Goal: Task Accomplishment & Management: Complete application form

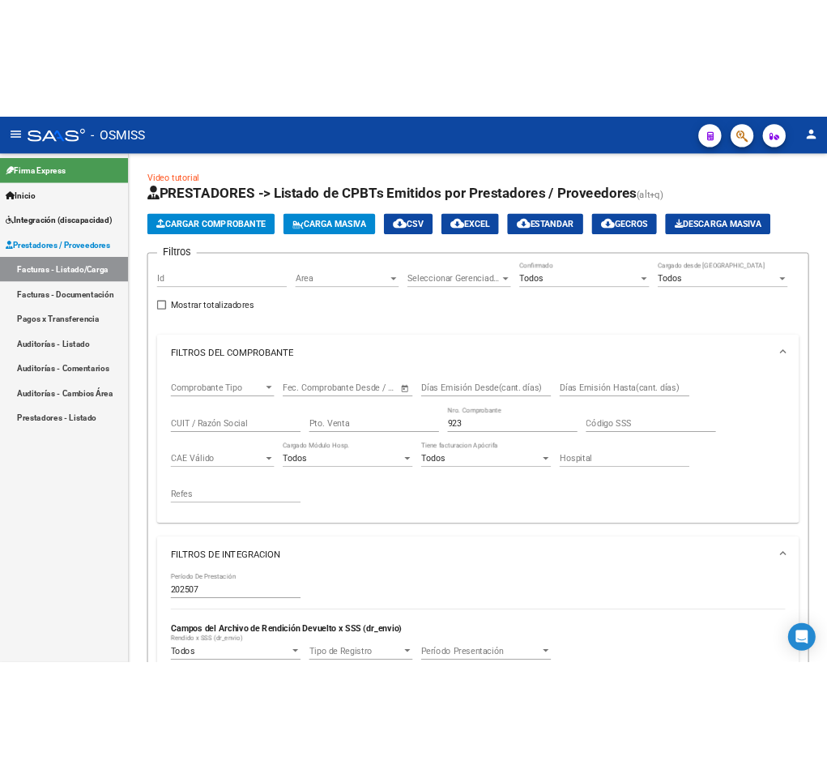
scroll to position [69, 0]
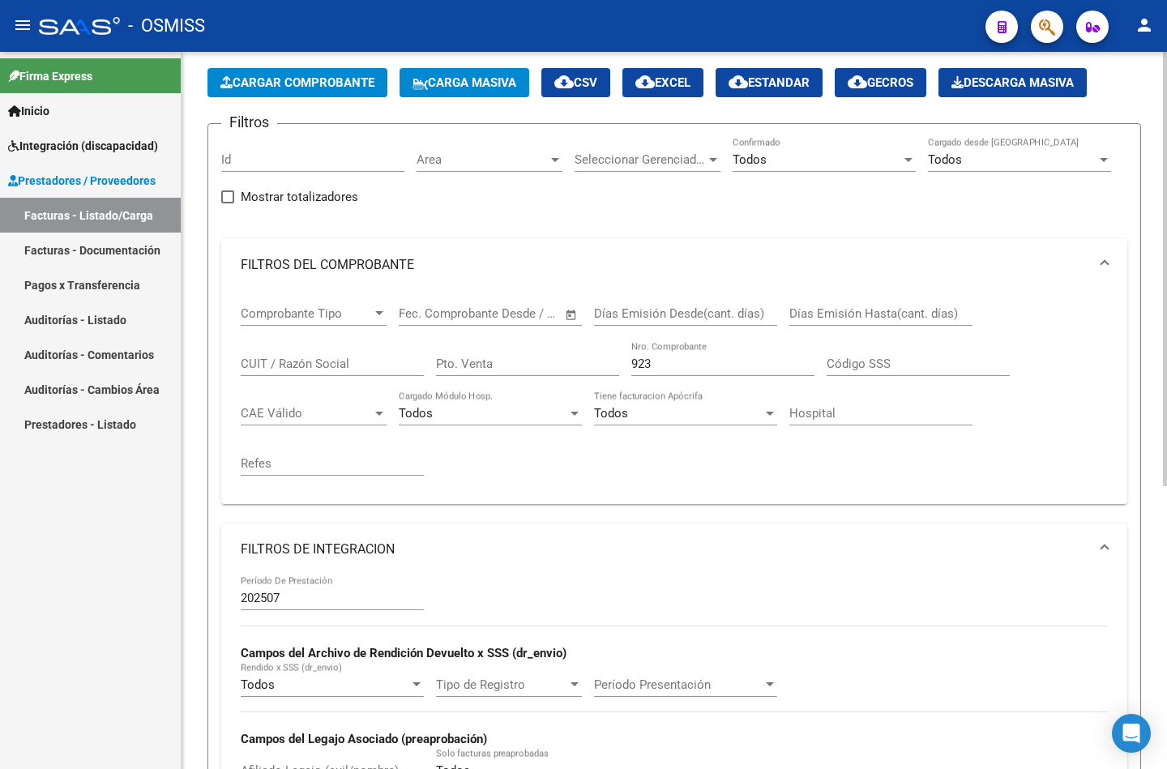
click at [596, 532] on mat-expansion-panel-header "FILTROS DE INTEGRACION" at bounding box center [674, 549] width 906 height 52
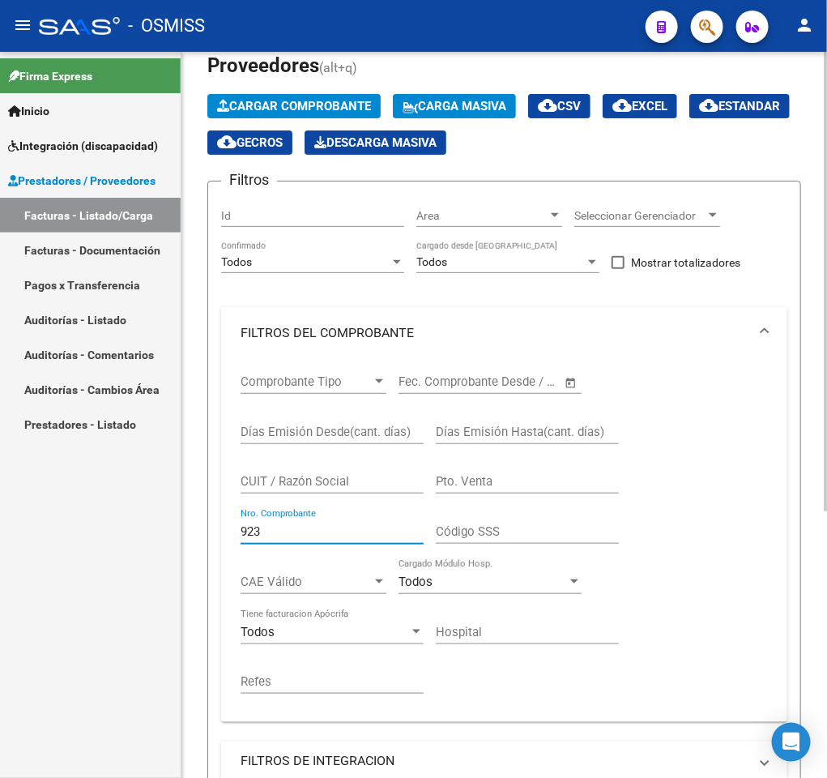
click at [293, 530] on input "923" at bounding box center [332, 531] width 183 height 15
drag, startPoint x: 293, startPoint y: 530, endPoint x: 199, endPoint y: 533, distance: 93.2
click at [199, 533] on div "Video tutorial PRESTADORES -> Listado de CPBTs Emitidos por Prestadores / Prove…" at bounding box center [505, 546] width 646 height 1126
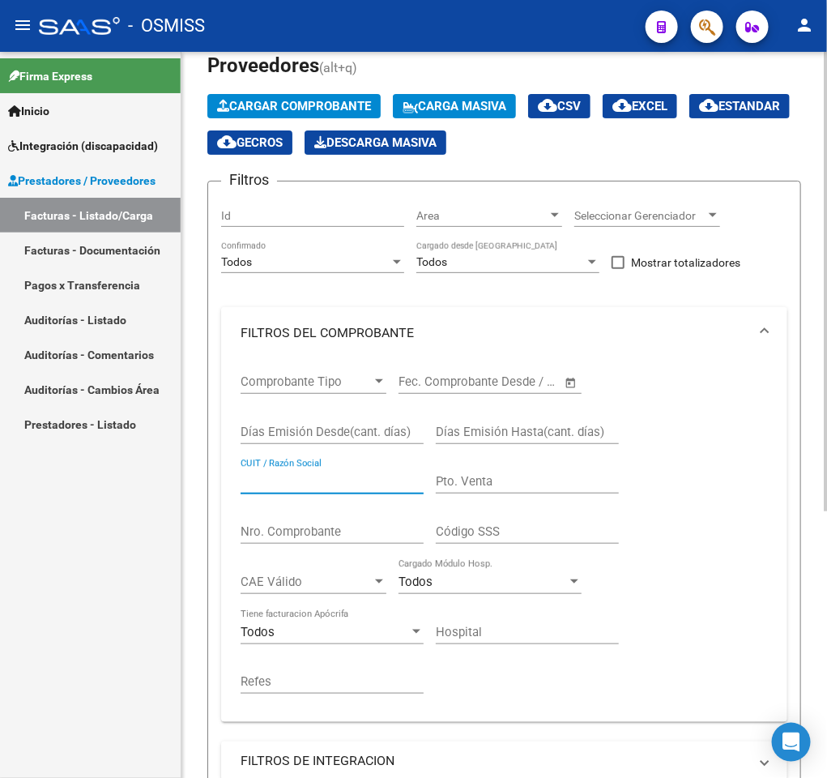
click at [329, 486] on input "CUIT / Razón Social" at bounding box center [332, 481] width 183 height 15
paste input "27255250013"
click at [815, 429] on div "Video tutorial PRESTADORES -> Listado de CPBTs Emitidos por Prestadores / Prove…" at bounding box center [505, 546] width 646 height 1126
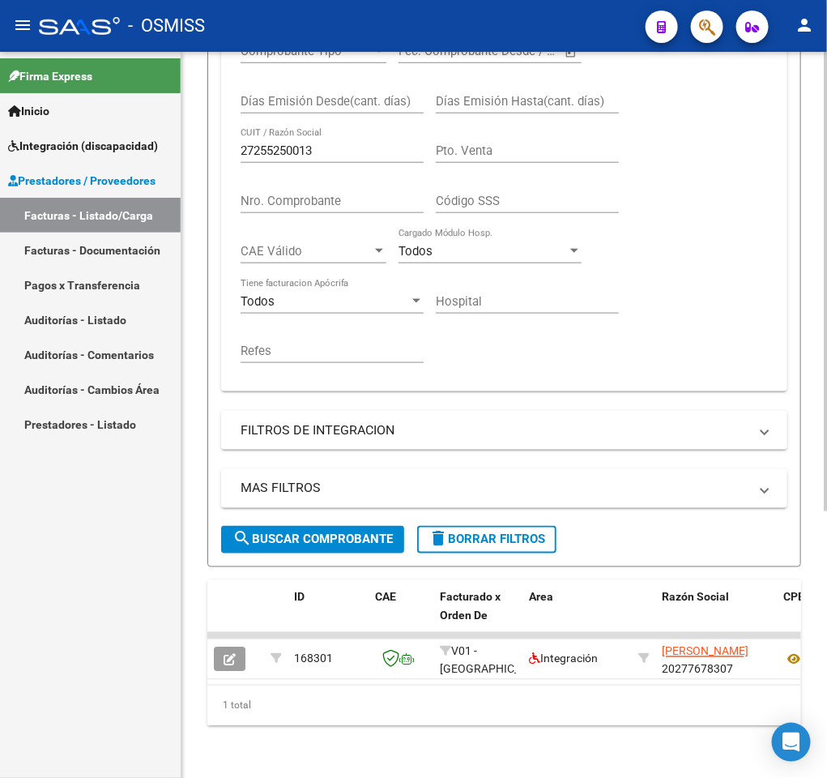
scroll to position [421, 0]
click at [346, 532] on span "search Buscar Comprobante" at bounding box center [313, 539] width 160 height 15
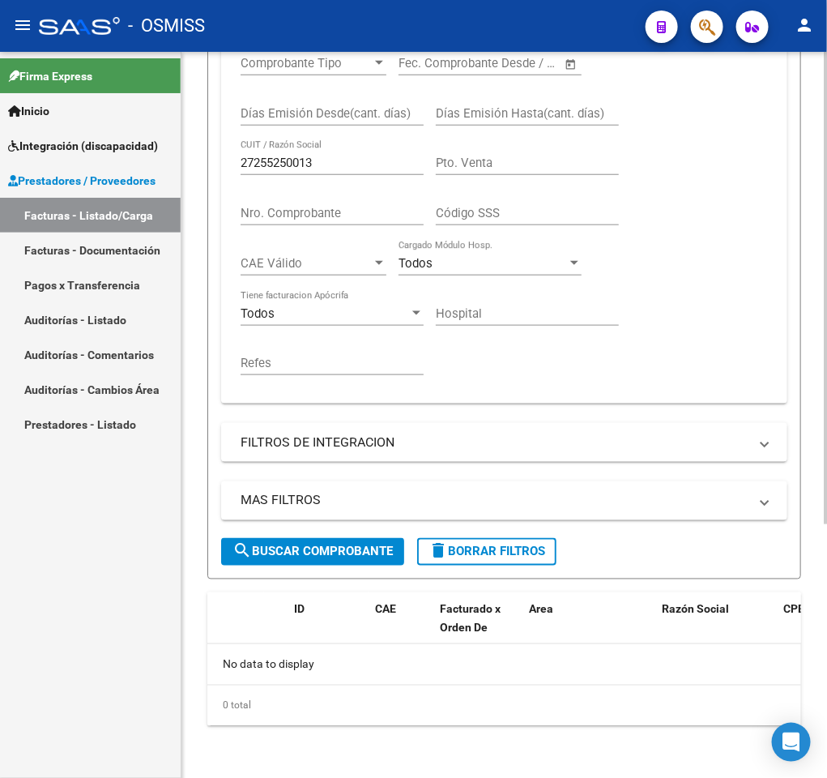
scroll to position [391, 0]
click at [377, 452] on mat-expansion-panel-header "FILTROS DE INTEGRACION" at bounding box center [504, 442] width 566 height 39
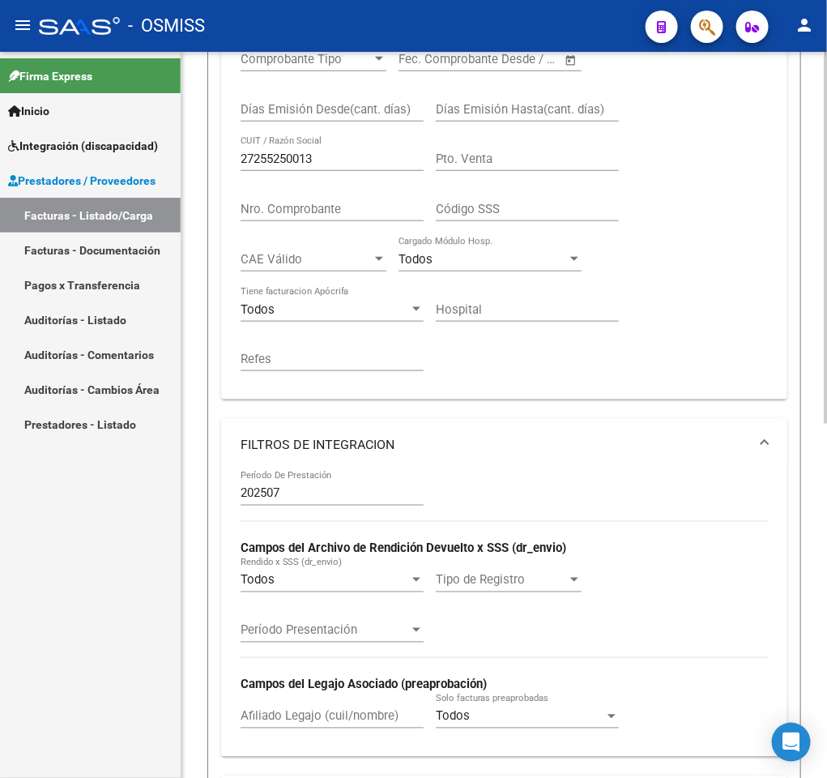
click at [377, 452] on mat-panel-title "FILTROS DE INTEGRACION" at bounding box center [495, 445] width 508 height 18
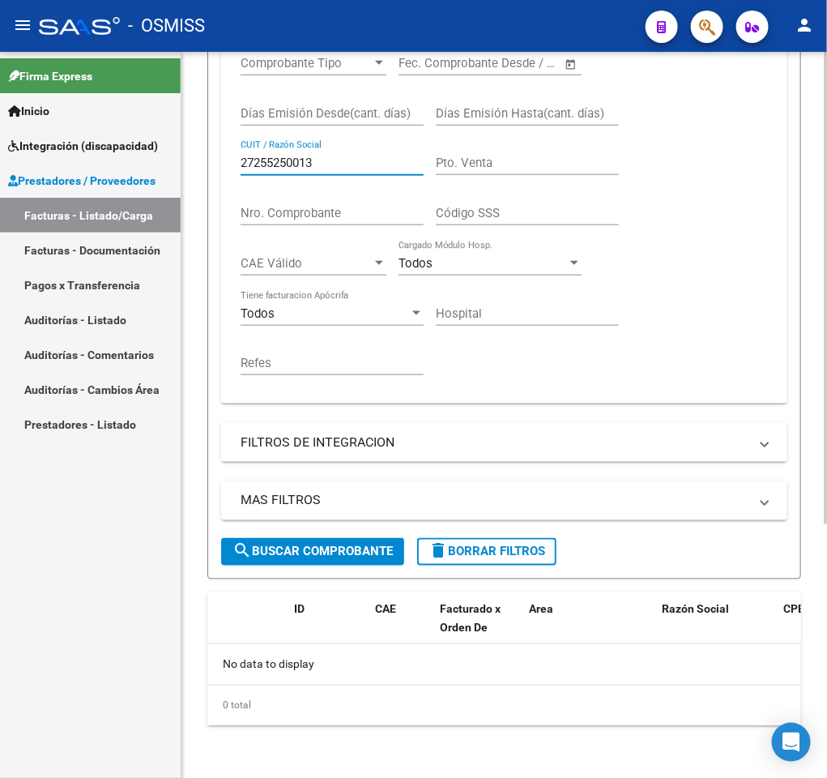
click at [345, 166] on input "27255250013" at bounding box center [332, 163] width 183 height 15
paste input "371352576"
click at [249, 553] on mat-icon "search" at bounding box center [242, 550] width 19 height 19
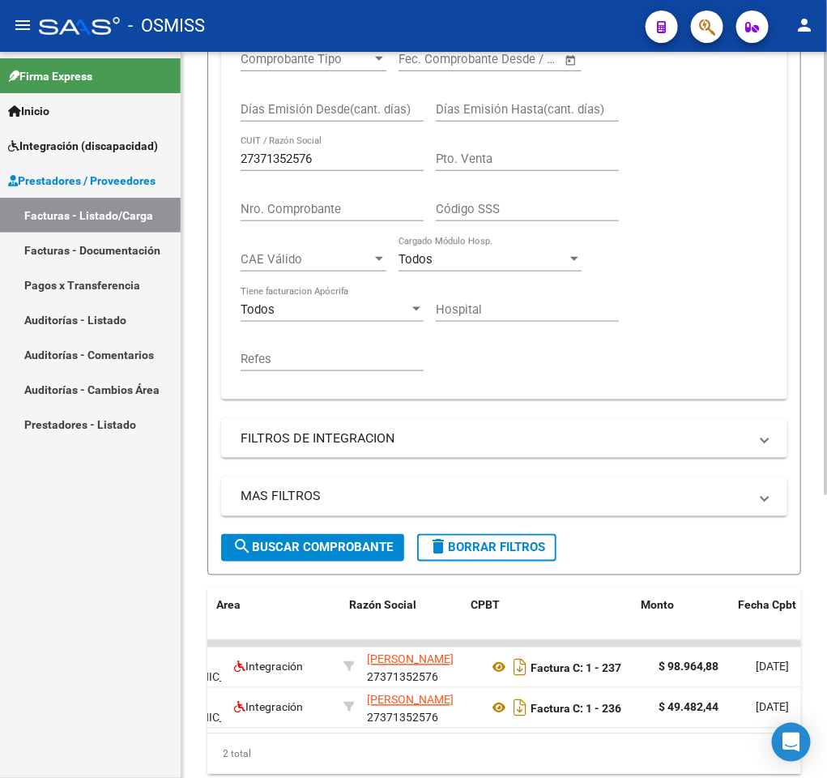
scroll to position [0, 312]
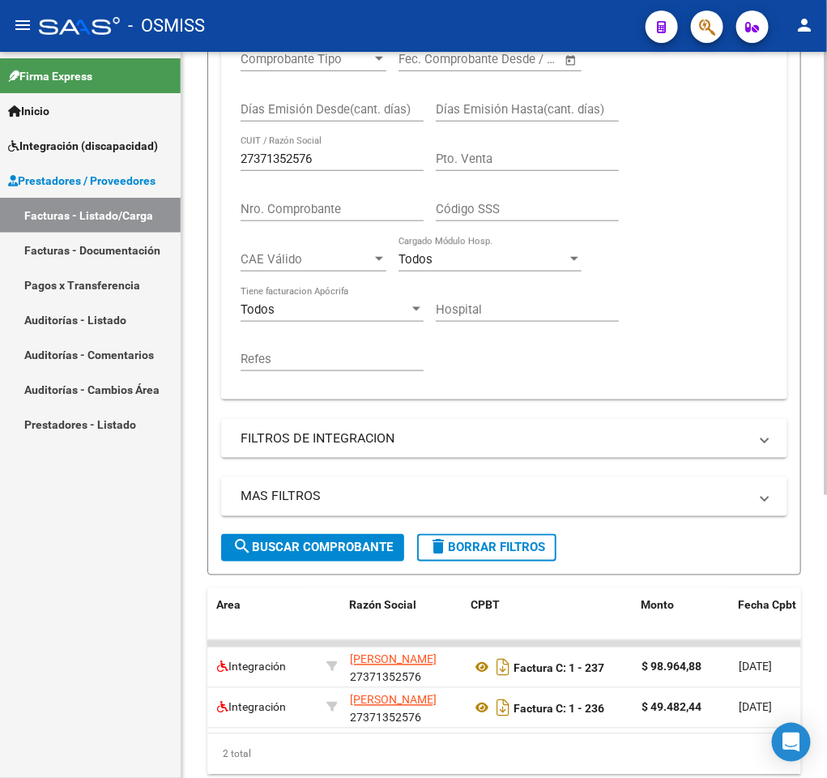
click at [348, 166] on input "27371352576" at bounding box center [332, 159] width 183 height 15
paste input "30715167154"
click at [310, 555] on span "search Buscar Comprobante" at bounding box center [313, 547] width 160 height 15
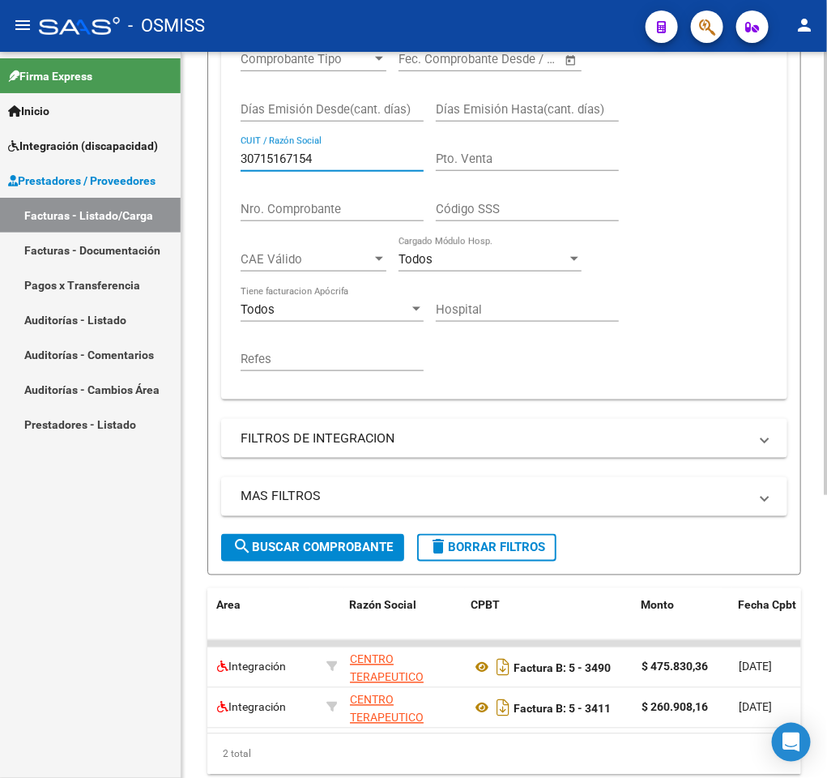
click at [328, 163] on input "30715167154" at bounding box center [332, 159] width 183 height 15
paste input "27378442015"
click at [275, 545] on span "search Buscar Comprobante" at bounding box center [313, 547] width 160 height 15
click at [321, 165] on input "27378442015" at bounding box center [332, 159] width 183 height 15
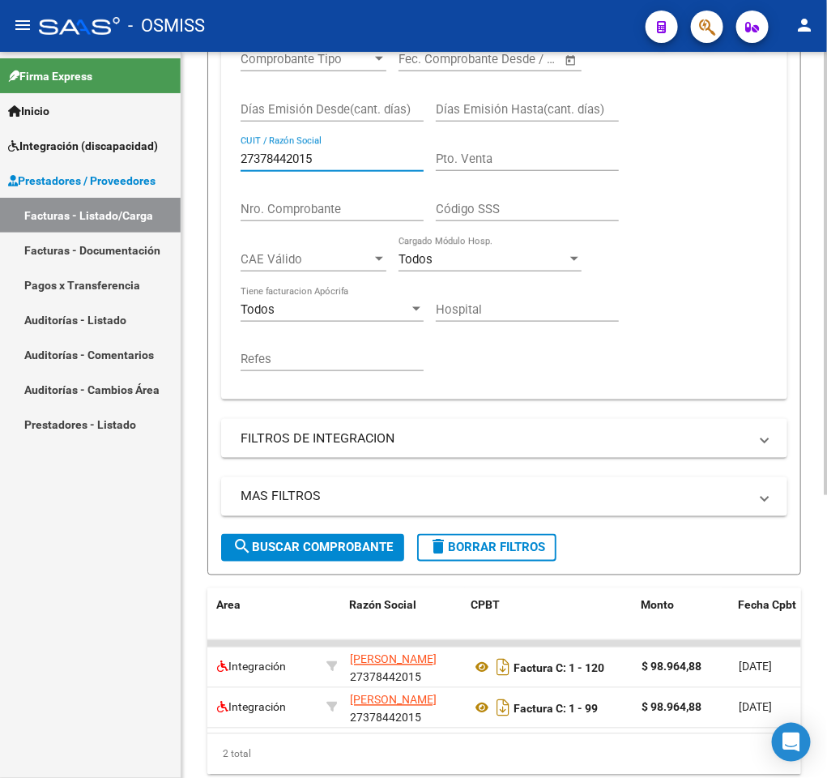
click at [321, 165] on input "27378442015" at bounding box center [332, 159] width 183 height 15
paste input "3071521419"
click at [260, 542] on span "search Buscar Comprobante" at bounding box center [313, 547] width 160 height 15
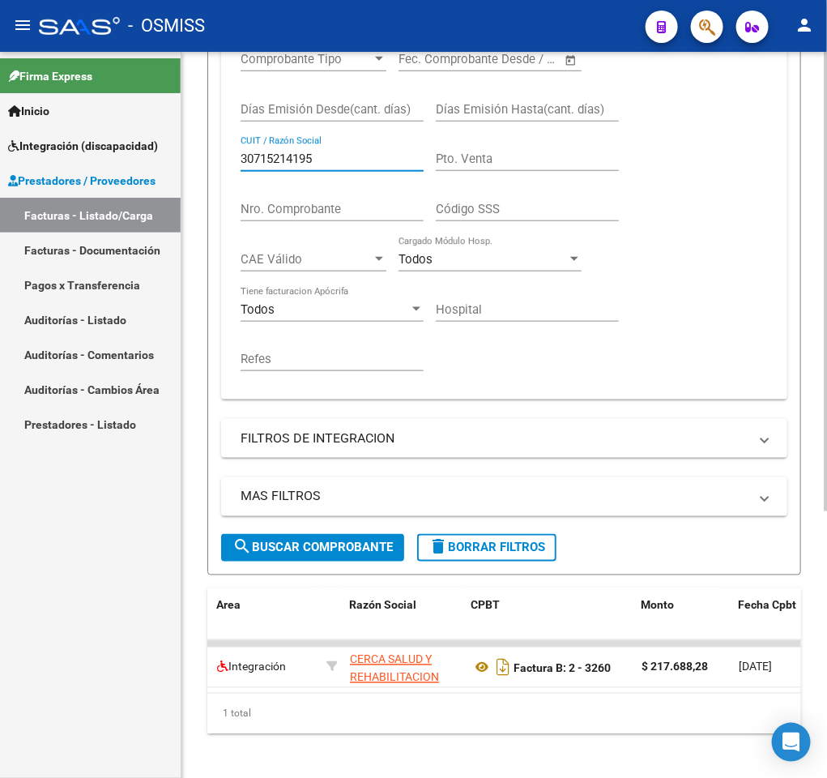
click at [333, 158] on input "30715214195" at bounding box center [332, 159] width 183 height 15
paste input "27310451261"
click at [280, 548] on span "search Buscar Comprobante" at bounding box center [313, 547] width 160 height 15
click at [324, 163] on input "27310451261" at bounding box center [332, 159] width 183 height 15
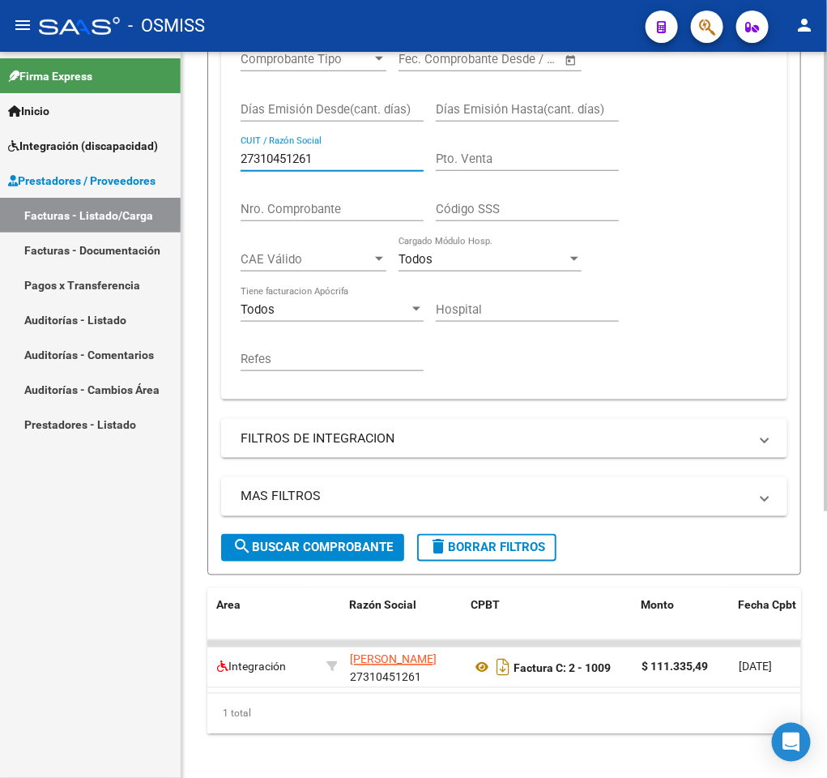
click at [324, 163] on input "27310451261" at bounding box center [332, 159] width 183 height 15
paste input "1321752"
click at [268, 562] on button "search Buscar Comprobante" at bounding box center [312, 548] width 183 height 28
click at [322, 160] on input "27311321752" at bounding box center [332, 159] width 183 height 15
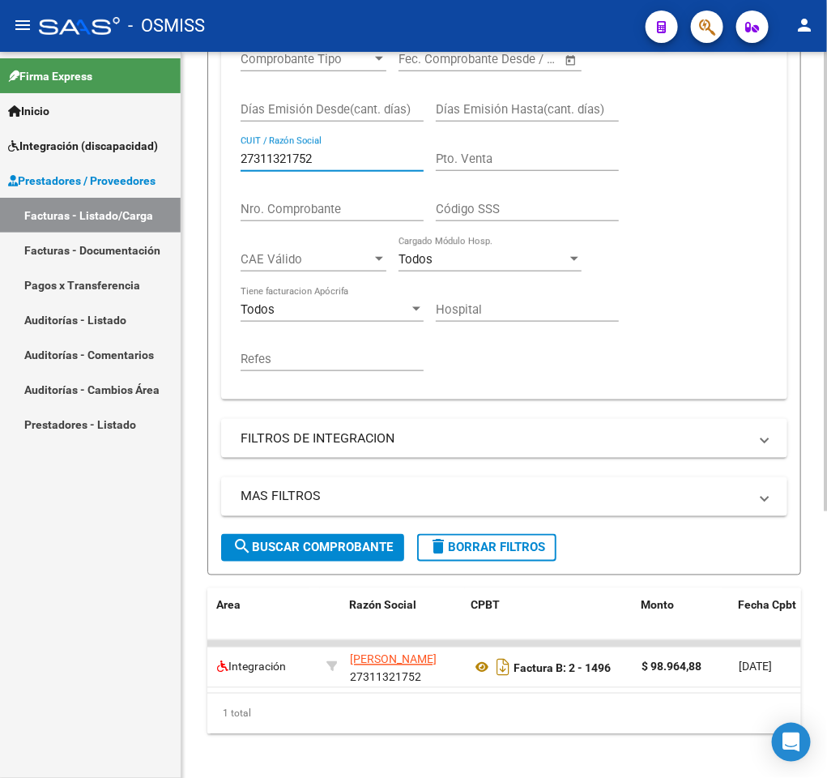
paste input "38443744"
click at [284, 545] on span "search Buscar Comprobante" at bounding box center [313, 547] width 160 height 15
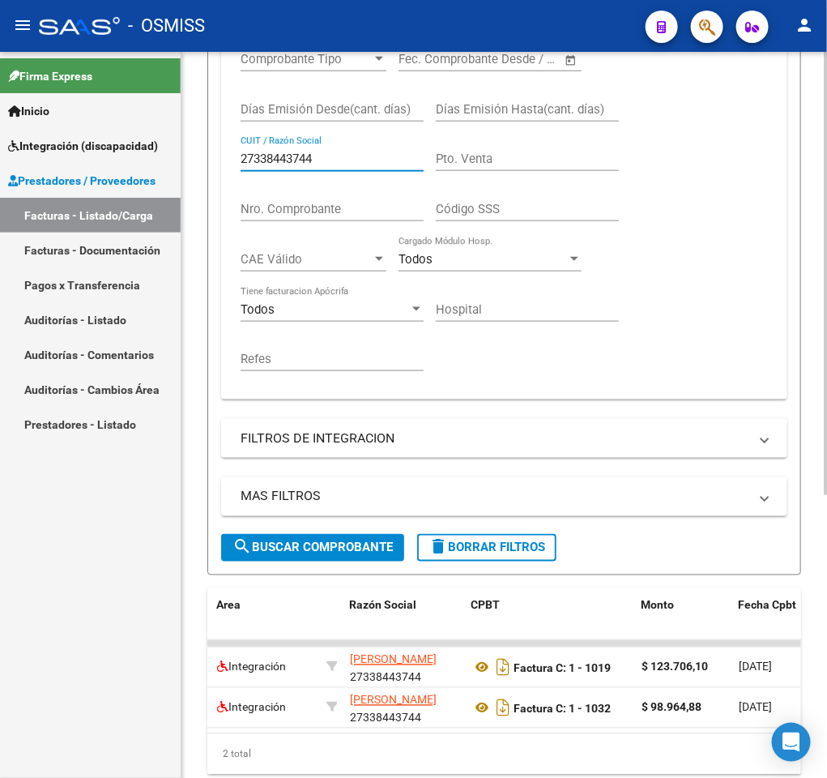
drag, startPoint x: 329, startPoint y: 158, endPoint x: 183, endPoint y: 164, distance: 146.0
click at [183, 164] on div "Video tutorial PRESTADORES -> Listado de CPBTs Emitidos por Prestadores / Prove…" at bounding box center [505, 243] width 646 height 1166
paste input "73740565"
click at [248, 552] on mat-icon "search" at bounding box center [242, 546] width 19 height 19
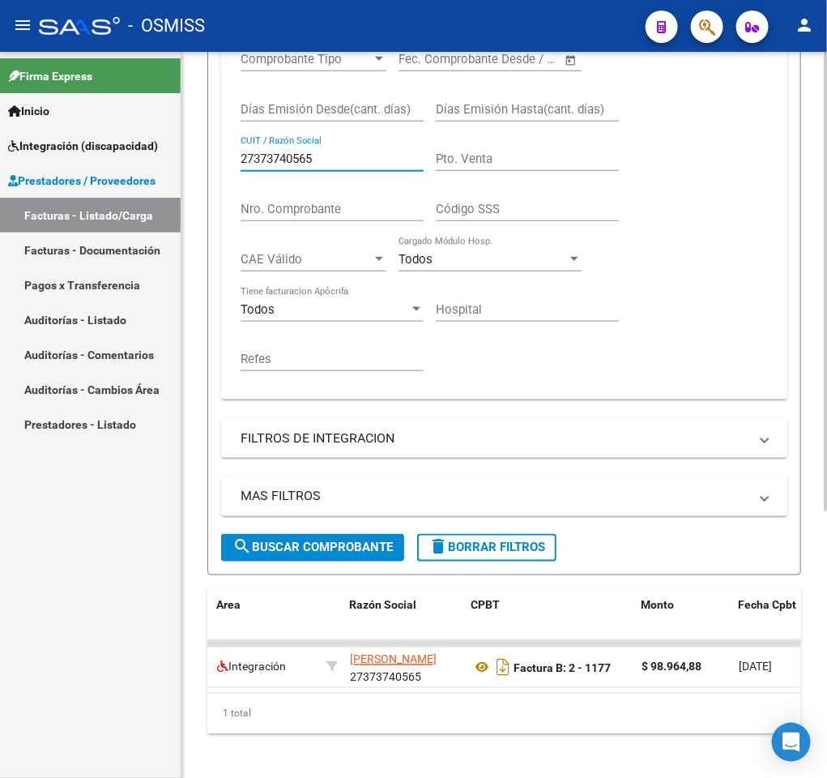
click at [328, 164] on input "27373740565" at bounding box center [332, 159] width 183 height 15
paste input "0344494550"
click at [280, 545] on span "search Buscar Comprobante" at bounding box center [313, 547] width 160 height 15
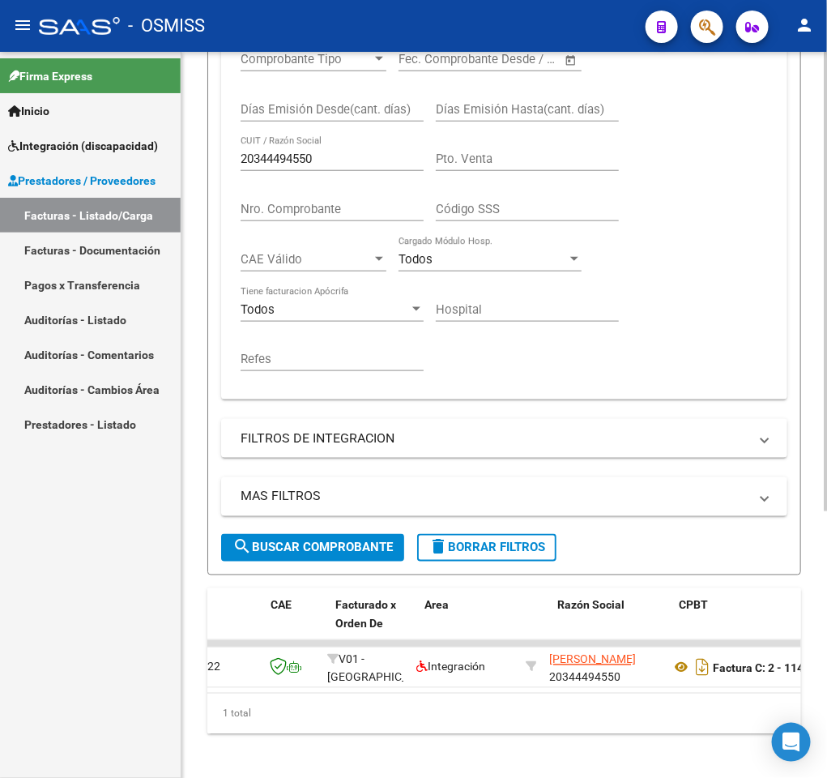
scroll to position [0, 105]
click at [343, 160] on input "20344494550" at bounding box center [332, 159] width 183 height 15
paste input "7946283881"
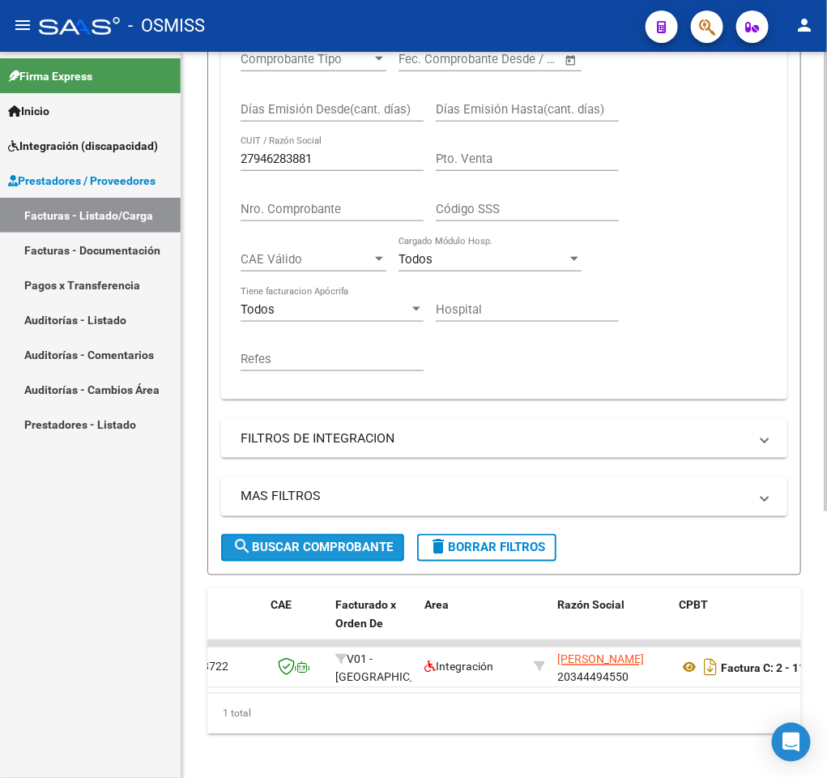
click at [292, 538] on button "search Buscar Comprobante" at bounding box center [312, 548] width 183 height 28
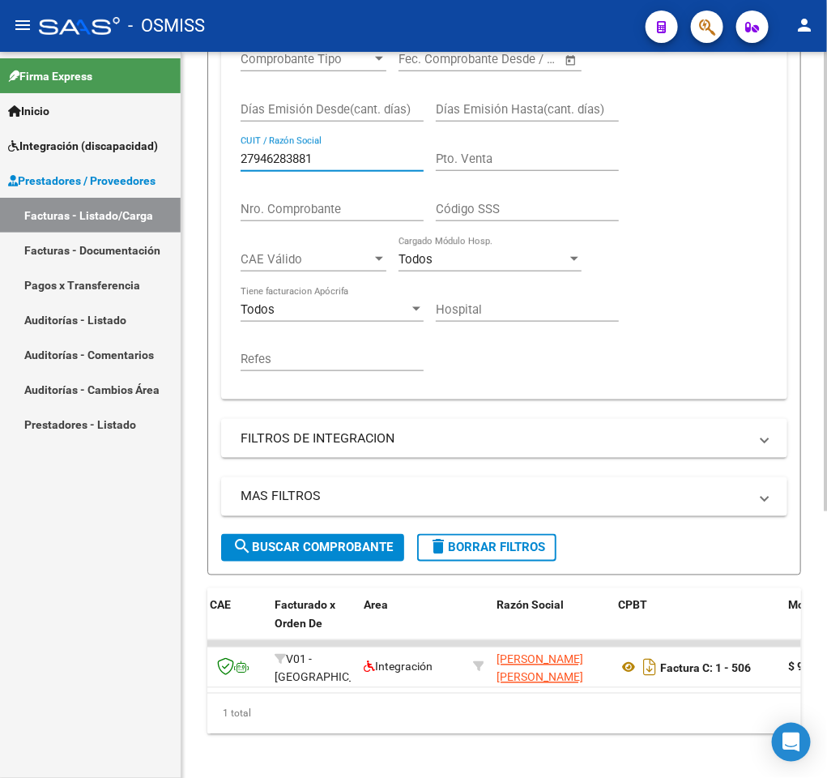
click at [322, 160] on input "27946283881" at bounding box center [332, 159] width 183 height 15
paste input "127809378"
click at [312, 540] on button "search Buscar Comprobante" at bounding box center [312, 548] width 183 height 28
drag, startPoint x: 324, startPoint y: 171, endPoint x: 323, endPoint y: 159, distance: 12.2
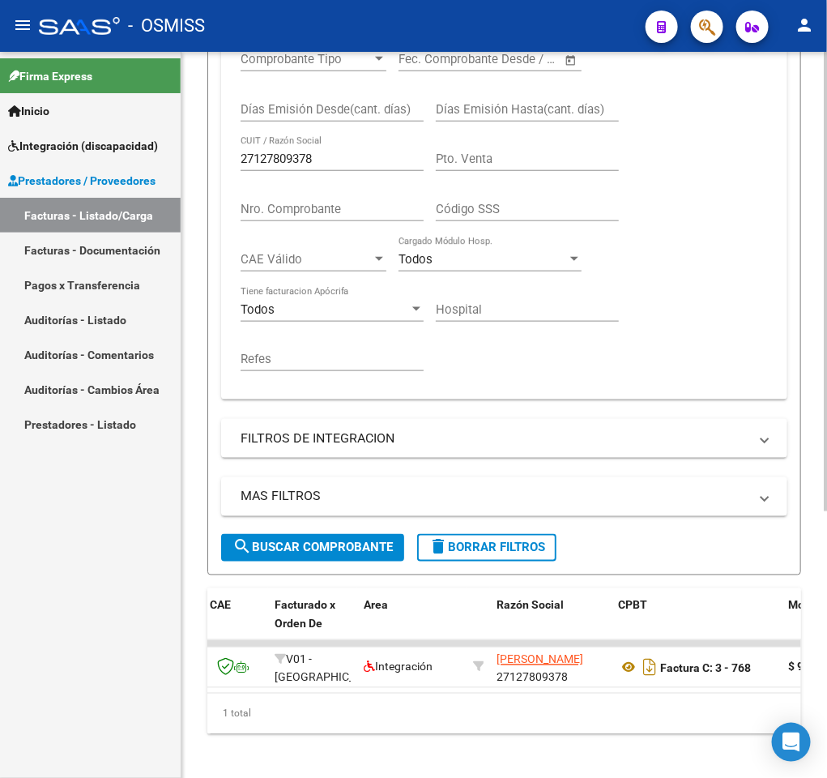
click at [323, 159] on div "27127809378 CUIT / Razón Social" at bounding box center [332, 153] width 183 height 35
click at [323, 159] on input "27127809378" at bounding box center [332, 159] width 183 height 15
paste input "342125005"
type input "27342125005"
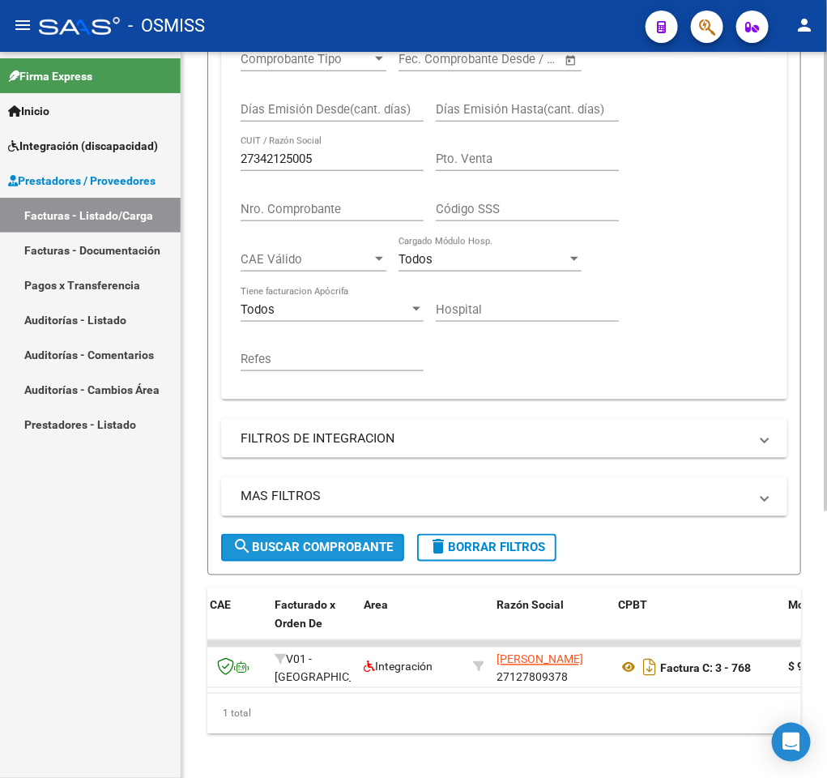
click at [268, 550] on span "search Buscar Comprobante" at bounding box center [313, 547] width 160 height 15
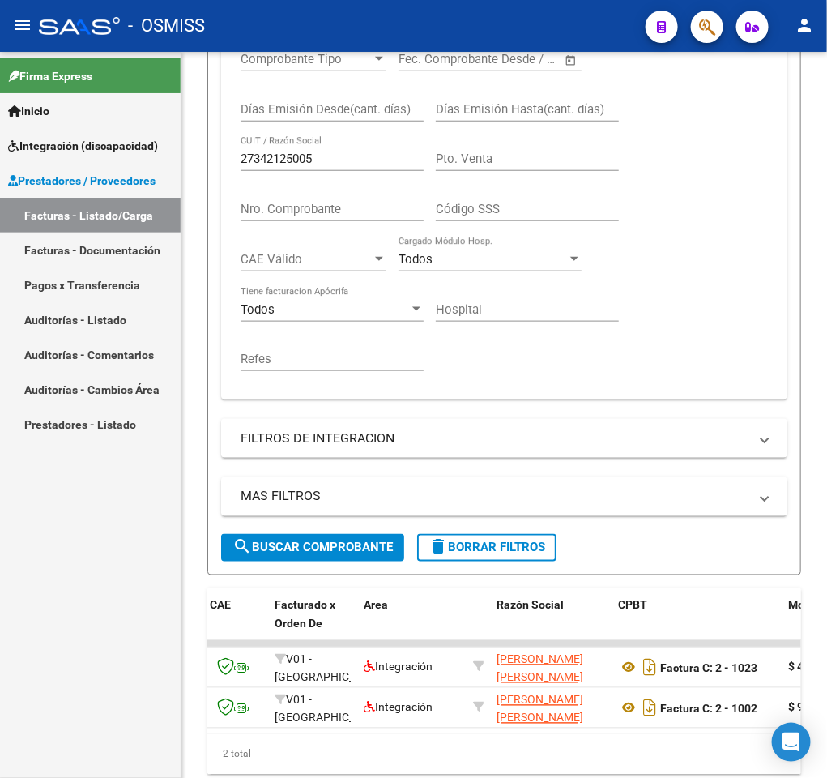
click at [131, 275] on link "Pagos x Transferencia" at bounding box center [90, 284] width 181 height 35
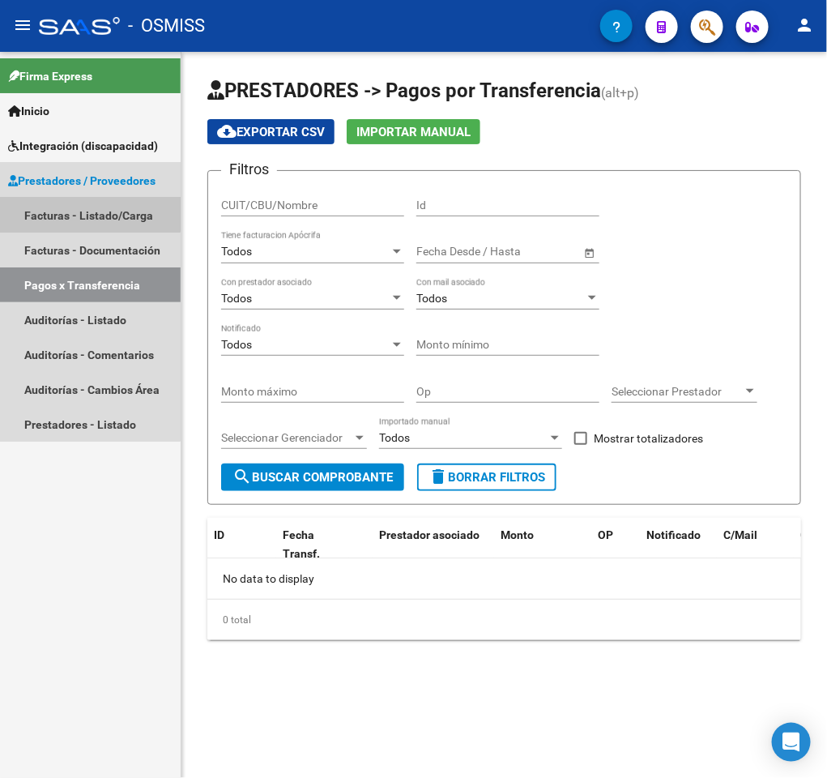
click at [81, 198] on link "Facturas - Listado/Carga" at bounding box center [90, 215] width 181 height 35
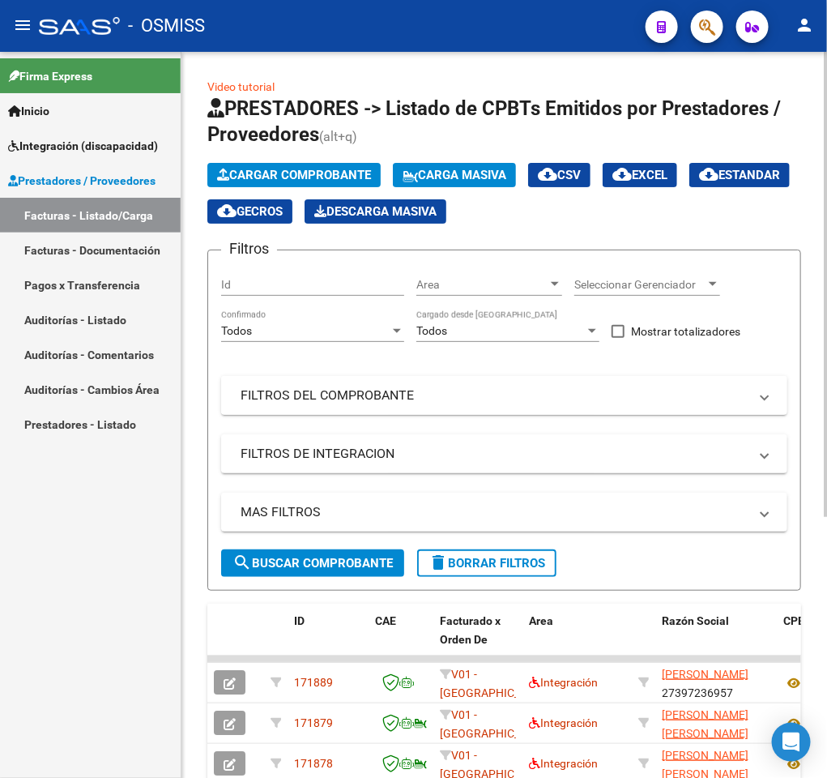
click at [351, 392] on mat-panel-title "FILTROS DEL COMPROBANTE" at bounding box center [495, 396] width 508 height 18
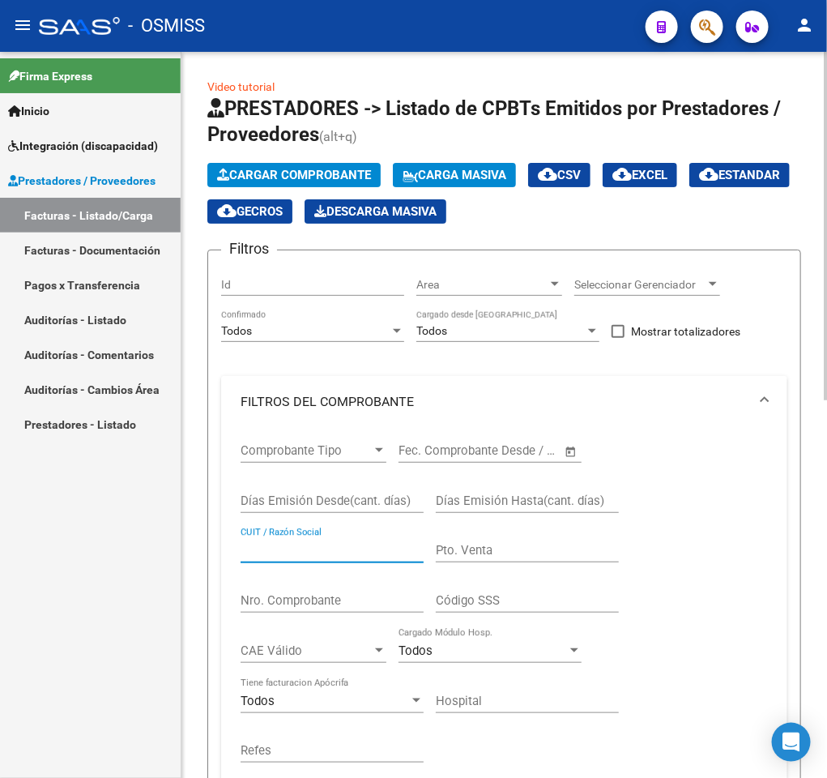
click at [324, 548] on input "CUIT / Razón Social" at bounding box center [332, 550] width 183 height 15
paste input "27257790849"
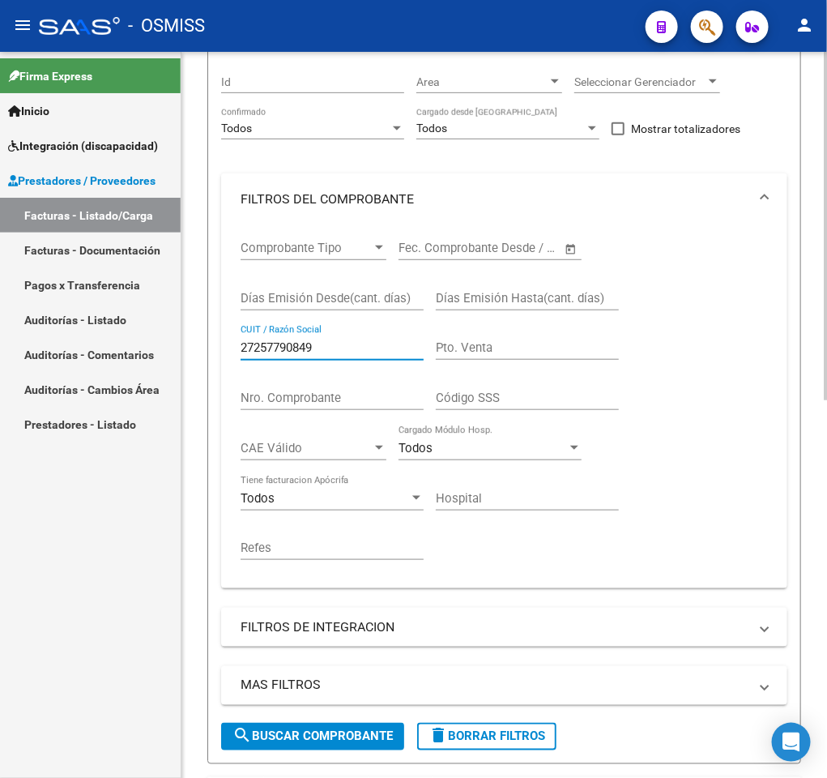
scroll to position [210, 0]
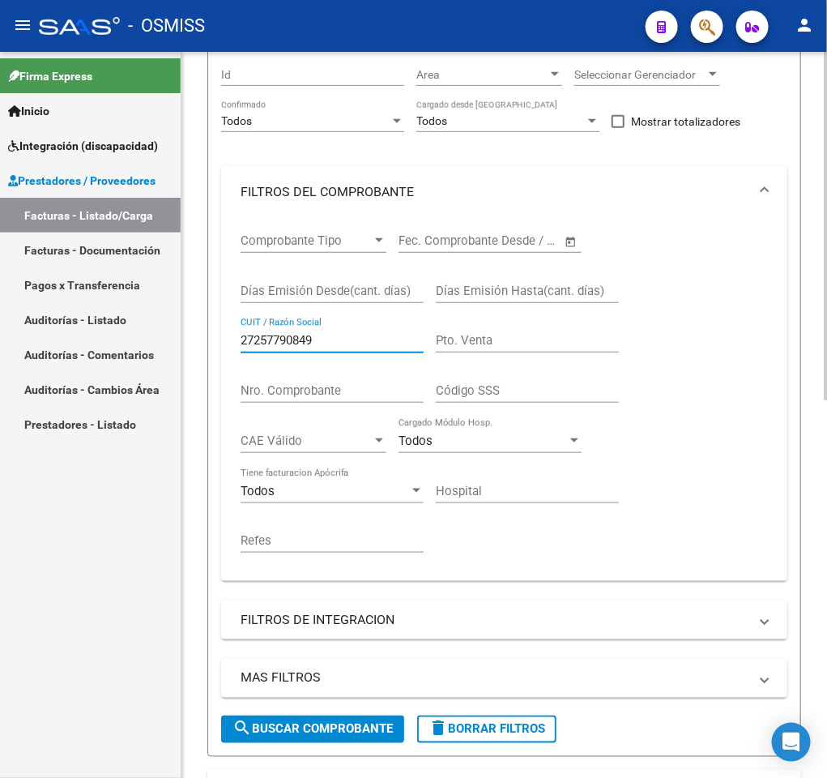
click at [827, 477] on html "menu - OSMISS person Firma Express Inicio Instructivos Contacto OS Integración …" at bounding box center [413, 389] width 827 height 778
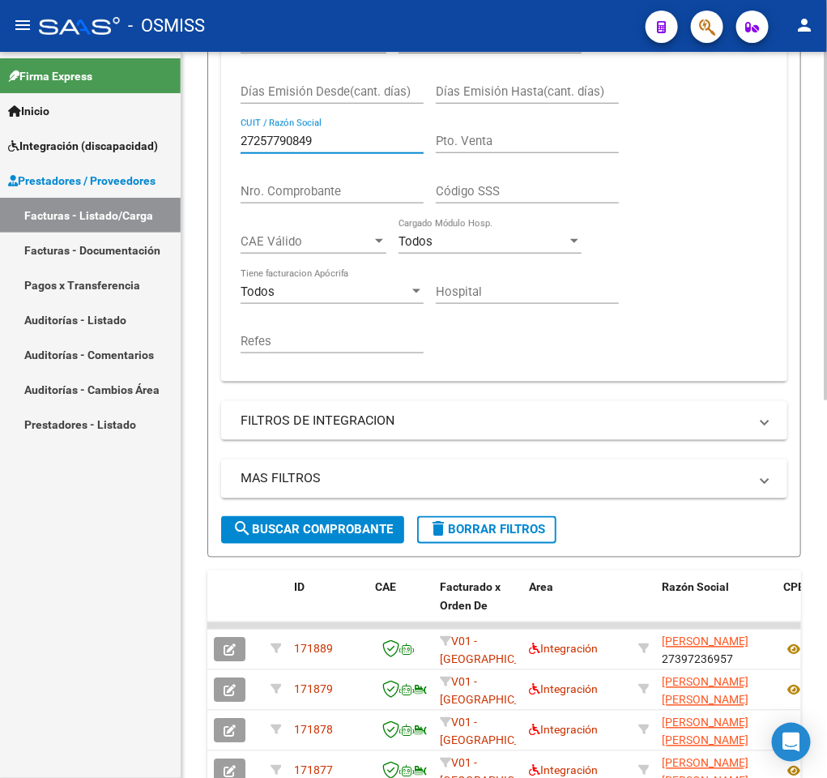
scroll to position [423, 0]
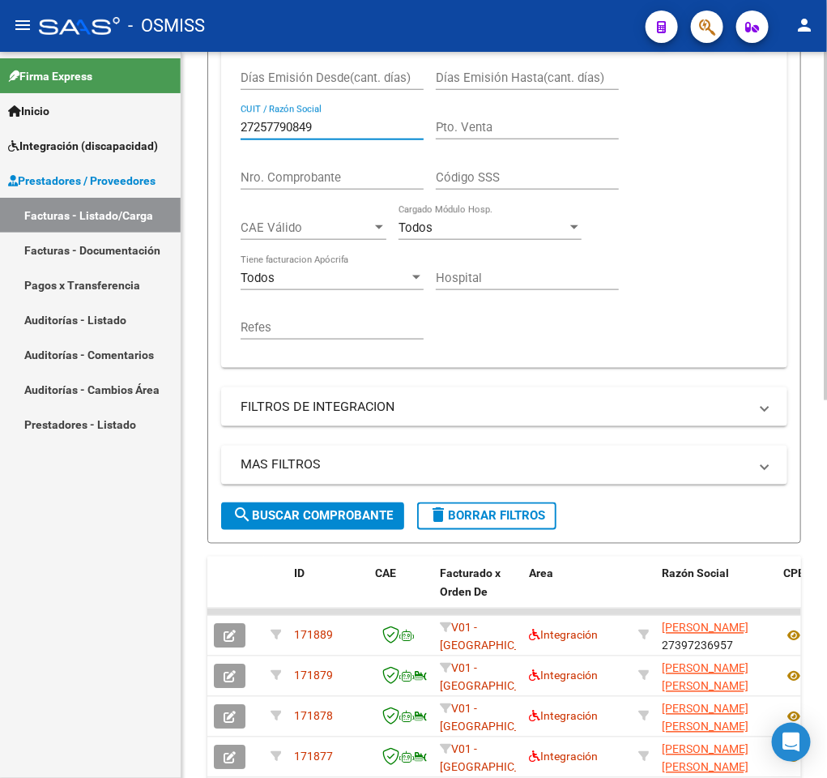
click at [827, 582] on html "menu - OSMISS person Firma Express Inicio Instructivos Contacto OS Integración …" at bounding box center [413, 389] width 827 height 778
type input "27257790849"
click at [328, 416] on mat-panel-title "FILTROS DE INTEGRACION" at bounding box center [495, 407] width 508 height 18
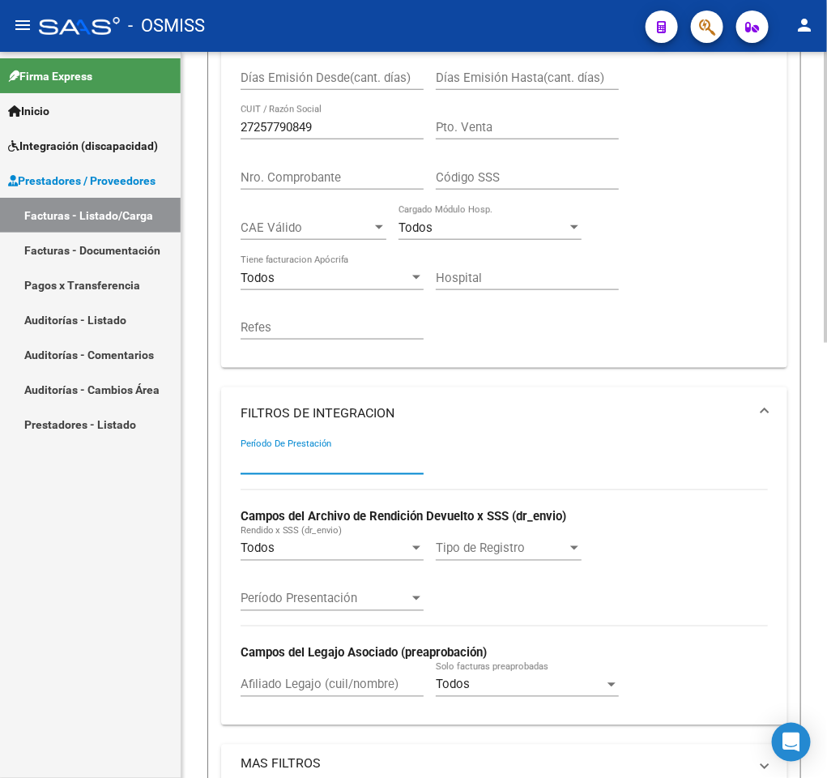
click at [304, 464] on input "Período De Prestación" at bounding box center [332, 462] width 183 height 15
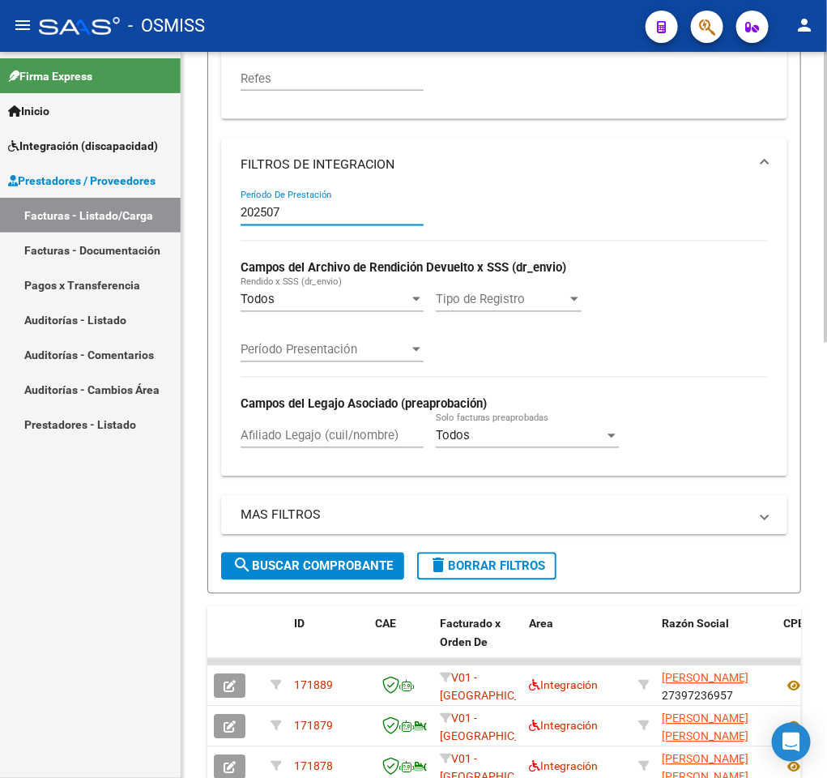
click at [827, 475] on div at bounding box center [826, 472] width 4 height 291
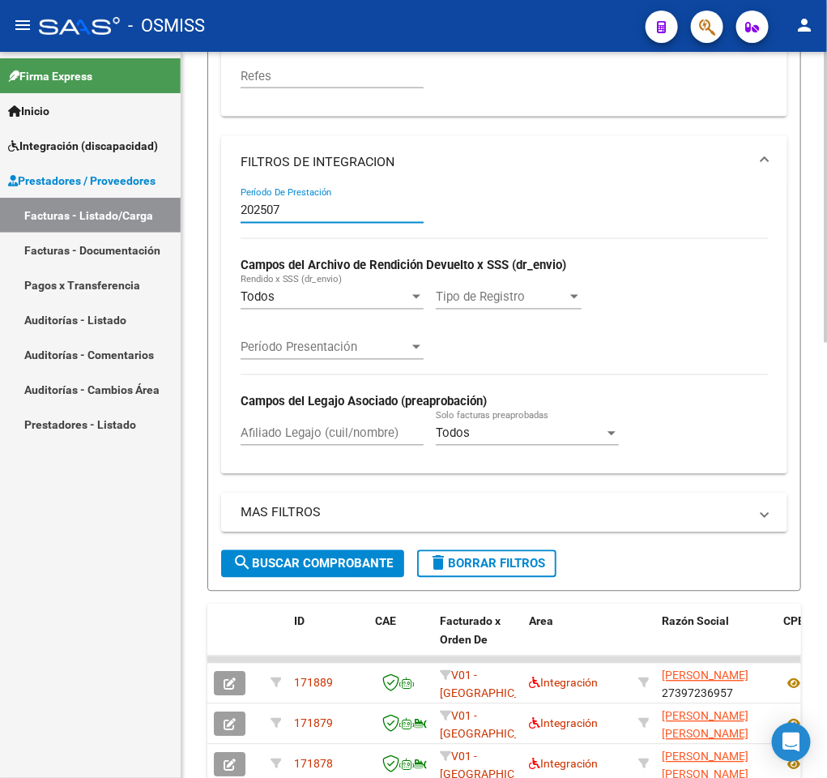
type input "202507"
click at [761, 158] on span "FILTROS DE INTEGRACION" at bounding box center [501, 162] width 521 height 18
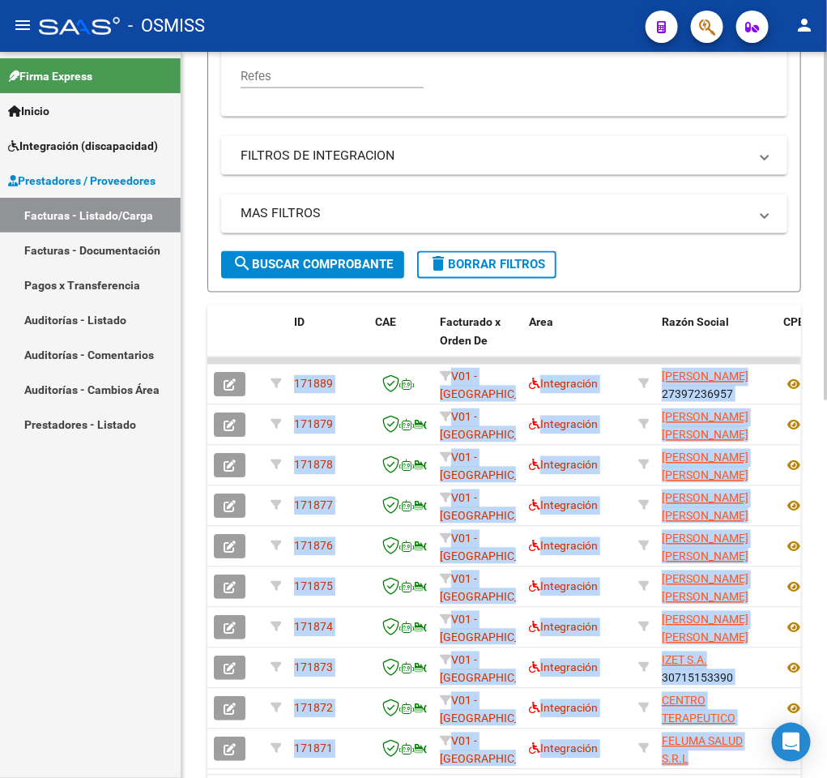
drag, startPoint x: 822, startPoint y: 387, endPoint x: 819, endPoint y: 348, distance: 39.8
click at [819, 348] on div "Video tutorial PRESTADORES -> Listado de CPBTs Emitidos por Prestadores / Prove…" at bounding box center [505, 123] width 646 height 1490
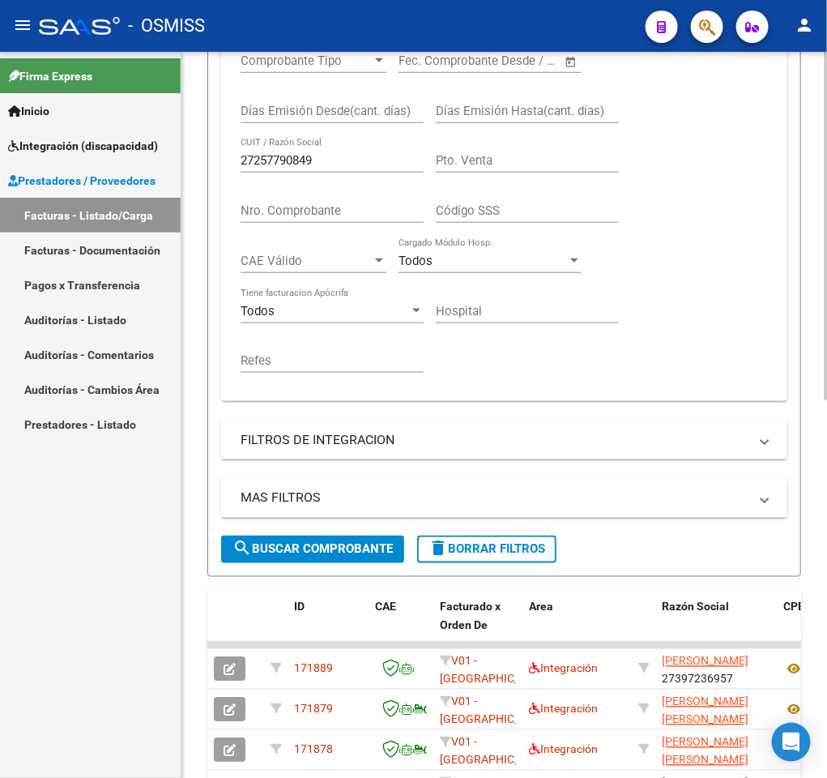
scroll to position [382, 0]
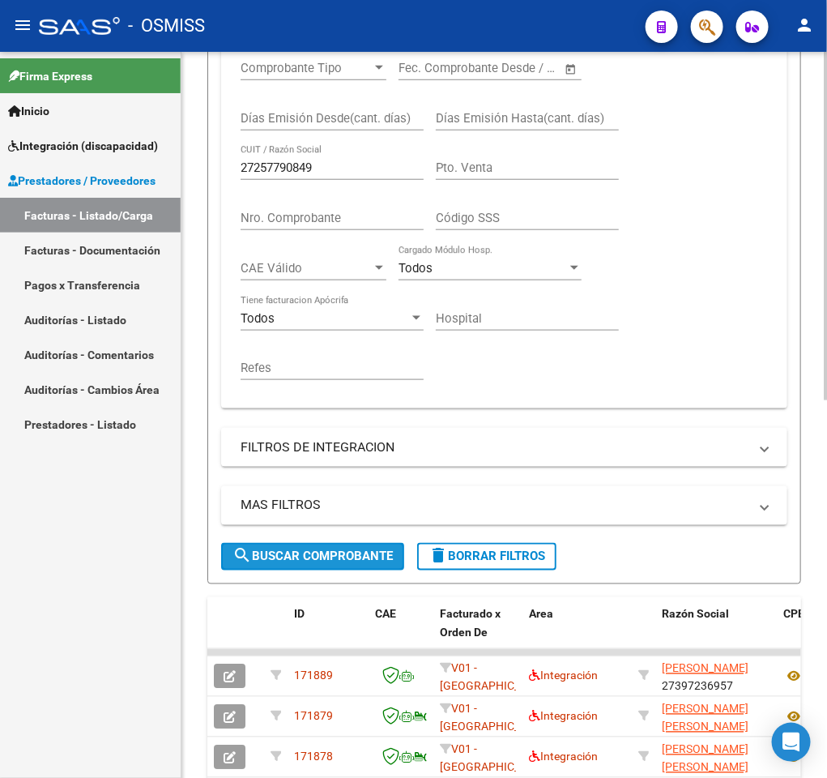
click at [335, 570] on button "search Buscar Comprobante" at bounding box center [312, 557] width 183 height 28
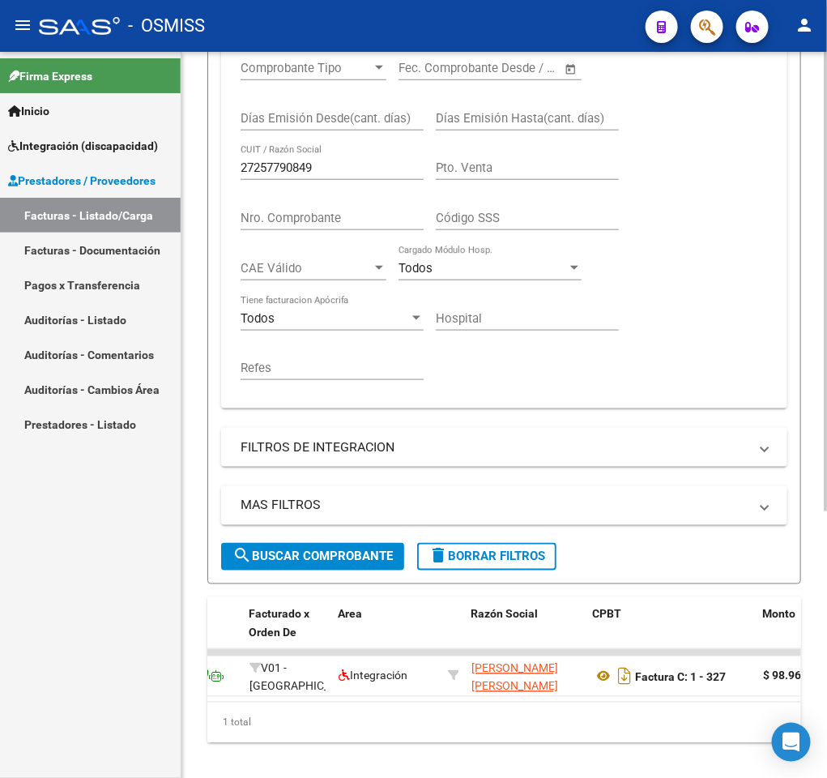
scroll to position [0, 234]
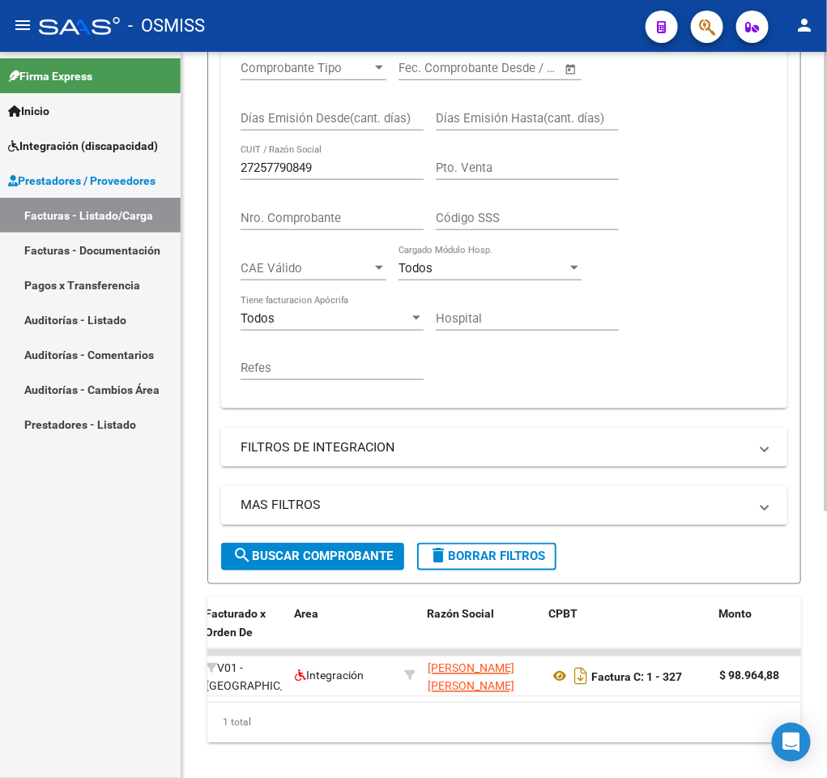
click at [331, 166] on input "27257790849" at bounding box center [332, 167] width 183 height 15
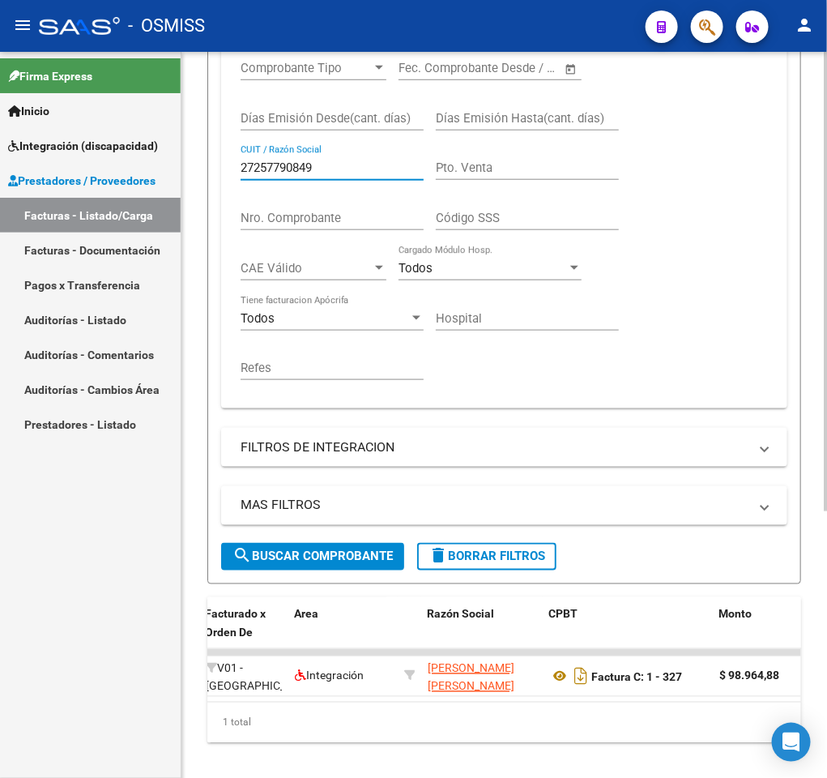
paste input "302790480"
click at [280, 559] on span "search Buscar Comprobante" at bounding box center [313, 556] width 160 height 15
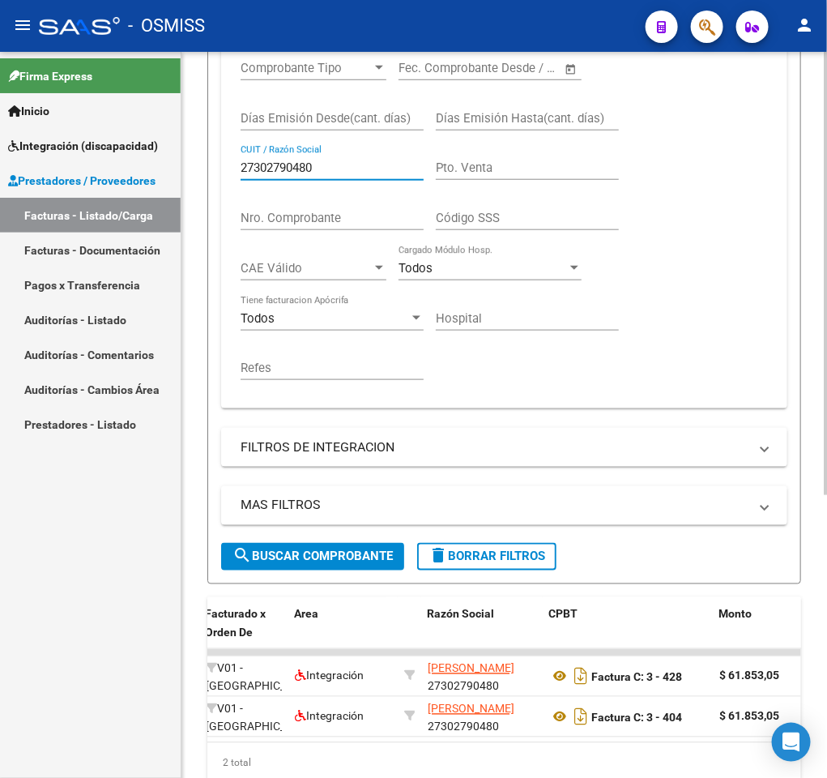
click at [343, 169] on input "27302790480" at bounding box center [332, 167] width 183 height 15
paste input "6021872"
click at [305, 562] on span "search Buscar Comprobante" at bounding box center [313, 556] width 160 height 15
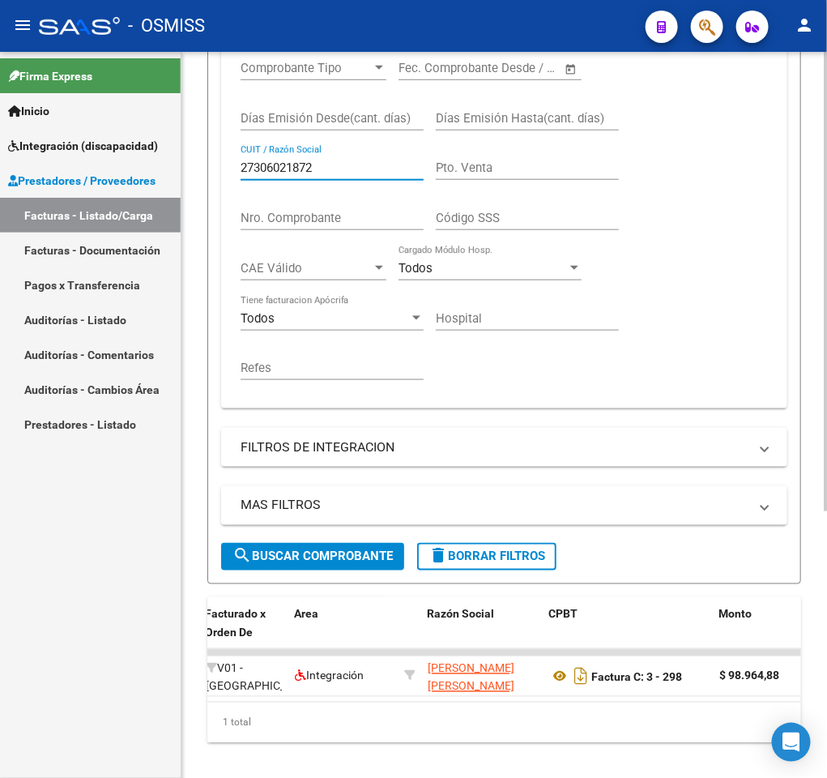
click at [344, 173] on input "27306021872" at bounding box center [332, 167] width 183 height 15
paste input "27373760981"
drag, startPoint x: 399, startPoint y: 168, endPoint x: 203, endPoint y: 169, distance: 196.9
click at [203, 169] on div "Video tutorial PRESTADORES -> Listado de CPBTs Emitidos por Prestadores / Prove…" at bounding box center [505, 232] width 646 height 1126
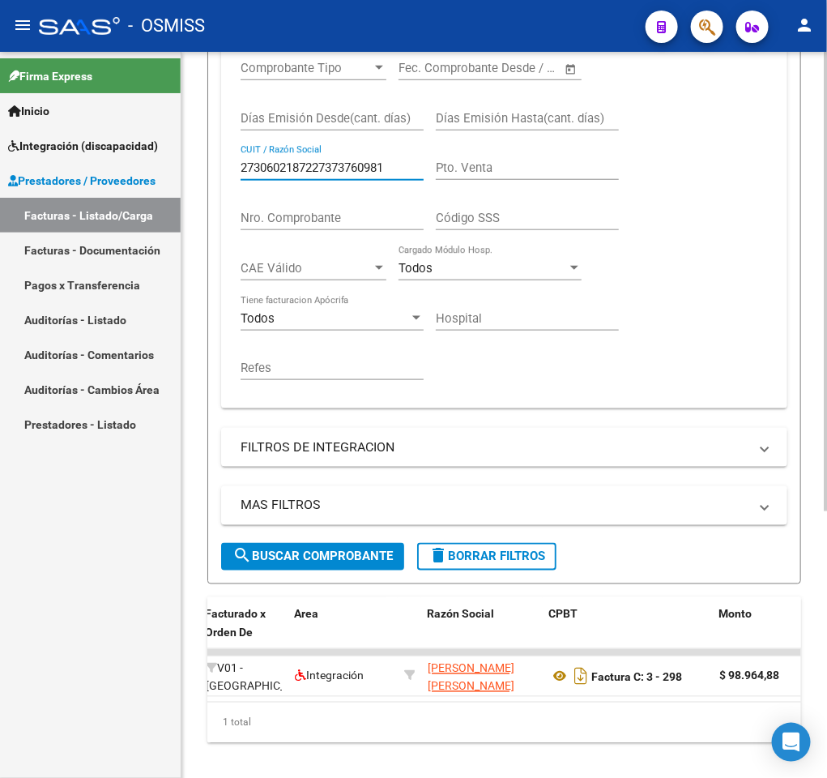
paste input "text"
click at [316, 570] on button "search Buscar Comprobante" at bounding box center [312, 557] width 183 height 28
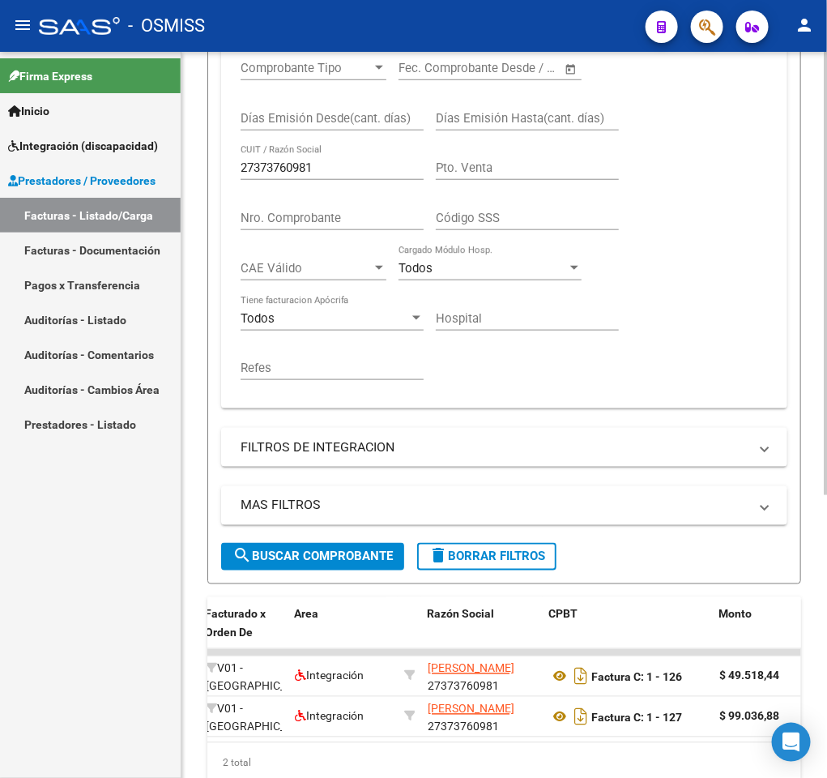
click at [335, 169] on input "27373760981" at bounding box center [332, 167] width 183 height 15
paste input "0955335393"
click at [284, 557] on span "search Buscar Comprobante" at bounding box center [313, 556] width 160 height 15
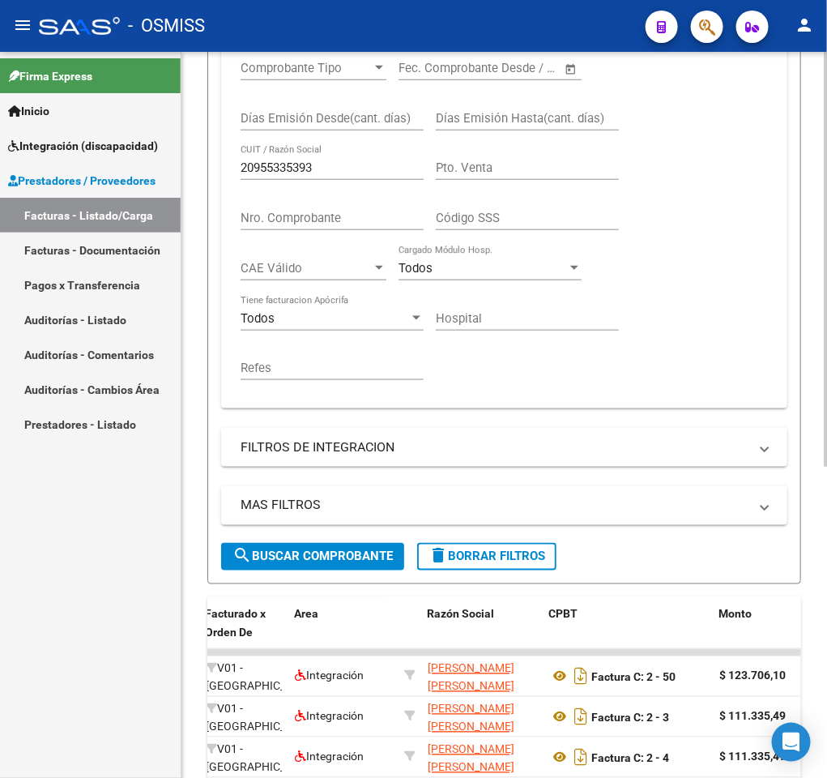
click at [326, 175] on input "20955335393" at bounding box center [332, 167] width 183 height 15
paste input "7428236152"
click at [255, 557] on span "search Buscar Comprobante" at bounding box center [313, 556] width 160 height 15
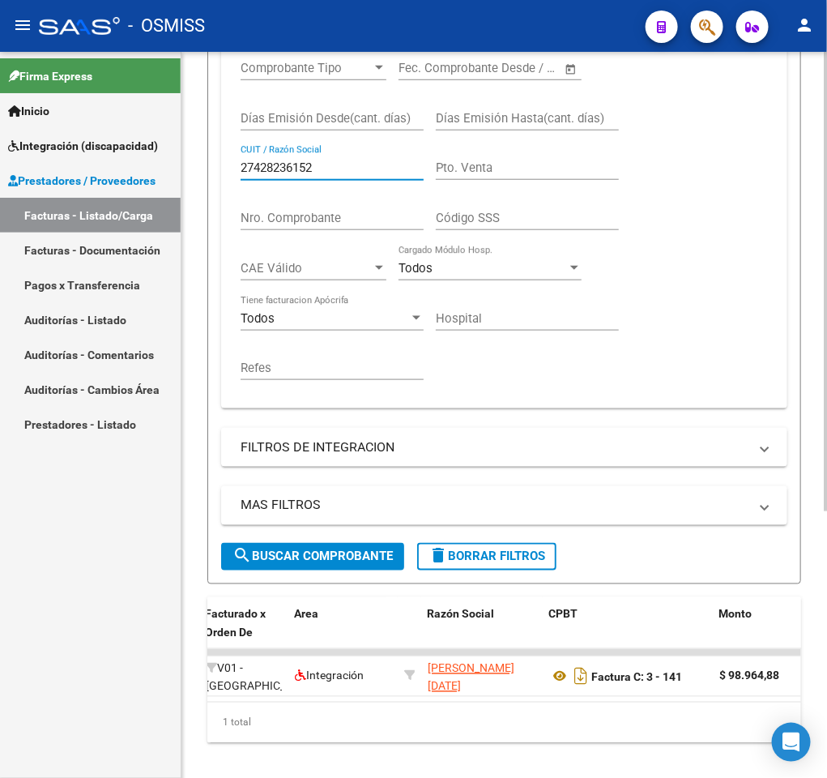
click at [352, 166] on input "27428236152" at bounding box center [332, 167] width 183 height 15
paste input "9479733"
click at [299, 550] on span "search Buscar Comprobante" at bounding box center [313, 556] width 160 height 15
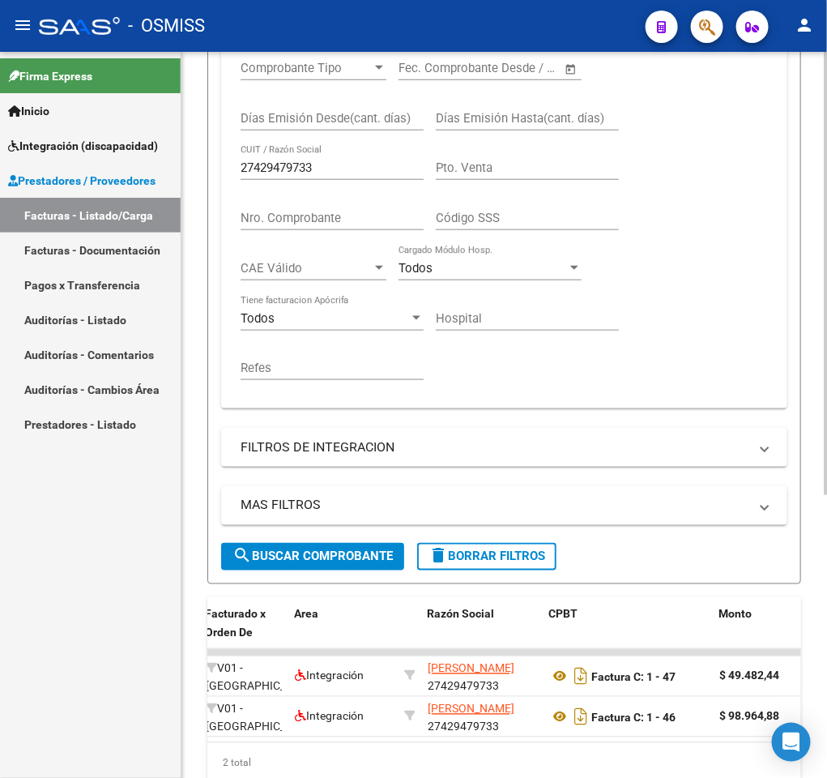
drag, startPoint x: 351, startPoint y: 160, endPoint x: 343, endPoint y: 165, distance: 9.4
click at [343, 165] on div "27429479733 CUIT / Razón Social" at bounding box center [332, 162] width 183 height 35
click at [343, 165] on input "27429479733" at bounding box center [332, 167] width 183 height 15
paste input "388564836"
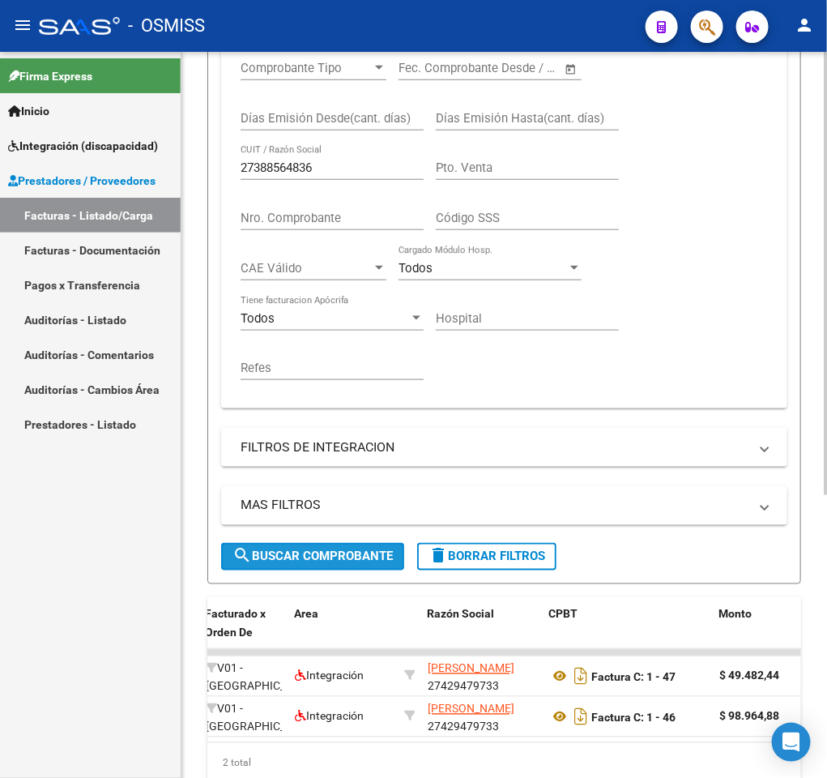
click at [280, 555] on span "search Buscar Comprobante" at bounding box center [313, 556] width 160 height 15
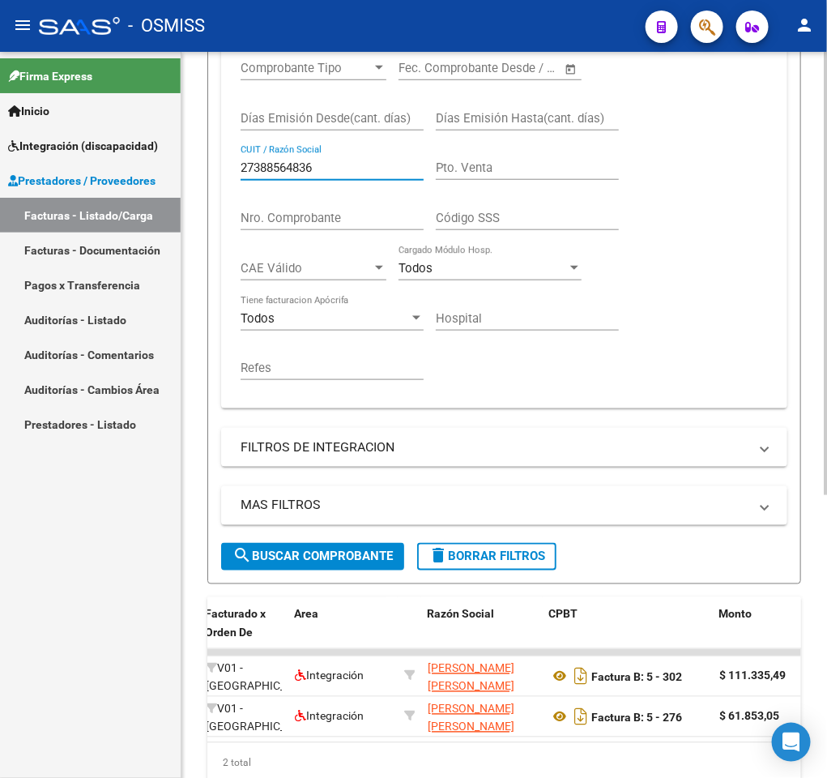
click at [323, 171] on input "27388564836" at bounding box center [332, 167] width 183 height 15
paste input "407671665"
click at [310, 550] on span "search Buscar Comprobante" at bounding box center [313, 556] width 160 height 15
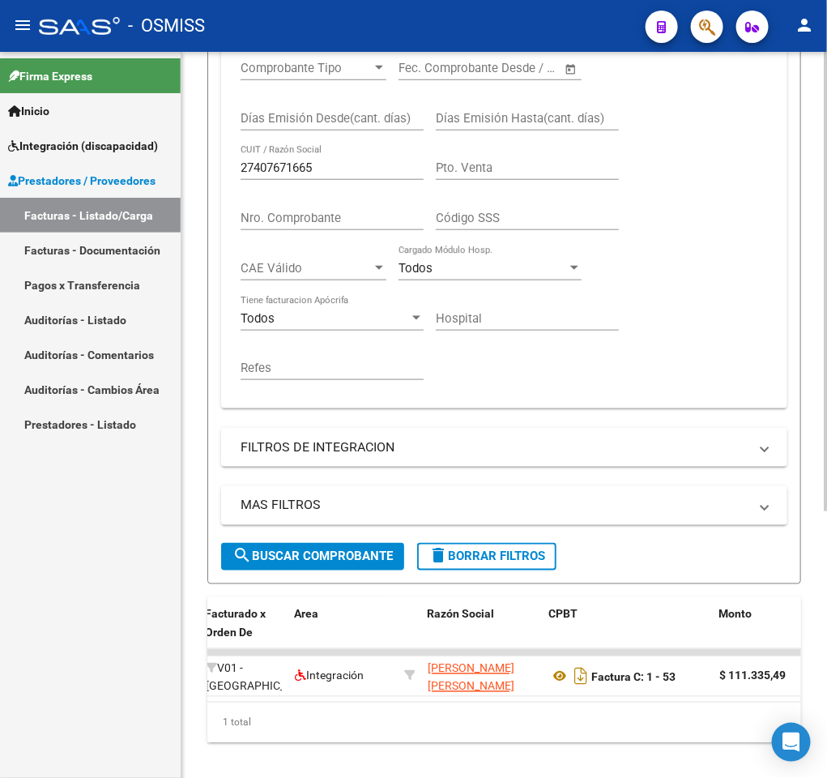
click at [314, 166] on input "27407671665" at bounding box center [332, 167] width 183 height 15
click at [333, 175] on input "27407671665" at bounding box center [332, 167] width 183 height 15
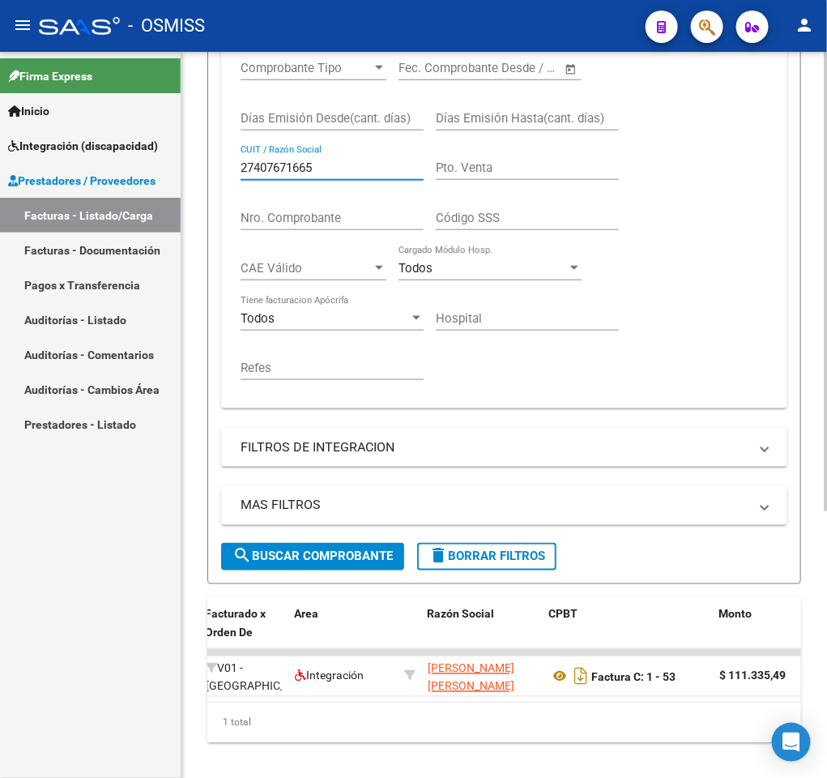
paste input "3251545"
click at [287, 562] on span "search Buscar Comprobante" at bounding box center [313, 556] width 160 height 15
click at [343, 173] on input "27325154565" at bounding box center [332, 167] width 183 height 15
paste input "6162278"
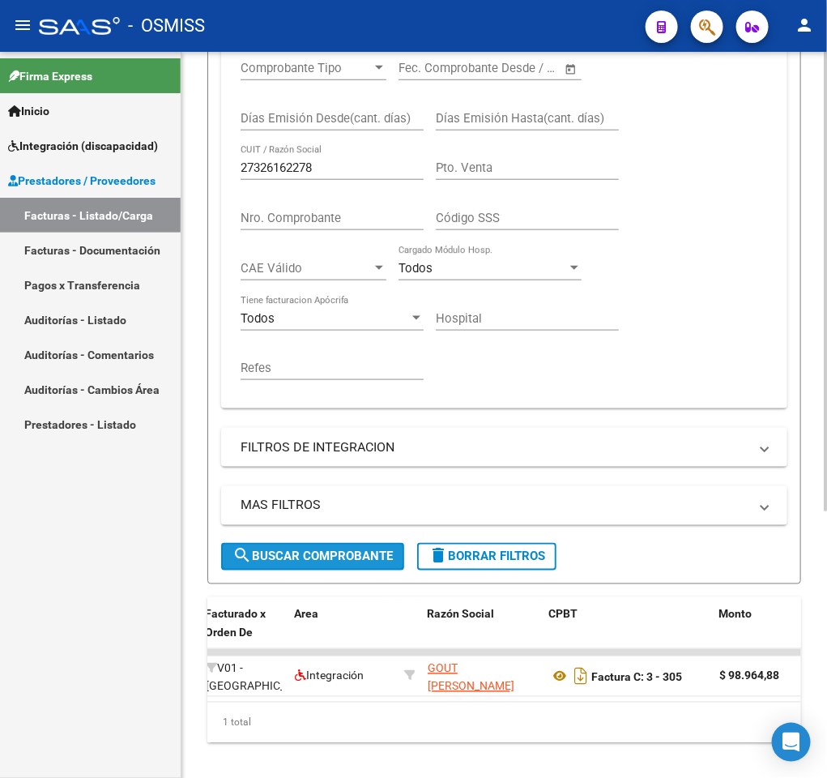
click at [284, 548] on button "search Buscar Comprobante" at bounding box center [312, 557] width 183 height 28
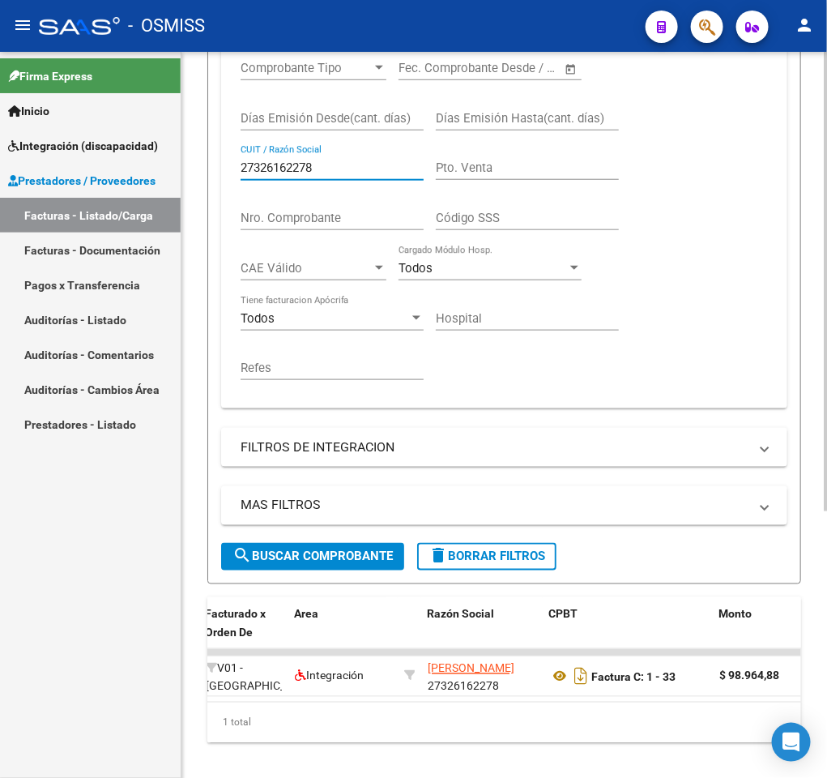
click at [348, 163] on input "27326162278" at bounding box center [332, 167] width 183 height 15
paste input "86364724"
click at [289, 564] on span "search Buscar Comprobante" at bounding box center [313, 556] width 160 height 15
click at [346, 166] on input "27386364724" at bounding box center [332, 167] width 183 height 15
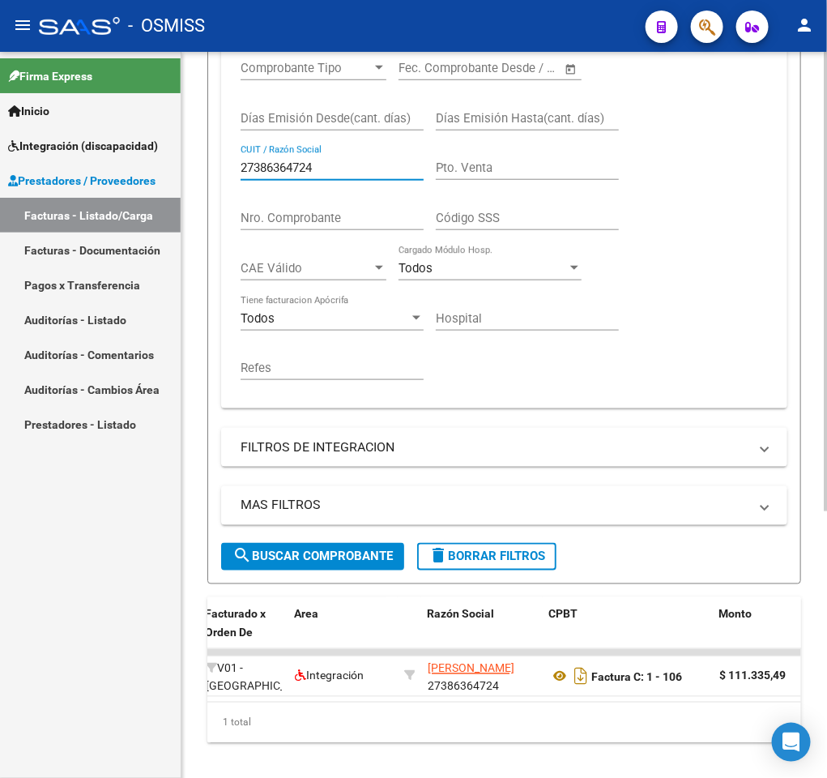
click at [346, 166] on input "27386364724" at bounding box center [332, 167] width 183 height 15
paste input "329488943"
click at [283, 549] on button "search Buscar Comprobante" at bounding box center [312, 557] width 183 height 28
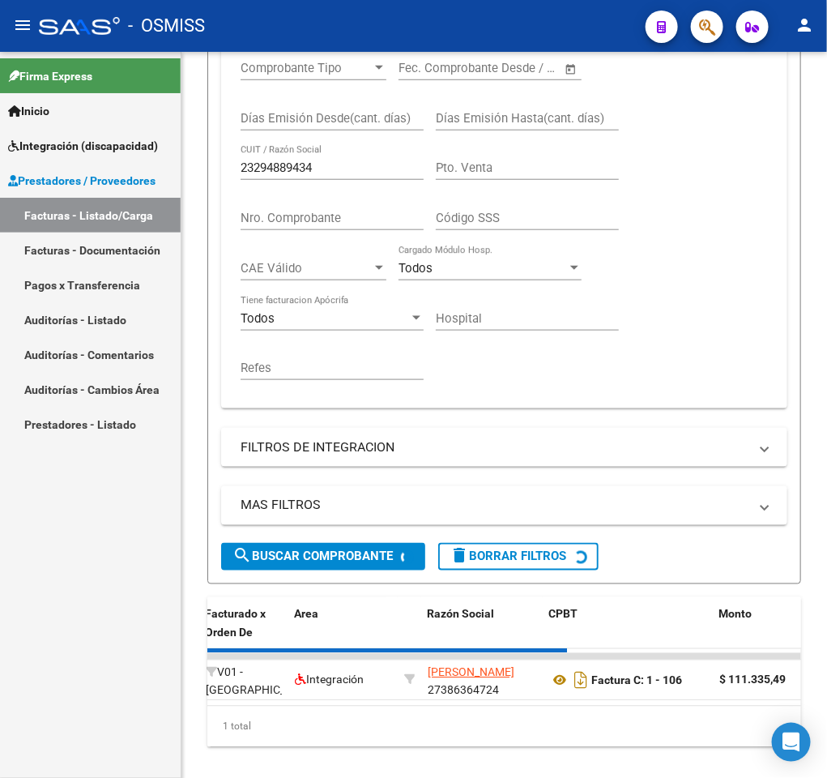
scroll to position [0, 0]
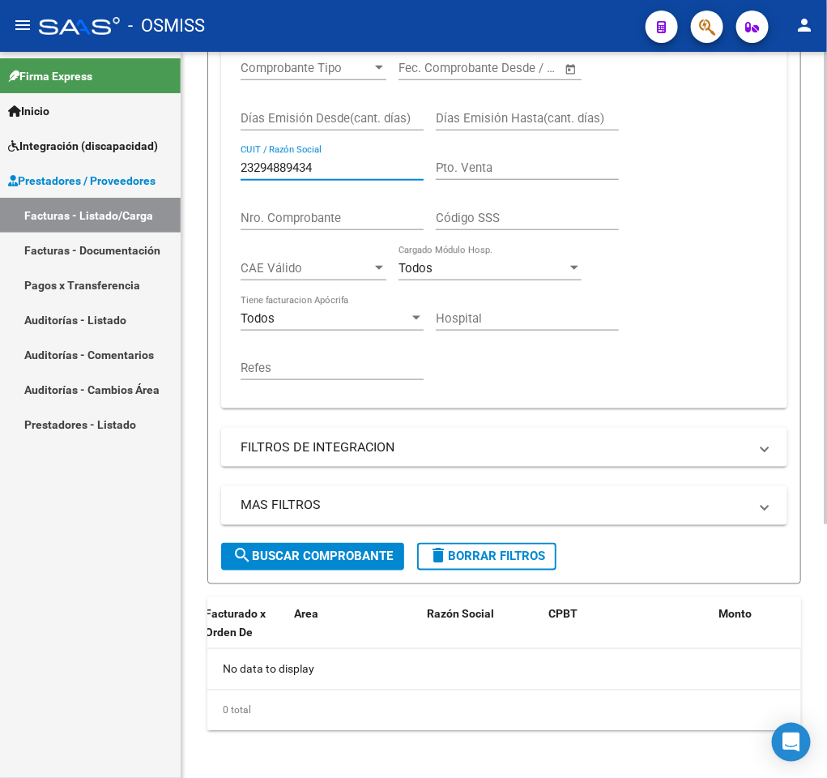
click at [327, 171] on input "23294889434" at bounding box center [332, 167] width 183 height 15
paste input "7255294062"
click at [251, 543] on div "MAS FILTROS Todos Con Doc. Respaldatoria Todos Con Trazabilidad Todos Asociado …" at bounding box center [504, 514] width 566 height 57
click at [253, 549] on button "search Buscar Comprobante" at bounding box center [312, 557] width 183 height 28
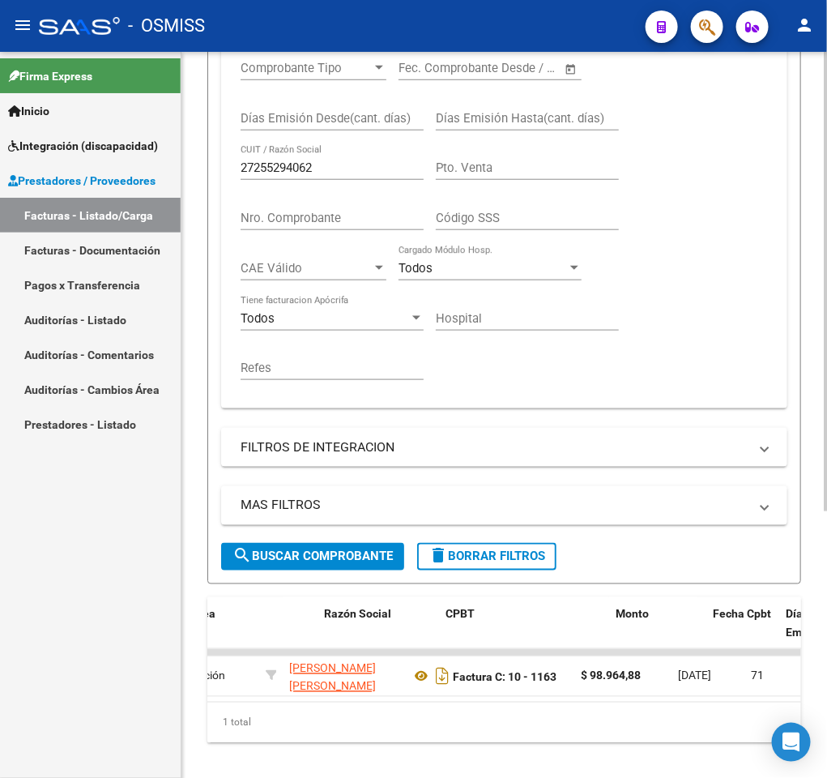
scroll to position [0, 338]
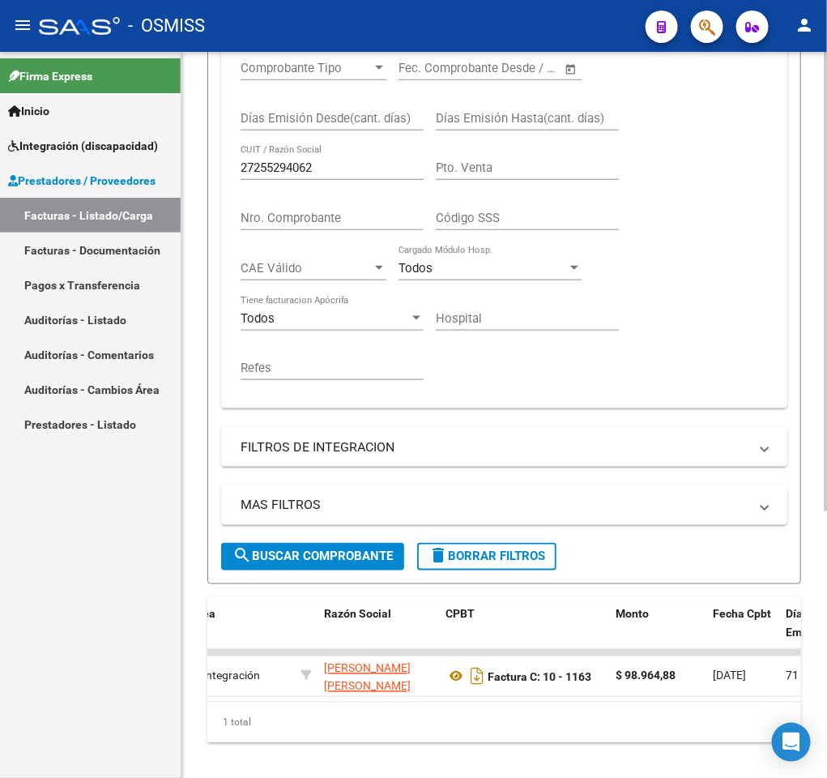
click at [326, 166] on input "27255294062" at bounding box center [332, 167] width 183 height 15
paste input "3294889434"
click at [292, 562] on span "search Buscar Comprobante" at bounding box center [313, 556] width 160 height 15
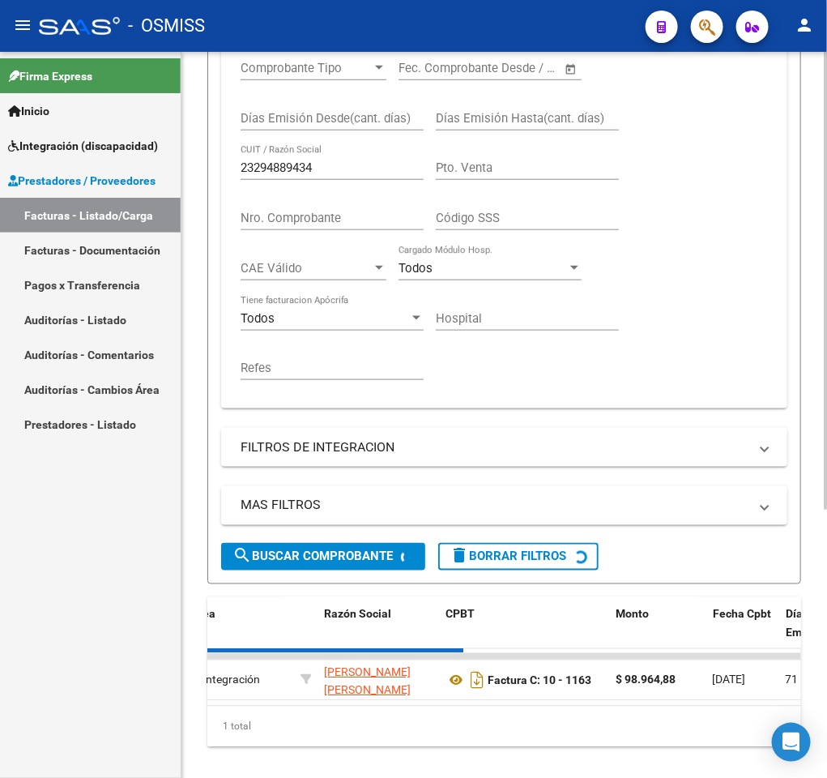
scroll to position [0, 0]
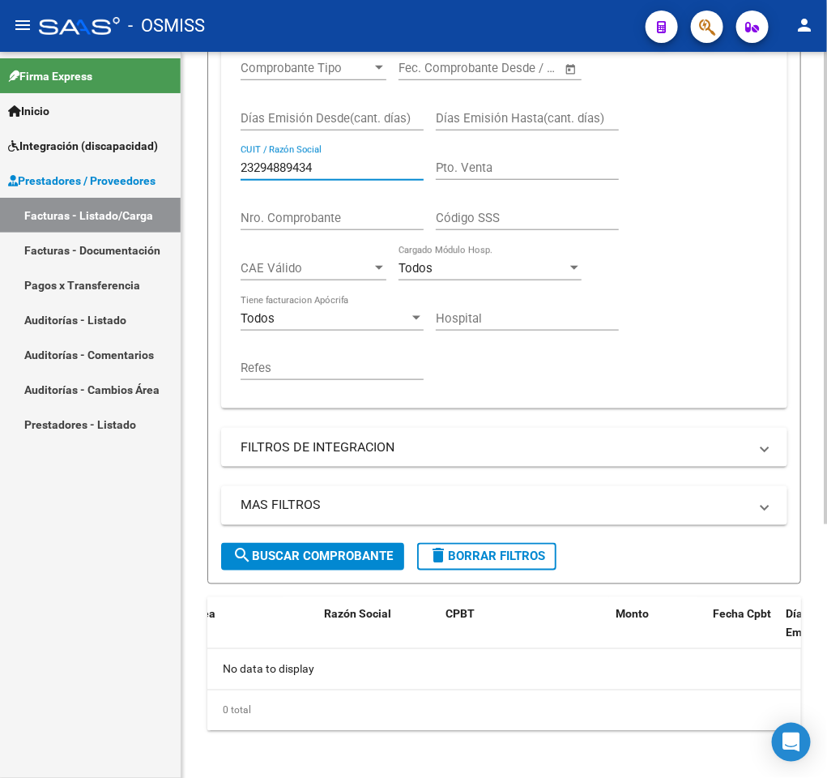
click at [338, 171] on input "23294889434" at bounding box center [332, 167] width 183 height 15
paste input "7405818200"
click at [272, 552] on span "search Buscar Comprobante" at bounding box center [313, 556] width 160 height 15
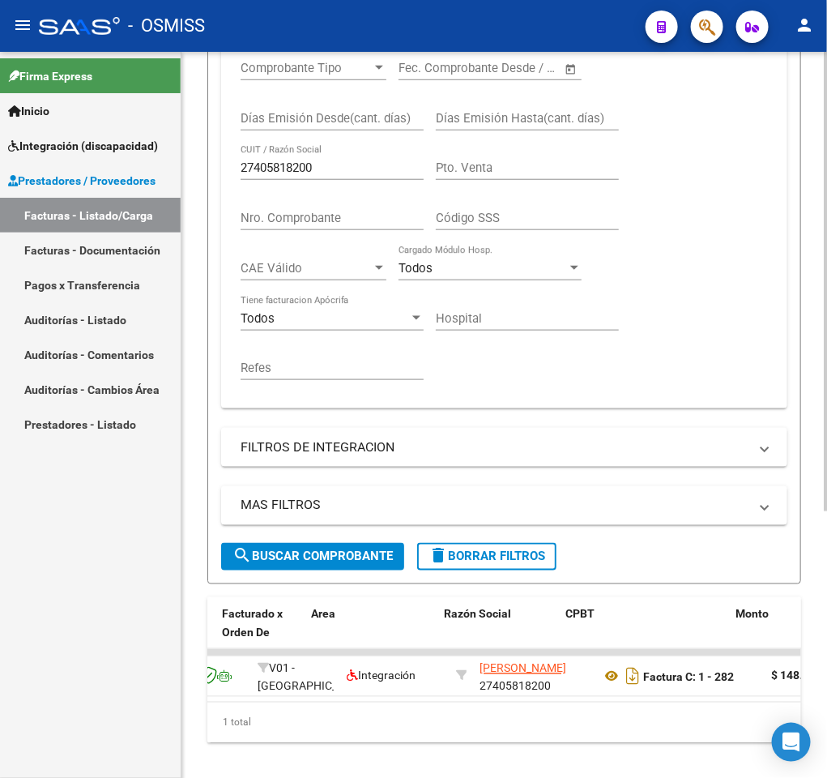
scroll to position [0, 217]
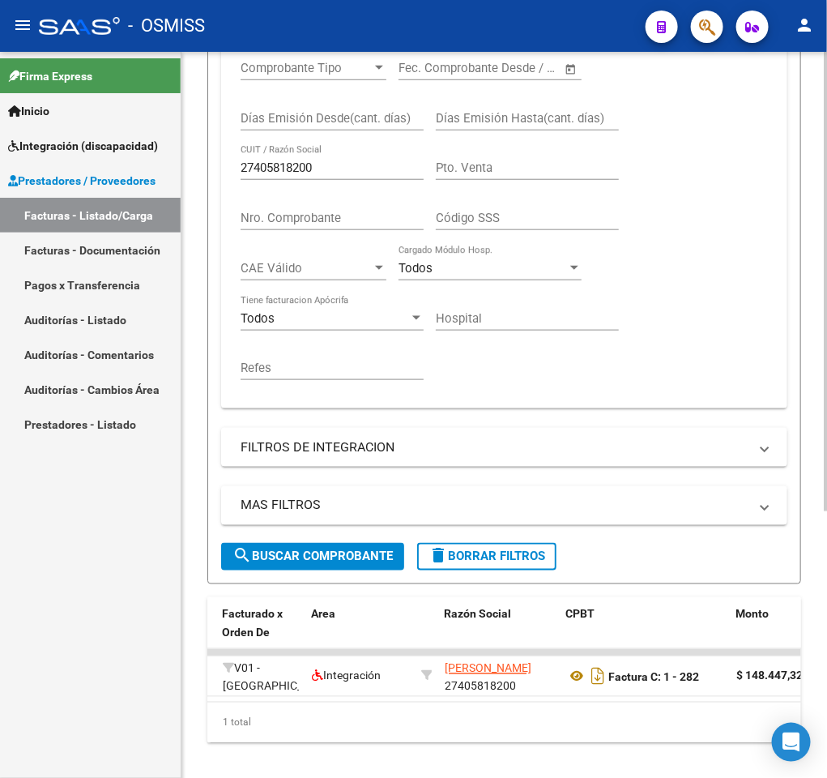
click at [324, 165] on input "27405818200" at bounding box center [332, 167] width 183 height 15
paste input "19974973"
click at [249, 570] on button "search Buscar Comprobante" at bounding box center [312, 557] width 183 height 28
click at [370, 171] on input "27419974973" at bounding box center [332, 167] width 183 height 15
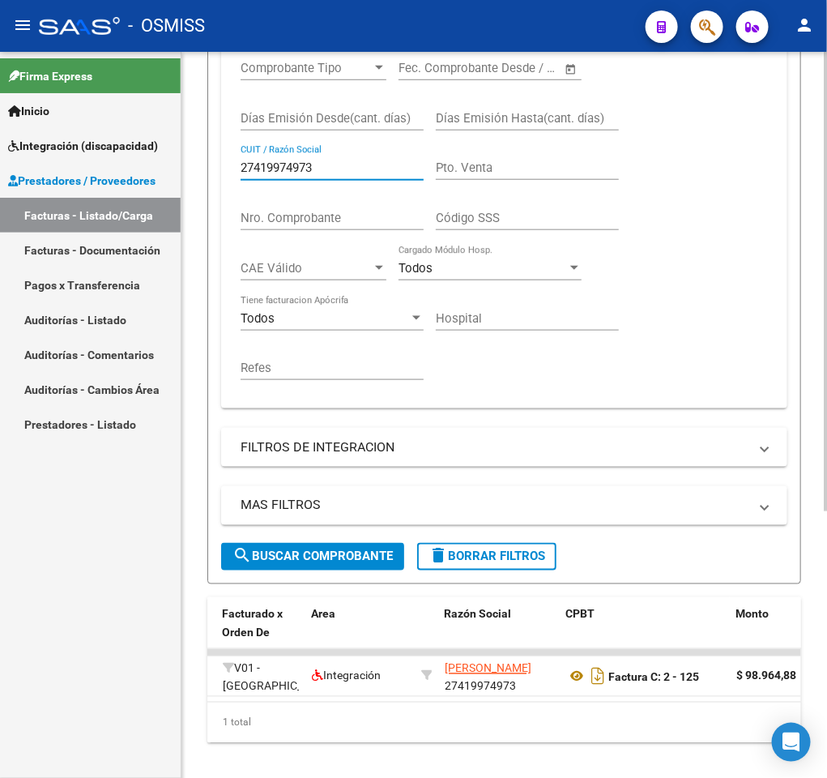
click at [370, 171] on input "27419974973" at bounding box center [332, 167] width 183 height 15
paste input "354298010"
click at [297, 552] on span "search Buscar Comprobante" at bounding box center [313, 556] width 160 height 15
click at [328, 171] on input "27354298010" at bounding box center [332, 167] width 183 height 15
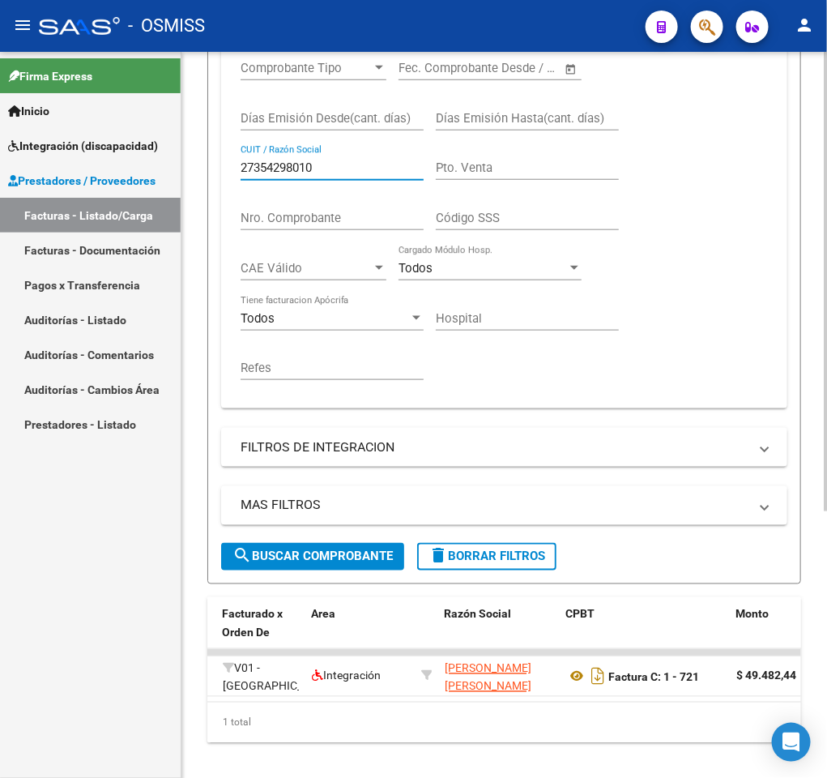
paste input "0262683"
click at [265, 555] on span "search Buscar Comprobante" at bounding box center [313, 556] width 160 height 15
click at [340, 175] on input "20262683010" at bounding box center [332, 167] width 183 height 15
paste input "7114999372"
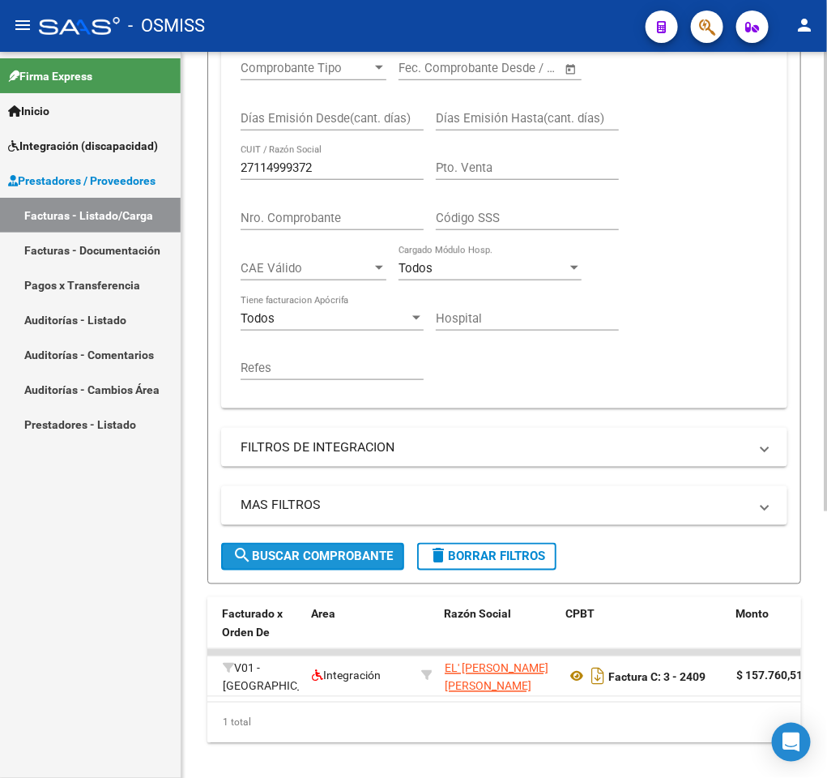
click at [248, 562] on mat-icon "search" at bounding box center [242, 555] width 19 height 19
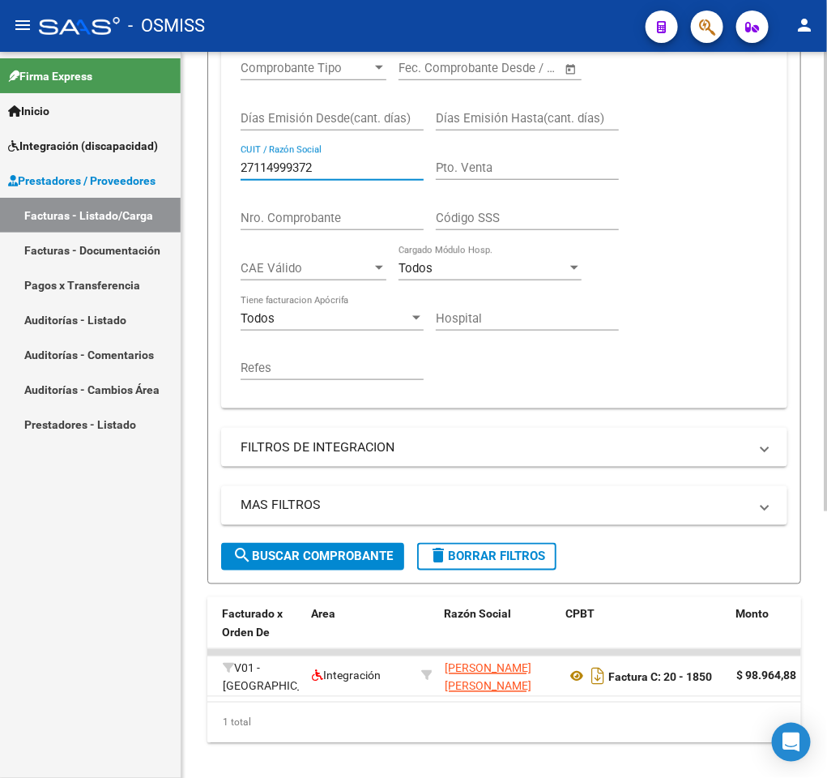
click at [348, 164] on input "27114999372" at bounding box center [332, 167] width 183 height 15
paste input "345556678"
click at [277, 557] on span "search Buscar Comprobante" at bounding box center [313, 556] width 160 height 15
click at [333, 161] on input "27345556678" at bounding box center [332, 167] width 183 height 15
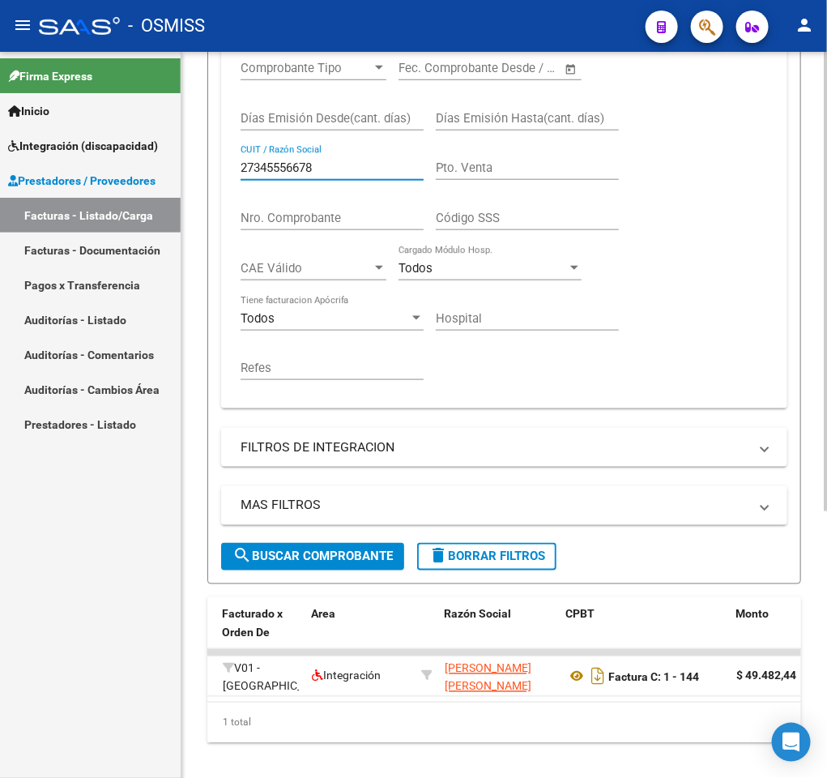
click at [333, 161] on input "27345556678" at bounding box center [332, 167] width 183 height 15
paste input "241037245"
click at [241, 542] on div "MAS FILTROS Todos Con Doc. Respaldatoria Todos Con Trazabilidad Todos Asociado …" at bounding box center [504, 514] width 566 height 57
click at [244, 554] on mat-icon "search" at bounding box center [242, 555] width 19 height 19
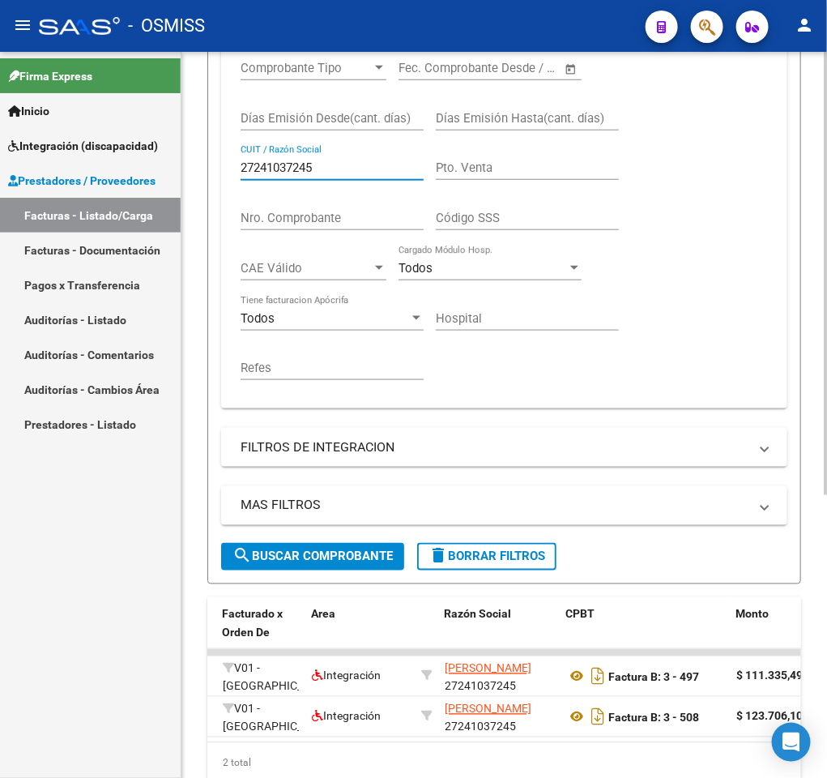
click at [345, 164] on input "27241037245" at bounding box center [332, 167] width 183 height 15
paste input "329778237"
click at [299, 562] on span "search Buscar Comprobante" at bounding box center [313, 556] width 160 height 15
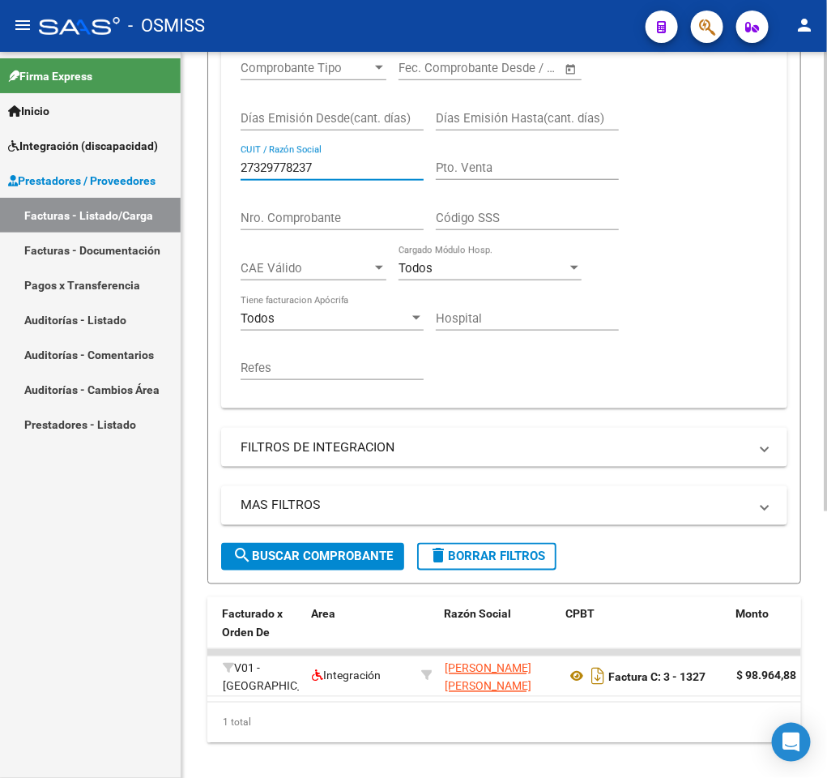
click at [324, 173] on input "27329778237" at bounding box center [332, 167] width 183 height 15
paste input "41366556"
click at [282, 543] on div "MAS FILTROS Todos Con Doc. Respaldatoria Todos Con Trazabilidad Todos Asociado …" at bounding box center [504, 514] width 566 height 57
click at [282, 554] on span "search Buscar Comprobante" at bounding box center [313, 556] width 160 height 15
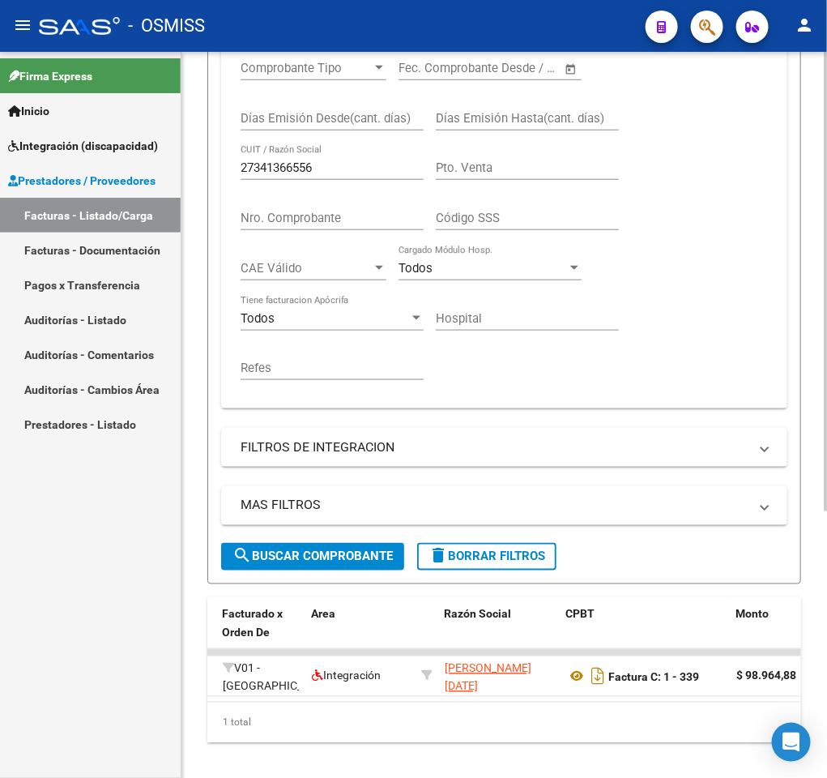
click at [318, 164] on input "27341366556" at bounding box center [332, 167] width 183 height 15
paste input "89471874"
click at [263, 555] on span "search Buscar Comprobante" at bounding box center [313, 556] width 160 height 15
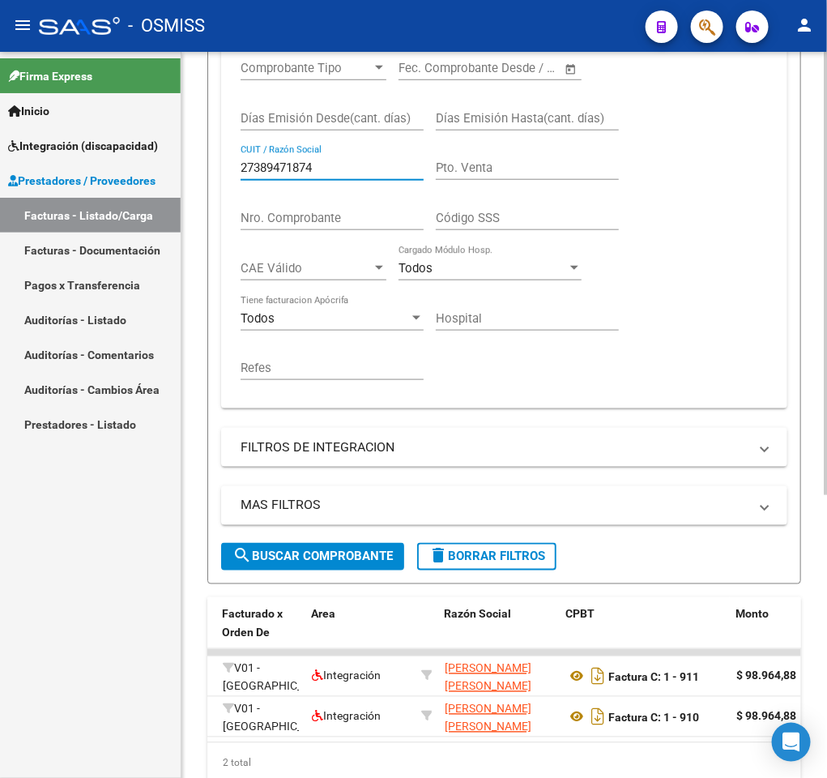
click at [340, 168] on input "27389471874" at bounding box center [332, 167] width 183 height 15
paste input "60761962"
click at [353, 564] on span "search Buscar Comprobante" at bounding box center [313, 556] width 160 height 15
click at [328, 175] on input "27360761962" at bounding box center [332, 167] width 183 height 15
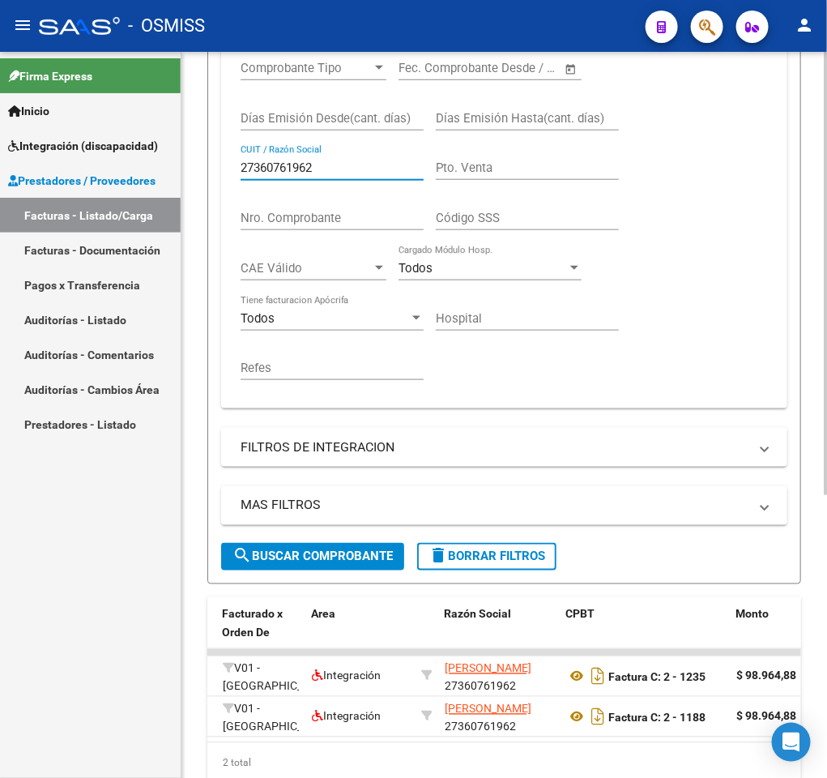
click at [328, 175] on input "27360761962" at bounding box center [332, 167] width 183 height 15
paste input "3294889434"
click at [244, 553] on mat-icon "search" at bounding box center [242, 555] width 19 height 19
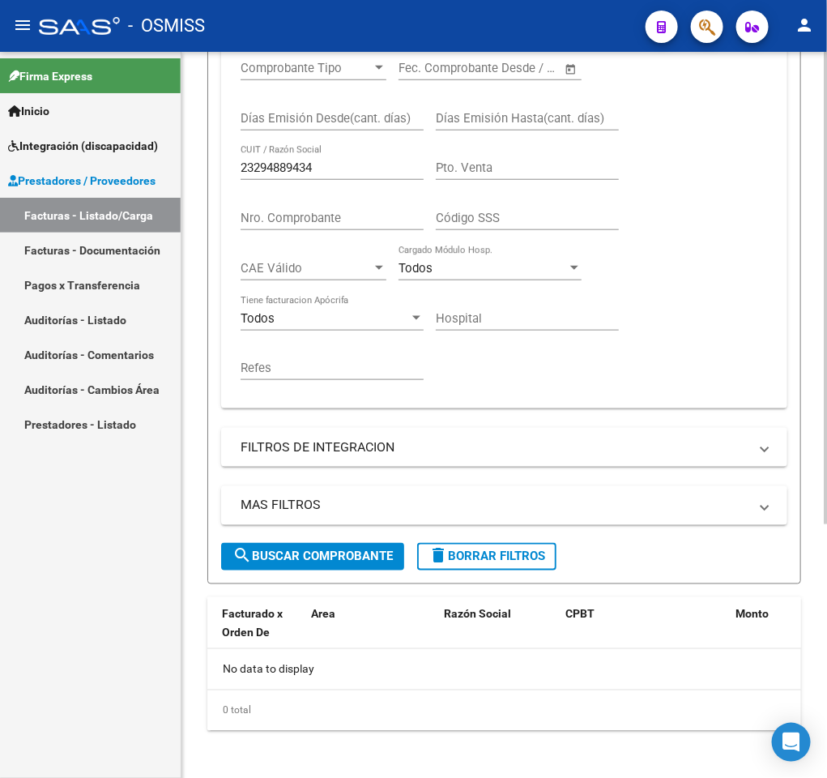
scroll to position [0, 0]
click at [357, 173] on input "23294889434" at bounding box center [332, 167] width 183 height 15
paste input "7178957592"
click at [258, 548] on button "search Buscar Comprobante" at bounding box center [312, 557] width 183 height 28
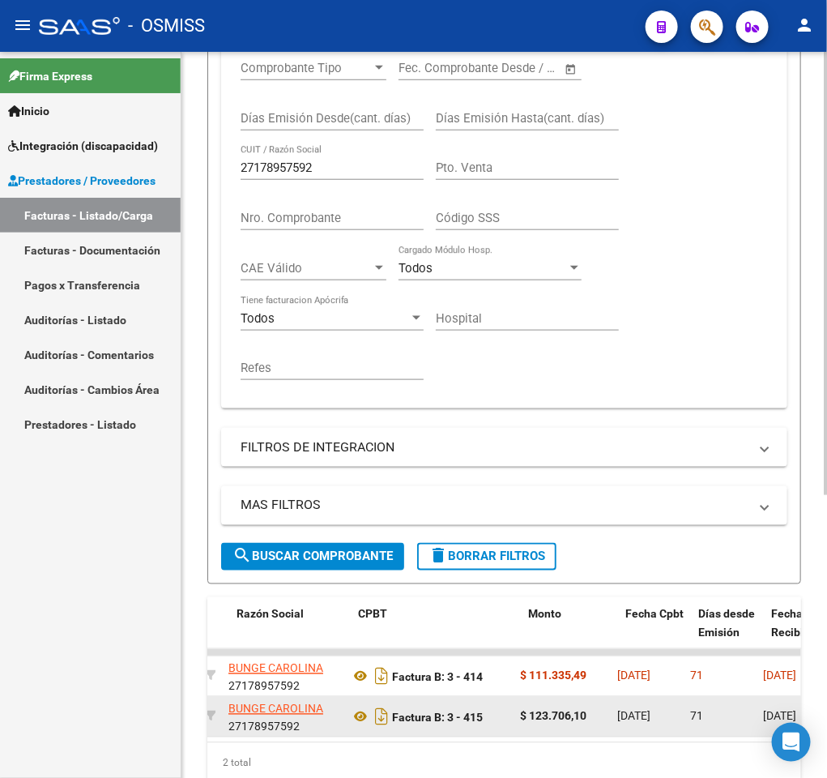
scroll to position [0, 425]
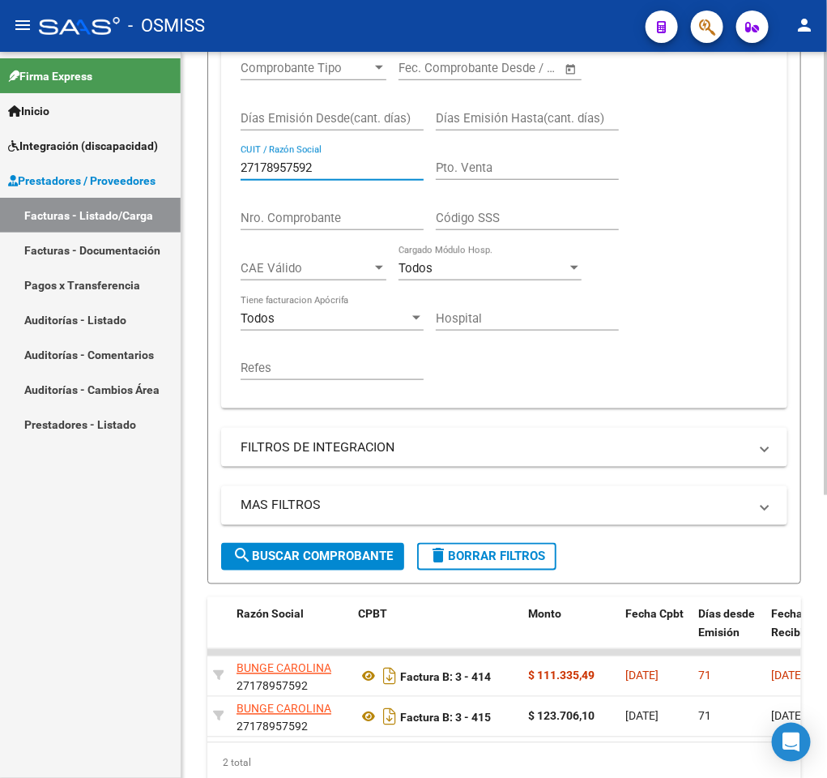
click at [358, 169] on input "27178957592" at bounding box center [332, 167] width 183 height 15
paste input "367165265"
click at [261, 550] on span "search Buscar Comprobante" at bounding box center [313, 556] width 160 height 15
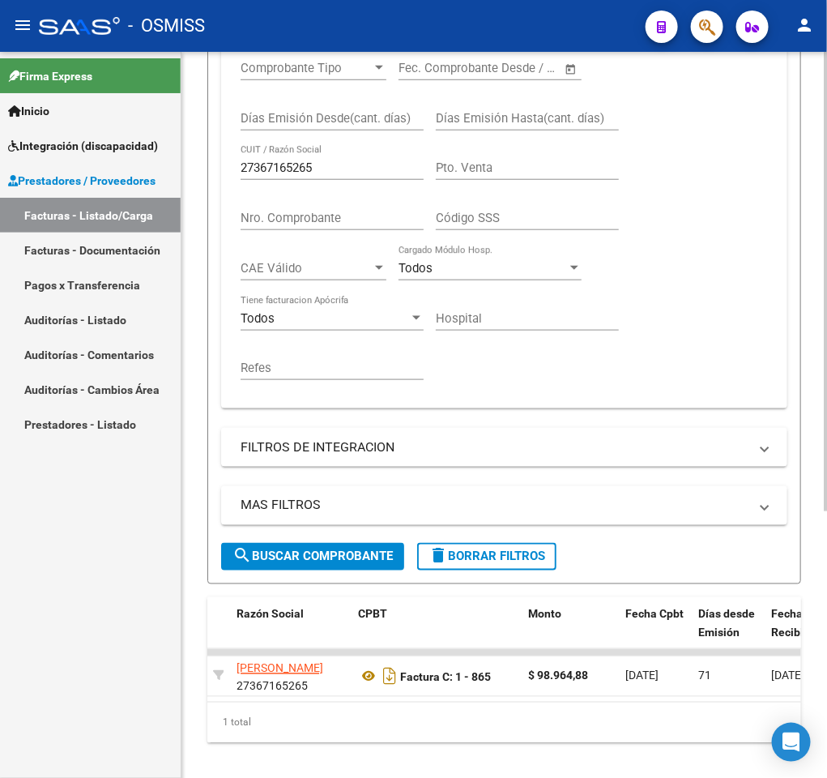
click at [340, 173] on input "27367165265" at bounding box center [332, 167] width 183 height 15
paste input "404262942"
click at [270, 553] on span "search Buscar Comprobante" at bounding box center [313, 556] width 160 height 15
click at [362, 169] on input "27404262942" at bounding box center [332, 167] width 183 height 15
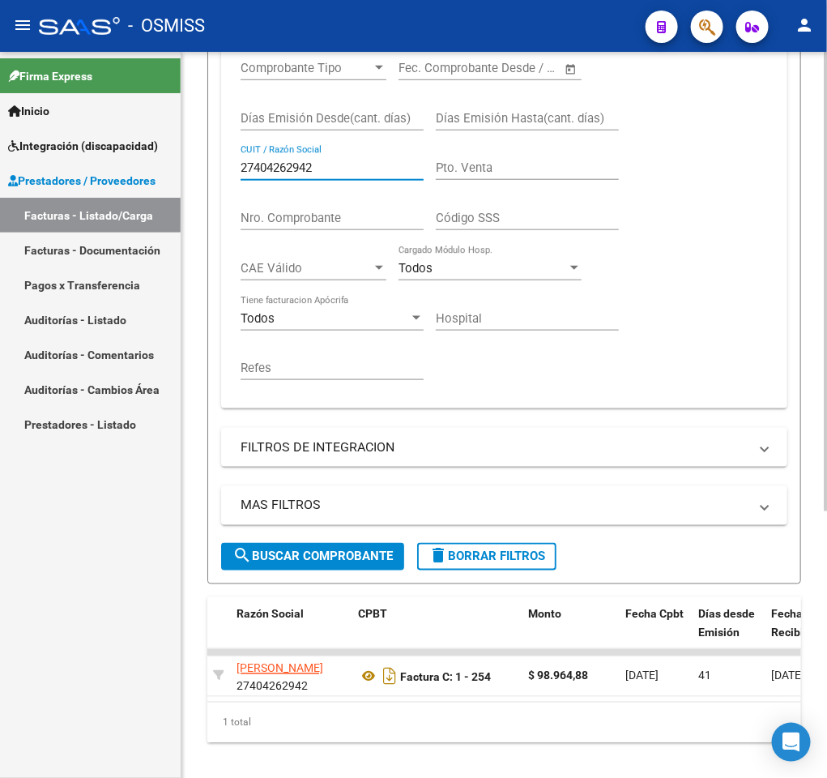
click at [362, 169] on input "27404262942" at bounding box center [332, 167] width 183 height 15
paste input "21337721/9"
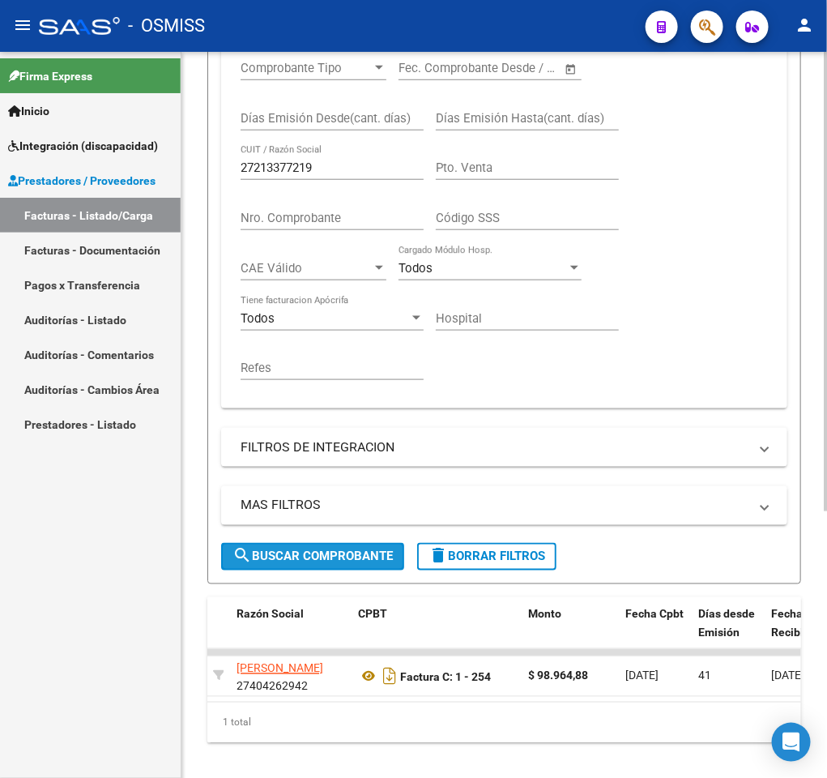
click at [304, 554] on span "search Buscar Comprobante" at bounding box center [313, 556] width 160 height 15
click at [361, 168] on input "27213377219" at bounding box center [332, 167] width 183 height 15
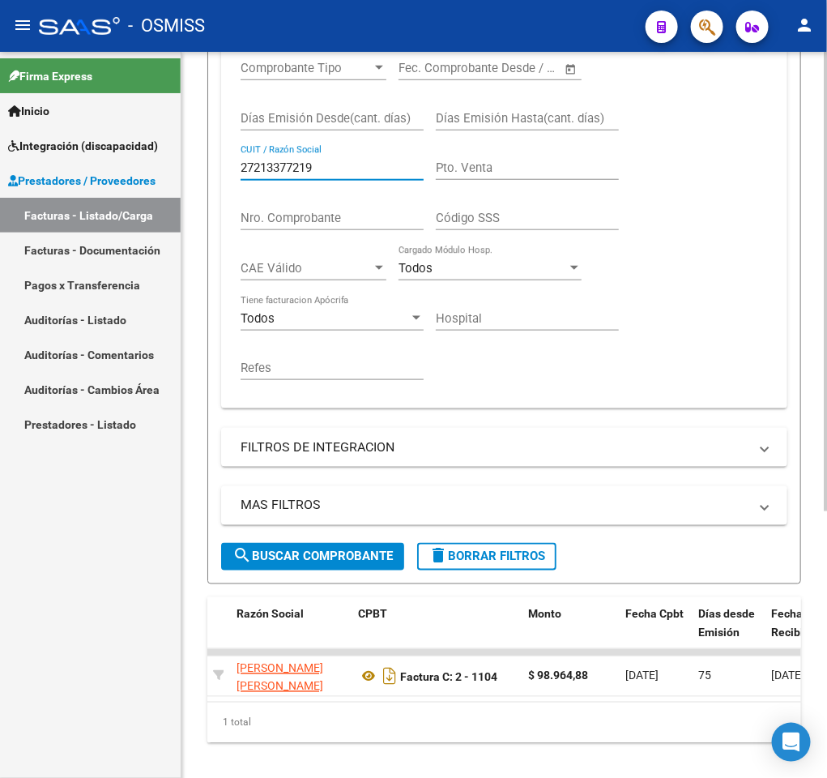
click at [361, 168] on input "27213377219" at bounding box center [332, 167] width 183 height 15
paste input "30715167154"
click at [310, 559] on span "search Buscar Comprobante" at bounding box center [313, 556] width 160 height 15
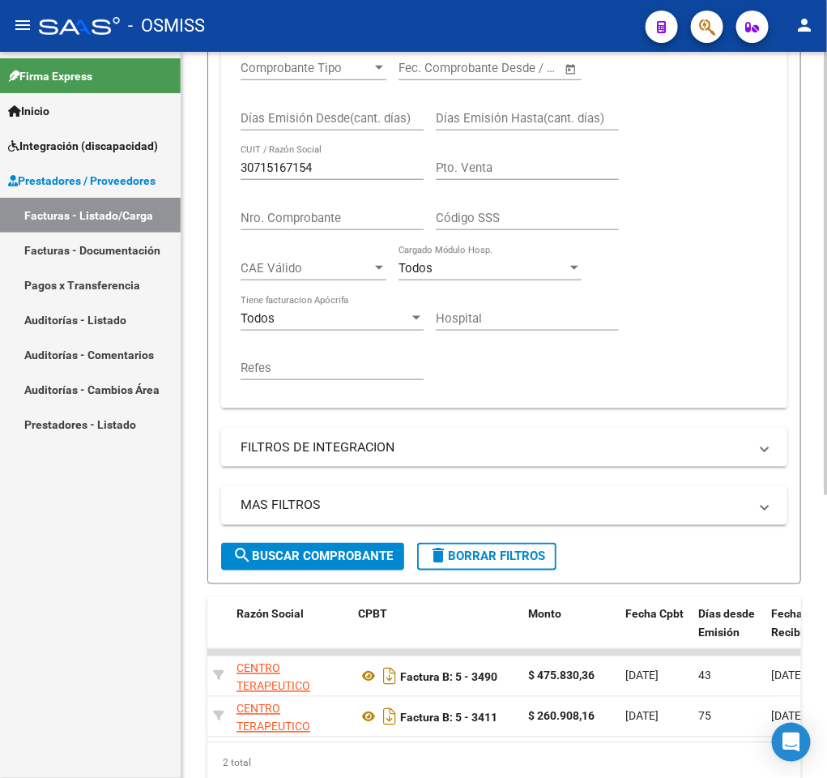
click at [334, 171] on input "30715167154" at bounding box center [332, 167] width 183 height 15
paste input "27326162278"
click at [263, 552] on span "search Buscar Comprobante" at bounding box center [313, 556] width 160 height 15
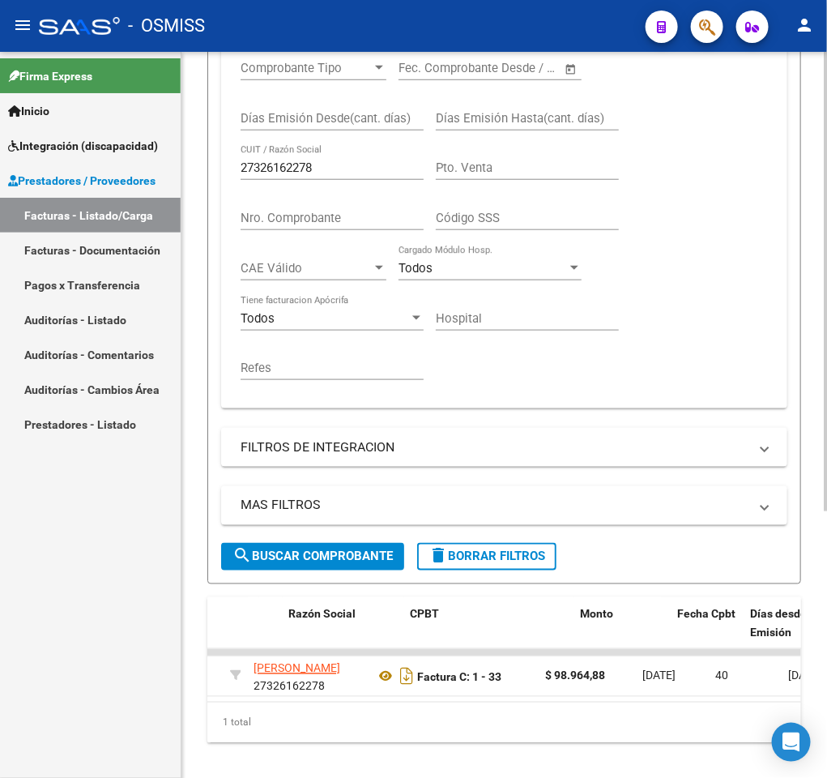
scroll to position [0, 365]
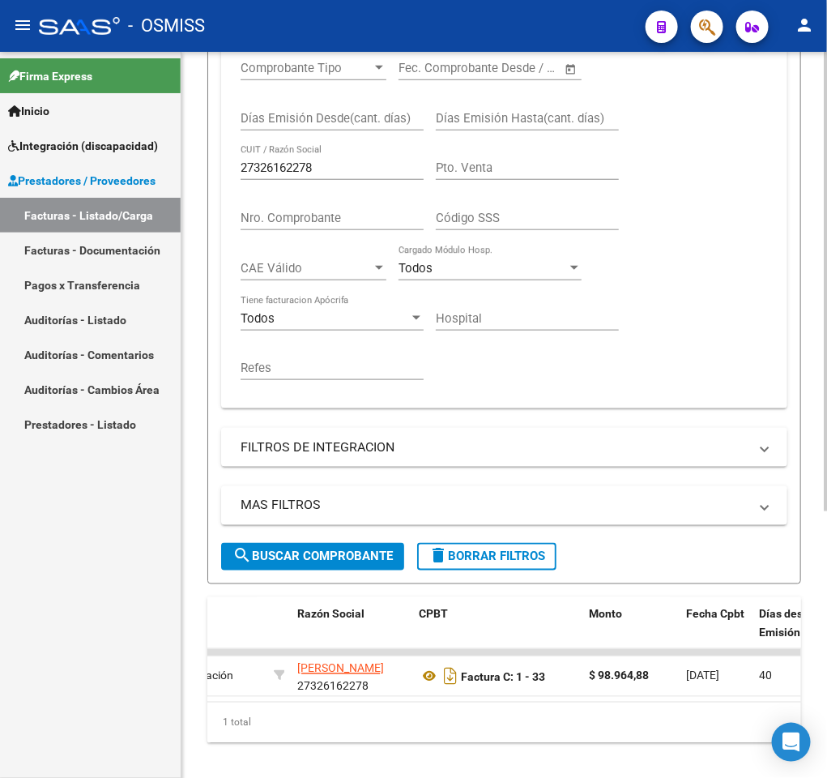
click at [343, 165] on input "27326162278" at bounding box center [332, 167] width 183 height 15
paste input "266910040"
click at [250, 543] on div "MAS FILTROS Todos Con Doc. Respaldatoria Todos Con Trazabilidad Todos Asociado …" at bounding box center [504, 514] width 566 height 57
click at [253, 553] on span "search Buscar Comprobante" at bounding box center [313, 556] width 160 height 15
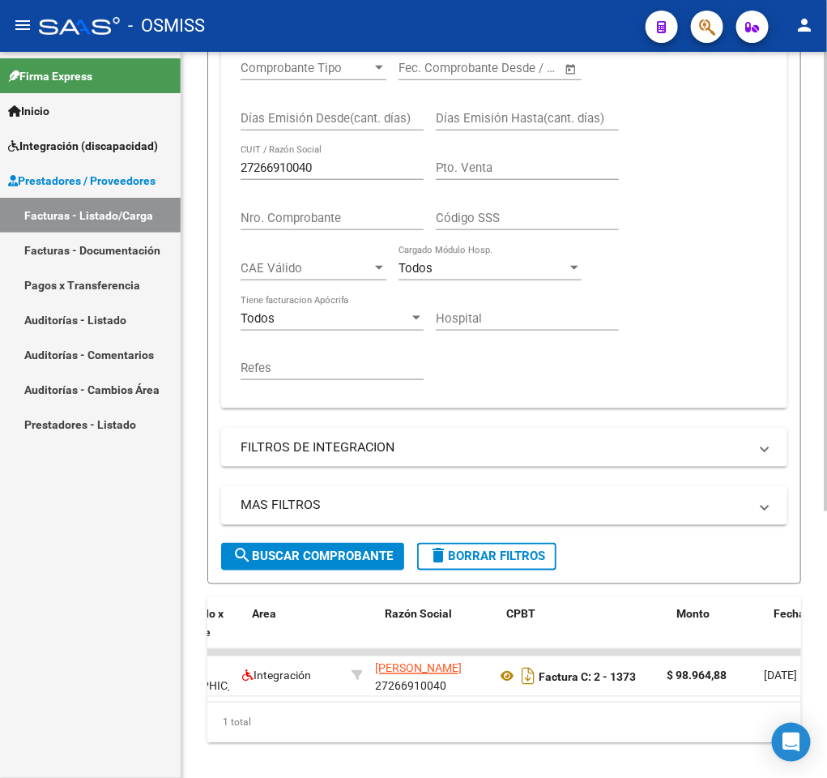
scroll to position [0, 277]
click at [356, 164] on input "27266910040" at bounding box center [332, 167] width 183 height 15
paste input "3182573574"
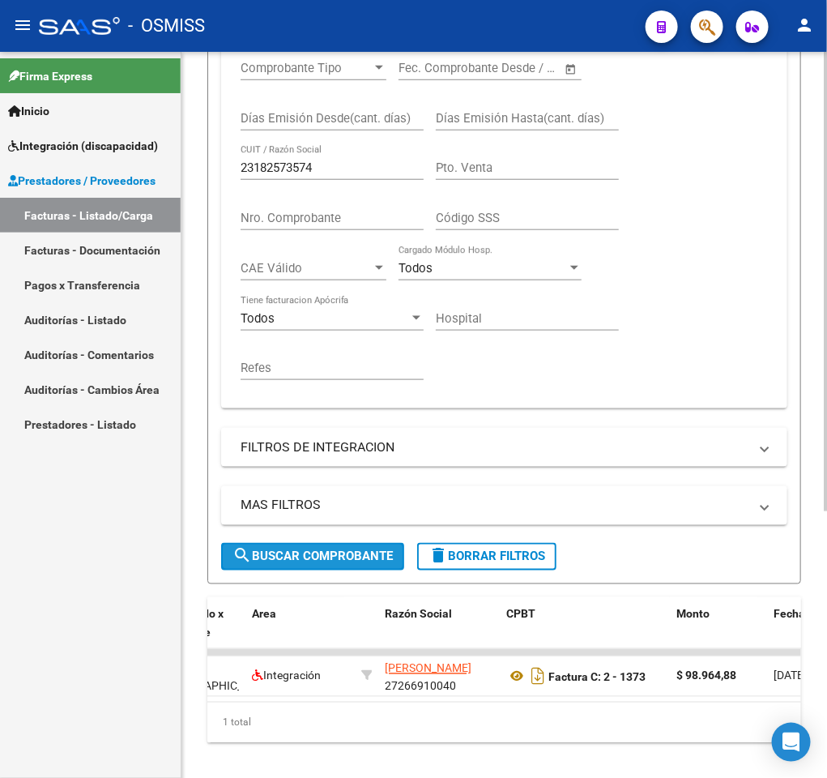
click at [316, 562] on span "search Buscar Comprobante" at bounding box center [313, 556] width 160 height 15
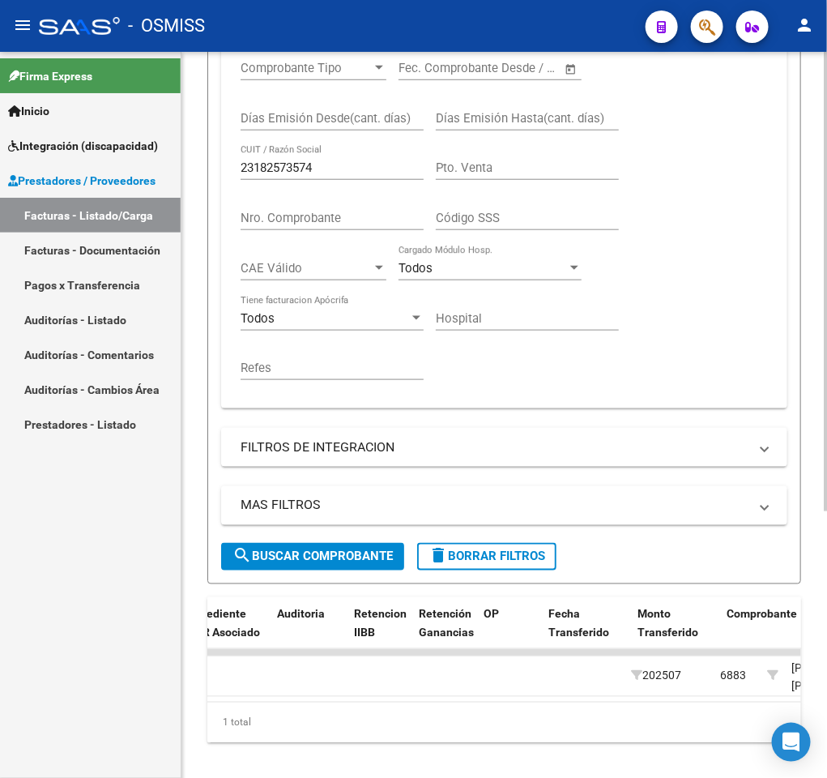
scroll to position [0, 2004]
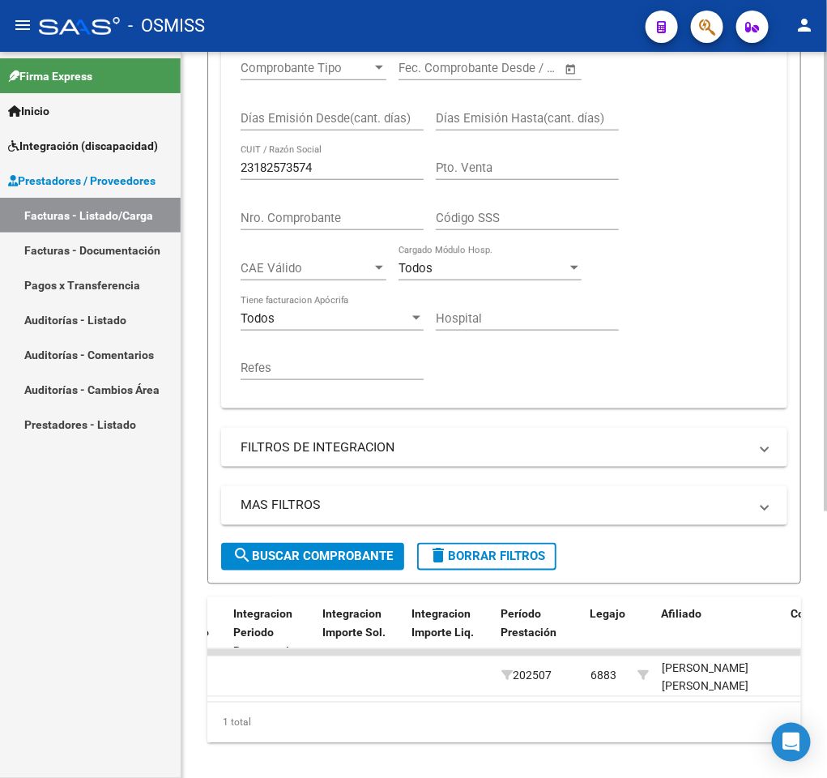
click at [334, 165] on input "23182573574" at bounding box center [332, 167] width 183 height 15
paste input "7408253706"
click at [222, 537] on div "MAS FILTROS Todos Con Doc. Respaldatoria Todos Con Trazabilidad Todos Asociado …" at bounding box center [504, 514] width 566 height 57
click at [229, 540] on div "MAS FILTROS Todos Con Doc. Respaldatoria Todos Con Trazabilidad Todos Asociado …" at bounding box center [504, 514] width 566 height 57
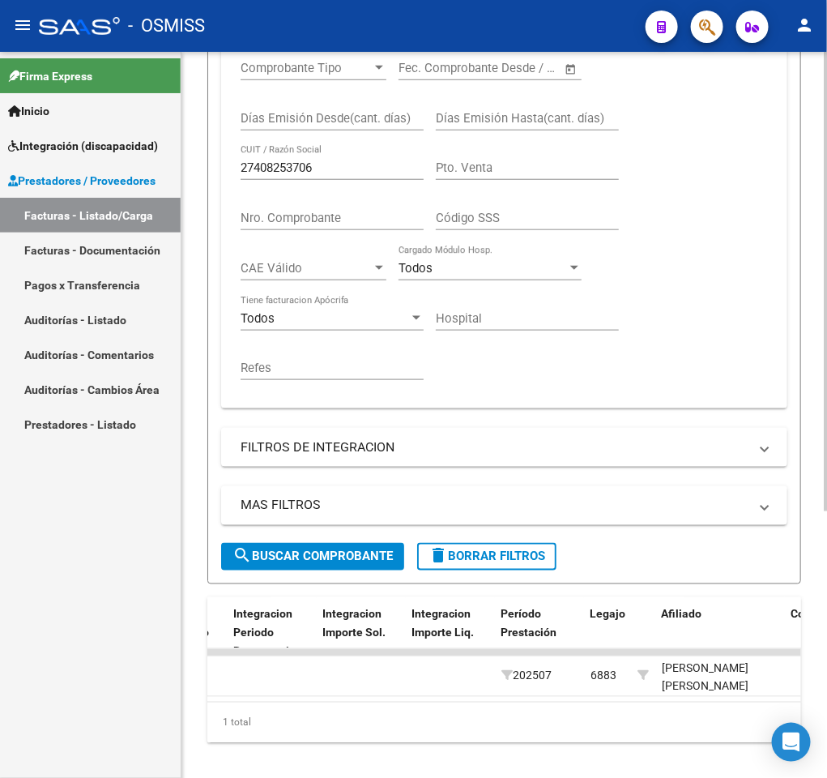
click at [234, 550] on mat-icon "search" at bounding box center [242, 555] width 19 height 19
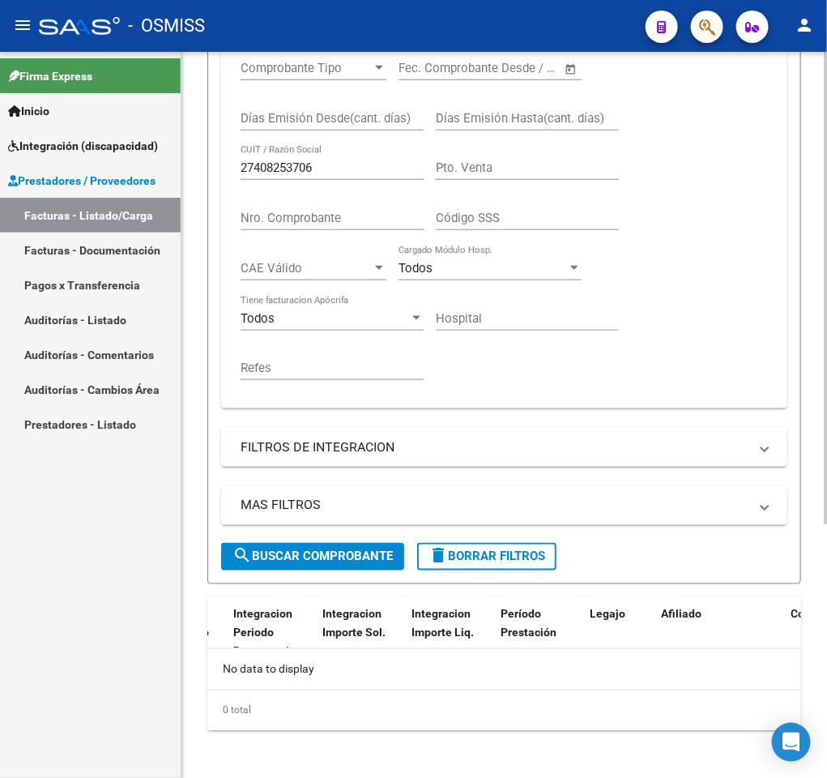
scroll to position [0, 0]
click at [329, 173] on input "27408253706" at bounding box center [332, 167] width 183 height 15
paste input "163211179"
click at [295, 553] on span "search Buscar Comprobante" at bounding box center [313, 556] width 160 height 15
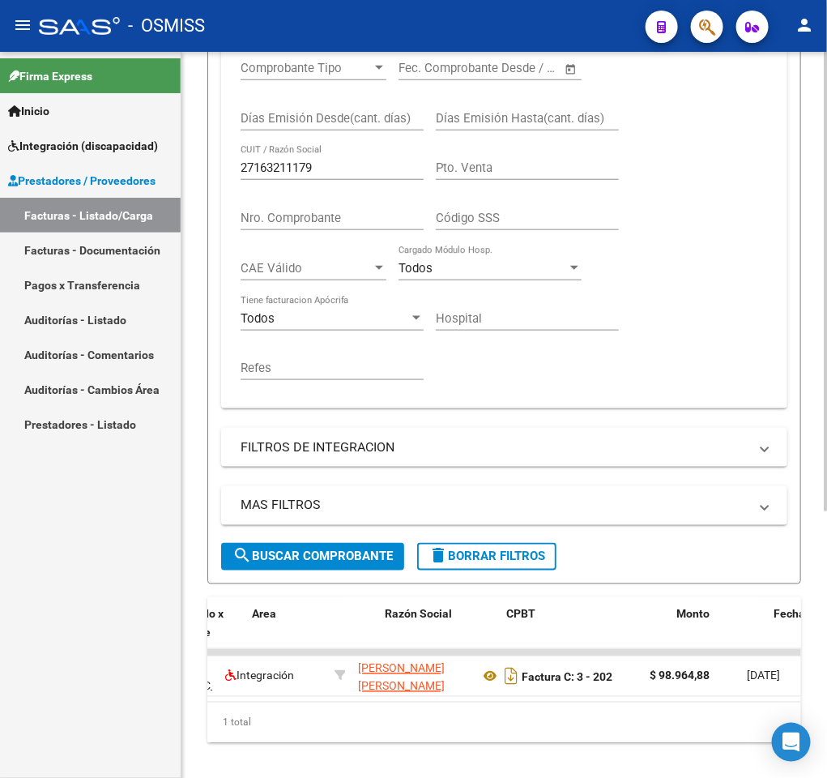
scroll to position [0, 321]
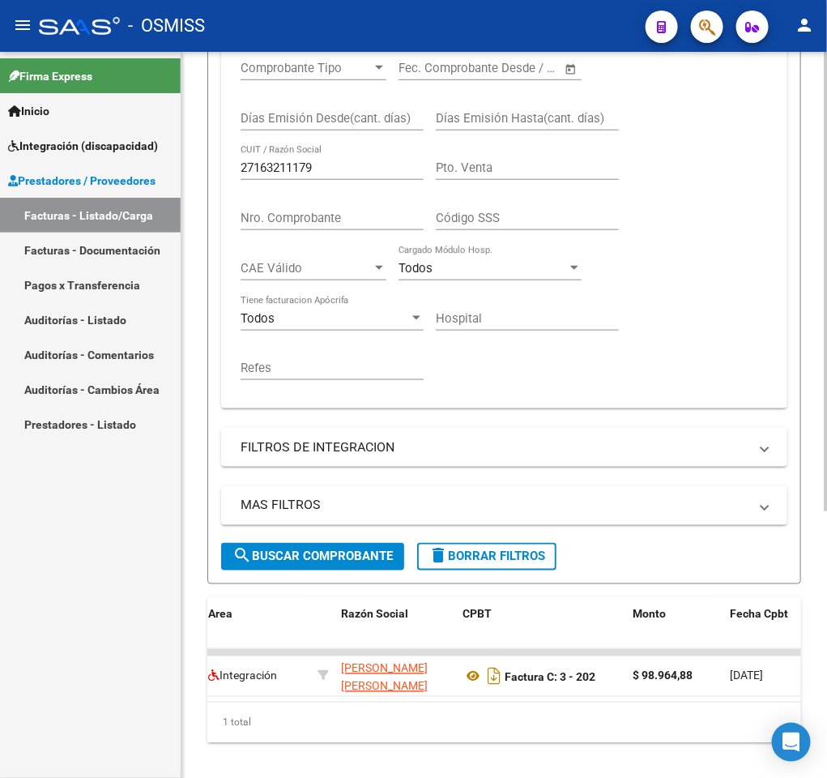
click at [327, 160] on div "27163211179 CUIT / Razón Social" at bounding box center [332, 162] width 183 height 35
click at [327, 165] on input "27163211179" at bounding box center [332, 167] width 183 height 15
paste input "389644760"
click at [249, 553] on mat-icon "search" at bounding box center [242, 555] width 19 height 19
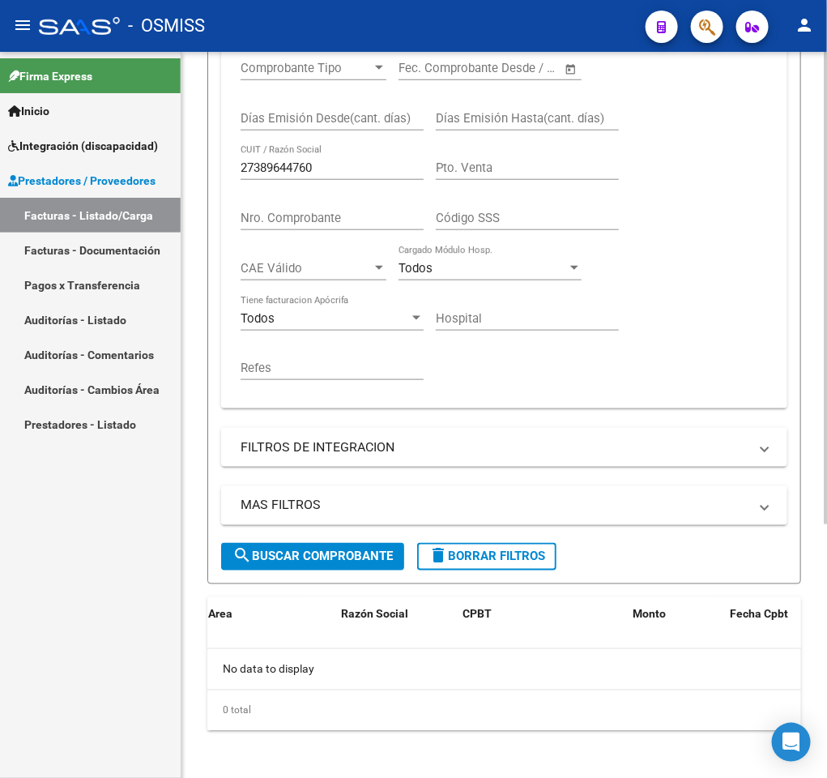
scroll to position [0, 0]
click at [346, 169] on input "27389644760" at bounding box center [332, 167] width 183 height 15
paste input "3247601104"
click at [310, 554] on span "search Buscar Comprobante" at bounding box center [313, 556] width 160 height 15
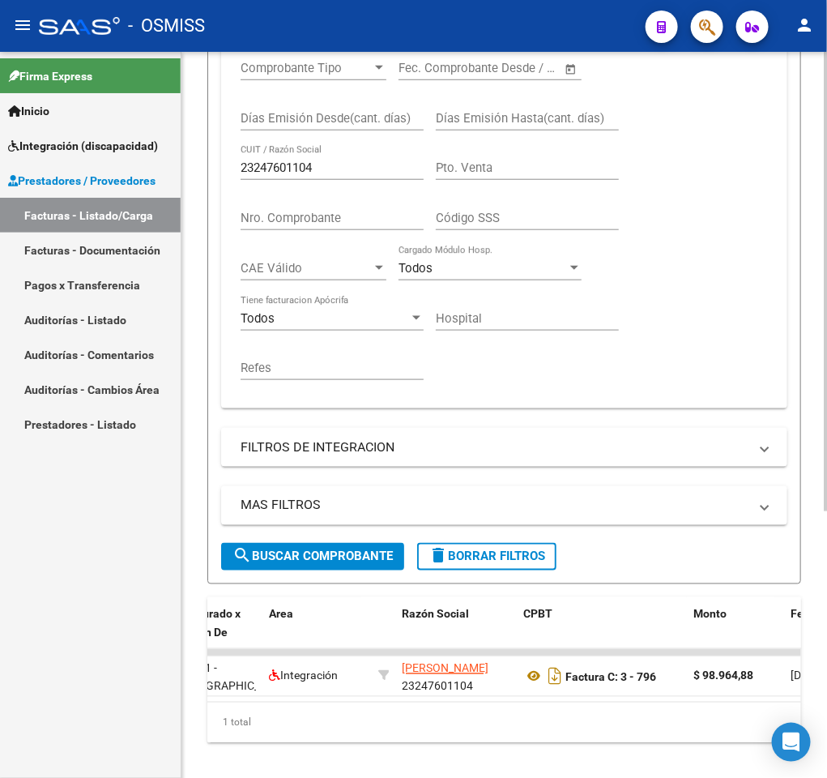
scroll to position [0, 277]
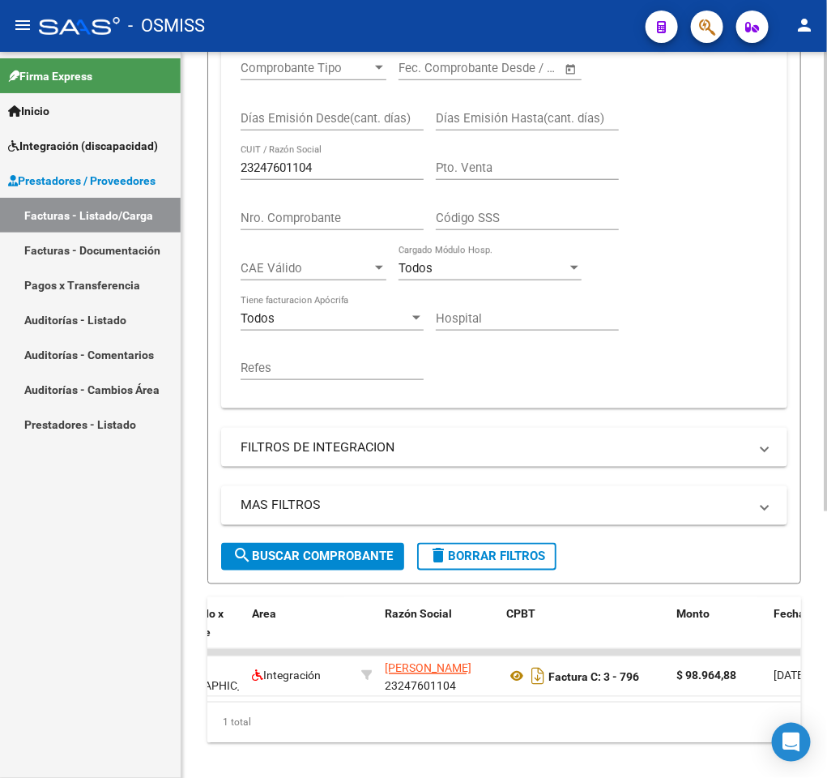
click at [350, 173] on input "23247601104" at bounding box center [332, 167] width 183 height 15
paste input "7411995785"
click at [288, 558] on span "search Buscar Comprobante" at bounding box center [313, 556] width 160 height 15
click at [340, 170] on input "27411995785" at bounding box center [332, 167] width 183 height 15
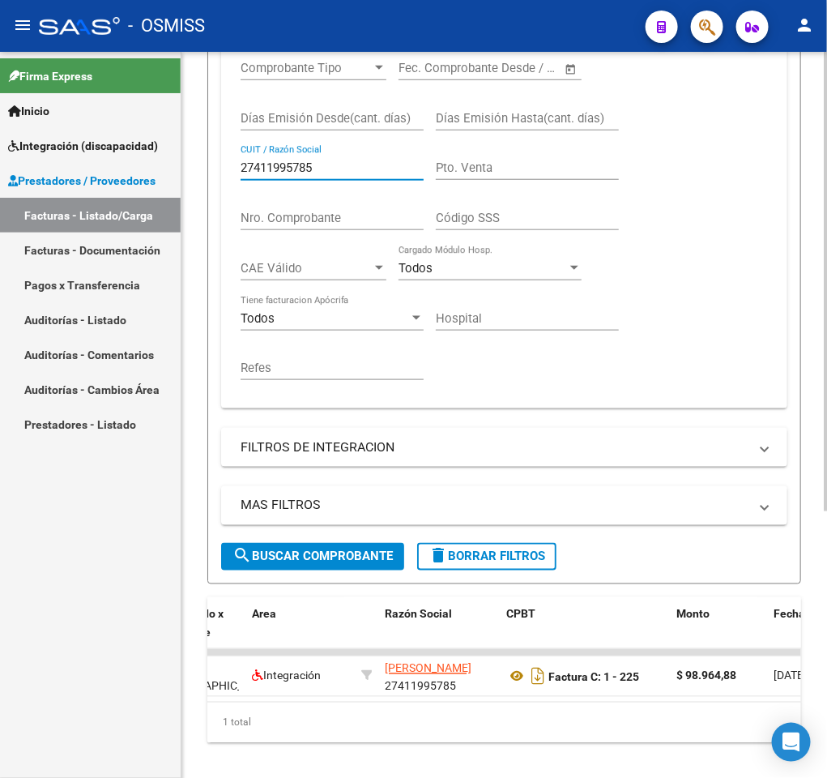
click at [340, 170] on input "27411995785" at bounding box center [332, 167] width 183 height 15
paste input "3285281644"
click at [284, 557] on span "search Buscar Comprobante" at bounding box center [313, 556] width 160 height 15
click at [348, 170] on input "23285281644" at bounding box center [332, 167] width 183 height 15
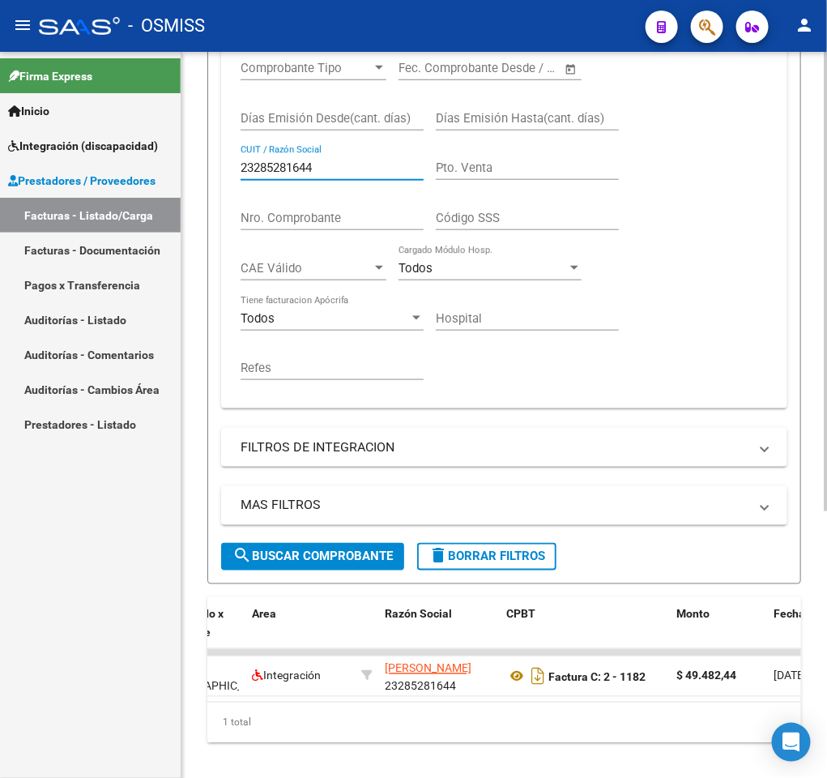
paste input "0376698301"
click at [267, 554] on span "search Buscar Comprobante" at bounding box center [313, 556] width 160 height 15
click at [361, 170] on input "20376698301" at bounding box center [332, 167] width 183 height 15
paste input "7383596055"
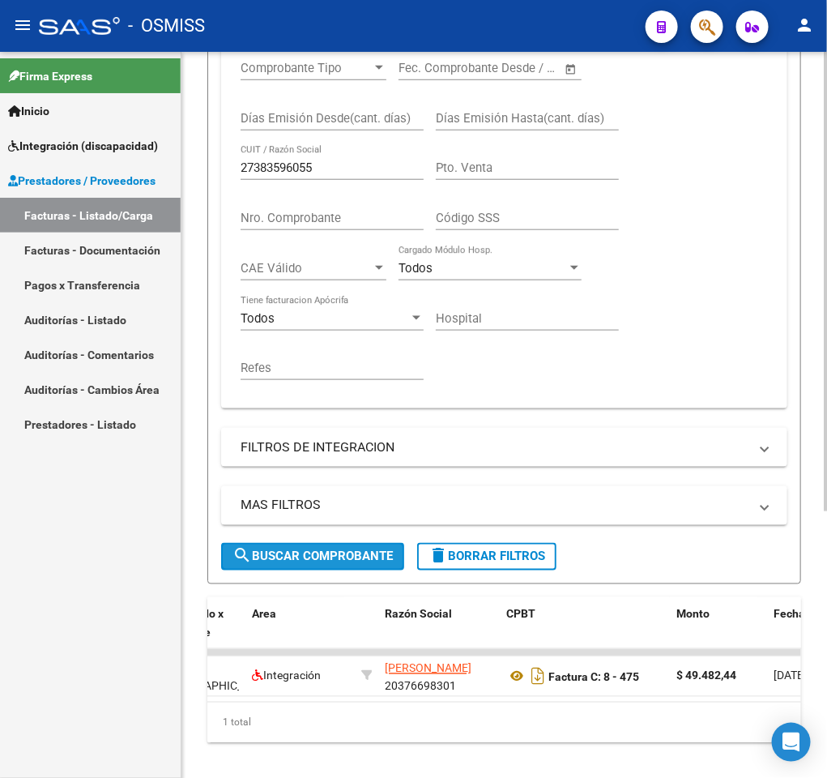
click at [280, 552] on span "search Buscar Comprobante" at bounding box center [313, 556] width 160 height 15
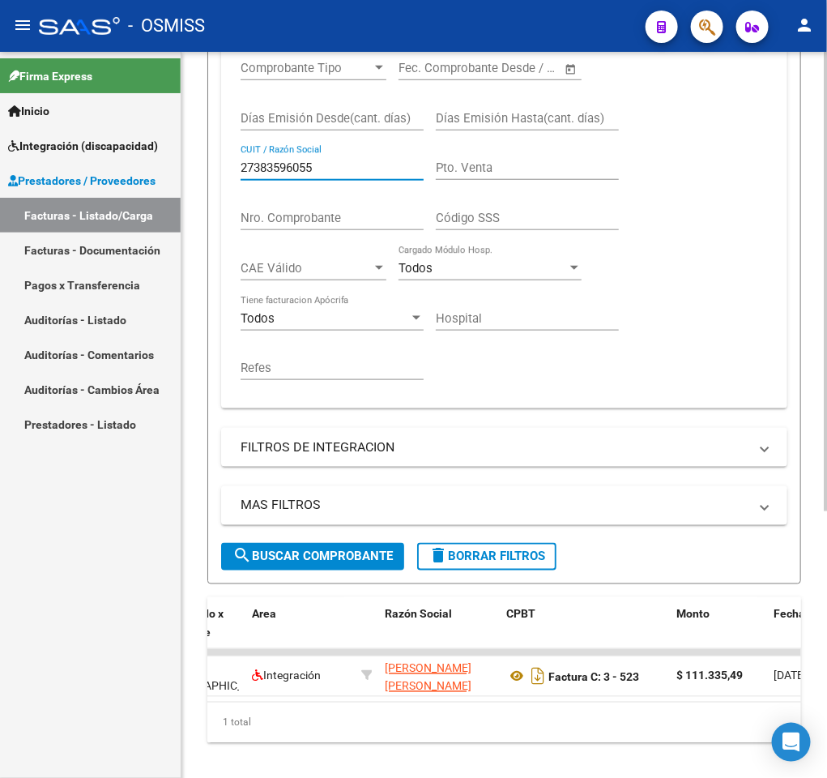
click at [317, 169] on input "27383596055" at bounding box center [332, 167] width 183 height 15
paste input "129118"
click at [263, 554] on span "search Buscar Comprobante" at bounding box center [313, 556] width 160 height 15
click at [327, 168] on input "27312911855" at bounding box center [332, 167] width 183 height 15
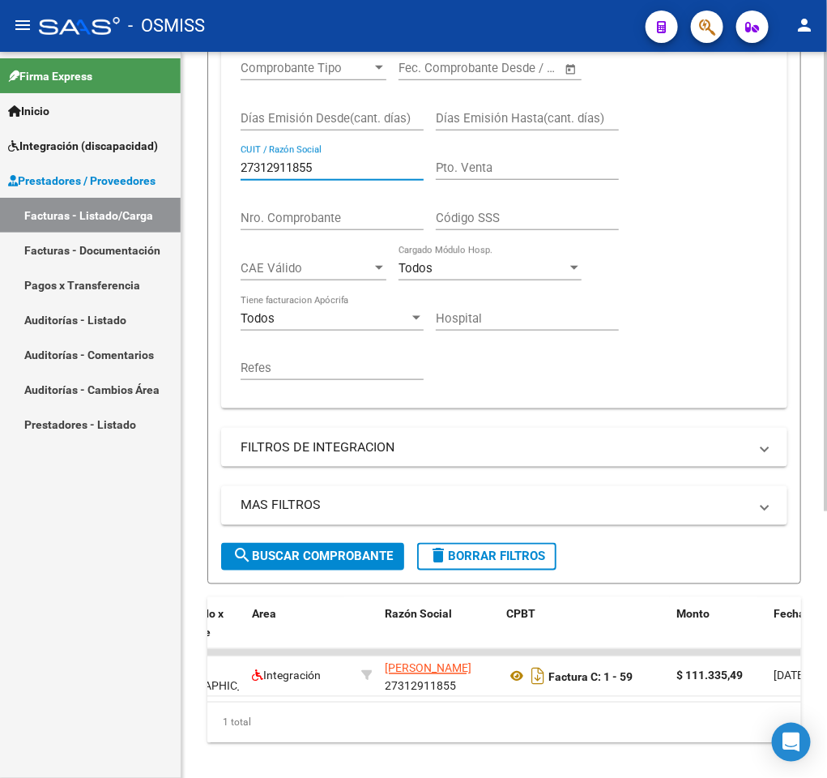
click at [327, 168] on input "27312911855" at bounding box center [332, 167] width 183 height 15
paste input "32623724"
click at [266, 560] on span "search Buscar Comprobante" at bounding box center [313, 556] width 160 height 15
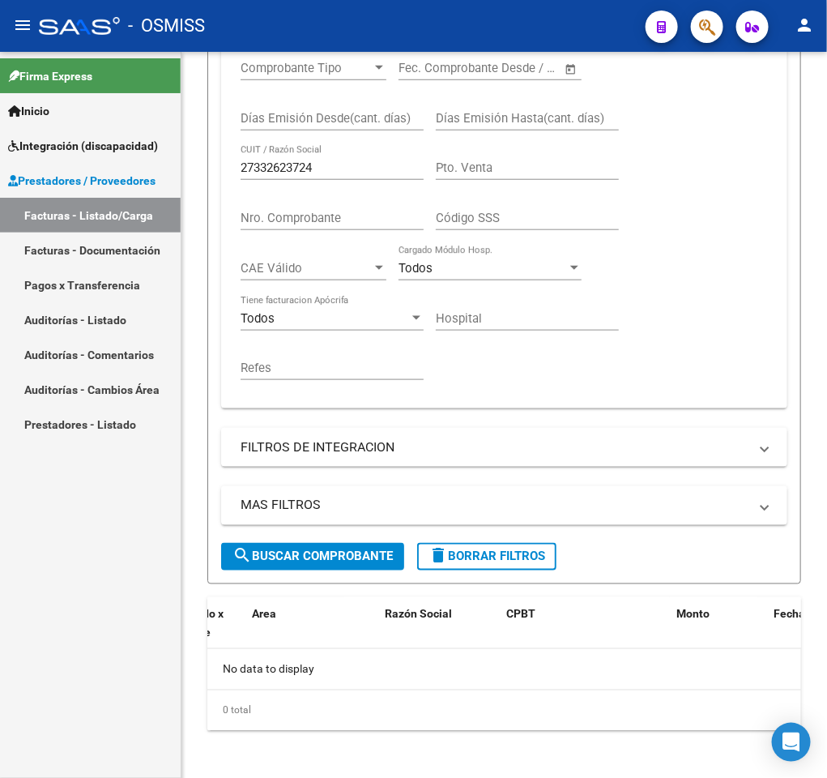
scroll to position [0, 0]
click at [344, 169] on input "27332623724" at bounding box center [332, 167] width 183 height 15
paste input "33839410"
click at [260, 558] on span "search Buscar Comprobante" at bounding box center [313, 556] width 160 height 15
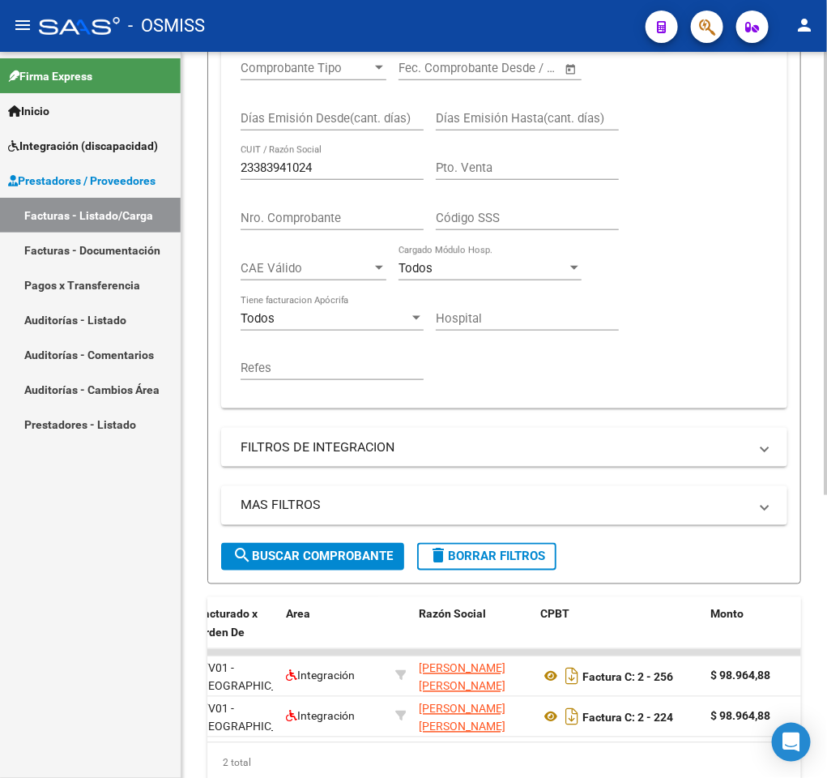
scroll to position [0, 268]
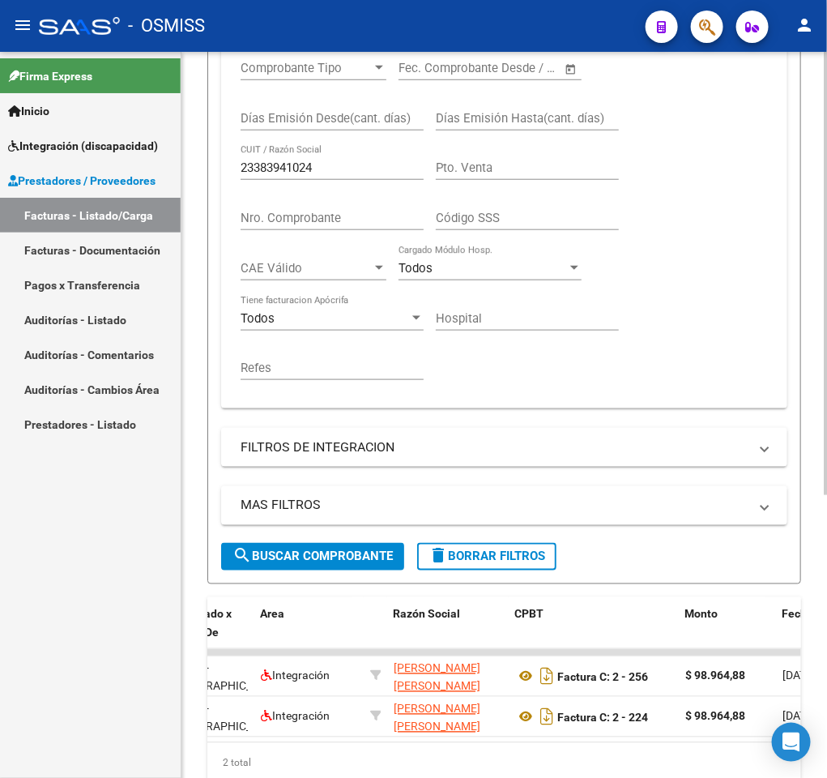
click at [360, 169] on input "23383941024" at bounding box center [332, 167] width 183 height 15
paste input "727571"
click at [282, 547] on button "search Buscar Comprobante" at bounding box center [312, 557] width 183 height 28
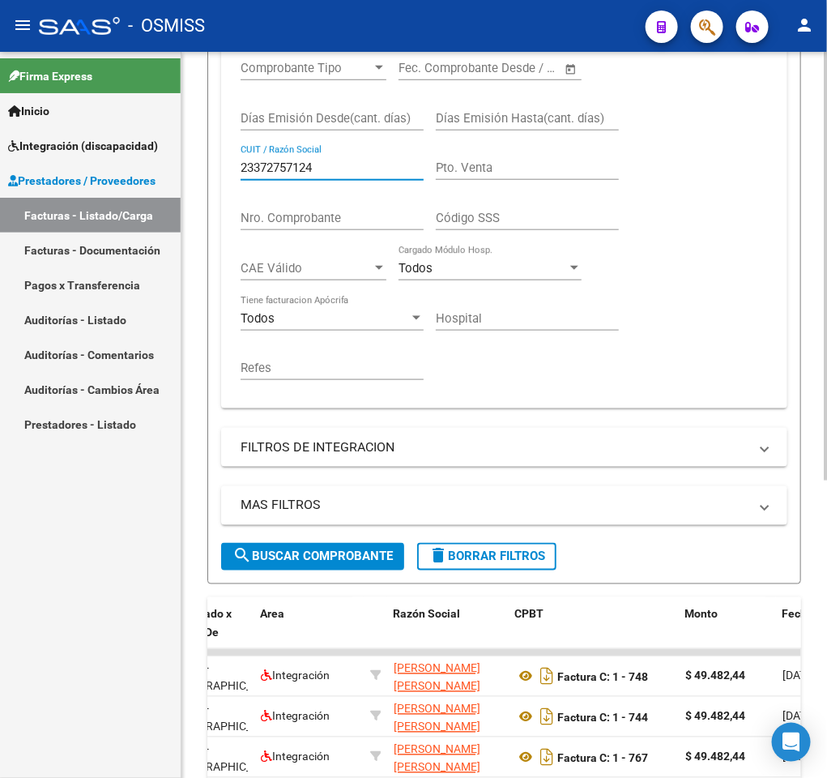
click at [345, 168] on input "23372757124" at bounding box center [332, 167] width 183 height 15
click at [335, 164] on input "23372757124" at bounding box center [332, 167] width 183 height 15
paste input "7203680495"
click at [309, 554] on span "search Buscar Comprobante" at bounding box center [313, 556] width 160 height 15
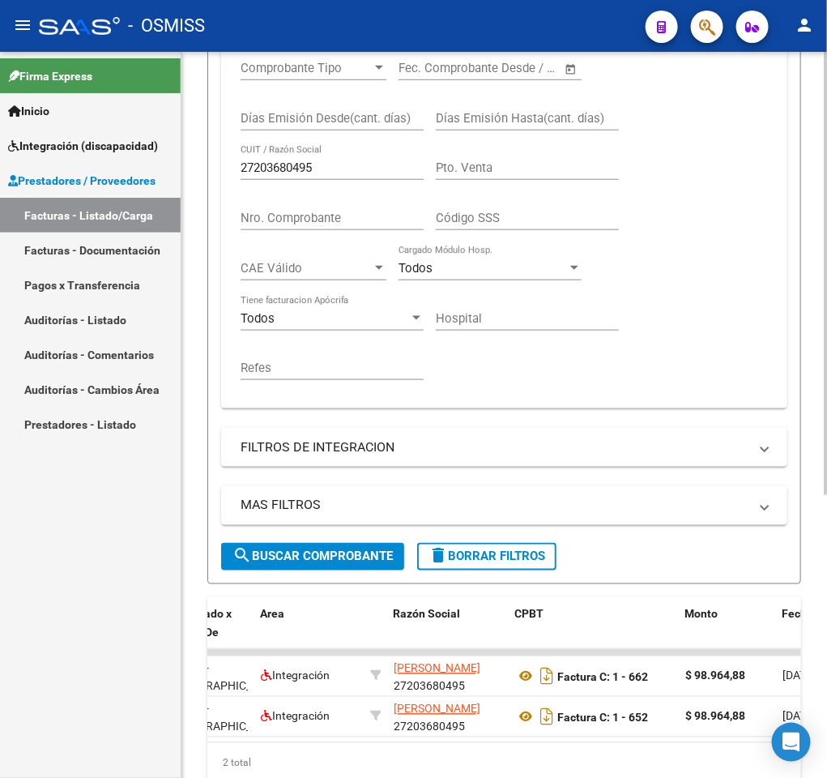
click at [323, 173] on input "27203680495" at bounding box center [332, 167] width 183 height 15
paste input "388556620"
click at [280, 543] on div "MAS FILTROS Todos Con Doc. Respaldatoria Todos Con Trazabilidad Todos Asociado …" at bounding box center [504, 514] width 566 height 57
click at [282, 553] on span "search Buscar Comprobante" at bounding box center [313, 556] width 160 height 15
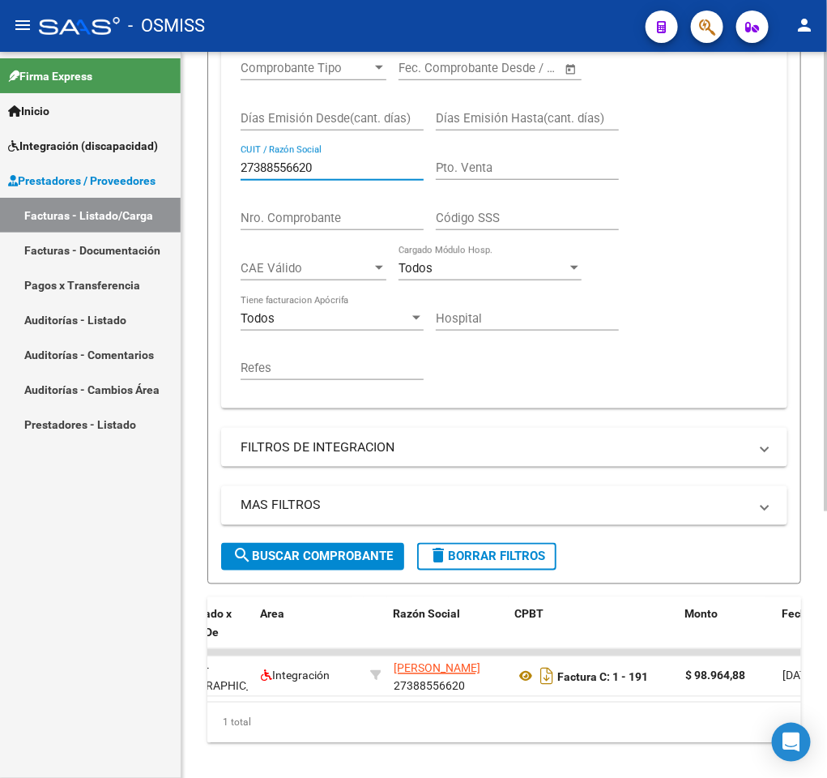
click at [319, 171] on input "27388556620" at bounding box center [332, 167] width 183 height 15
paste input "22510689"
click at [277, 562] on span "search Buscar Comprobante" at bounding box center [313, 556] width 160 height 15
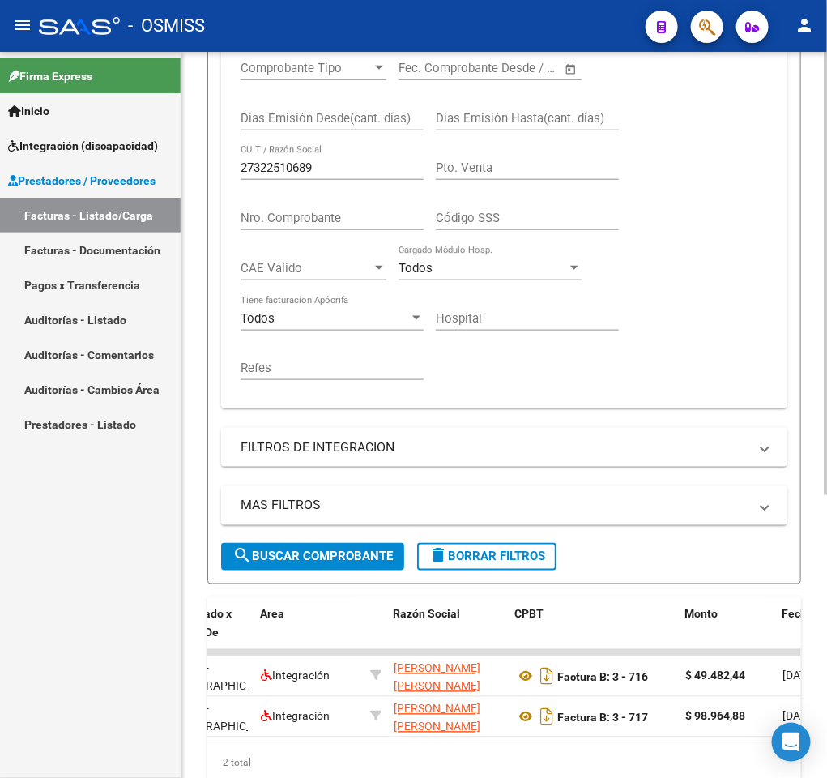
click at [319, 166] on input "27322510689" at bounding box center [332, 167] width 183 height 15
paste input "6616004"
click at [258, 557] on span "search Buscar Comprobante" at bounding box center [313, 556] width 160 height 15
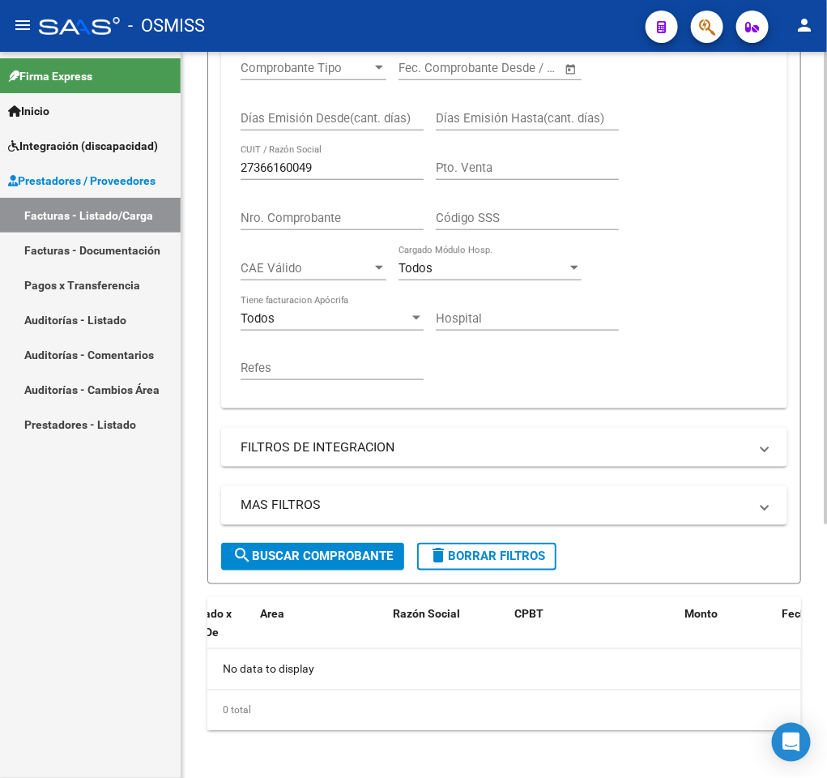
scroll to position [0, 0]
click at [340, 173] on input "27366160049" at bounding box center [332, 167] width 183 height 15
paste input "40754527"
click at [276, 552] on span "search Buscar Comprobante" at bounding box center [313, 556] width 160 height 15
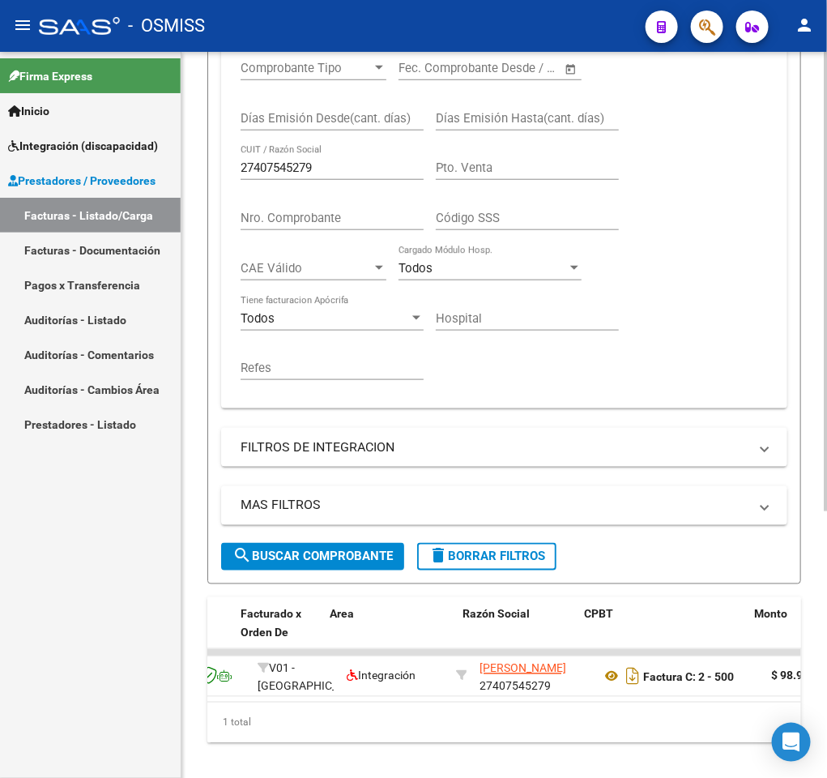
scroll to position [0, 199]
click at [329, 165] on input "27407545279" at bounding box center [332, 167] width 183 height 15
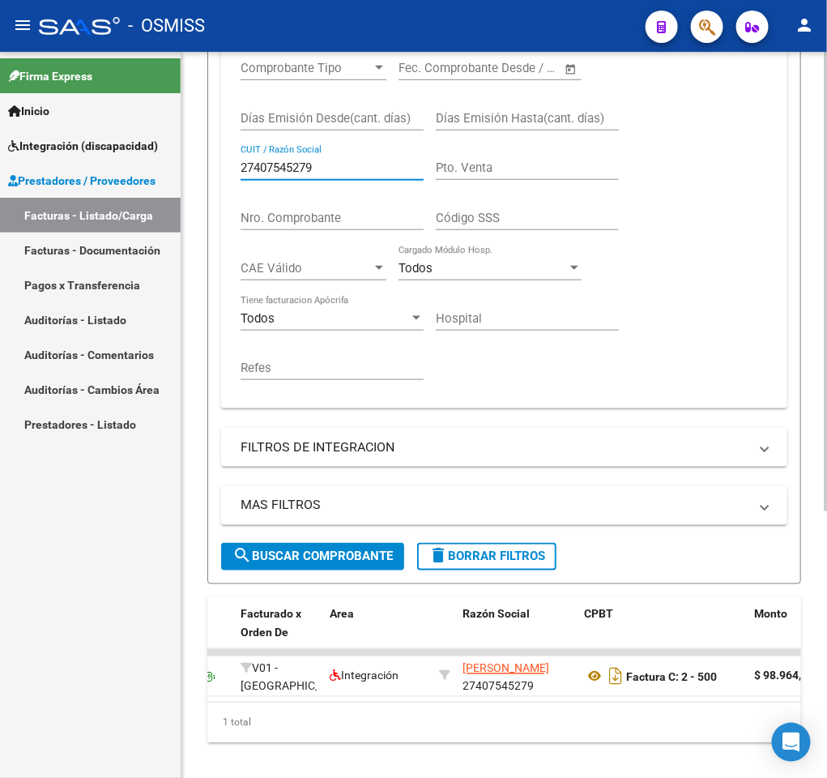
click at [329, 165] on input "27407545279" at bounding box center [332, 167] width 183 height 15
paste input "284925373"
click at [282, 562] on span "search Buscar Comprobante" at bounding box center [313, 556] width 160 height 15
click at [335, 170] on input "27284925373" at bounding box center [332, 167] width 183 height 15
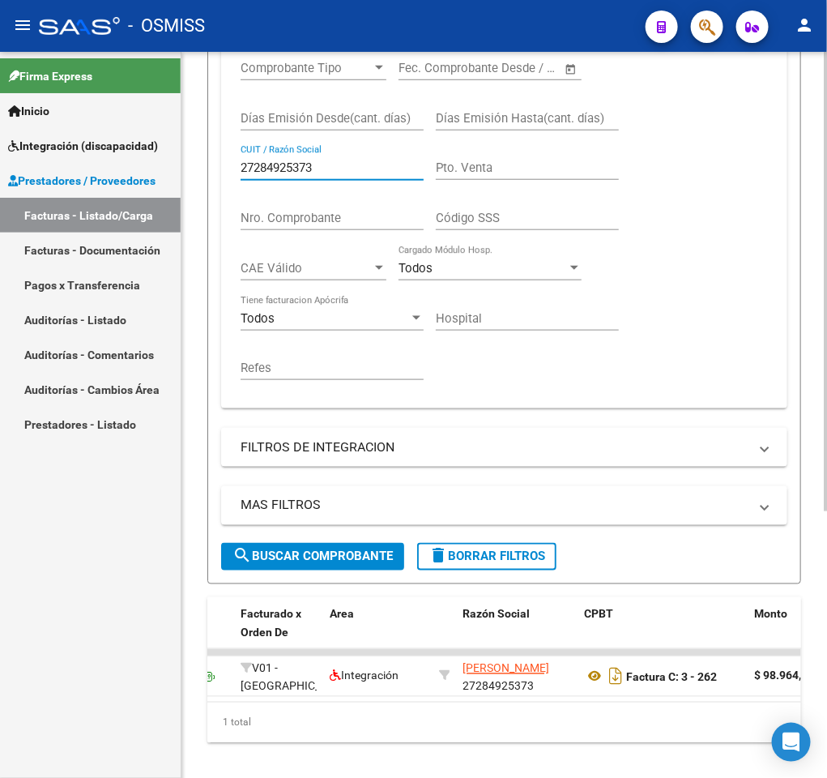
paste input "3409792944"
click at [285, 562] on span "search Buscar Comprobante" at bounding box center [313, 556] width 160 height 15
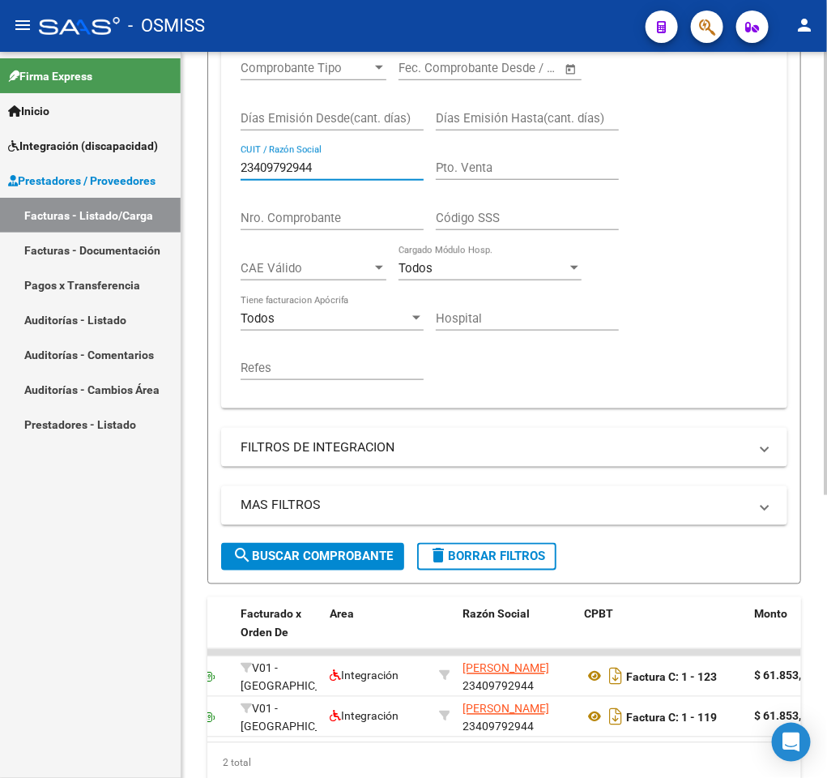
click at [353, 171] on input "23409792944" at bounding box center [332, 167] width 183 height 15
paste input "17918211"
click at [323, 558] on span "search Buscar Comprobante" at bounding box center [313, 556] width 160 height 15
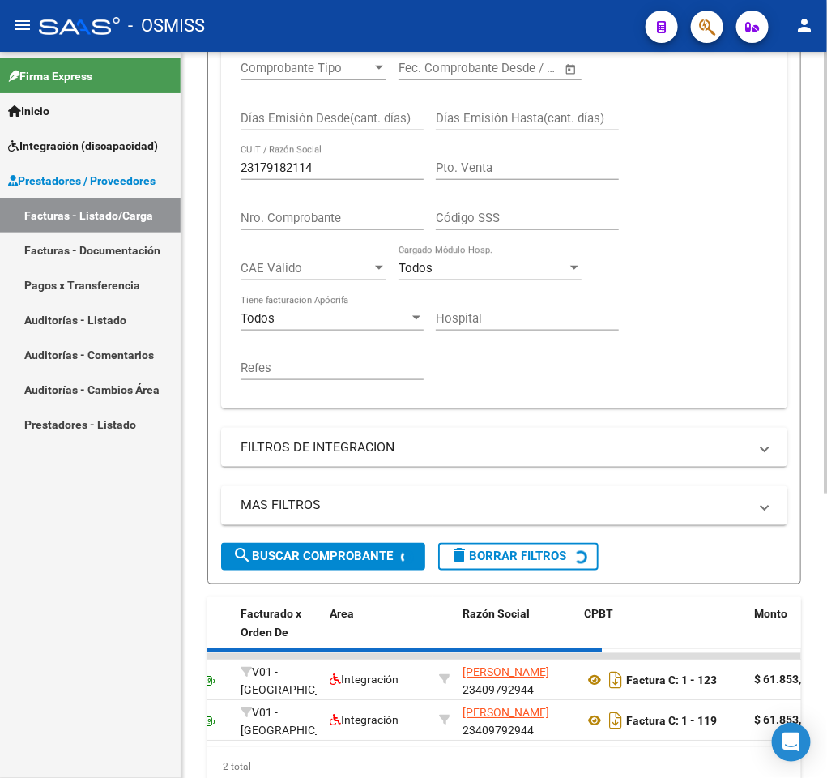
scroll to position [0, 0]
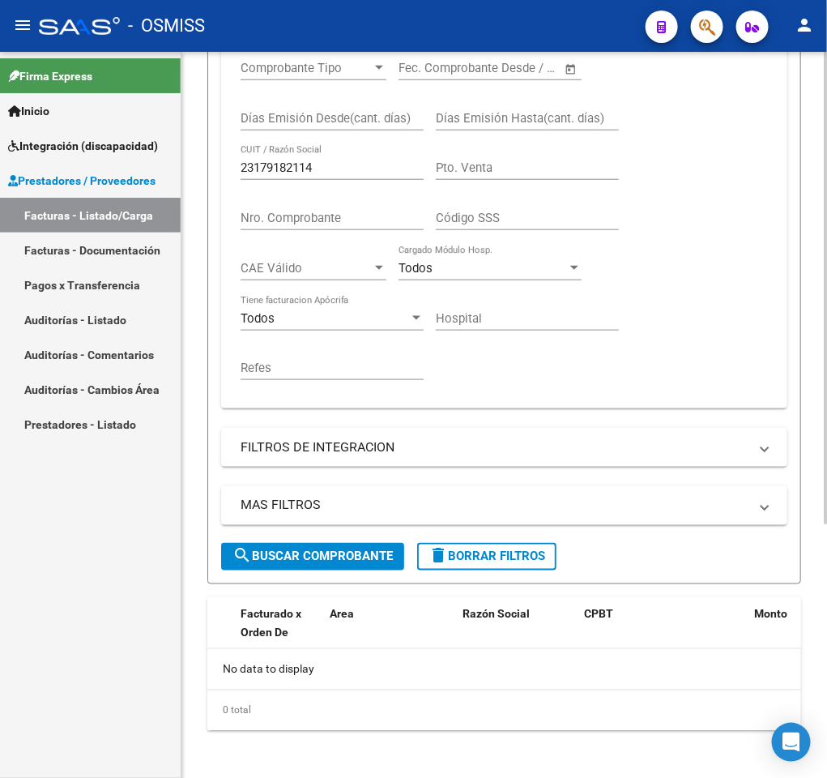
click at [345, 169] on input "23179182114" at bounding box center [332, 167] width 183 height 15
paste input "7235676090"
type input "27235676090"
click at [331, 552] on span "search Buscar Comprobante" at bounding box center [313, 556] width 160 height 15
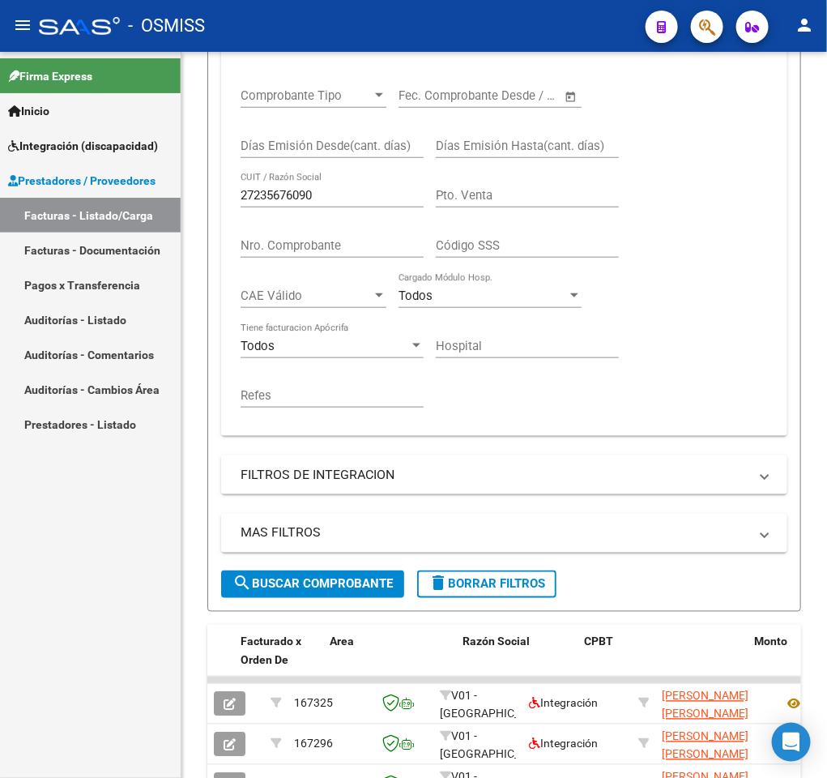
scroll to position [382, 0]
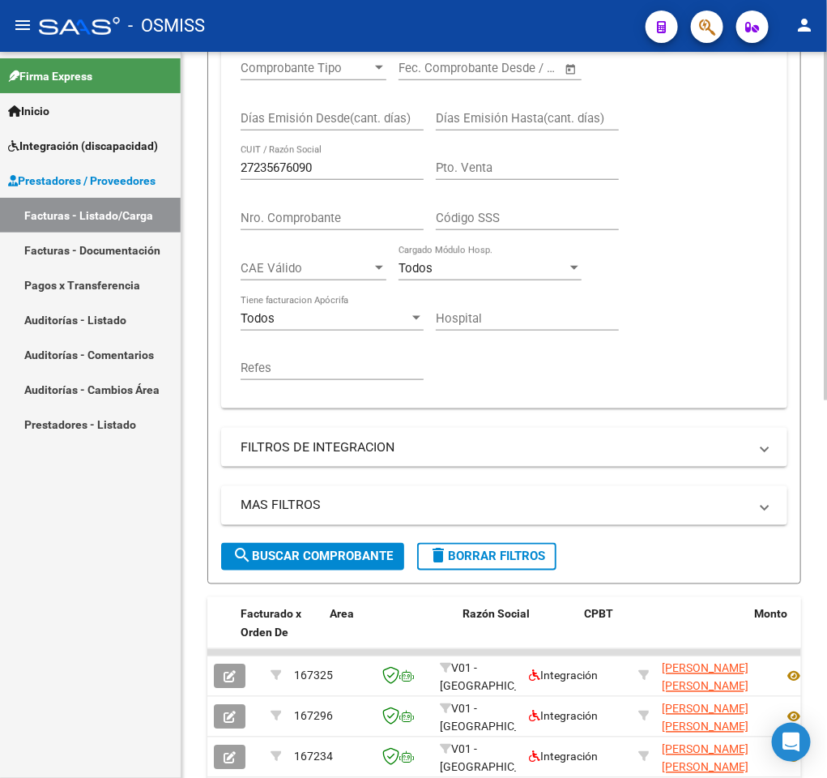
click at [453, 555] on span "delete Borrar Filtros" at bounding box center [487, 556] width 117 height 15
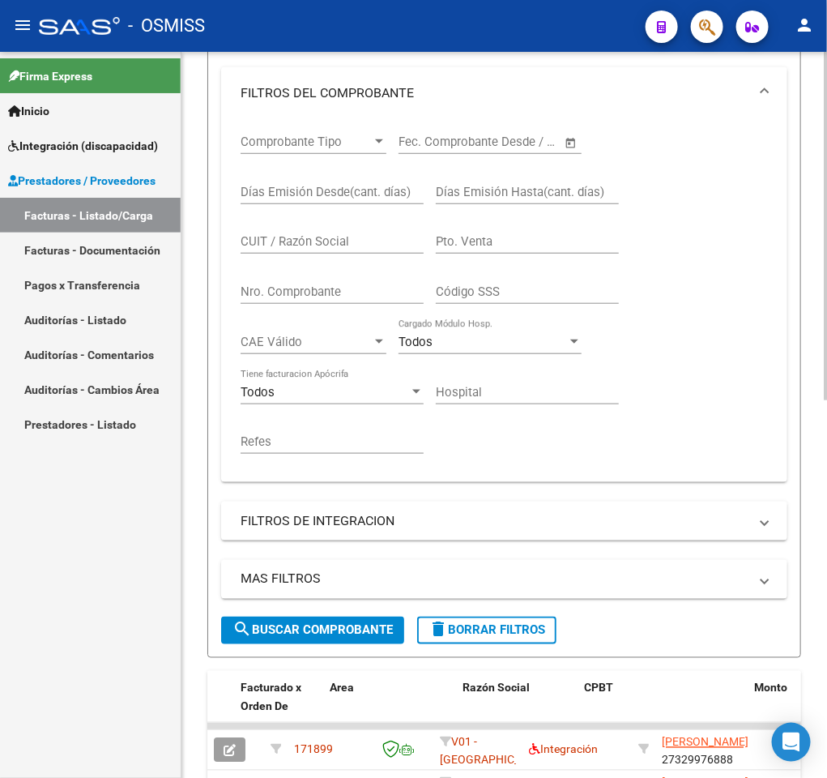
click at [824, 231] on div at bounding box center [826, 378] width 4 height 348
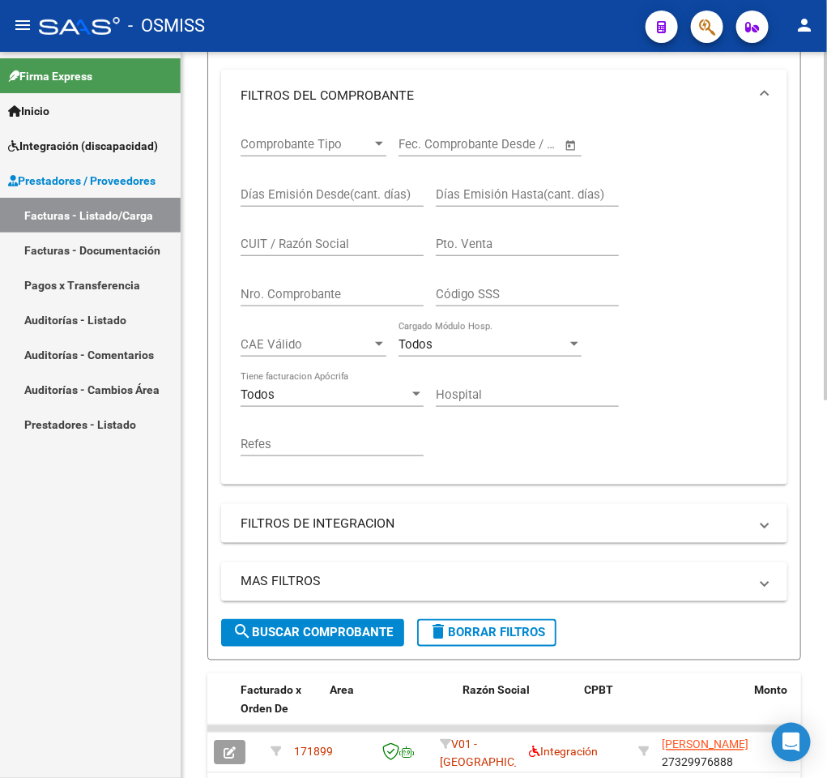
click at [492, 246] on input "Pto. Venta" at bounding box center [527, 244] width 183 height 15
click at [297, 294] on input "Nro. Comprobante" at bounding box center [332, 294] width 183 height 15
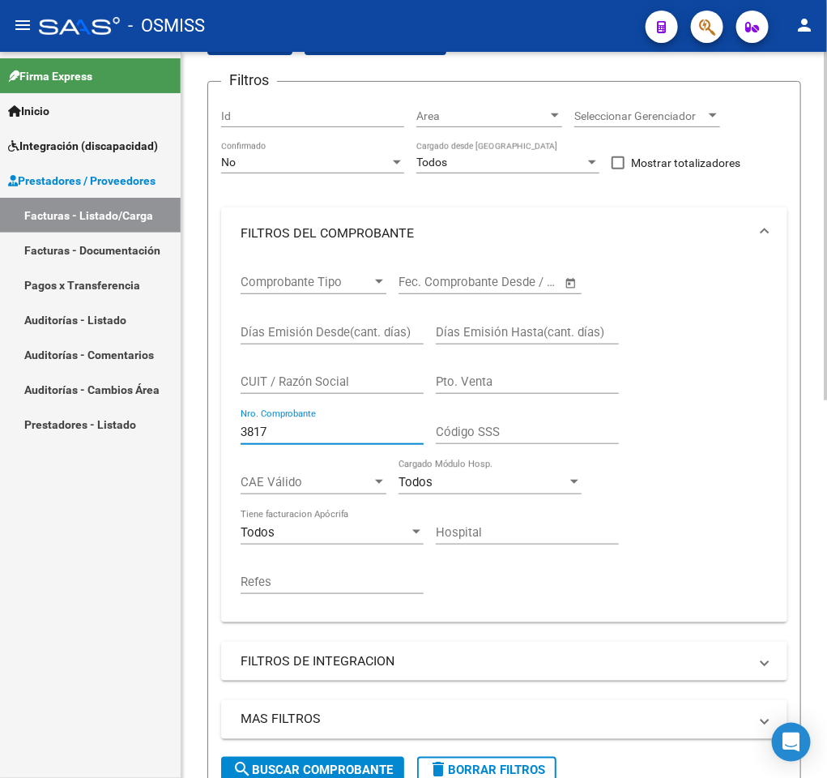
click at [824, 192] on div at bounding box center [826, 309] width 4 height 348
click at [373, 166] on div "No" at bounding box center [305, 163] width 169 height 14
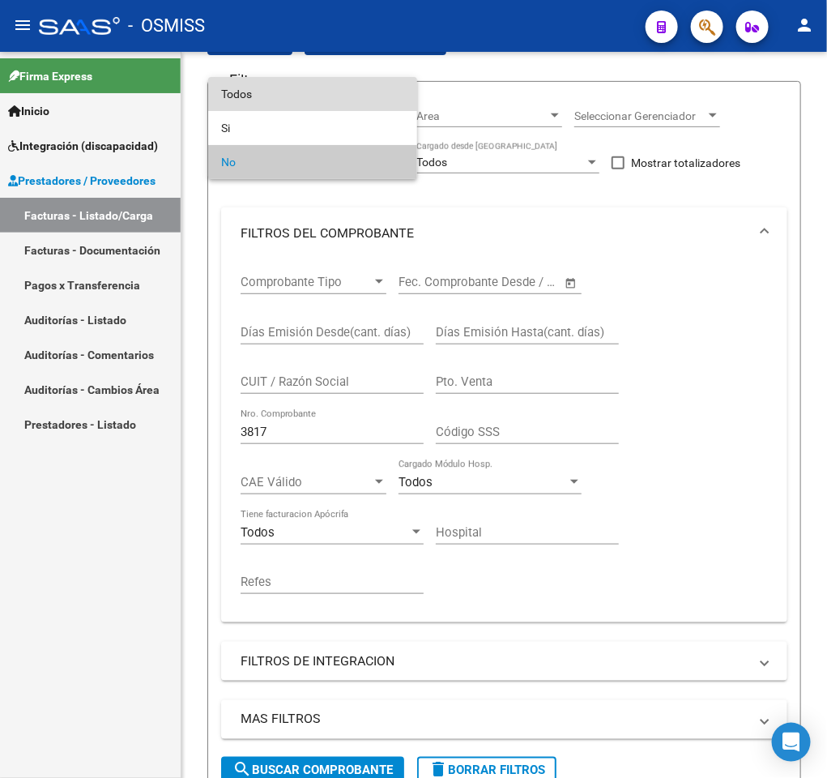
click at [275, 100] on span "Todos" at bounding box center [312, 94] width 183 height 34
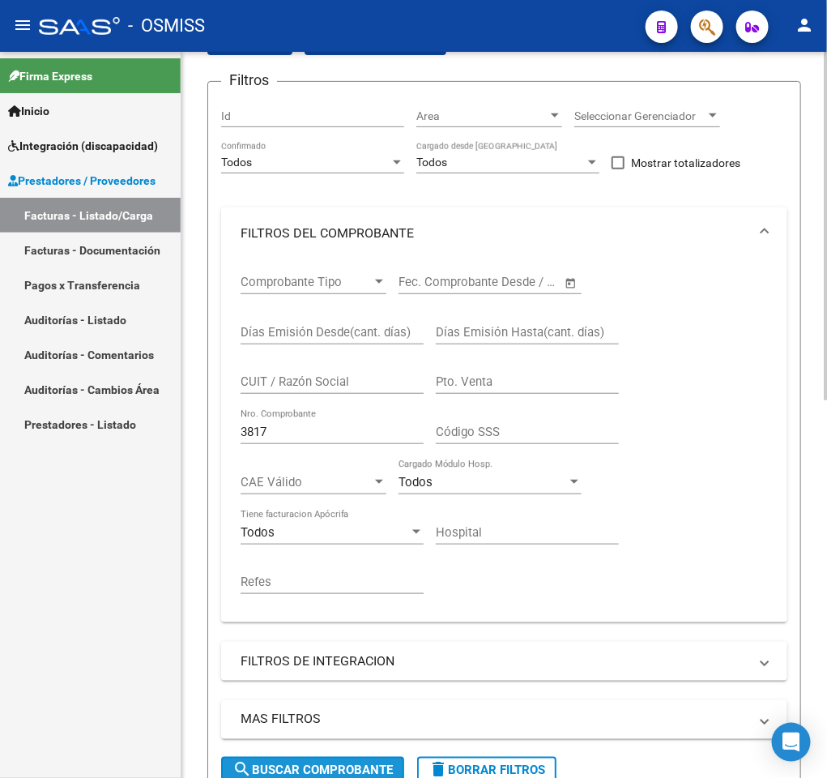
click at [288, 764] on span "search Buscar Comprobante" at bounding box center [313, 770] width 160 height 15
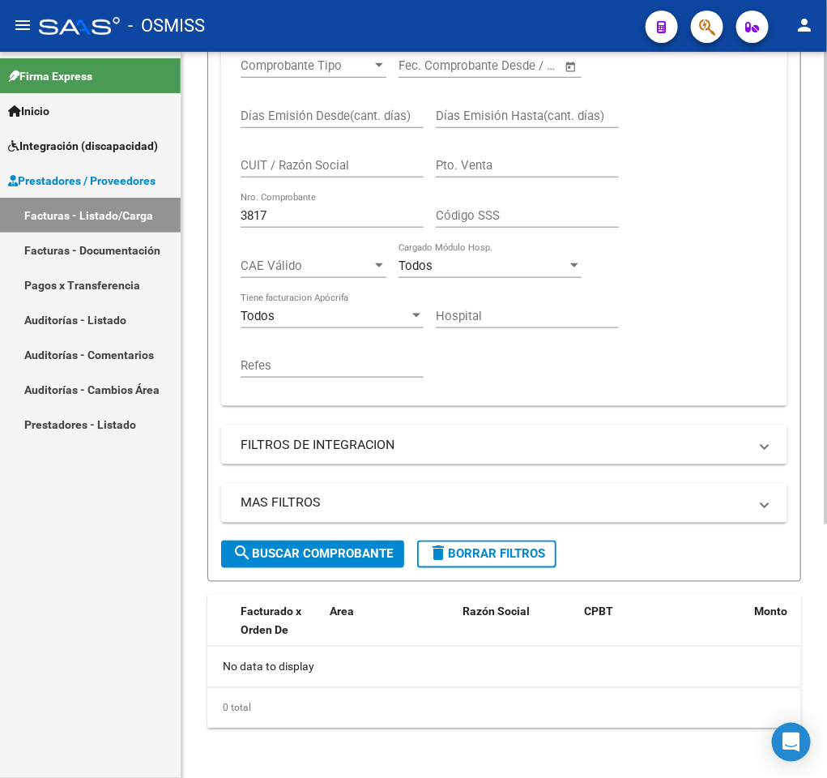
scroll to position [391, 0]
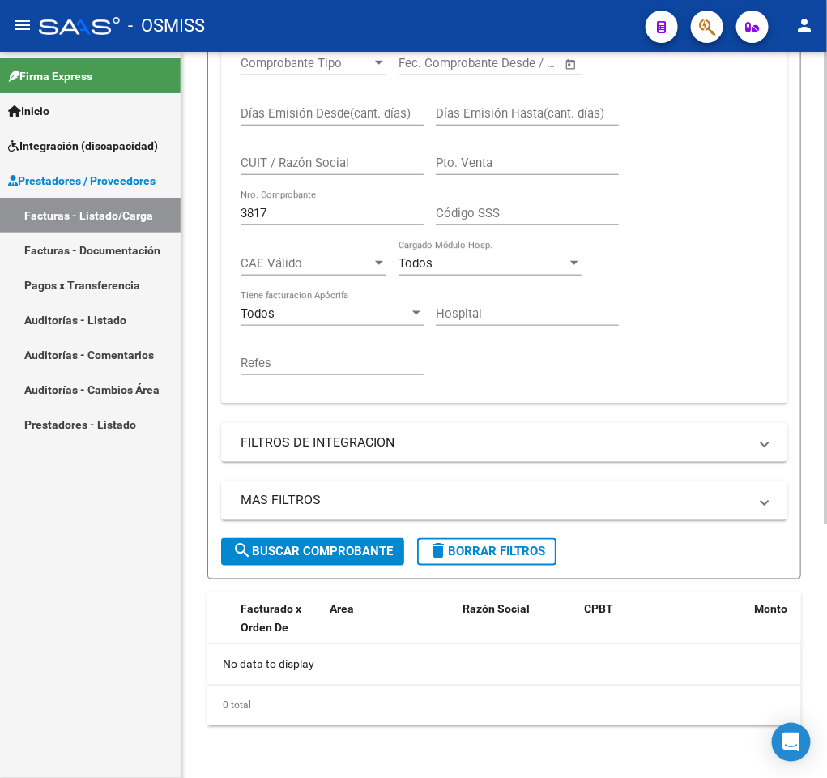
click at [815, 579] on div "Video tutorial PRESTADORES -> Listado de CPBTs Emitidos por Prestadores / Prove…" at bounding box center [507, 221] width 650 height 1113
click at [357, 545] on span "search Buscar Comprobante" at bounding box center [313, 552] width 160 height 15
click at [810, 418] on div "Video tutorial PRESTADORES -> Listado de CPBTs Emitidos por Prestadores / Prove…" at bounding box center [505, 221] width 646 height 1113
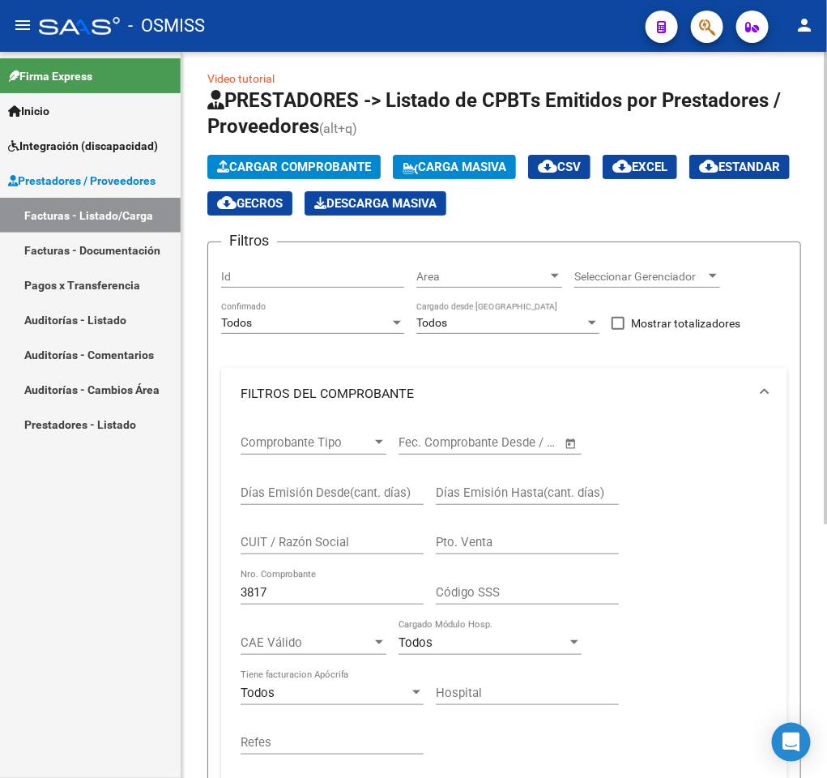
scroll to position [0, 0]
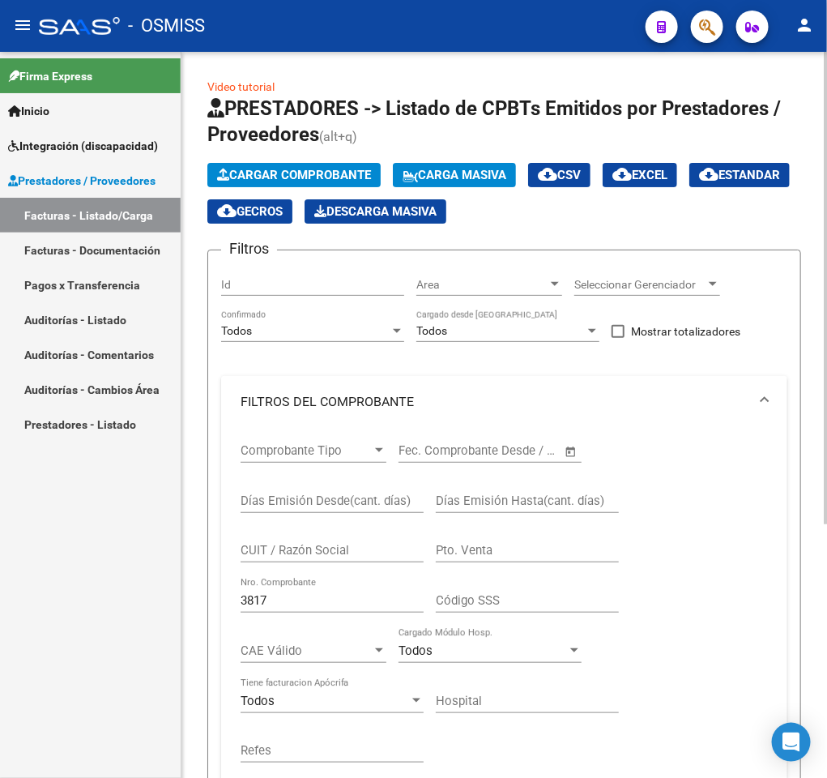
click at [317, 605] on input "3817" at bounding box center [332, 600] width 183 height 15
type input "3"
click at [362, 549] on input "CUIT / Razón Social" at bounding box center [332, 550] width 183 height 15
click at [341, 557] on input "CUIT / Razón Social" at bounding box center [332, 550] width 183 height 15
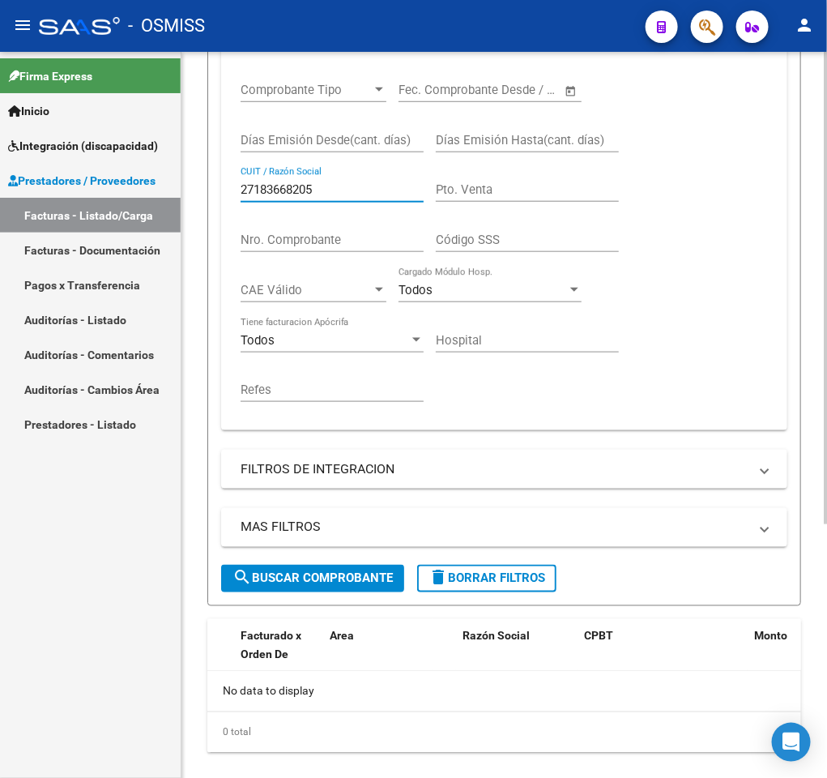
click at [775, 616] on div "Video tutorial PRESTADORES -> Listado de CPBTs Emitidos por Prestadores / Prove…" at bounding box center [507, 247] width 650 height 1113
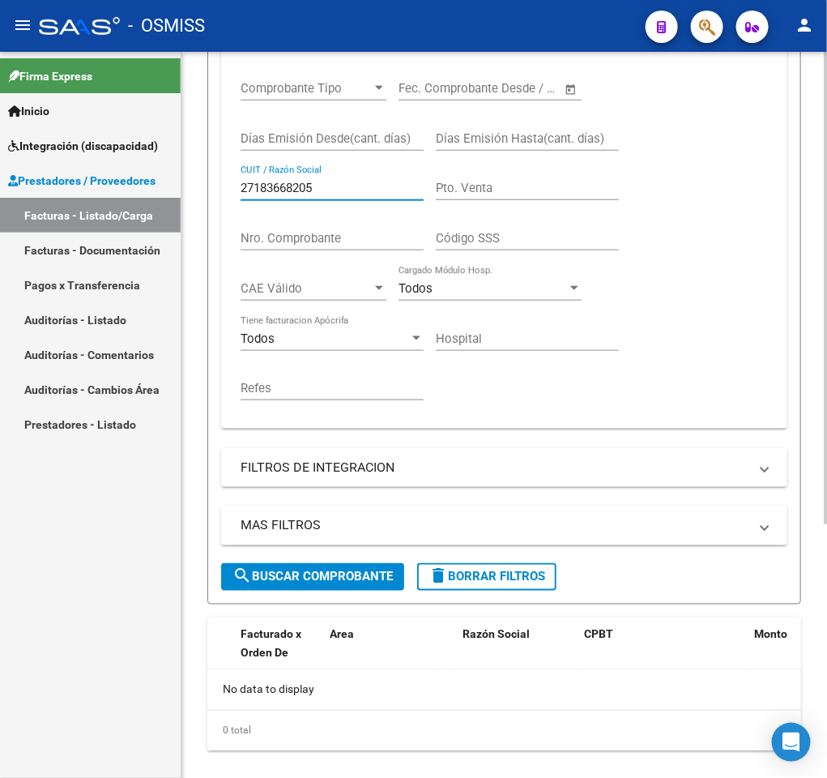
type input "27183668205"
click at [321, 570] on button "search Buscar Comprobante" at bounding box center [312, 577] width 183 height 28
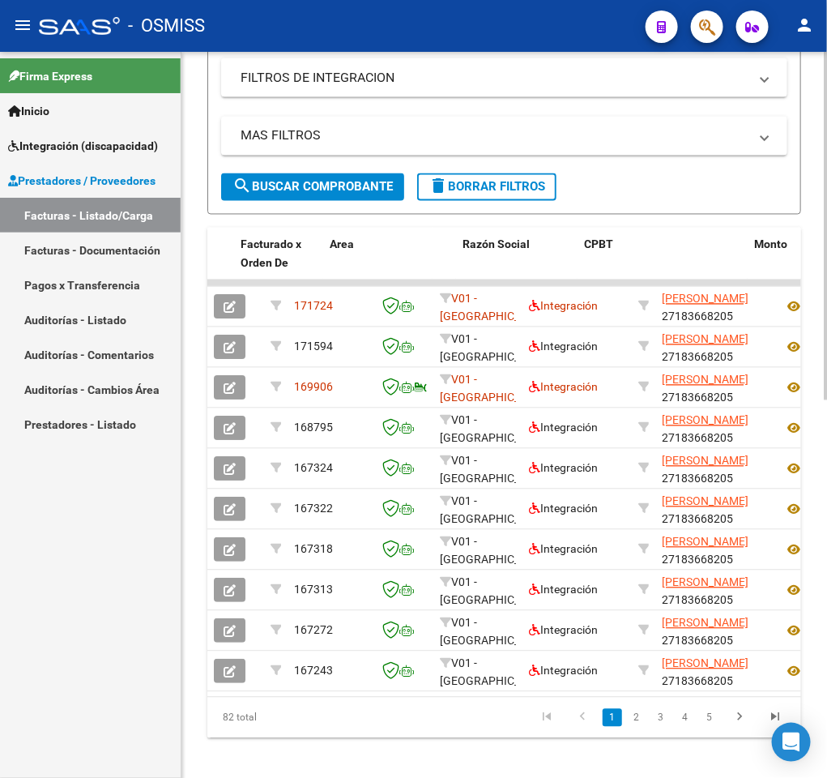
click at [827, 506] on html "menu - OSMISS person Firma Express Inicio Instructivos Contacto OS Integración …" at bounding box center [413, 389] width 827 height 778
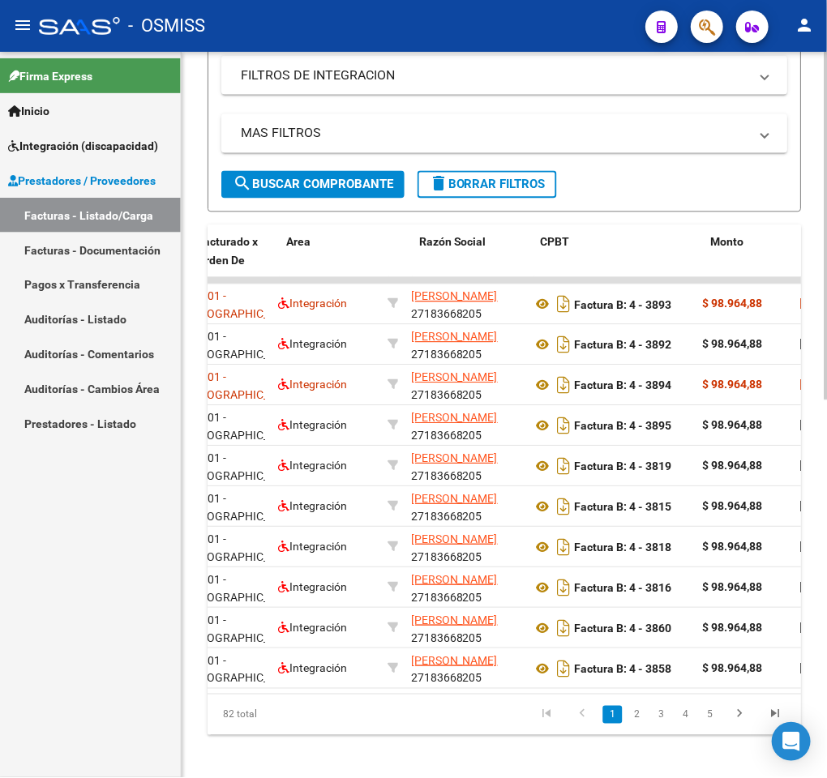
scroll to position [0, 251]
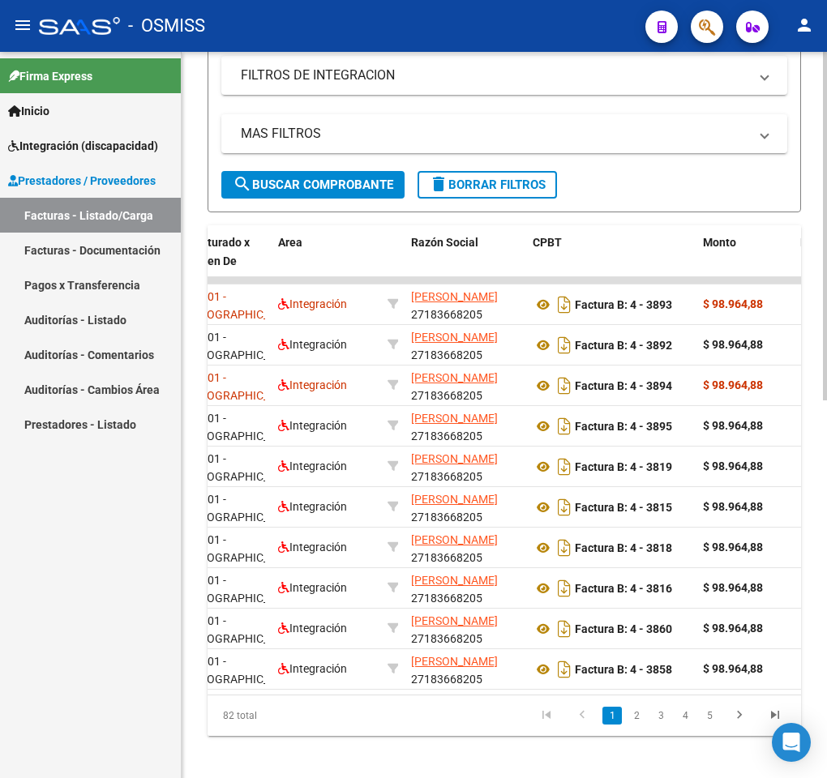
click at [358, 130] on mat-panel-title "MAS FILTROS" at bounding box center [494, 134] width 507 height 18
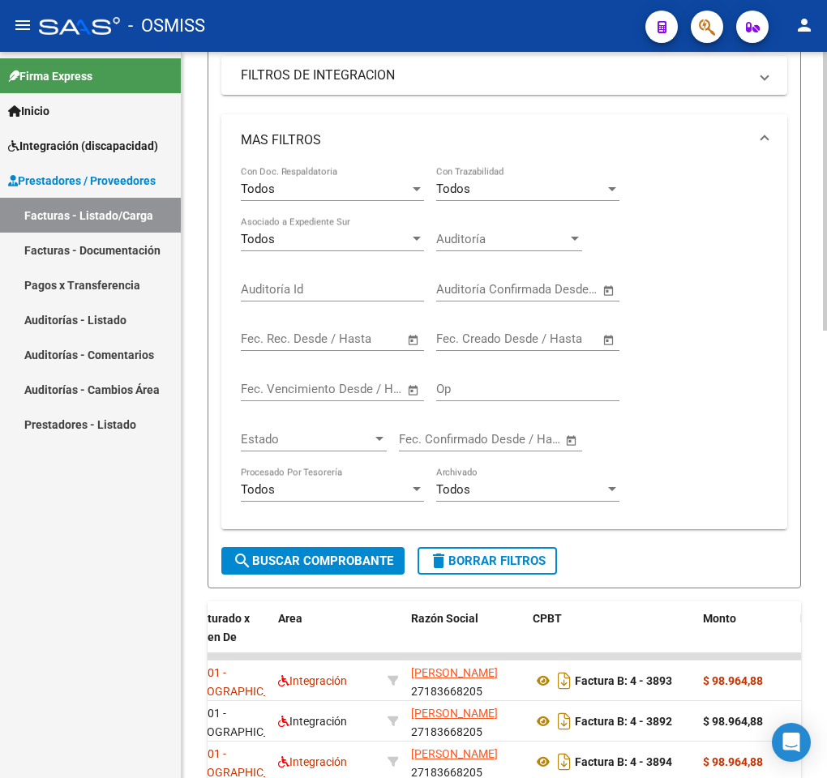
click at [340, 129] on mat-expansion-panel-header "MAS FILTROS" at bounding box center [504, 140] width 566 height 52
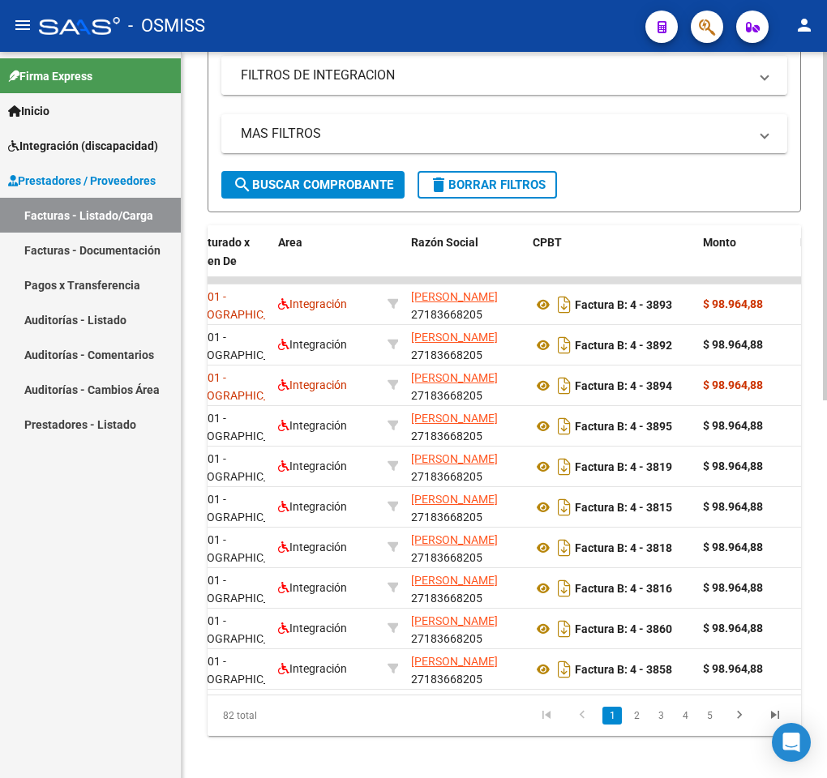
click at [343, 70] on mat-panel-title "FILTROS DE INTEGRACION" at bounding box center [494, 75] width 507 height 18
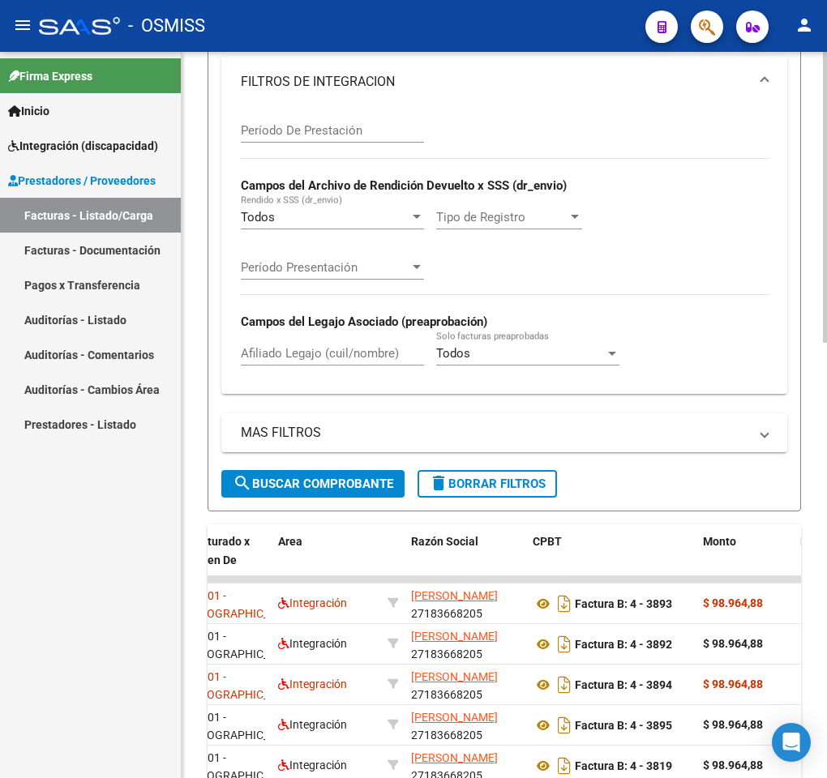
click at [260, 355] on input "Afiliado Legajo (cuil/nombre)" at bounding box center [332, 353] width 183 height 15
click at [287, 361] on input "Afiliado Legajo (cuil/nombre)" at bounding box center [332, 353] width 183 height 15
type input "57837264"
click at [283, 470] on div "MAS FILTROS Todos Con Doc. Respaldatoria Todos Con Trazabilidad Todos Asociado …" at bounding box center [504, 441] width 566 height 57
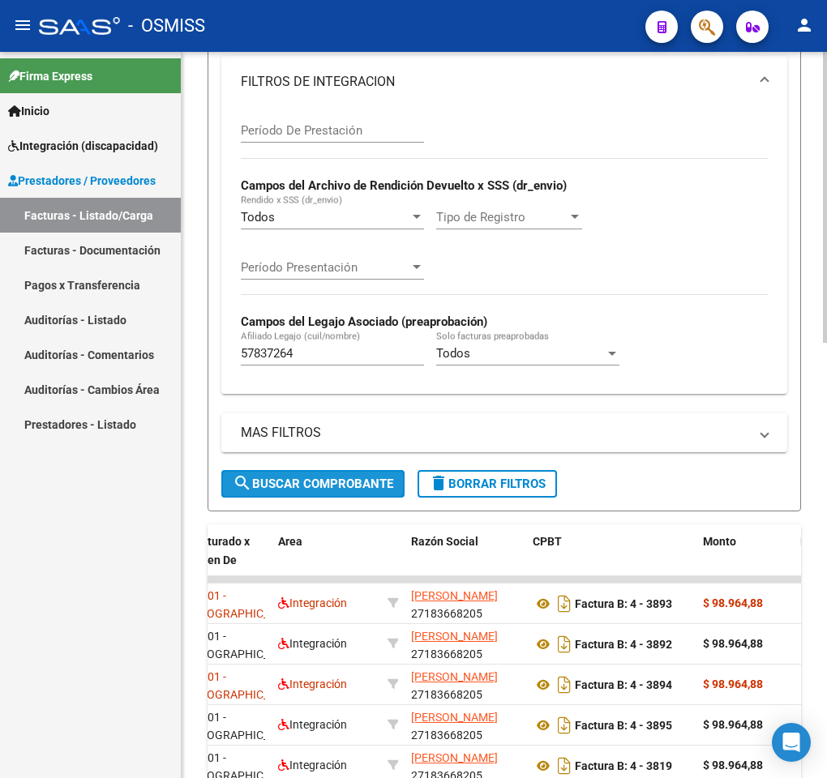
click at [283, 477] on button "search Buscar Comprobante" at bounding box center [312, 484] width 183 height 28
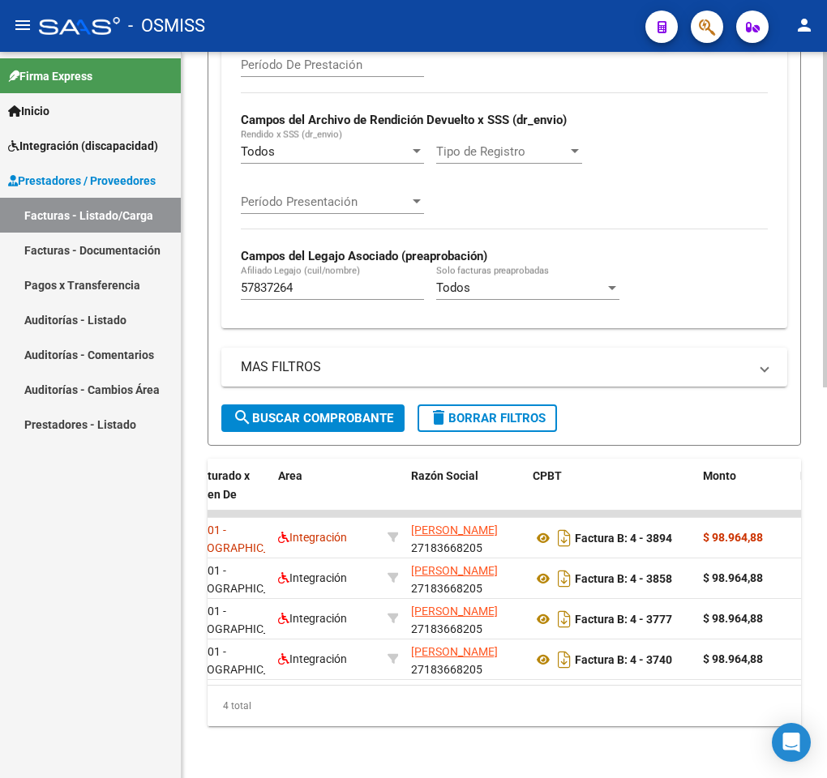
click at [825, 455] on div at bounding box center [824, 609] width 4 height 335
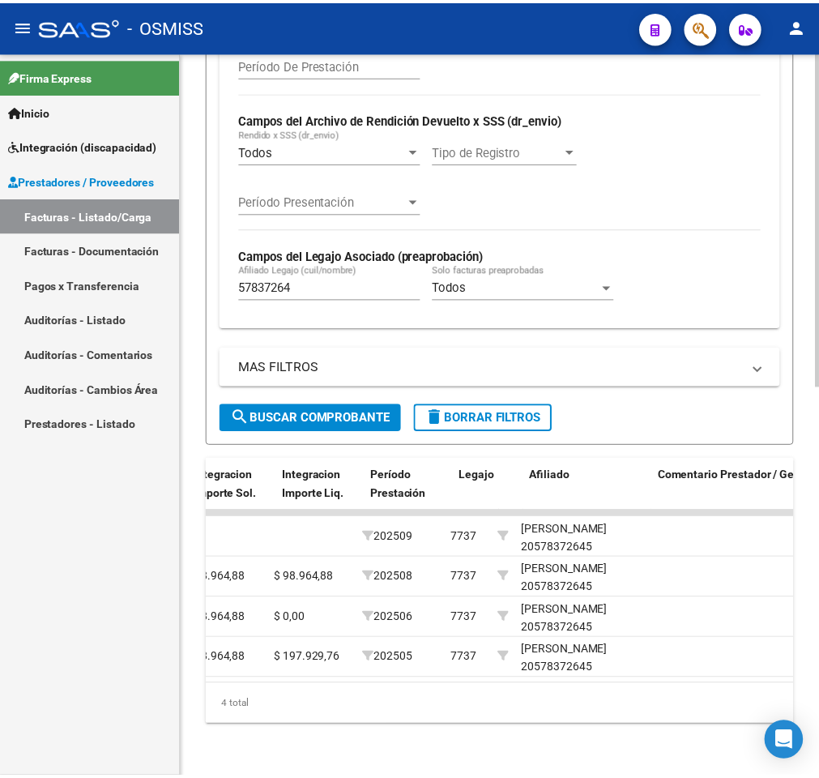
scroll to position [0, 2132]
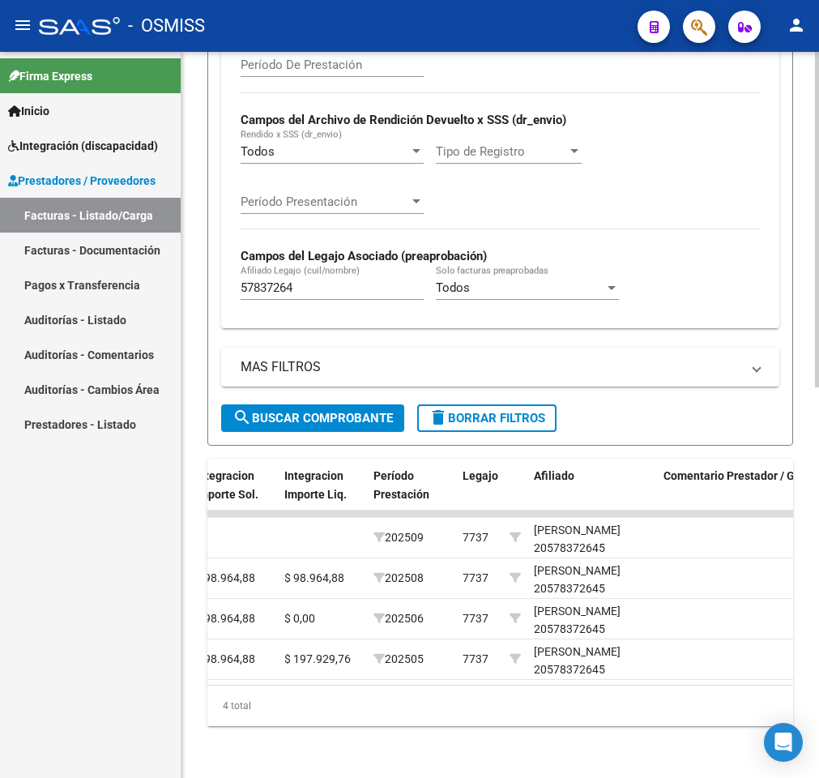
click at [800, 211] on div "Video tutorial PRESTADORES -> Listado de CPBTs Emitidos por Prestadores / Prove…" at bounding box center [501, 5] width 638 height 1546
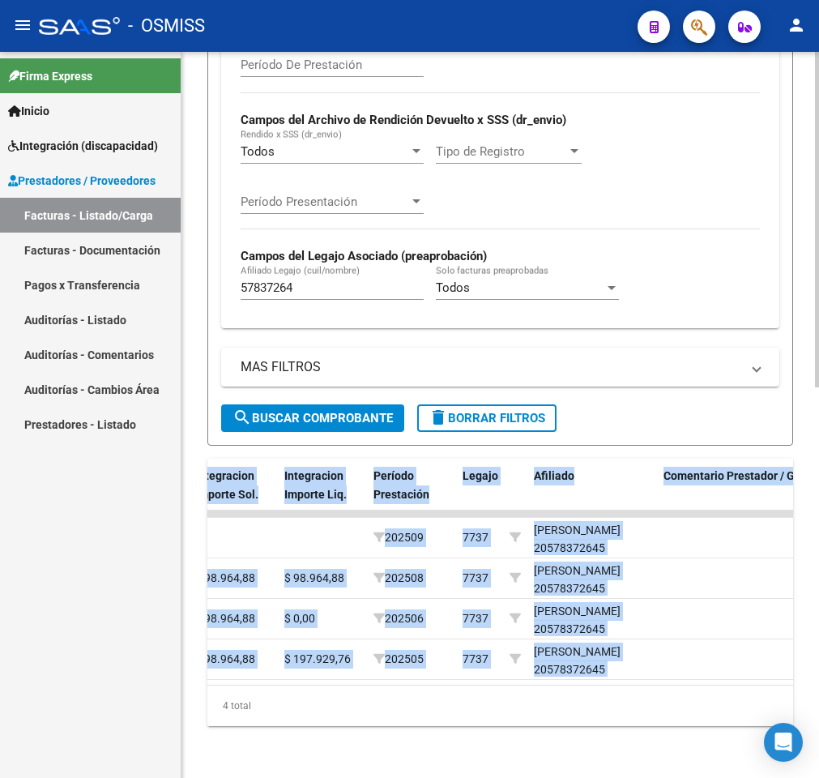
drag, startPoint x: 810, startPoint y: 530, endPoint x: 810, endPoint y: 476, distance: 53.5
click at [810, 476] on div "Video tutorial PRESTADORES -> Listado de CPBTs Emitidos por Prestadores / Prove…" at bounding box center [501, 5] width 638 height 1546
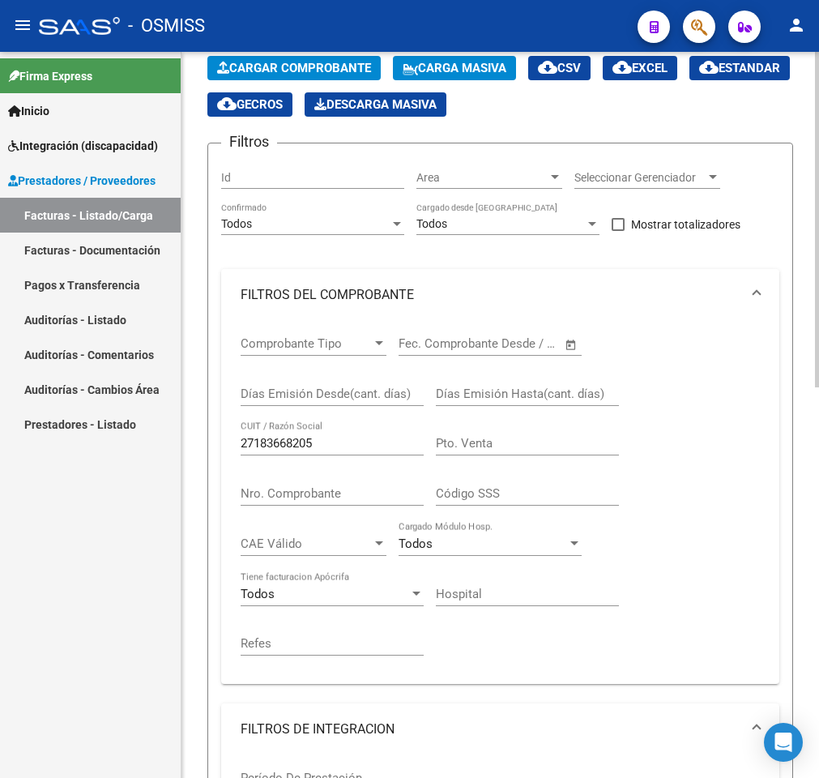
scroll to position [0, 0]
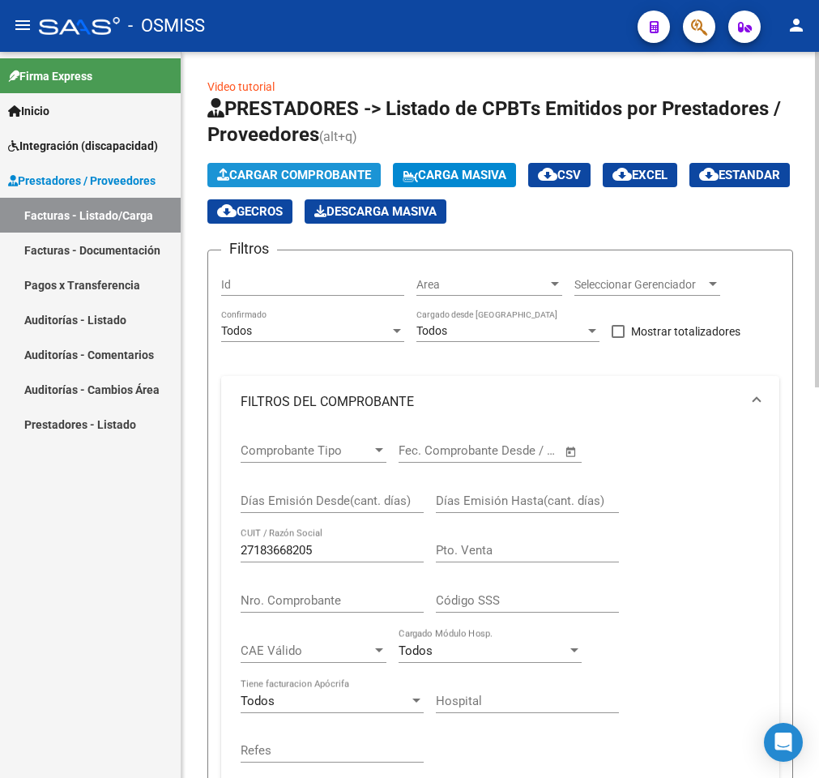
click at [328, 180] on span "Cargar Comprobante" at bounding box center [294, 175] width 154 height 15
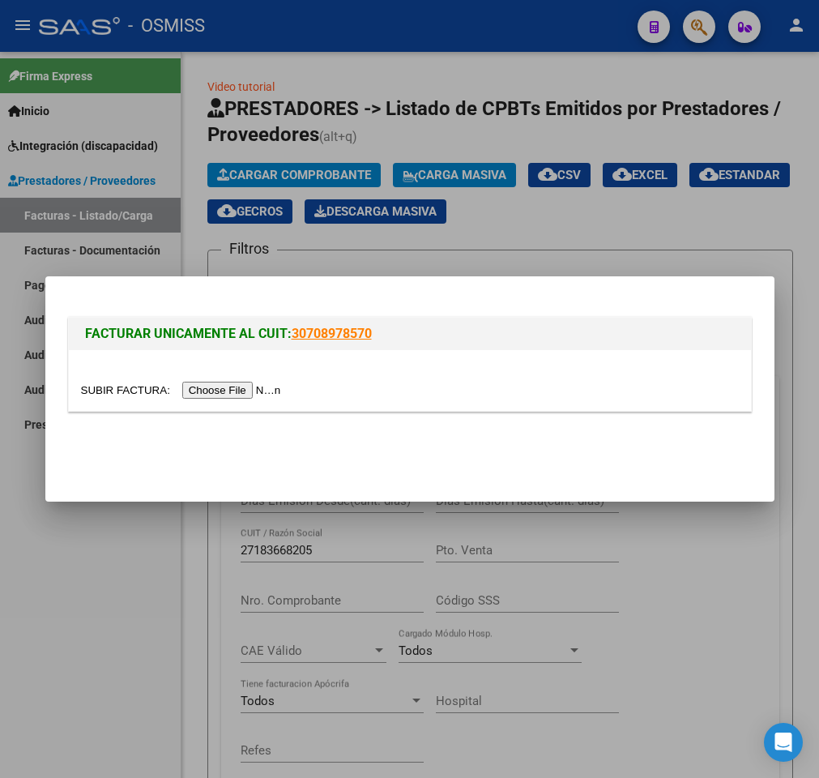
click at [190, 392] on input "file" at bounding box center [183, 390] width 205 height 17
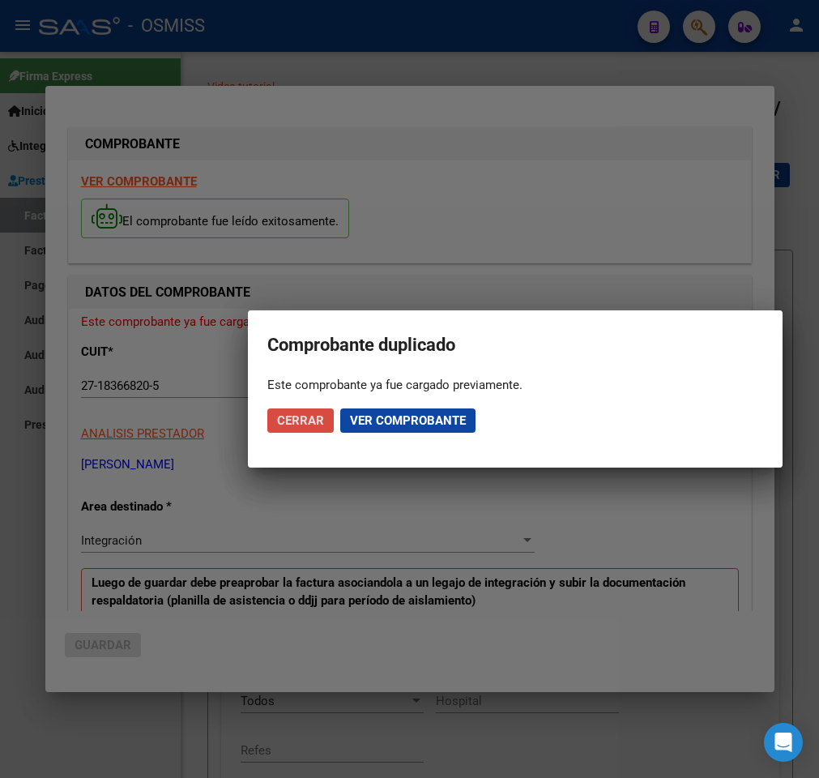
click at [305, 413] on span "Cerrar" at bounding box center [300, 420] width 47 height 15
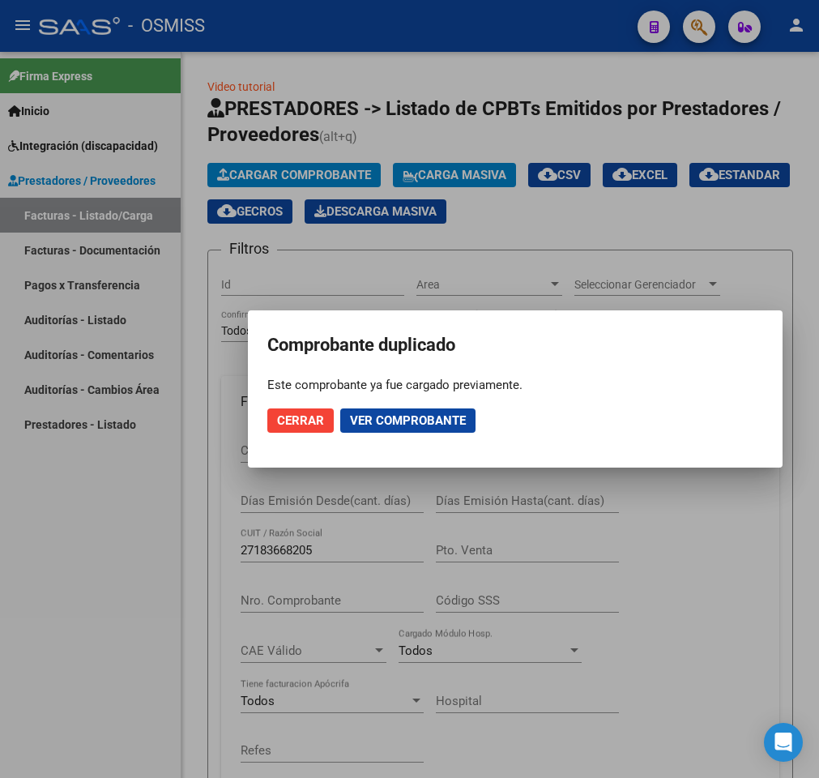
click at [175, 535] on div at bounding box center [409, 389] width 819 height 778
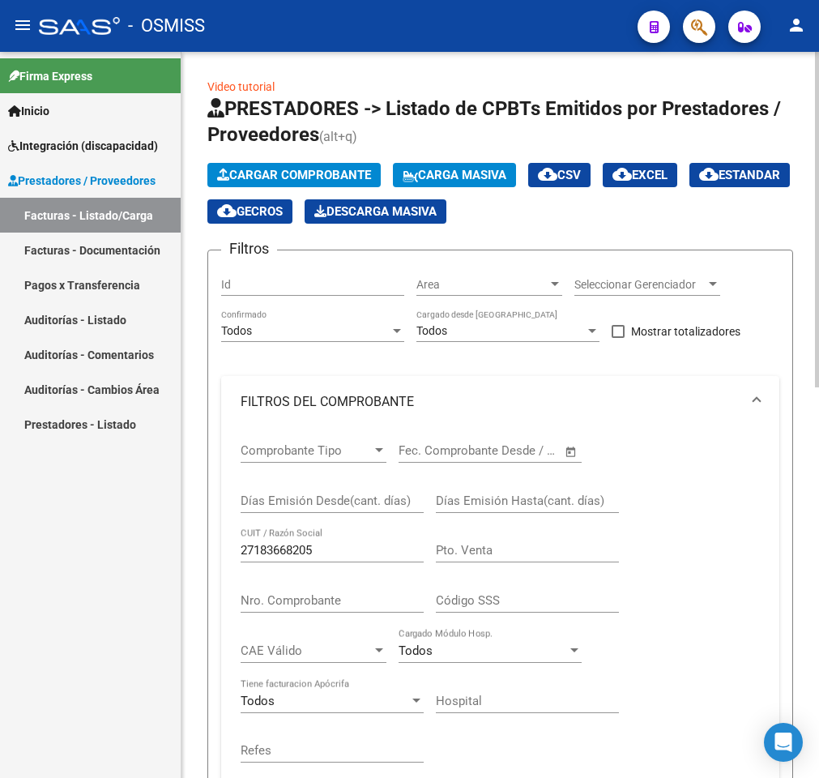
click at [664, 438] on div "Comprobante Tipo Comprobante Tipo Fecha inicio – Fecha fin Fec. Comprobante Des…" at bounding box center [500, 603] width 519 height 350
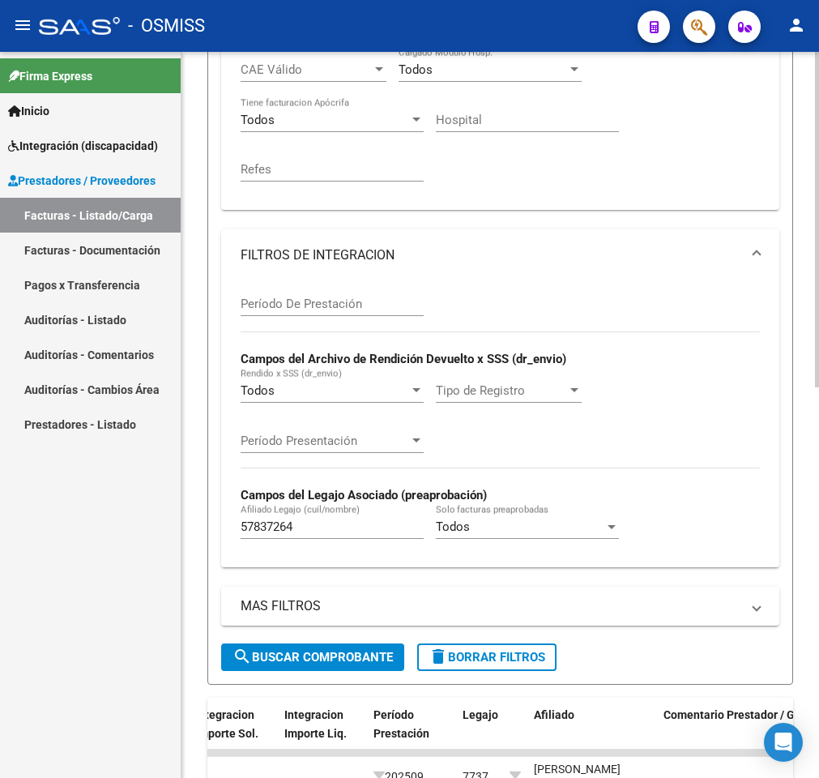
scroll to position [583, 0]
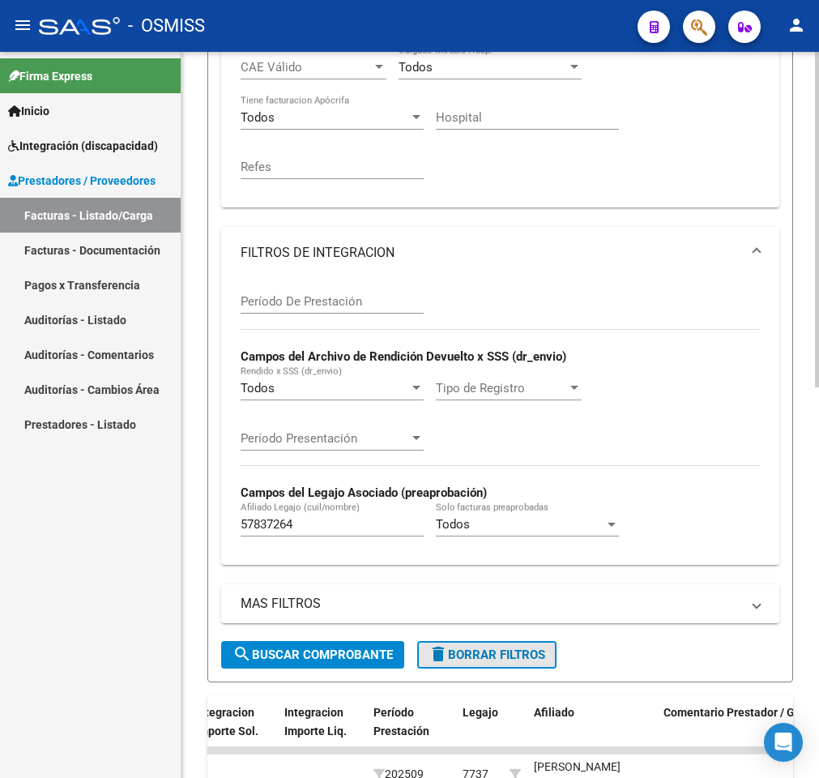
click at [460, 654] on span "delete Borrar Filtros" at bounding box center [487, 654] width 117 height 15
click at [792, 278] on form "Filtros Id Area Area Seleccionar Gerenciador Seleccionar Gerenciador No Confirm…" at bounding box center [500, 174] width 586 height 1016
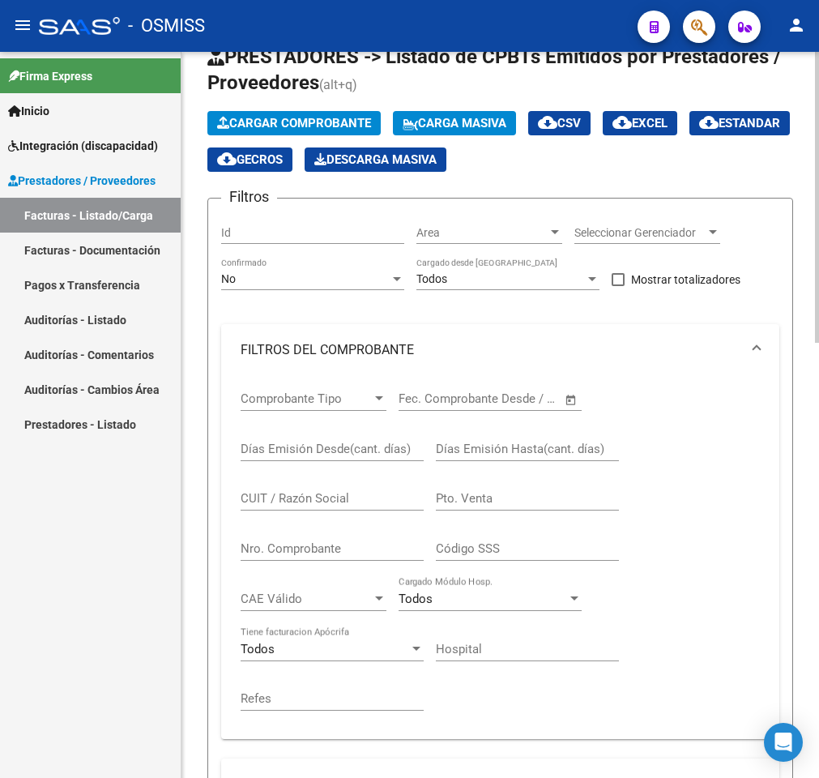
scroll to position [0, 0]
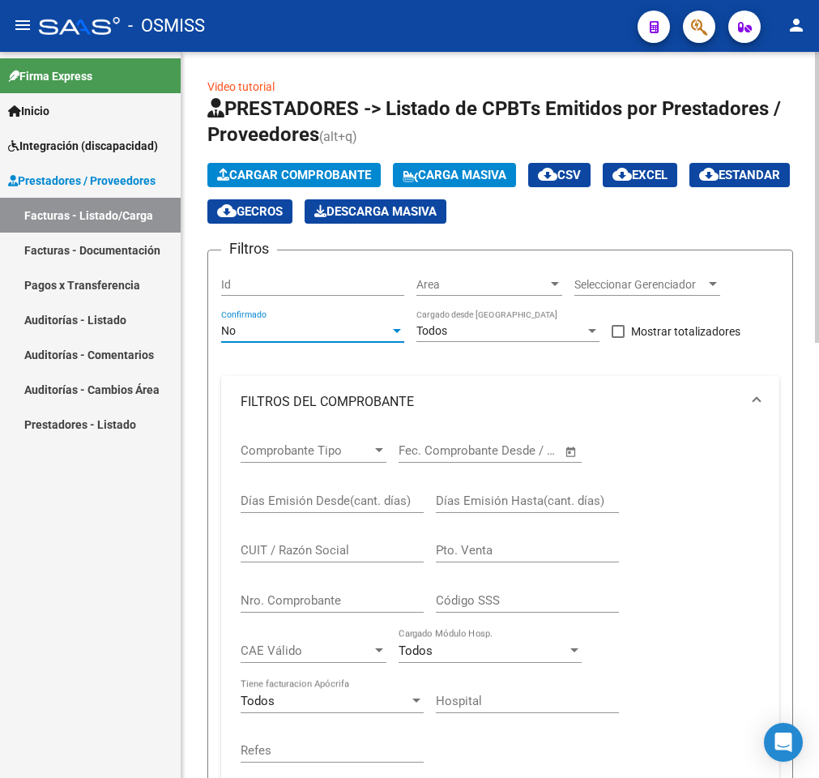
click at [362, 331] on div "No" at bounding box center [305, 331] width 169 height 14
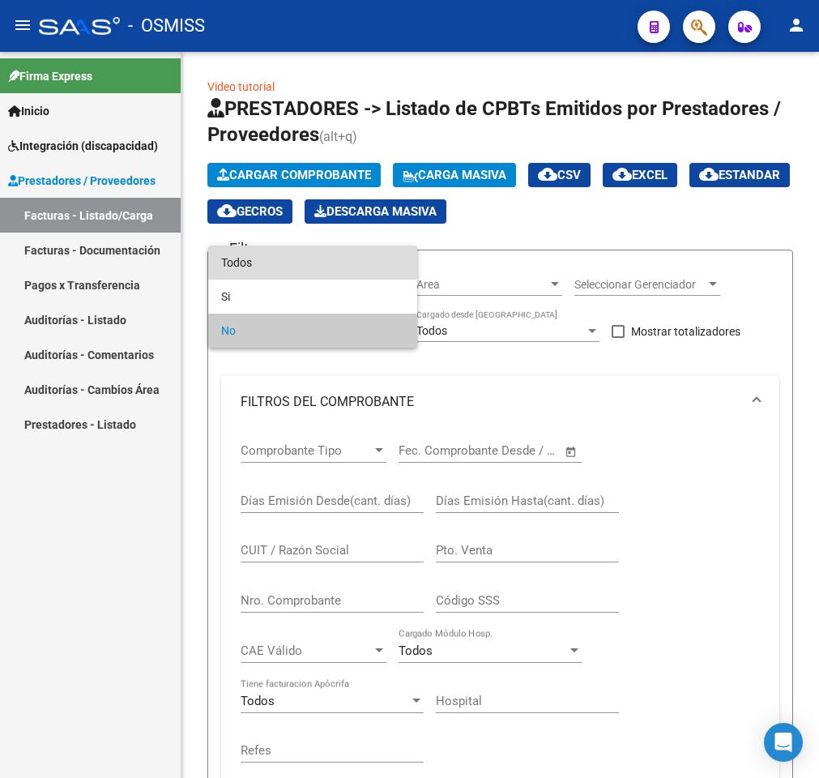
click at [270, 263] on span "Todos" at bounding box center [312, 263] width 183 height 34
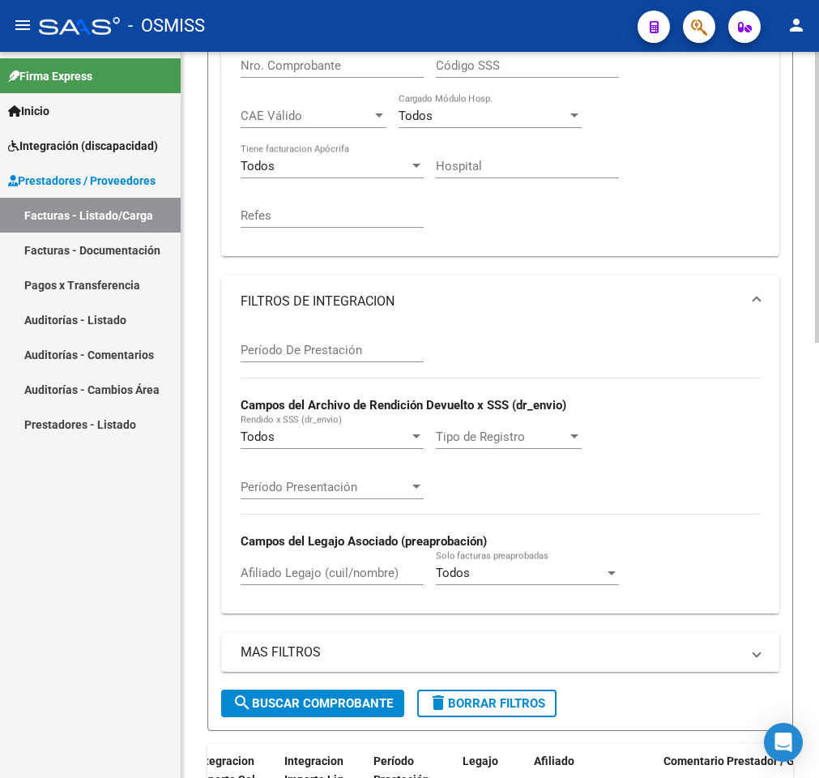
scroll to position [583, 0]
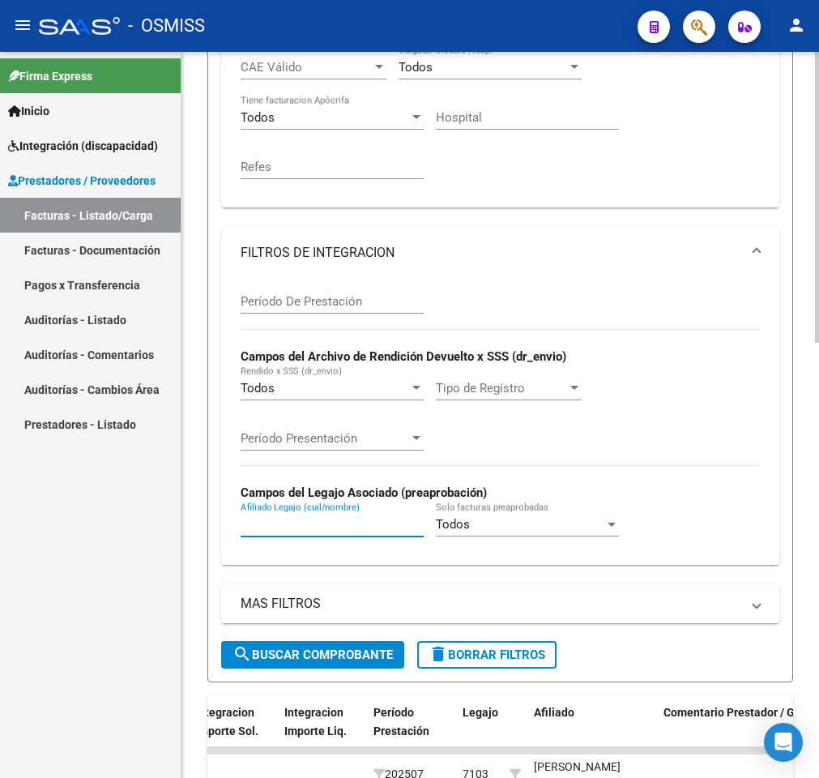
click at [290, 523] on input "Afiliado Legajo (cuil/nombre)" at bounding box center [332, 524] width 183 height 15
type input "57837264"
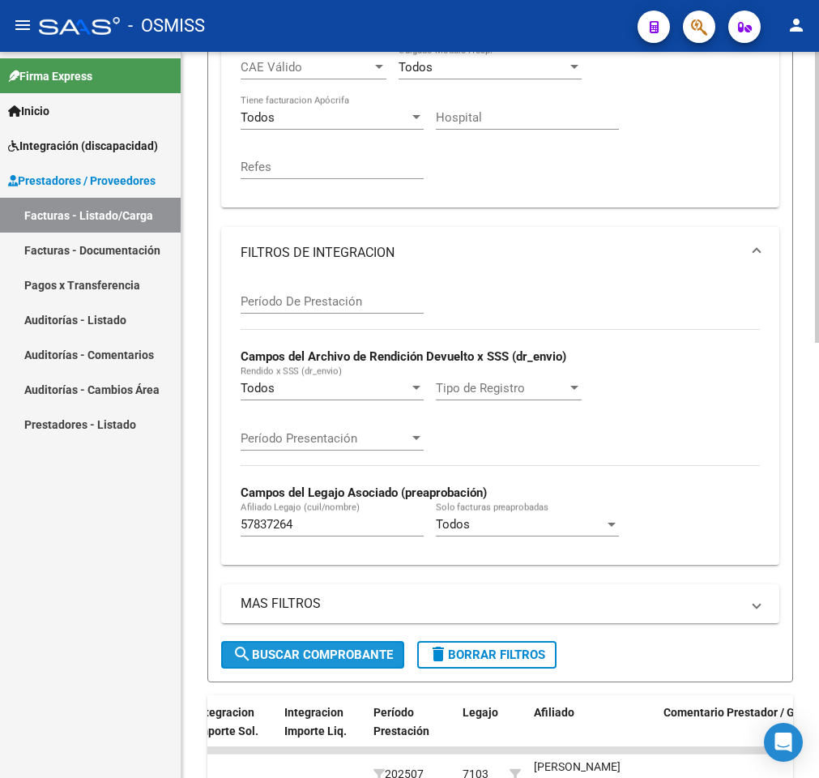
click at [276, 661] on span "search Buscar Comprobante" at bounding box center [313, 654] width 160 height 15
click at [202, 657] on div "Video tutorial PRESTADORES -> Listado de CPBTs Emitidos por Prestadores / Prove…" at bounding box center [501, 362] width 638 height 1789
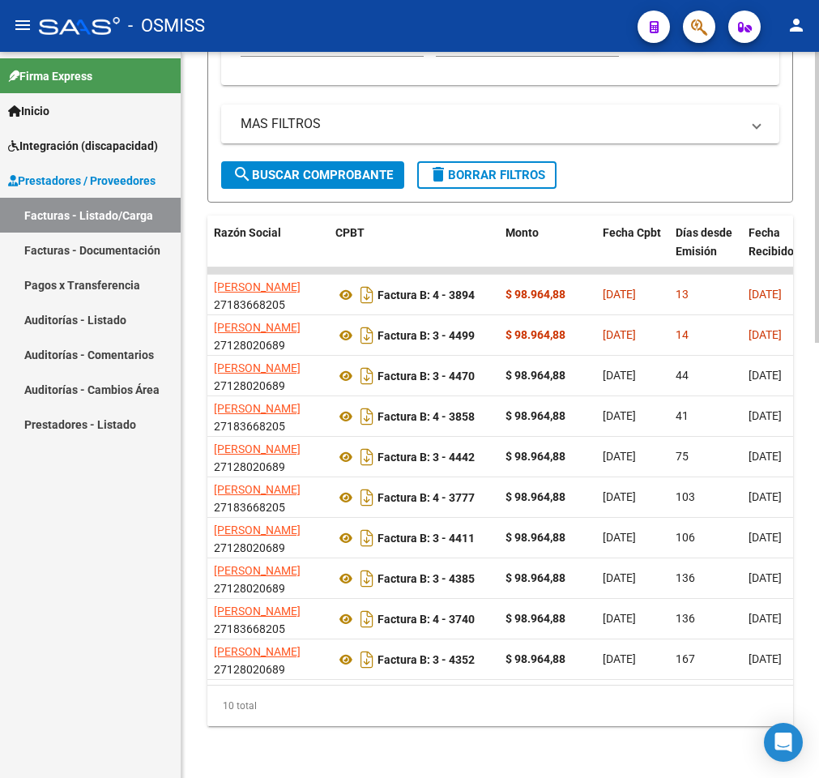
scroll to position [0, 430]
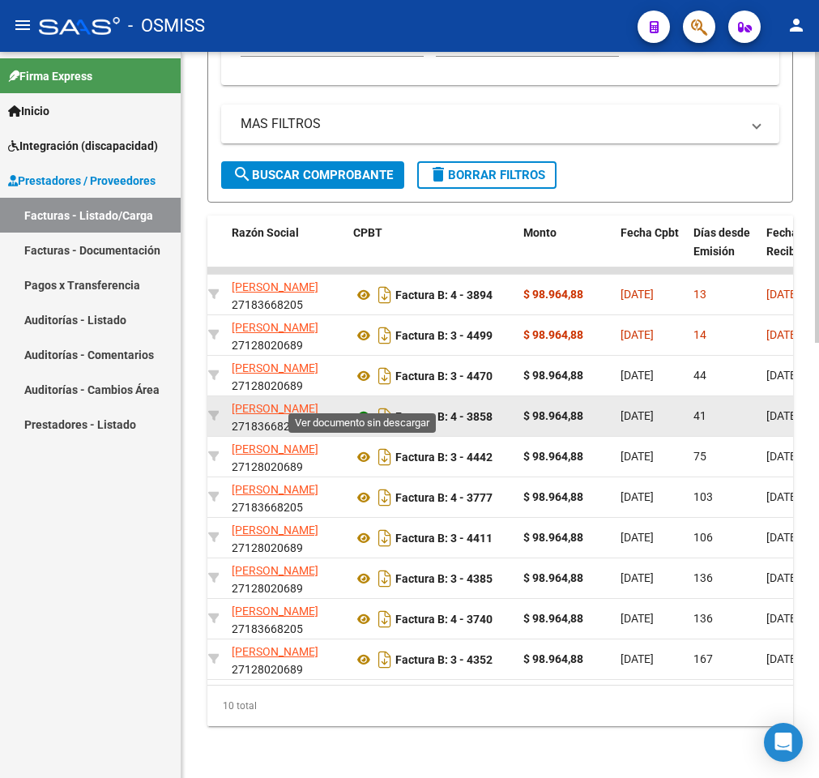
click at [361, 407] on icon at bounding box center [363, 416] width 21 height 19
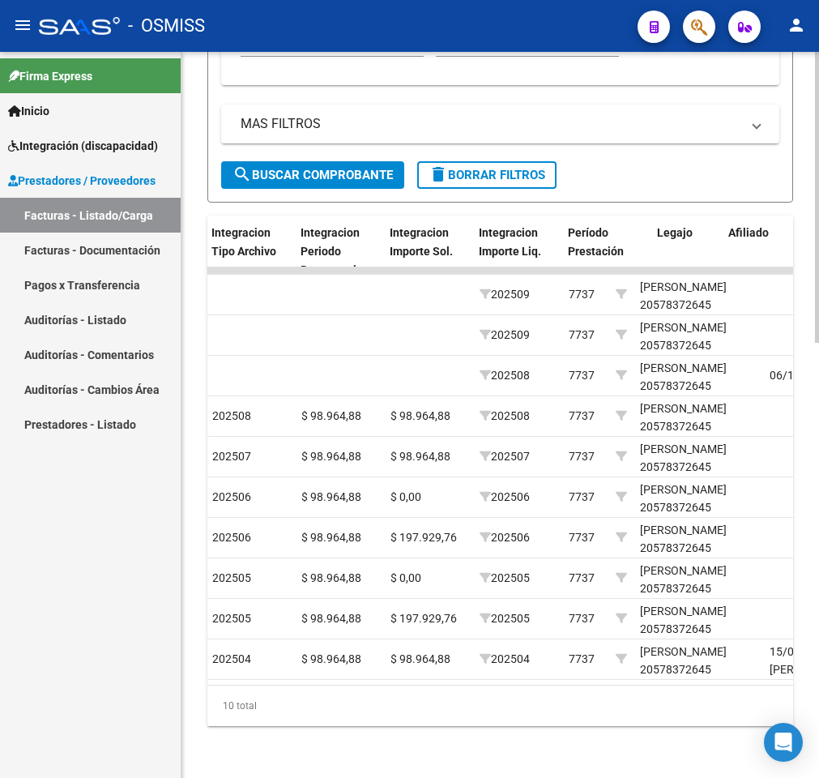
scroll to position [0, 1937]
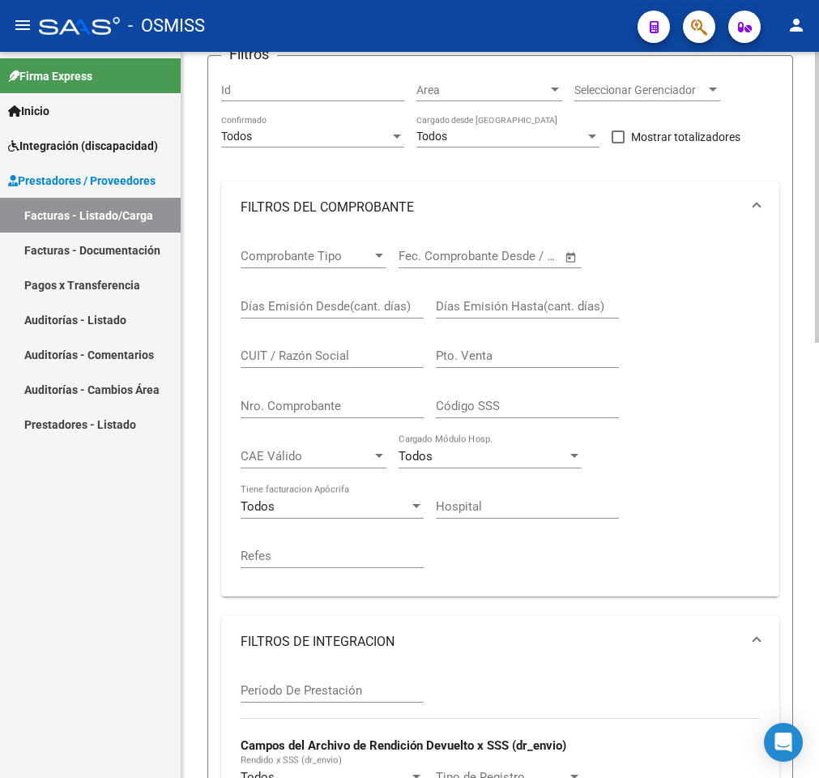
click at [778, 134] on div "Video tutorial PRESTADORES -> Listado de CPBTs Emitidos por Prestadores / Prove…" at bounding box center [503, 751] width 642 height 1789
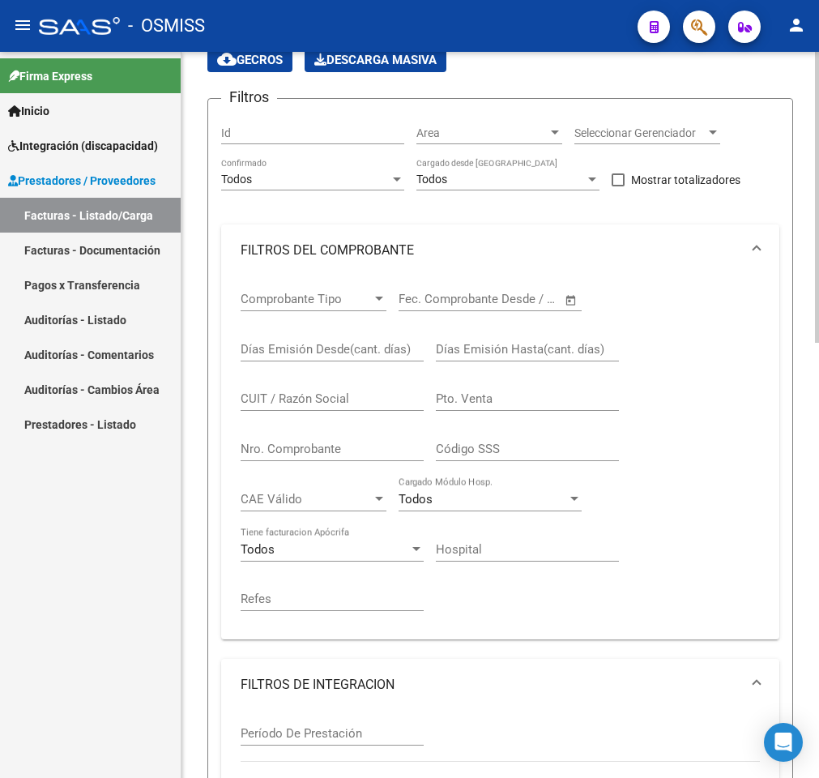
click at [468, 395] on input "Pto. Venta" at bounding box center [527, 398] width 183 height 15
click at [316, 446] on input "Nro. Comprobante" at bounding box center [332, 449] width 183 height 15
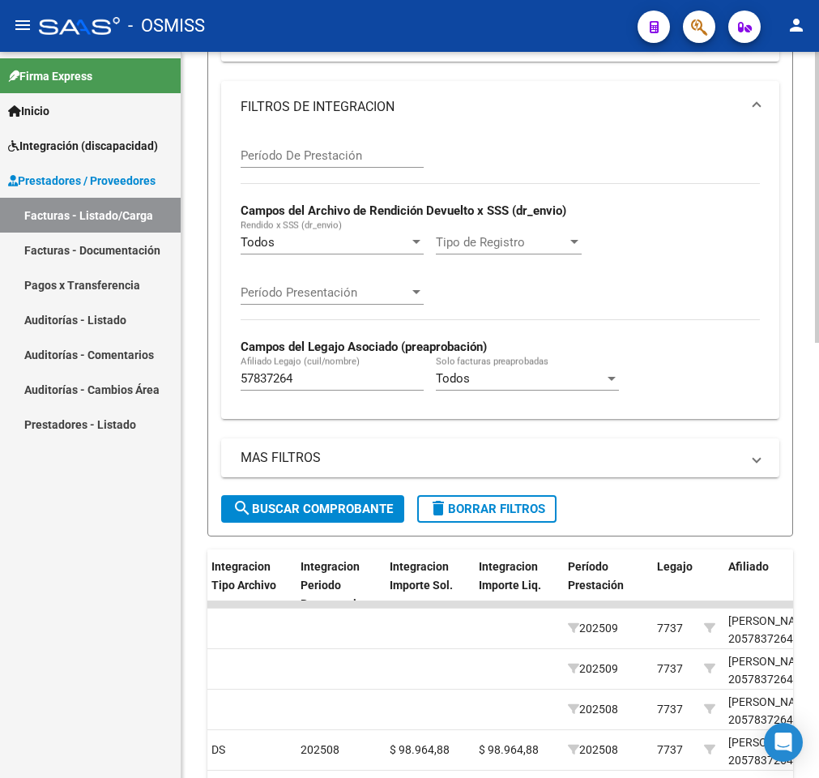
scroll to position [737, 0]
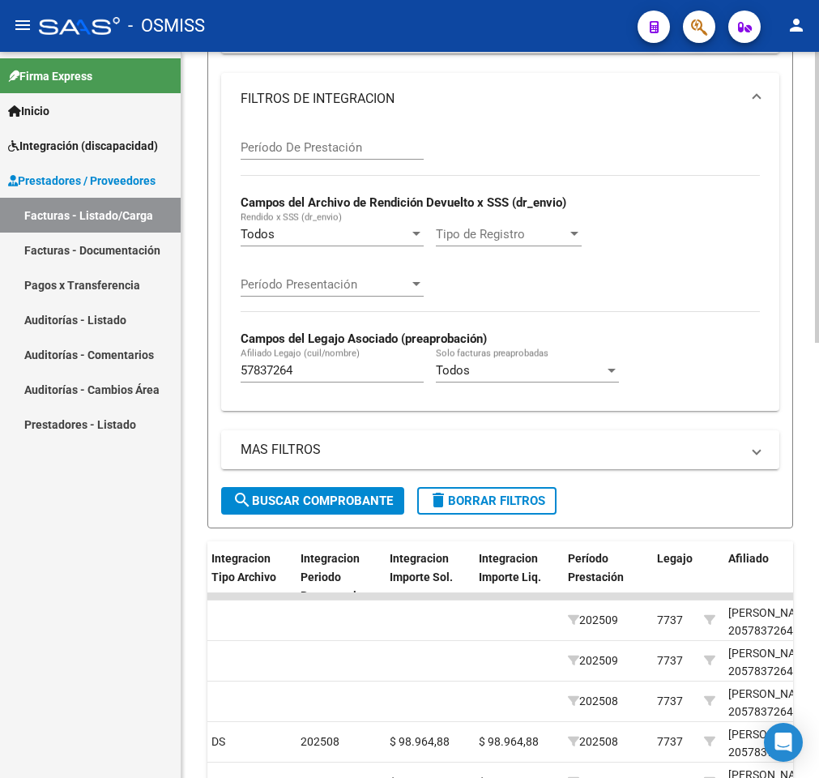
click at [805, 621] on div "Video tutorial PRESTADORES -> Listado de CPBTs Emitidos por Prestadores / Prove…" at bounding box center [503, 208] width 642 height 1789
type input "3817"
click at [329, 508] on span "search Buscar Comprobante" at bounding box center [313, 500] width 160 height 15
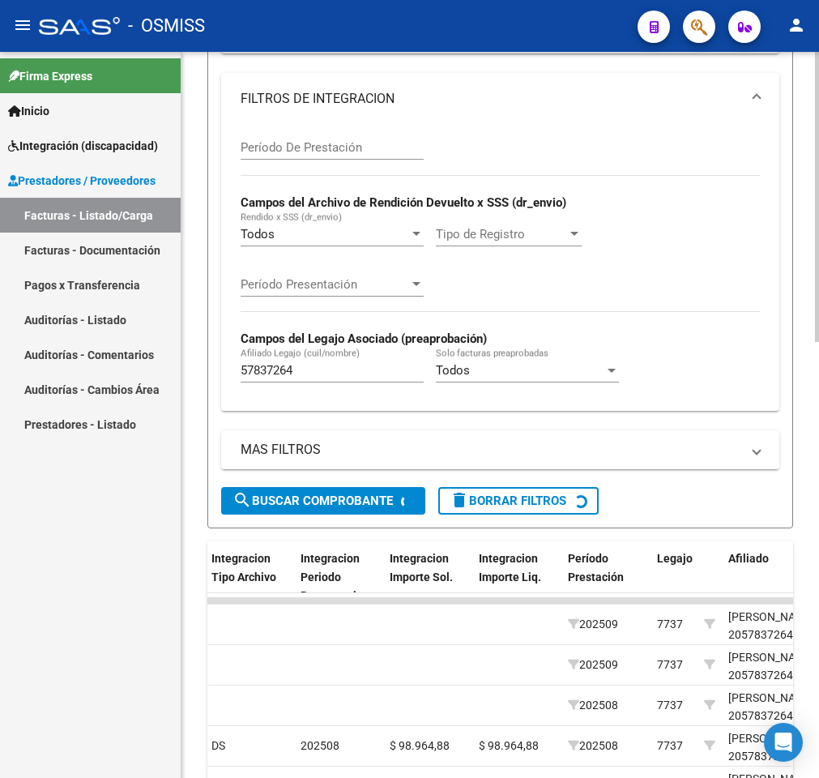
scroll to position [693, 0]
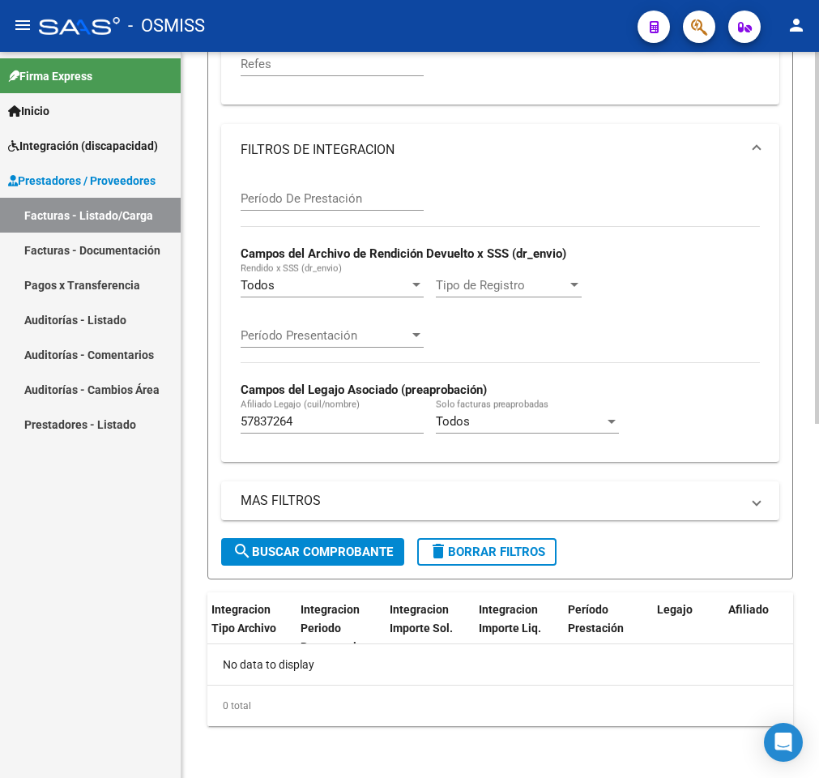
drag, startPoint x: 324, startPoint y: 431, endPoint x: 314, endPoint y: 419, distance: 15.6
click at [314, 419] on div "57837264 Afiliado Legajo (cuil/nombre)" at bounding box center [332, 416] width 183 height 35
click at [314, 419] on input "57837264" at bounding box center [332, 421] width 183 height 15
click at [280, 545] on span "search Buscar Comprobante" at bounding box center [313, 552] width 160 height 15
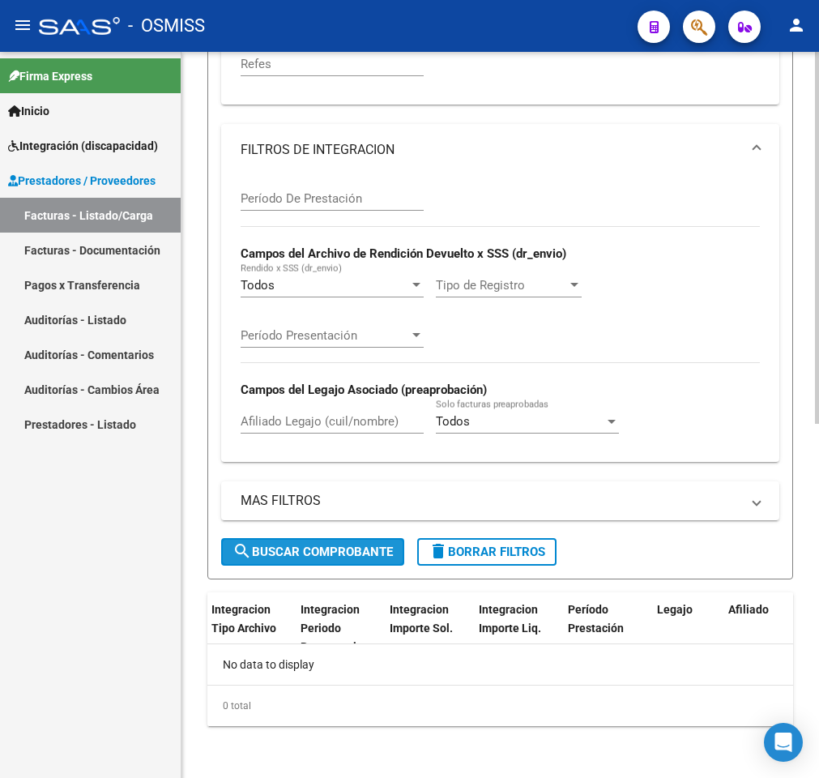
click at [380, 545] on span "search Buscar Comprobante" at bounding box center [313, 552] width 160 height 15
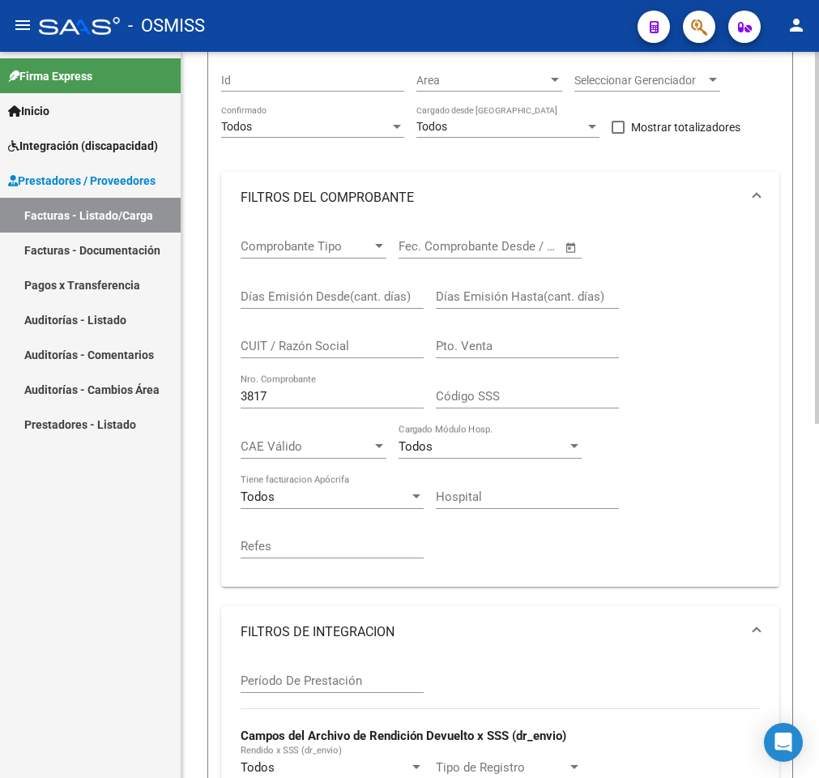
click at [812, 211] on div "Video tutorial PRESTADORES -> Listado de CPBTs Emitidos por Prestadores / Prove…" at bounding box center [503, 554] width 642 height 1412
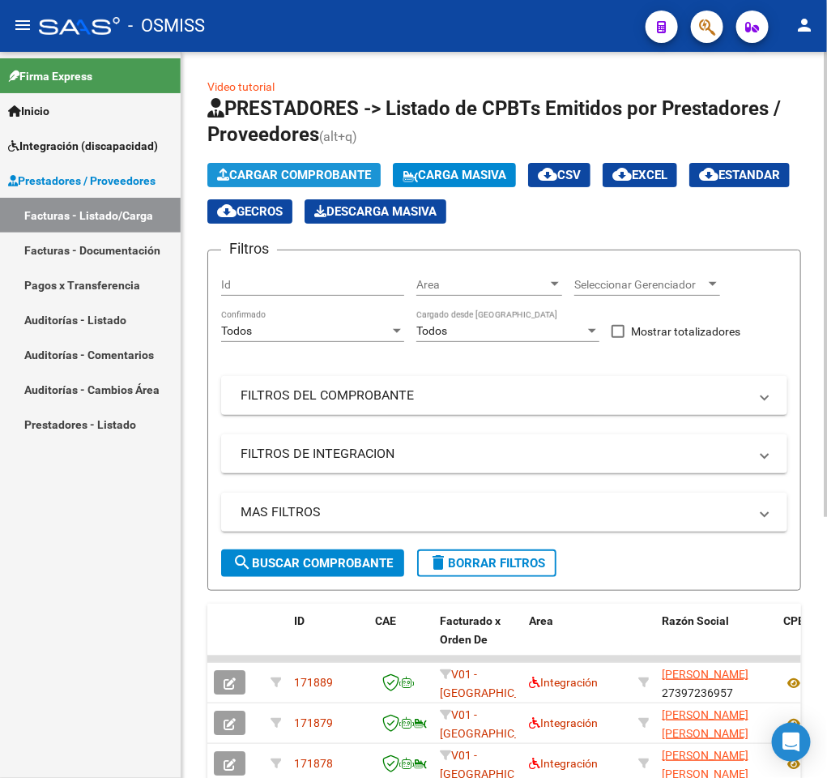
click at [301, 178] on span "Cargar Comprobante" at bounding box center [294, 175] width 154 height 15
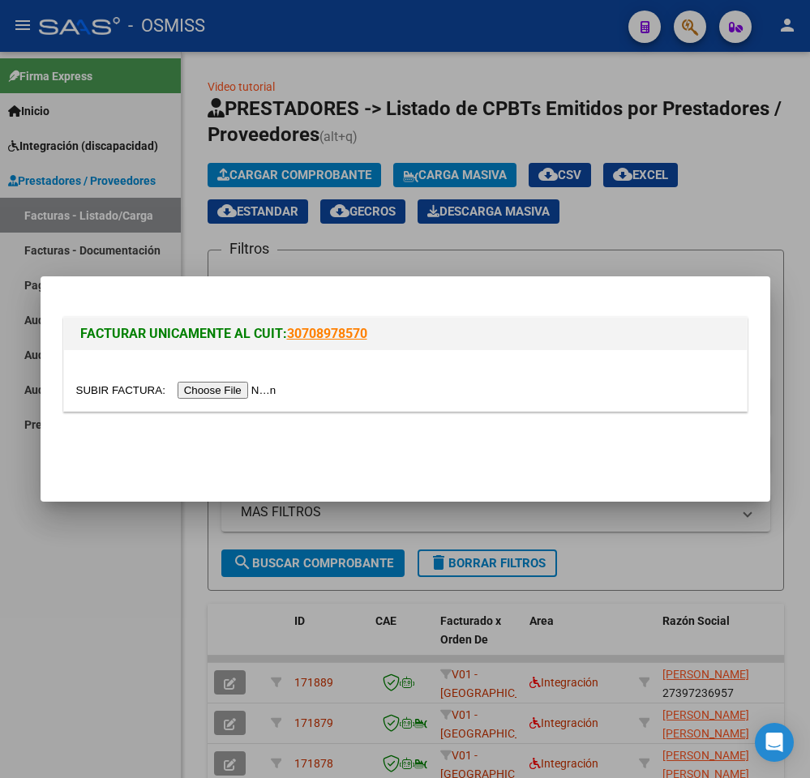
click at [205, 397] on input "file" at bounding box center [178, 390] width 205 height 17
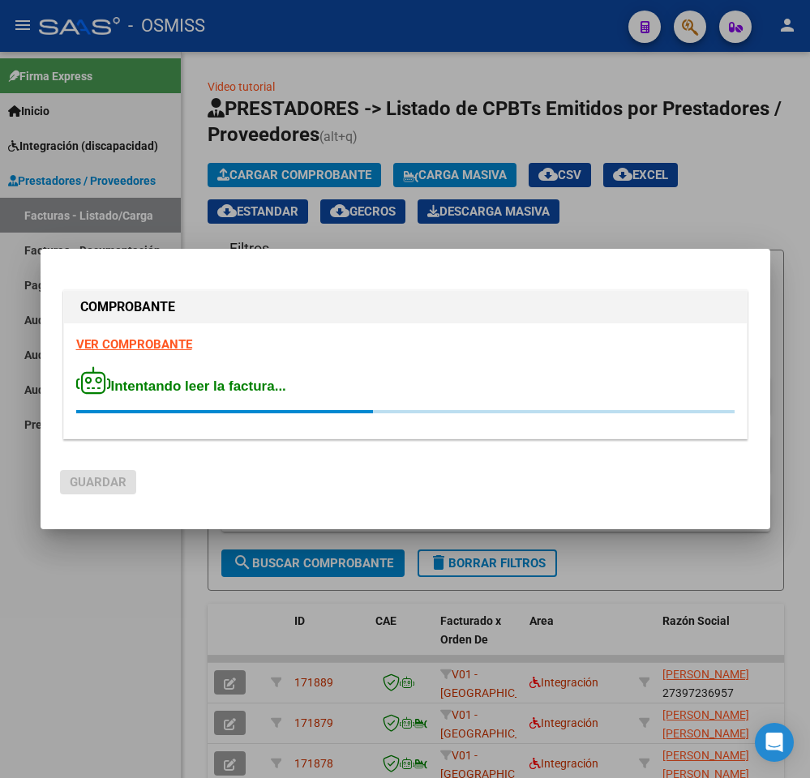
click at [135, 339] on strong "VER COMPROBANTE" at bounding box center [134, 344] width 116 height 15
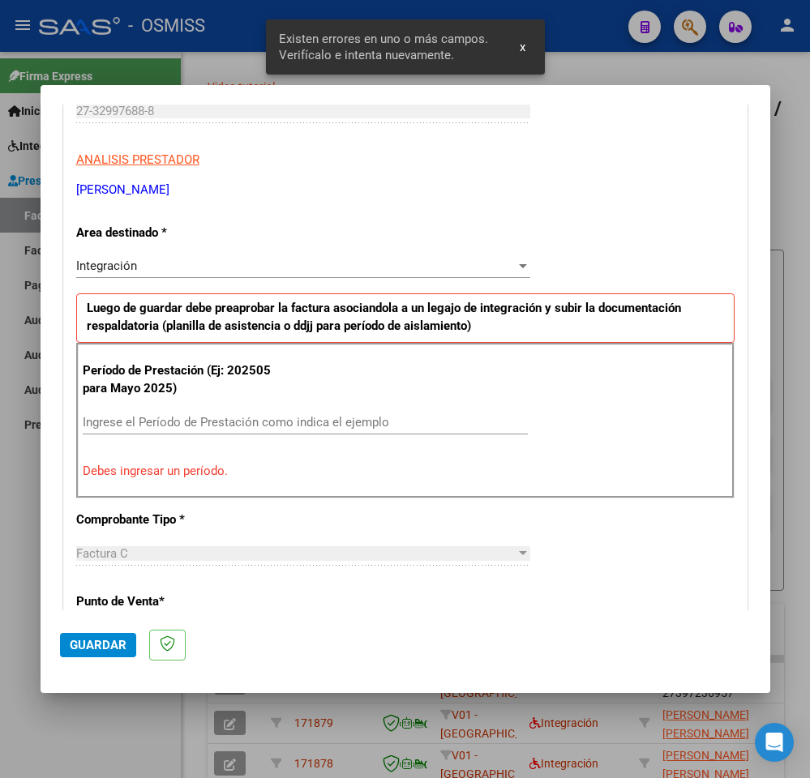
scroll to position [284, 0]
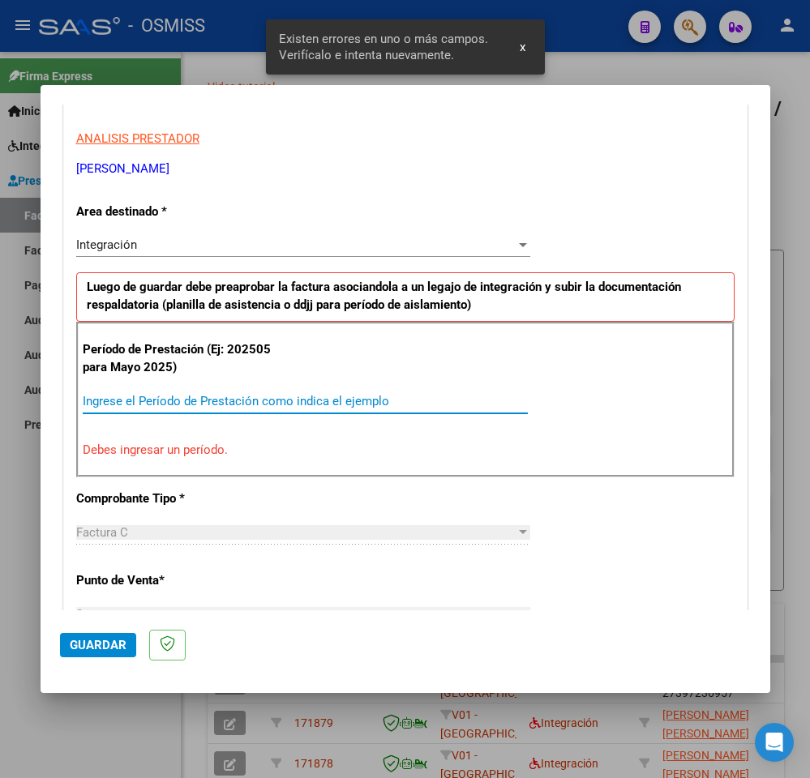
click at [239, 399] on input "Ingrese el Período de Prestación como indica el ejemplo" at bounding box center [305, 401] width 445 height 15
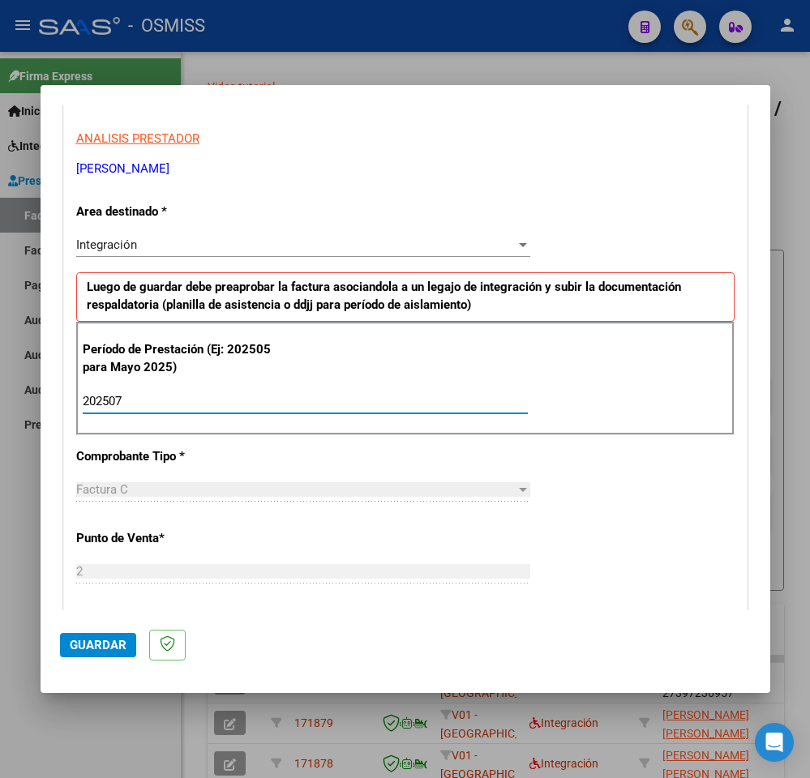
type input "202507"
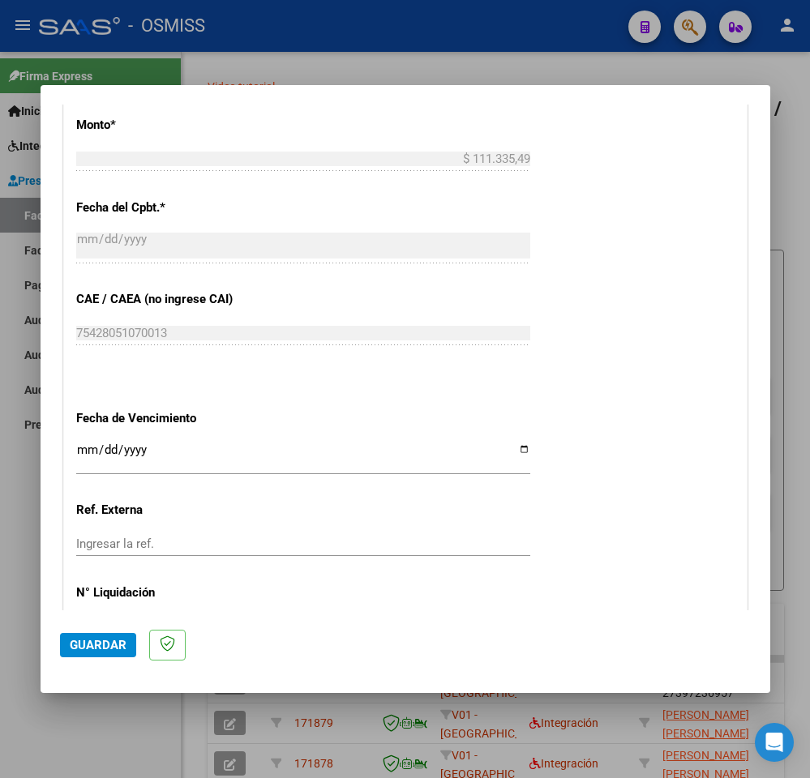
scroll to position [869, 0]
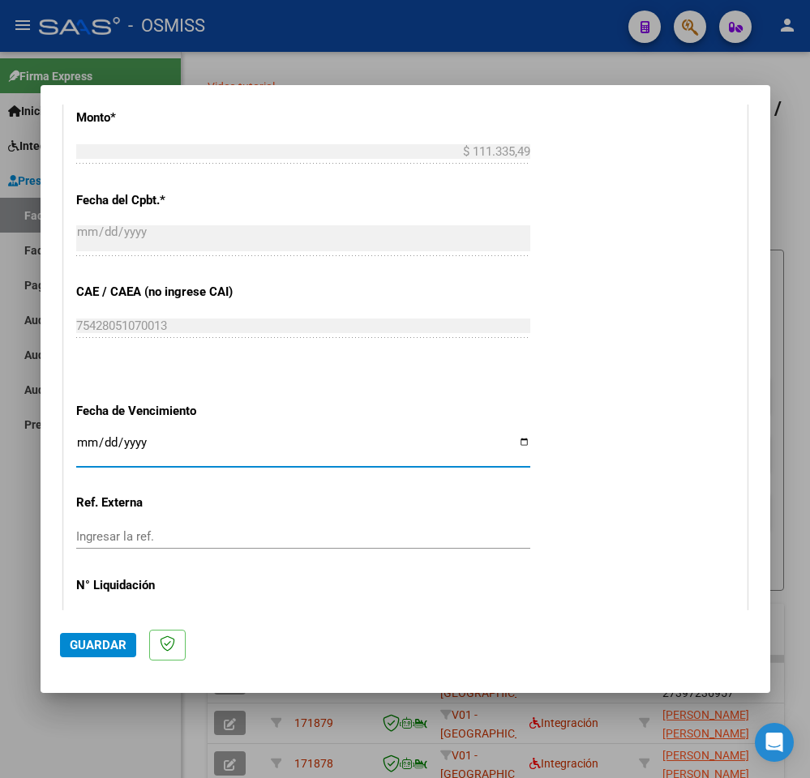
click at [83, 442] on input "Ingresar la fecha" at bounding box center [303, 449] width 454 height 26
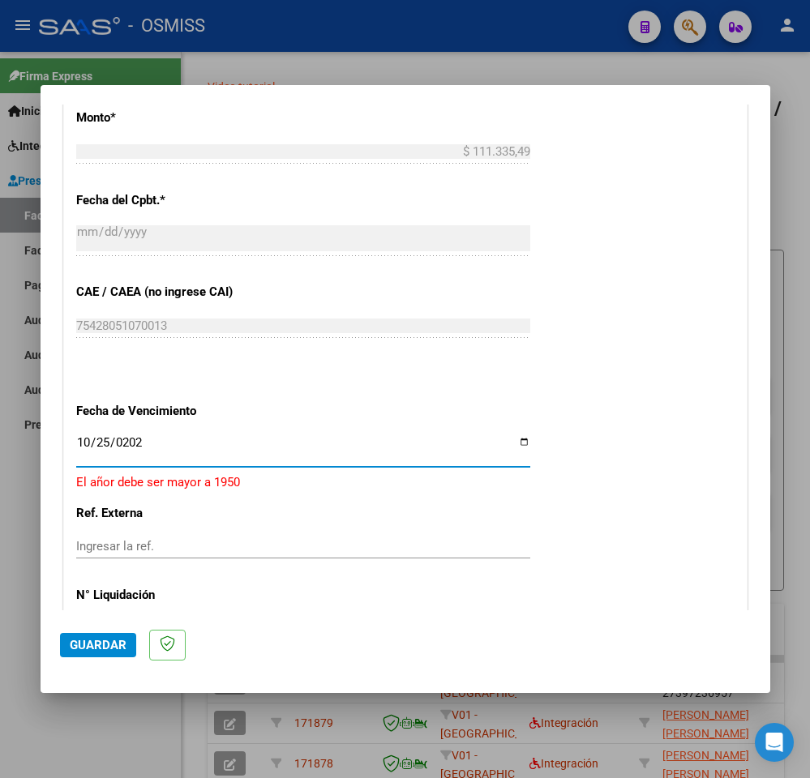
type input "[DATE]"
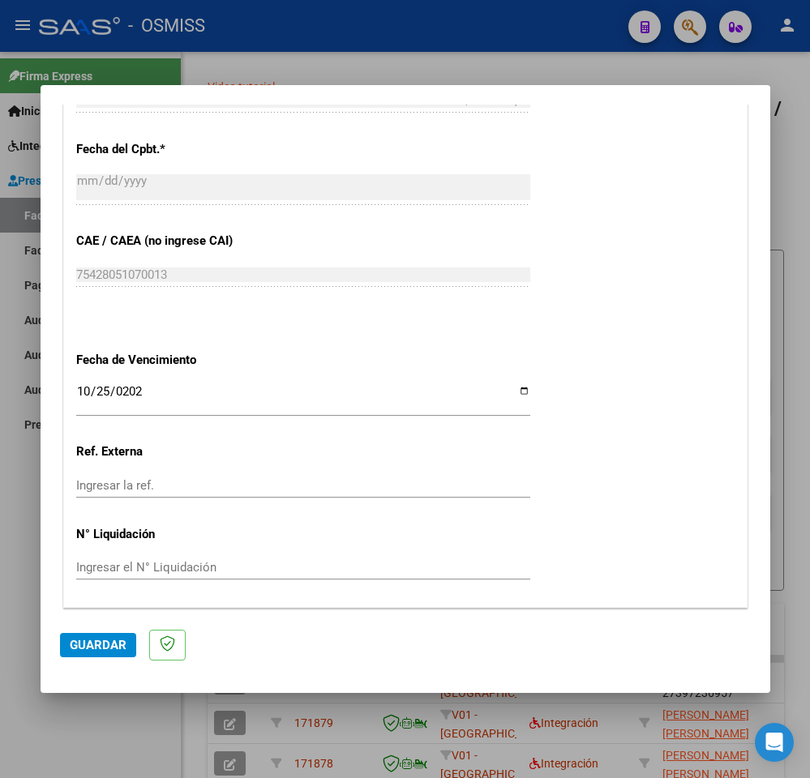
scroll to position [975, 0]
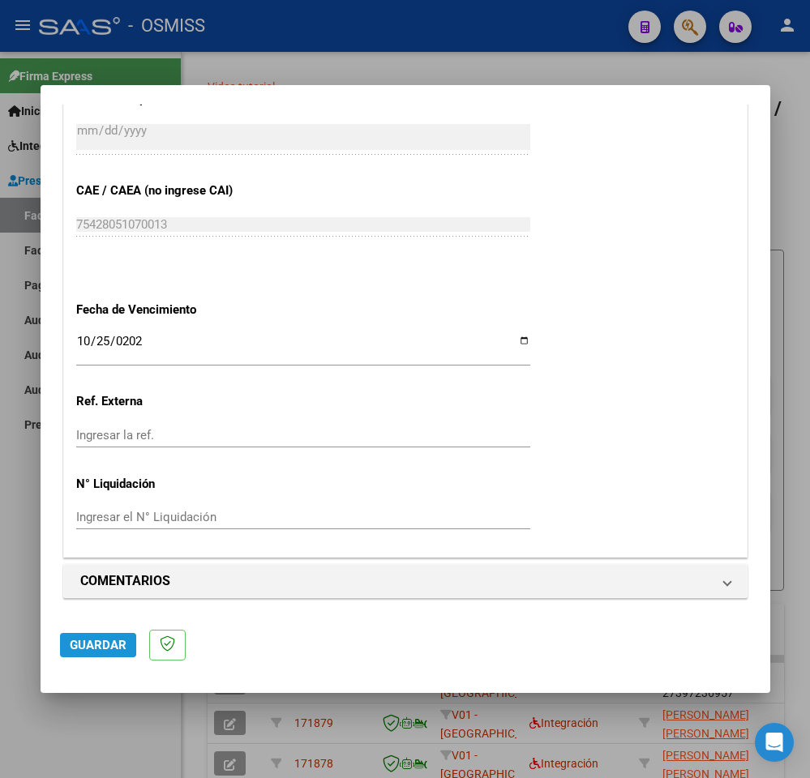
click at [105, 645] on span "Guardar" at bounding box center [98, 645] width 57 height 15
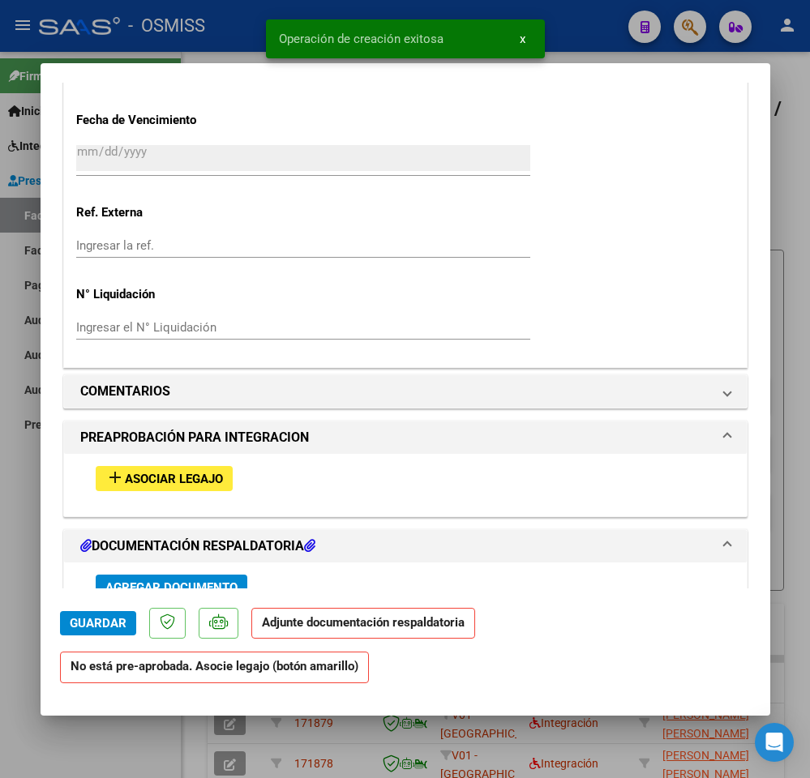
scroll to position [1135, 0]
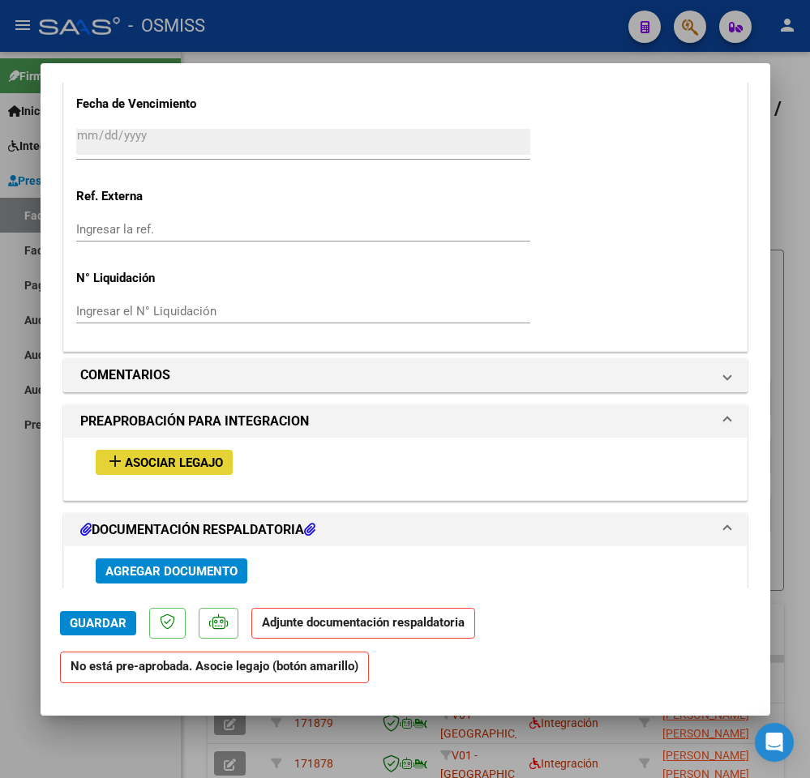
click at [178, 459] on span "Asociar Legajo" at bounding box center [174, 462] width 98 height 15
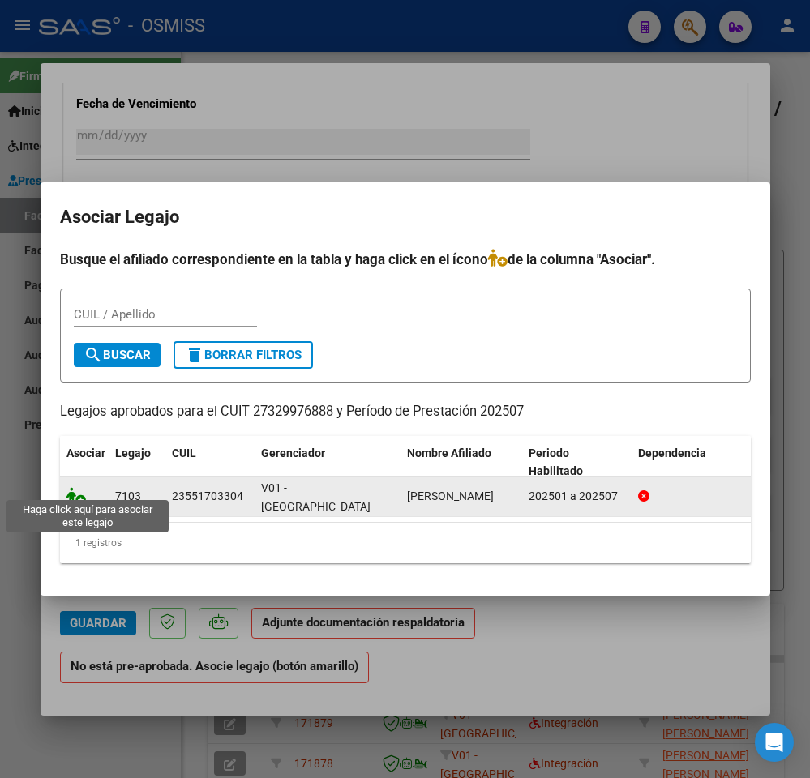
click at [73, 487] on icon at bounding box center [75, 496] width 19 height 18
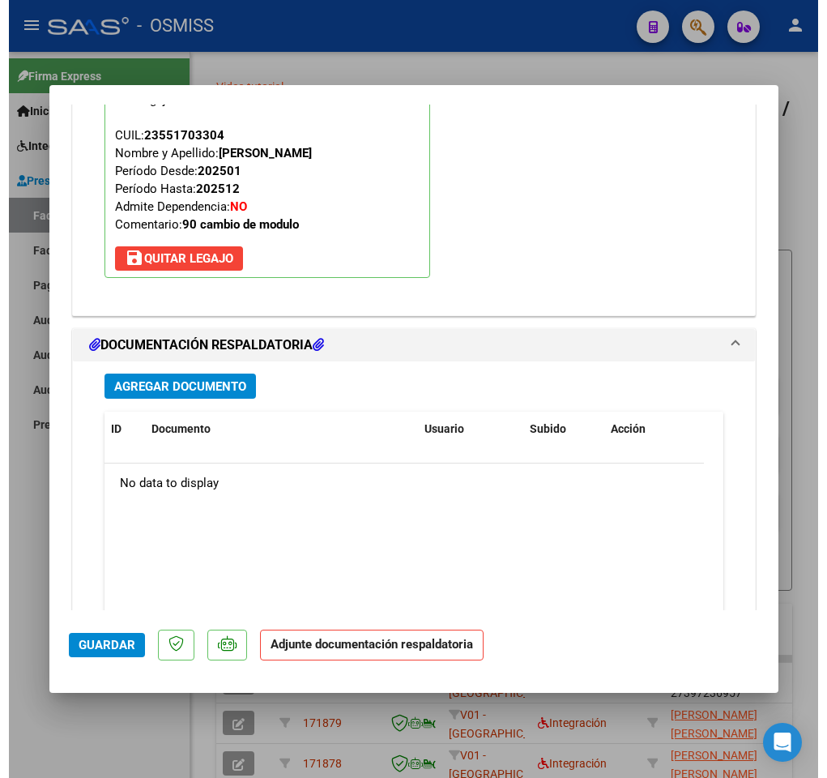
scroll to position [1697, 0]
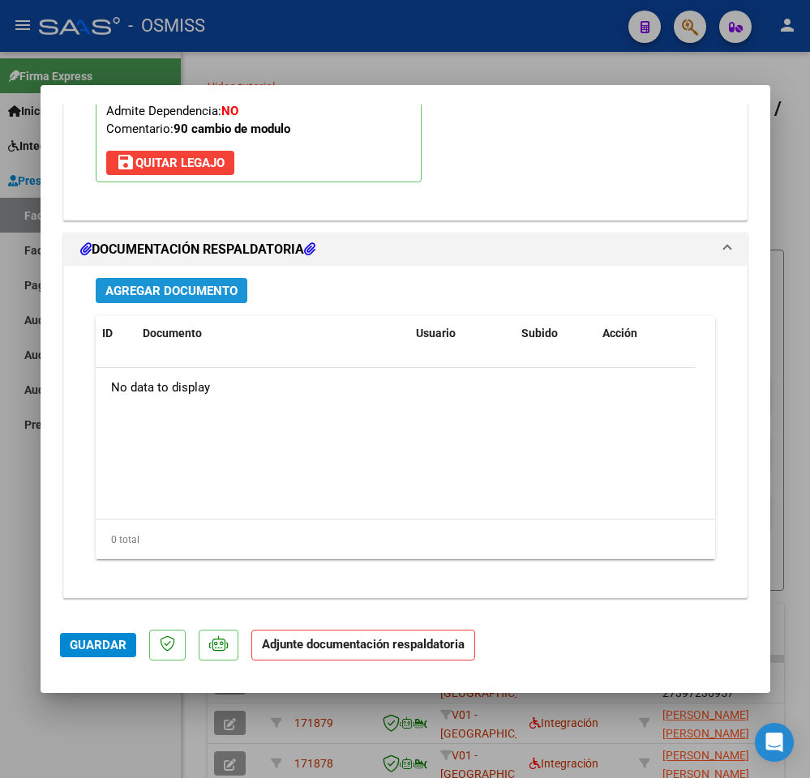
click at [231, 294] on span "Agregar Documento" at bounding box center [171, 291] width 132 height 15
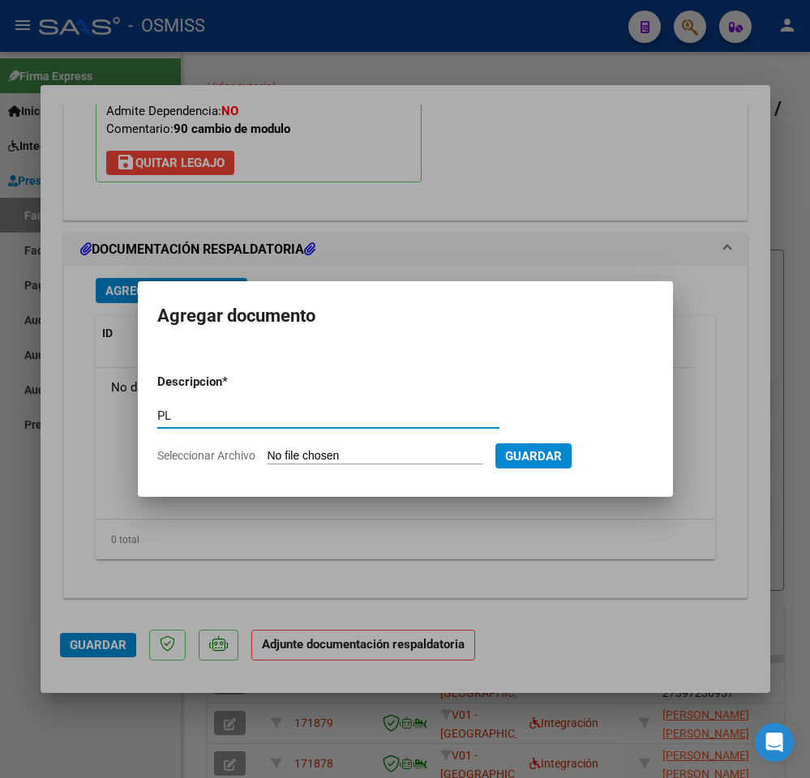
type input "PL"
click at [282, 455] on input "Seleccionar Archivo" at bounding box center [374, 456] width 215 height 15
type input "C:\fakepath\planilla [PERSON_NAME] julio - [PERSON_NAME].pdf"
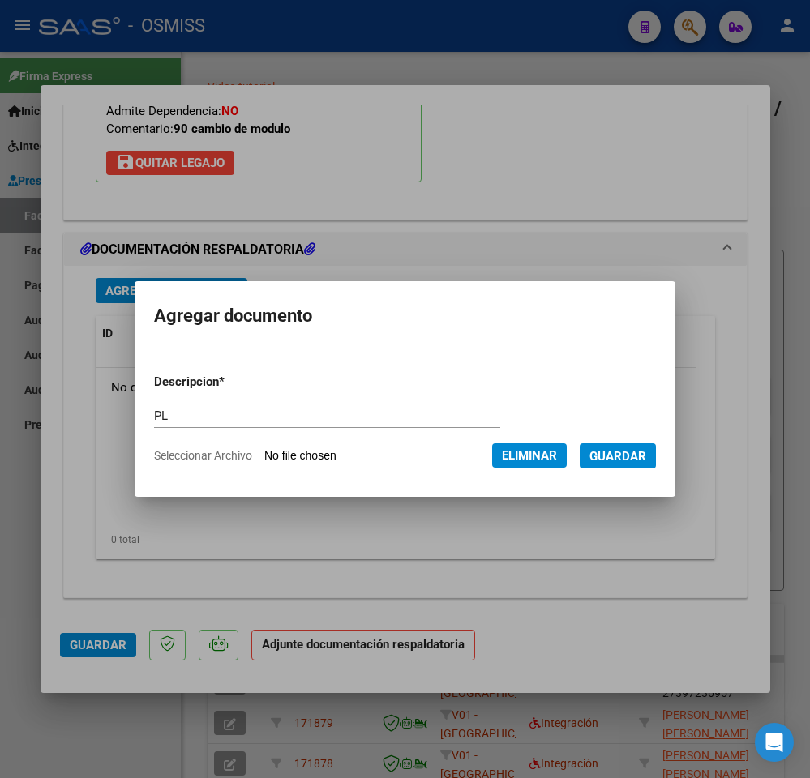
click at [630, 462] on span "Guardar" at bounding box center [617, 456] width 57 height 15
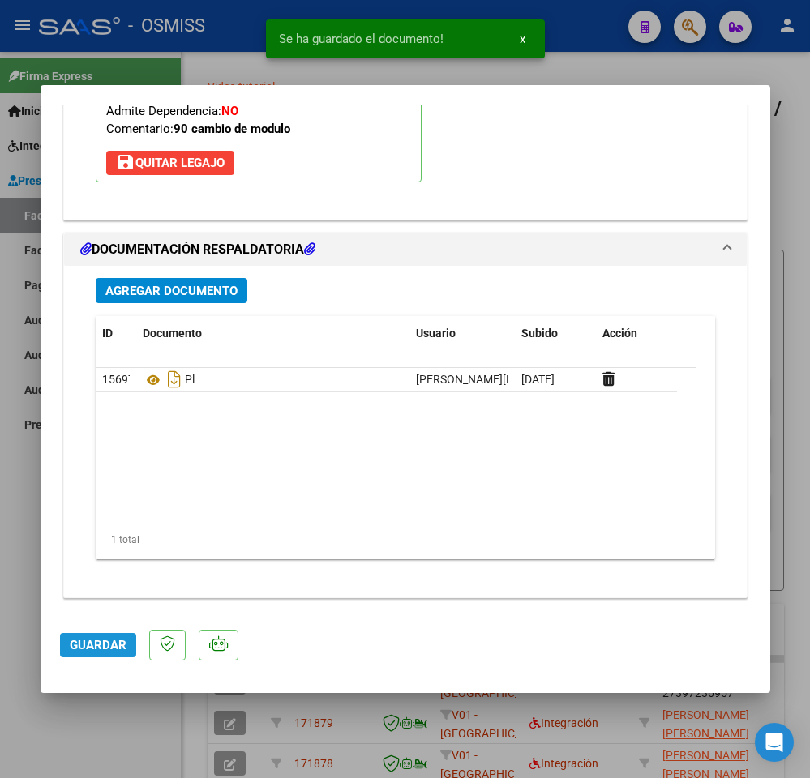
click at [107, 647] on span "Guardar" at bounding box center [98, 645] width 57 height 15
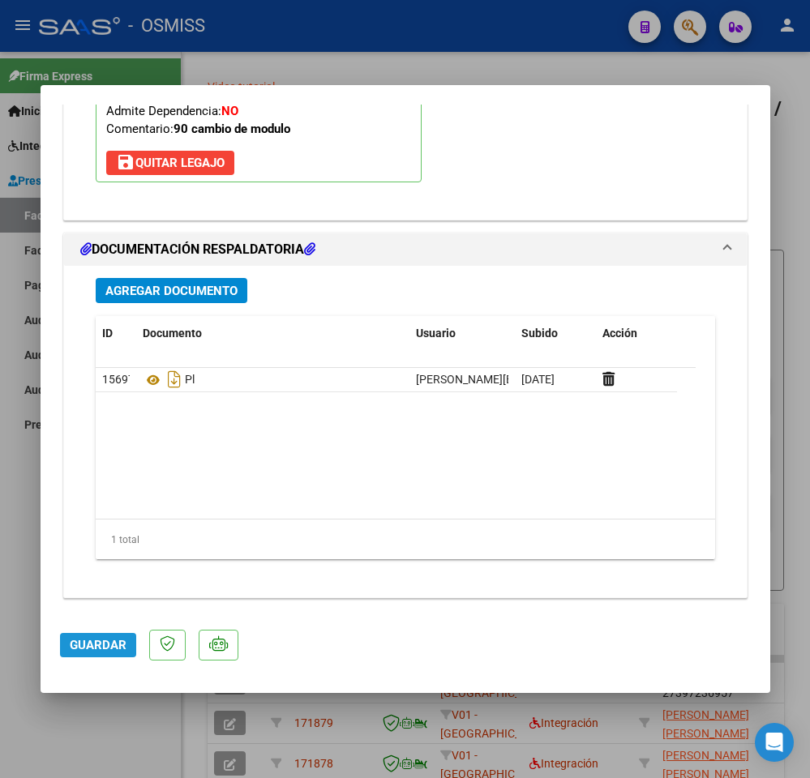
click at [92, 638] on span "Guardar" at bounding box center [98, 645] width 57 height 15
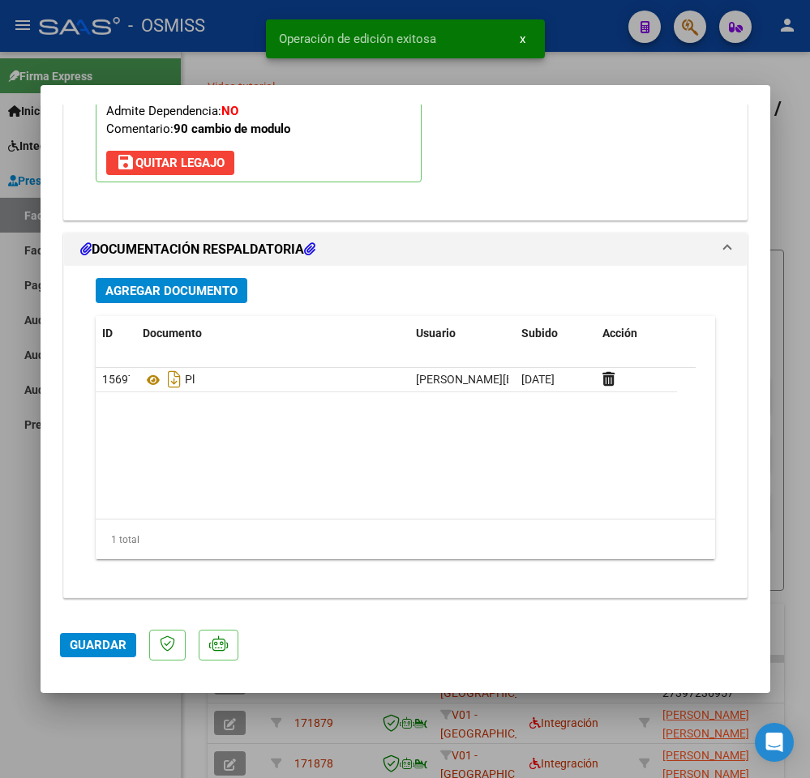
click at [78, 732] on div at bounding box center [405, 389] width 810 height 778
type input "$ 0,00"
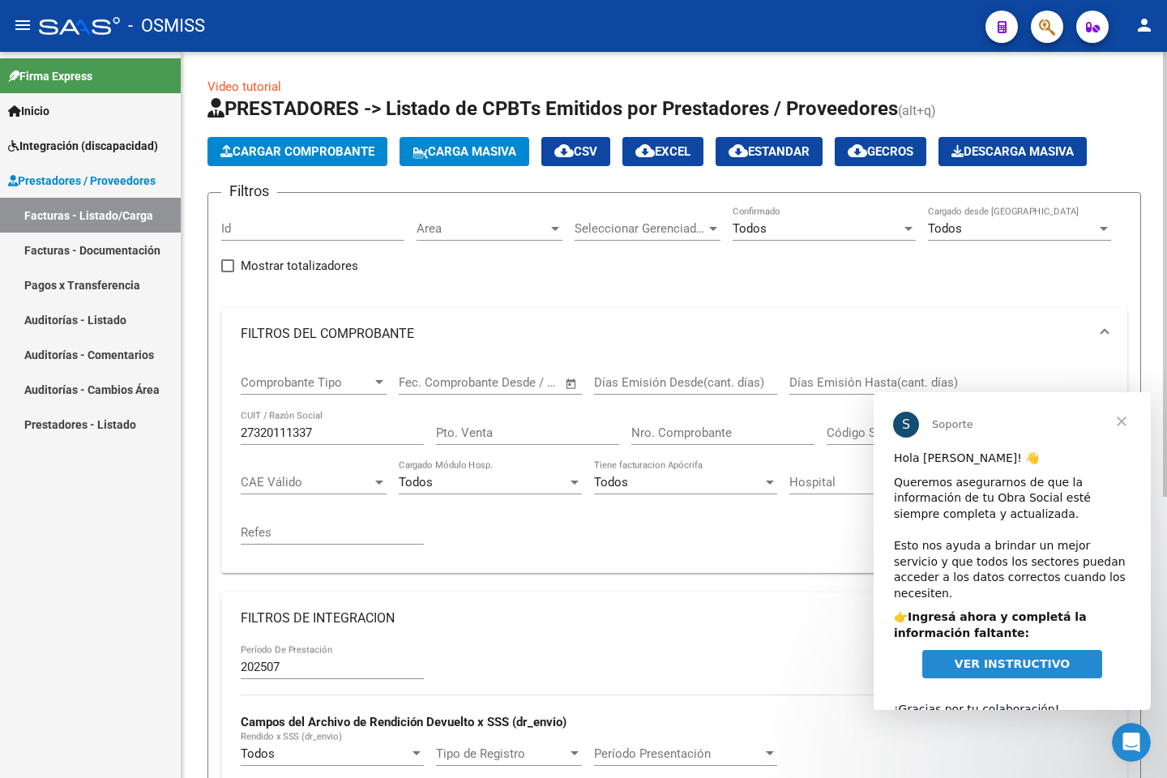
scroll to position [69, 0]
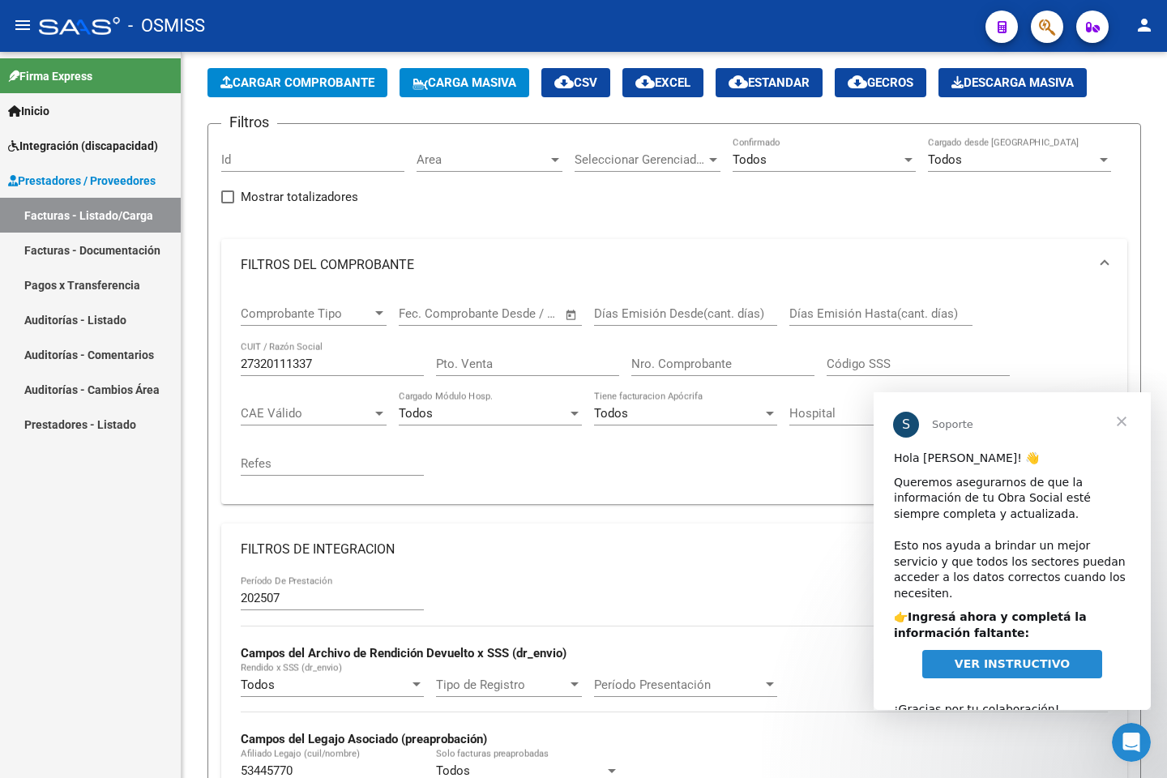
click at [1117, 412] on span "Cerrar" at bounding box center [1121, 421] width 58 height 58
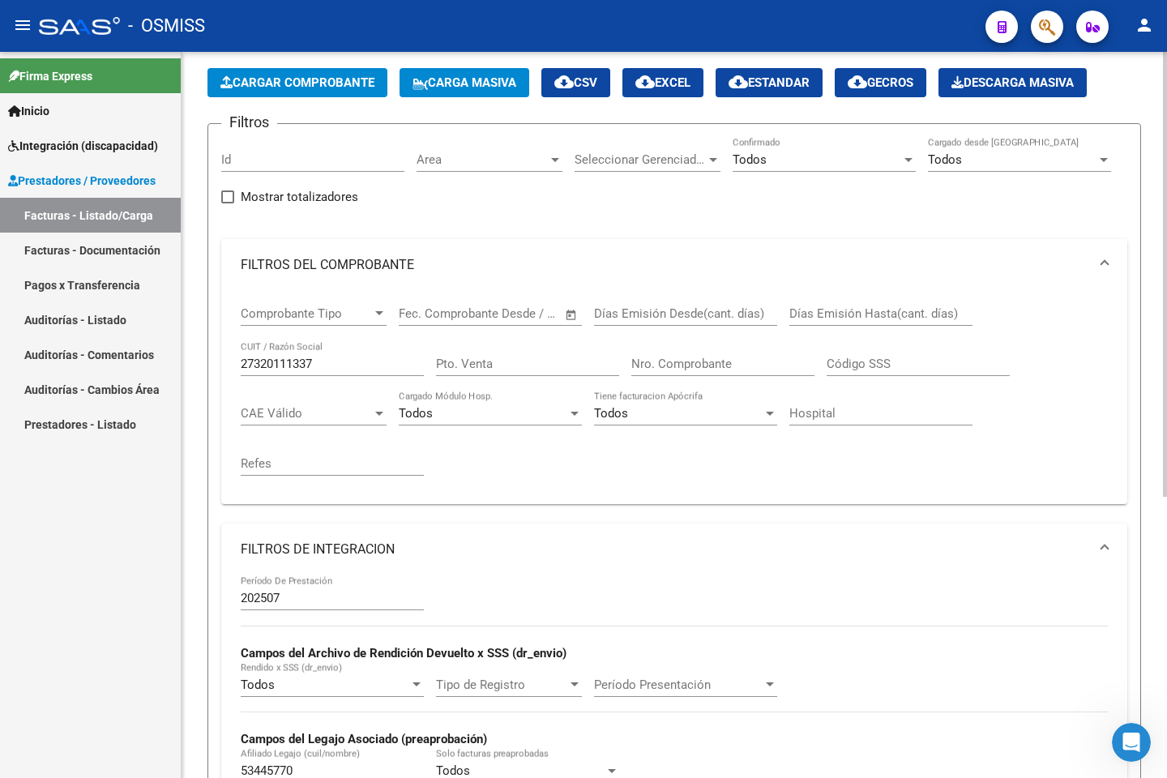
click at [980, 458] on div "Comprobante Tipo Comprobante Tipo Fecha inicio – Fecha fin Fec. Comprobante Des…" at bounding box center [674, 391] width 867 height 200
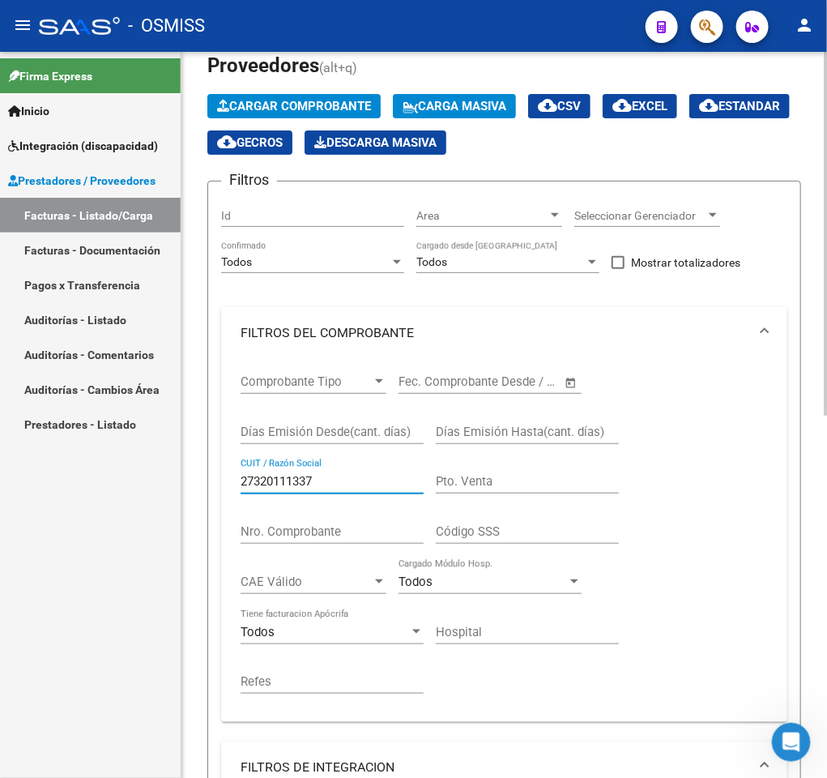
click at [373, 481] on input "27320111337" at bounding box center [332, 481] width 183 height 15
click at [353, 482] on input "CUIT / Razón Social" at bounding box center [332, 481] width 183 height 15
paste input "27235676090"
type input "27235676090"
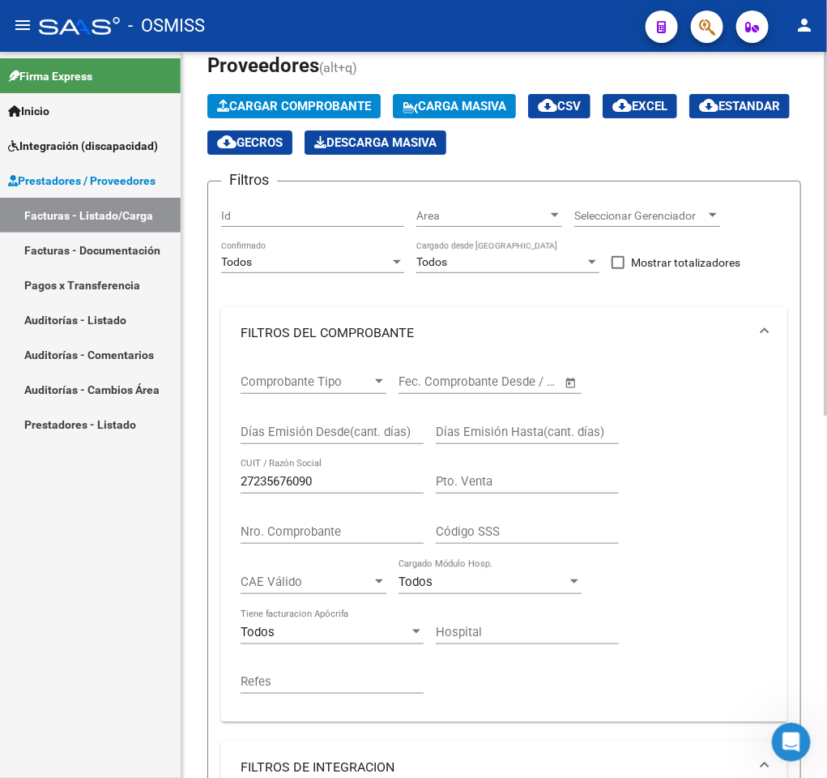
click at [807, 455] on div "Video tutorial PRESTADORES -> Listado de CPBTs Emitidos por Prestadores / Prove…" at bounding box center [505, 695] width 646 height 1425
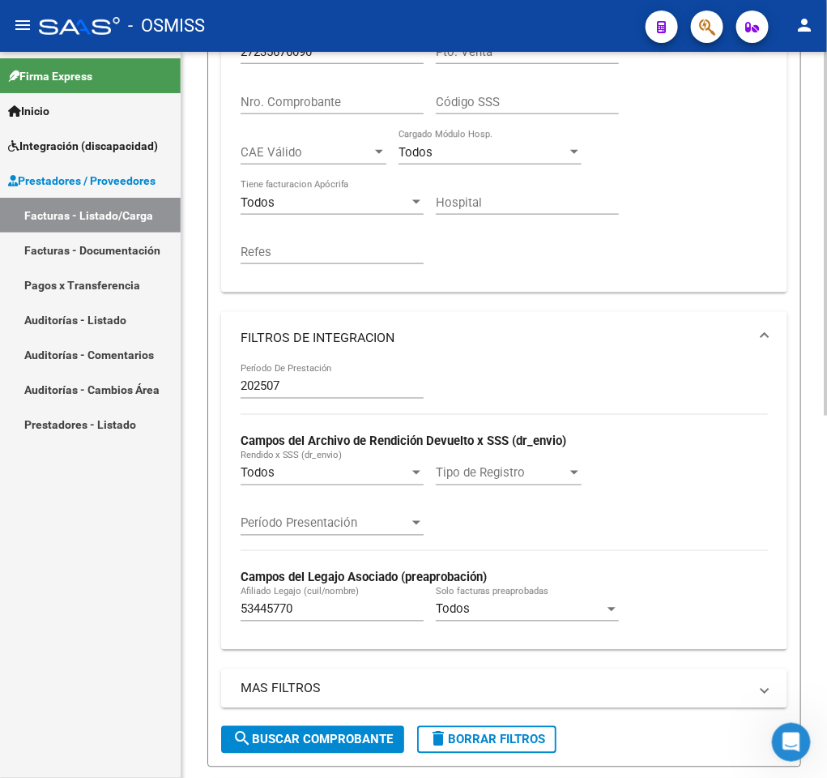
scroll to position [506, 0]
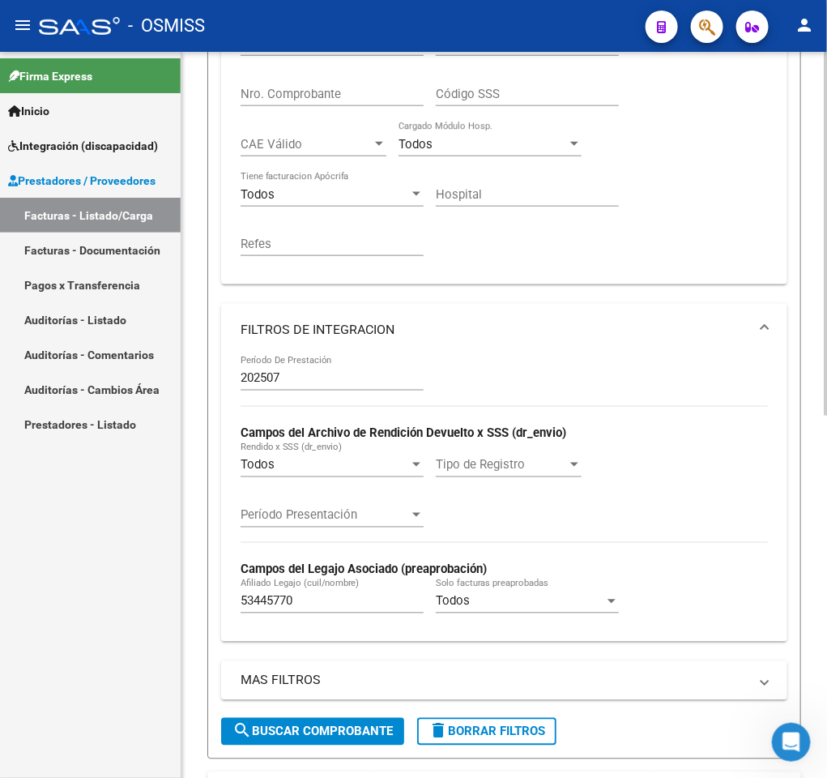
click at [346, 609] on input "53445770" at bounding box center [332, 601] width 183 height 15
paste input "7633233"
type input "57633233"
click at [334, 735] on span "search Buscar Comprobante" at bounding box center [313, 731] width 160 height 15
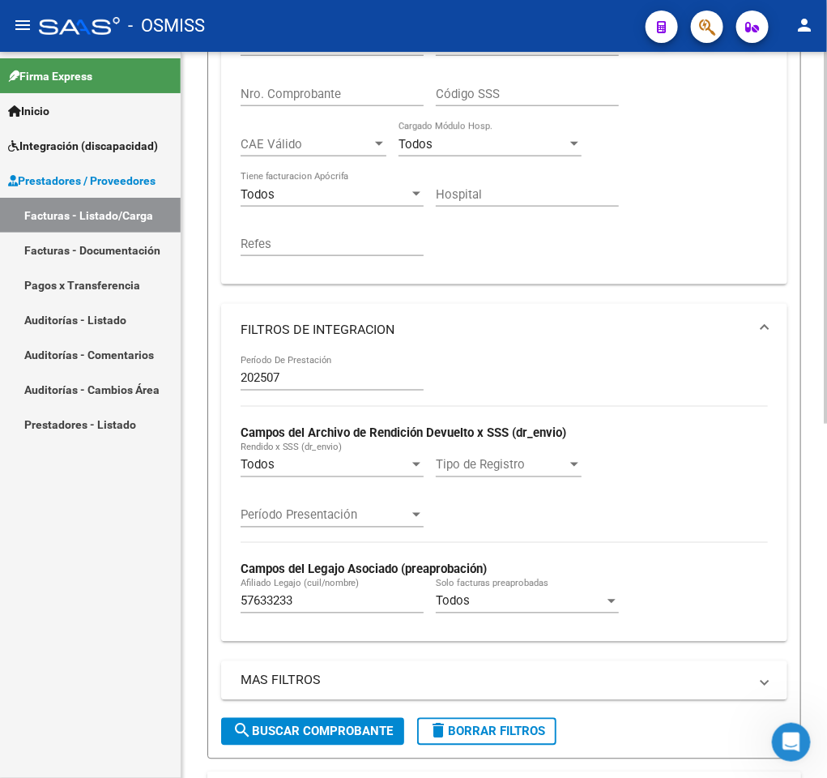
click at [810, 418] on div "Video tutorial PRESTADORES -> Listado de CPBTs Emitidos por Prestadores / Prove…" at bounding box center [505, 251] width 646 height 1412
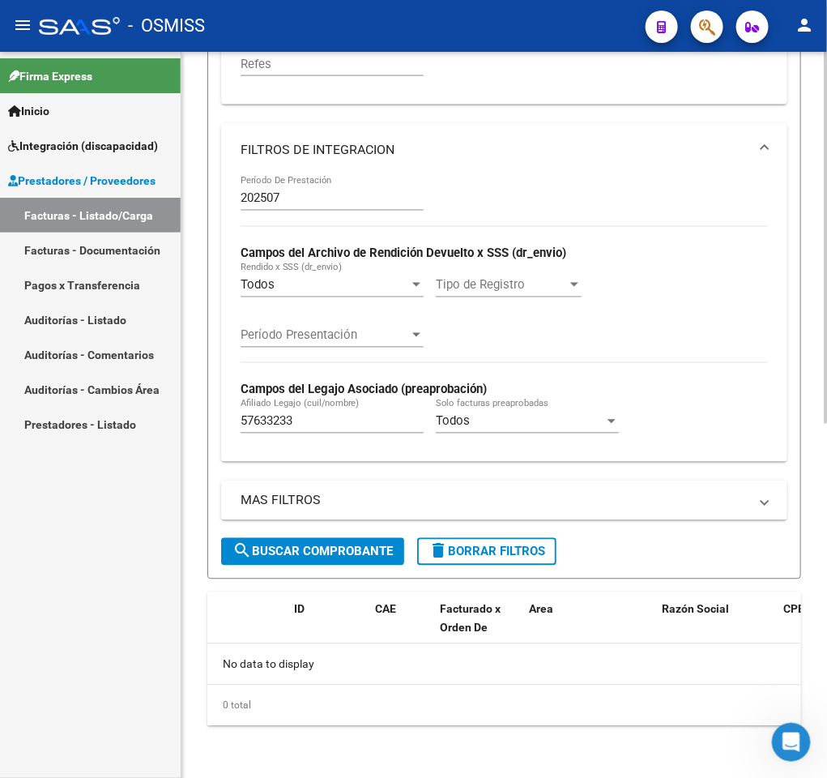
scroll to position [643, 0]
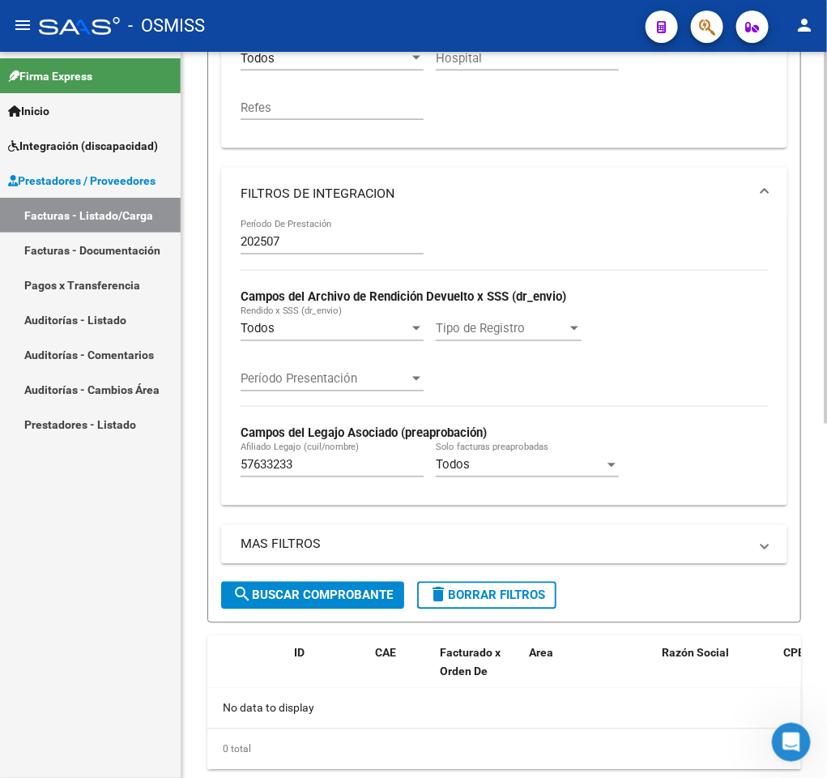
click at [759, 195] on span "FILTROS DE INTEGRACION" at bounding box center [501, 194] width 521 height 18
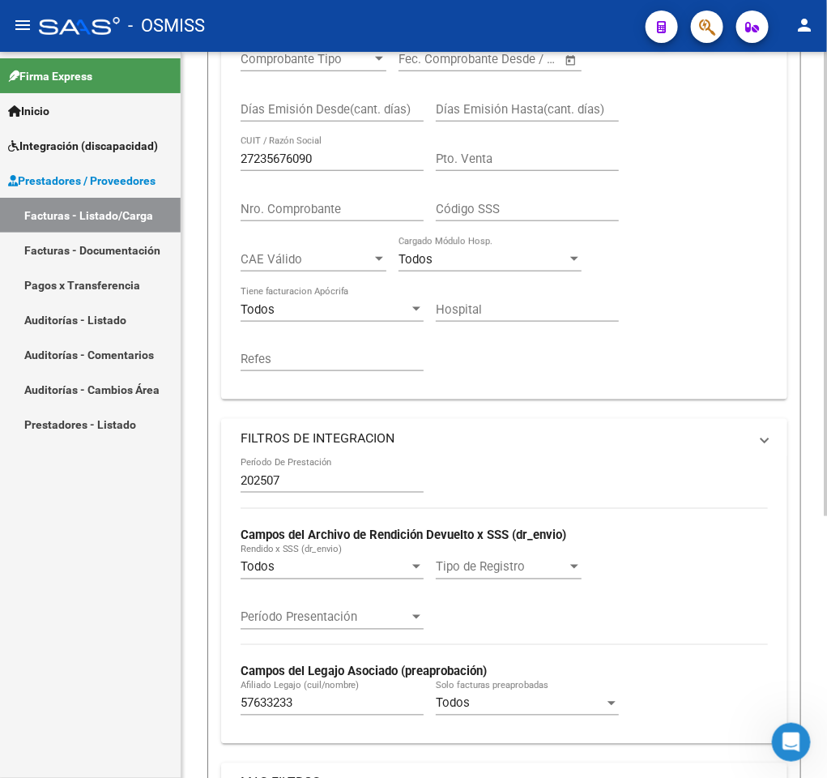
scroll to position [391, 0]
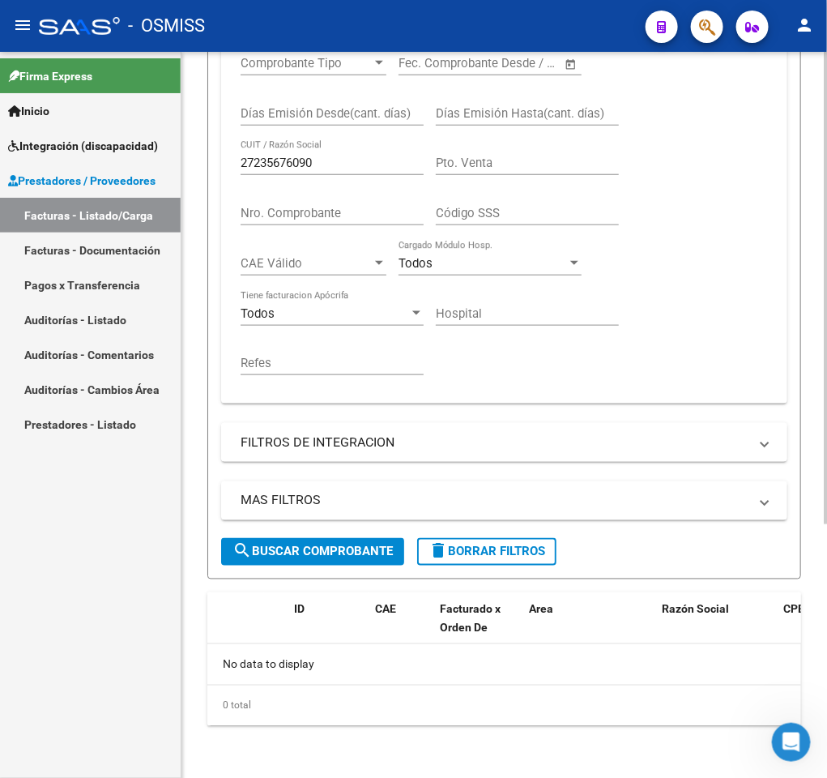
click at [759, 440] on span "FILTROS DE INTEGRACION" at bounding box center [501, 443] width 521 height 18
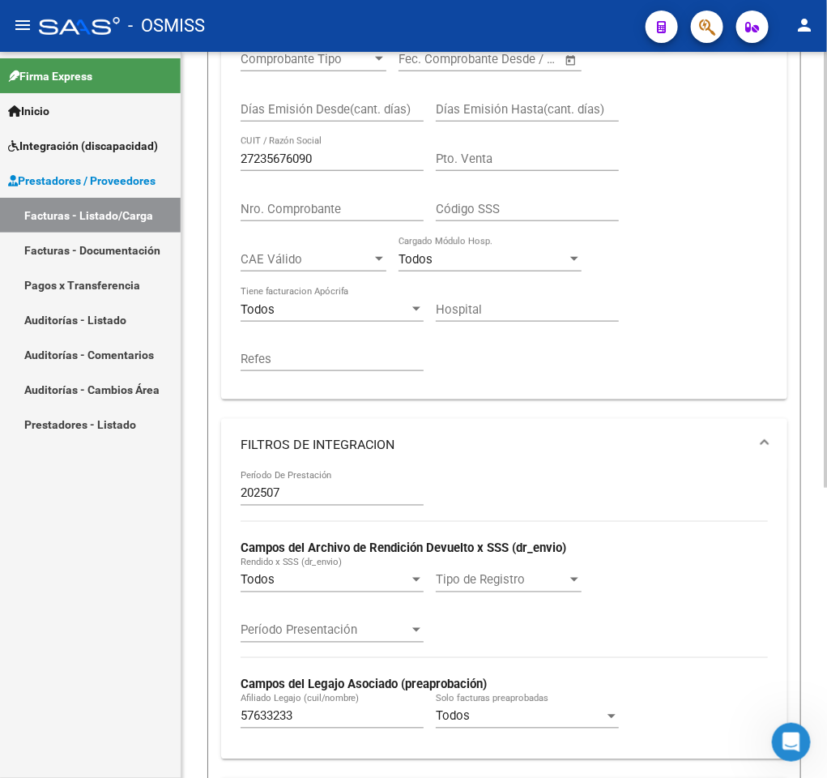
scroll to position [643, 0]
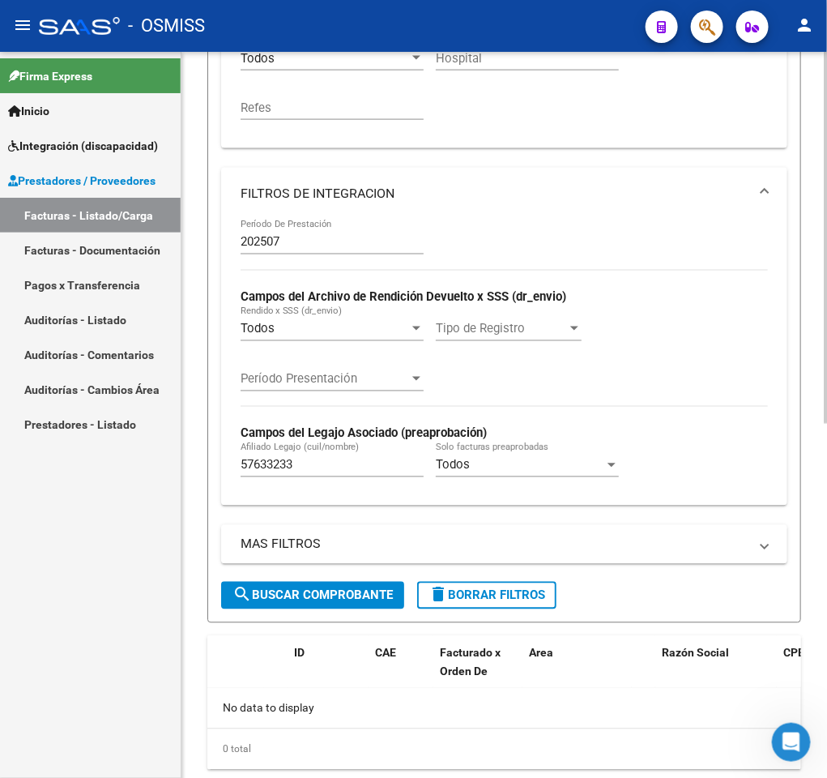
click at [355, 468] on input "57633233" at bounding box center [332, 465] width 183 height 15
click at [754, 190] on span "FILTROS DE INTEGRACION" at bounding box center [501, 194] width 521 height 18
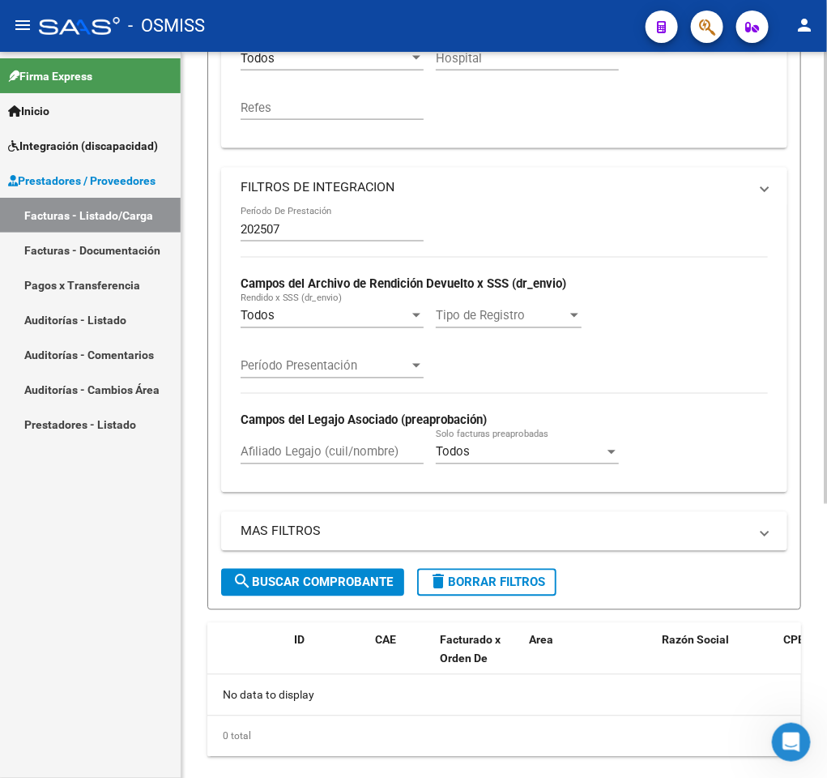
scroll to position [391, 0]
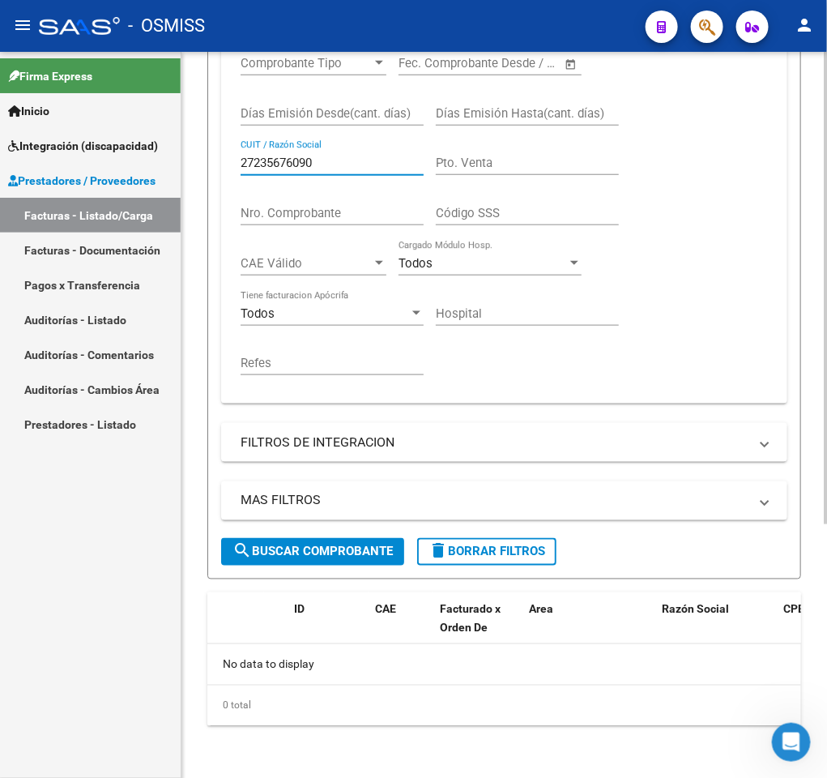
click at [370, 159] on input "27235676090" at bounding box center [332, 163] width 183 height 15
paste input "3405676524"
click at [283, 548] on span "search Buscar Comprobante" at bounding box center [313, 552] width 160 height 15
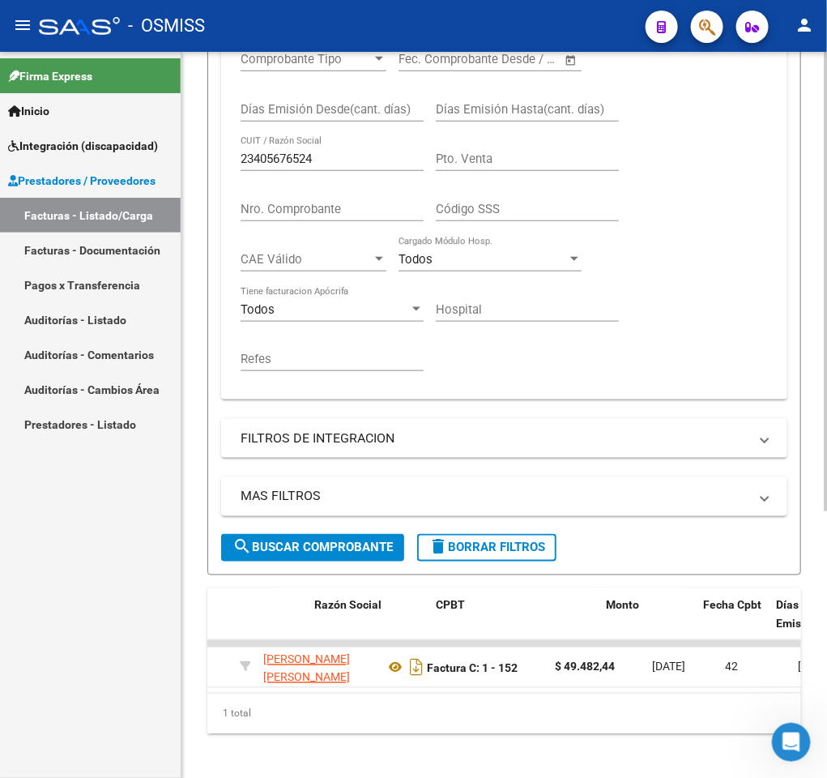
scroll to position [0, 434]
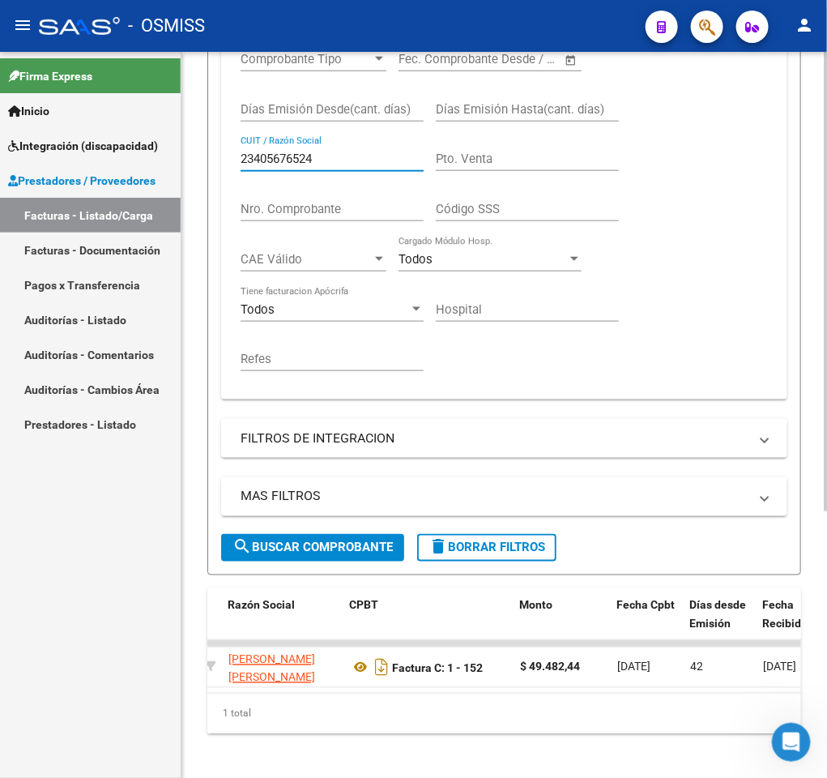
click at [351, 160] on input "23405676524" at bounding box center [332, 159] width 183 height 15
paste input "737258977"
click at [340, 545] on span "search Buscar Comprobante" at bounding box center [313, 547] width 160 height 15
click at [358, 160] on input "27372589774" at bounding box center [332, 159] width 183 height 15
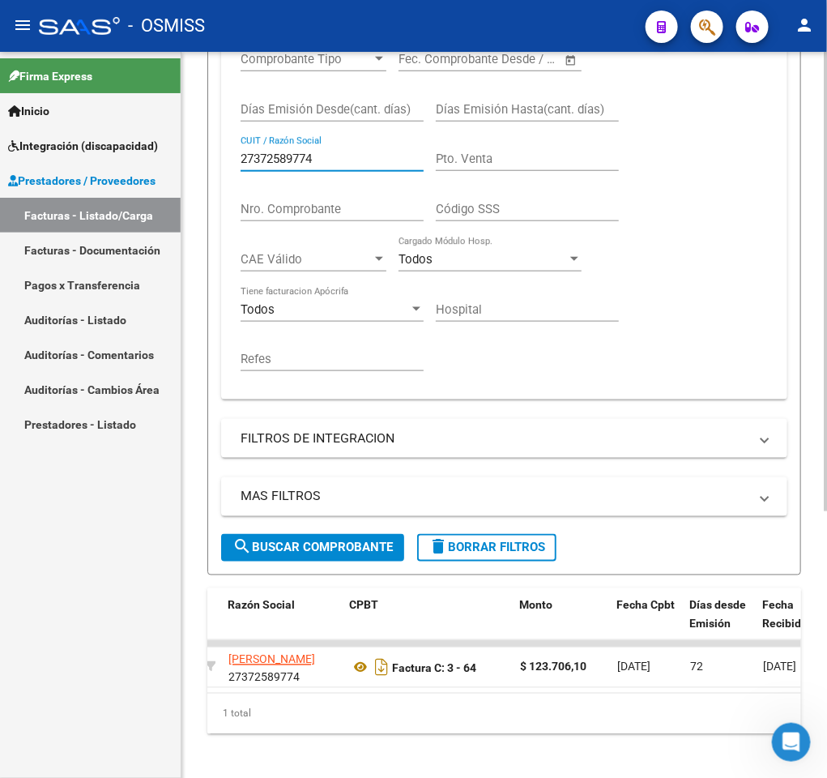
click at [358, 160] on input "27372589774" at bounding box center [332, 159] width 183 height 15
paste input "340979294"
click at [302, 549] on span "search Buscar Comprobante" at bounding box center [313, 547] width 160 height 15
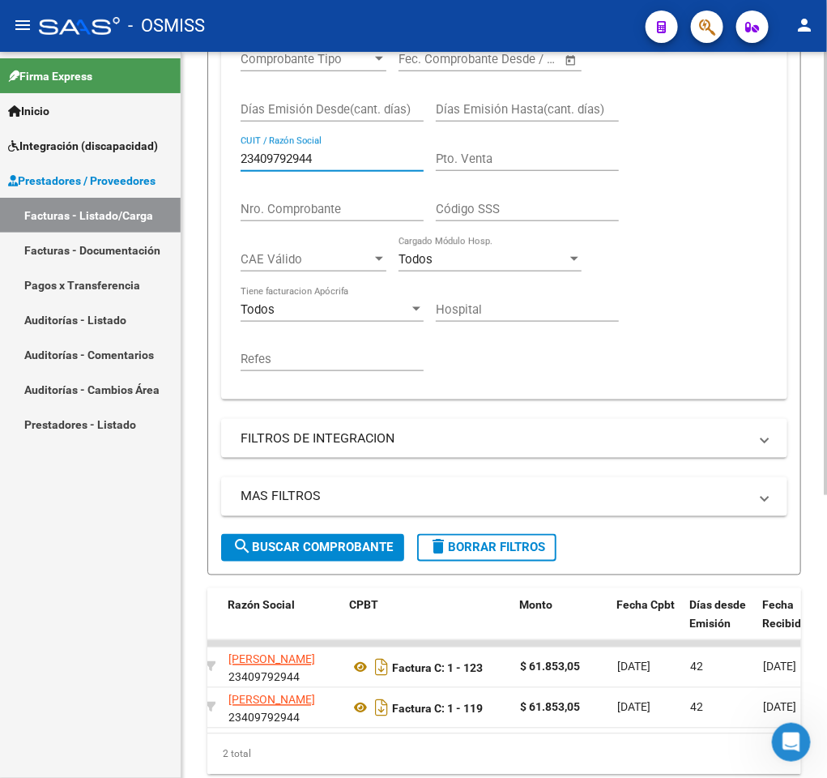
click at [323, 166] on input "23409792944" at bounding box center [332, 159] width 183 height 15
paste input "32361237"
click at [306, 548] on span "search Buscar Comprobante" at bounding box center [313, 547] width 160 height 15
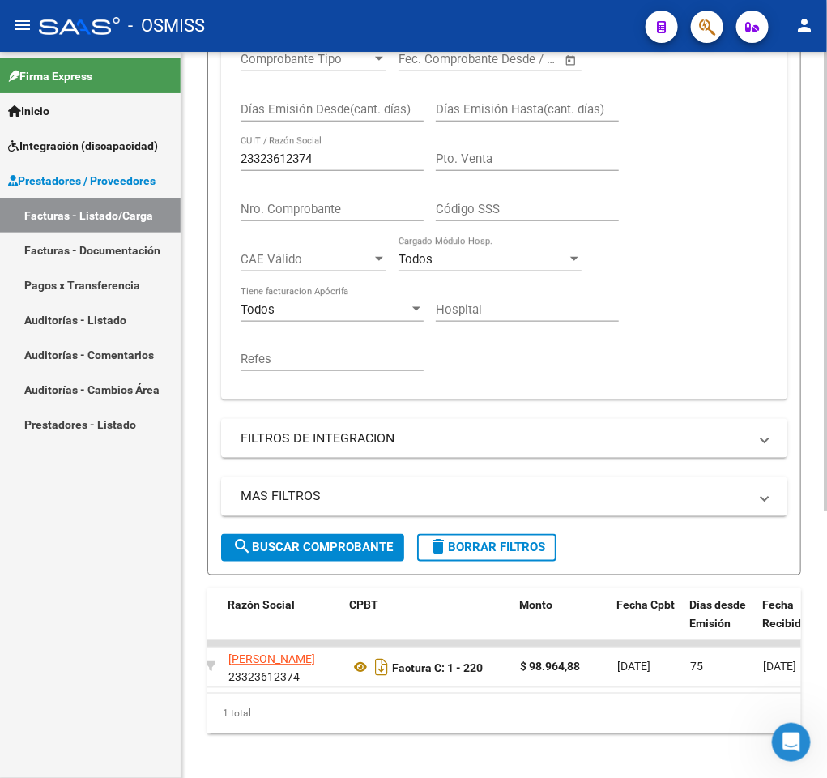
click at [365, 161] on input "23323612374" at bounding box center [332, 159] width 183 height 15
paste input "7381542020"
click at [323, 548] on span "search Buscar Comprobante" at bounding box center [313, 547] width 160 height 15
click at [344, 160] on input "27381542020" at bounding box center [332, 159] width 183 height 15
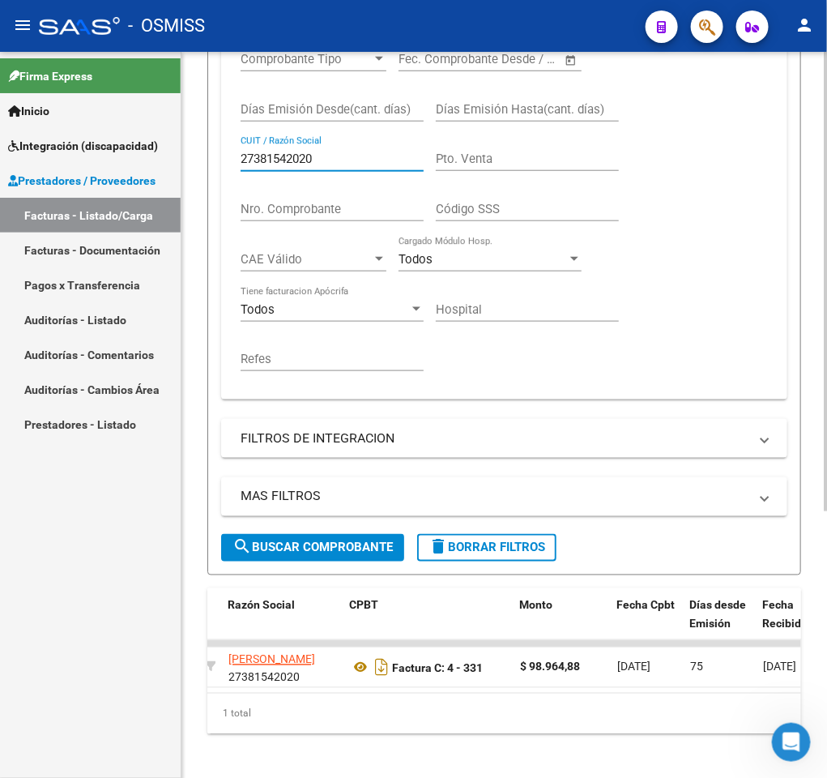
click at [344, 160] on input "27381542020" at bounding box center [332, 159] width 183 height 15
paste input "218459809"
click at [305, 549] on span "search Buscar Comprobante" at bounding box center [313, 547] width 160 height 15
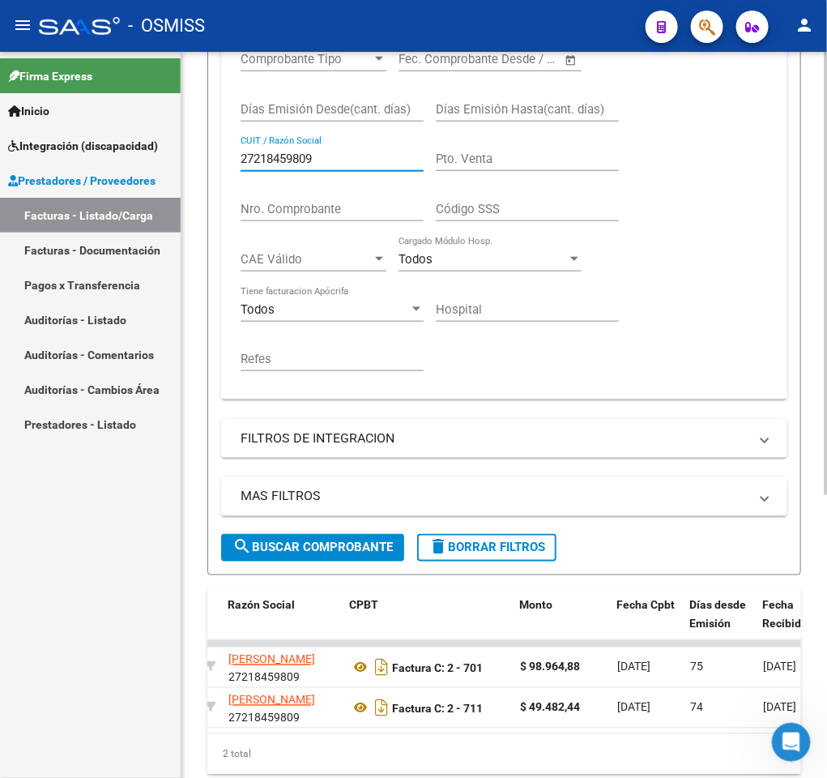
click at [321, 161] on input "27218459809" at bounding box center [332, 159] width 183 height 15
paste input "43668153"
click at [329, 553] on span "search Buscar Comprobante" at bounding box center [313, 547] width 160 height 15
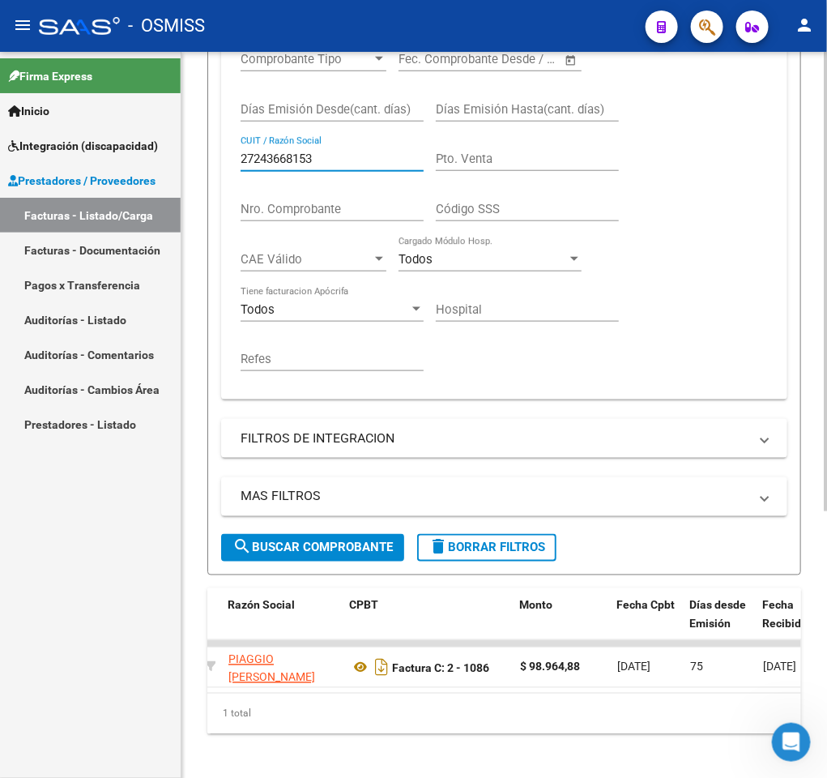
click at [329, 160] on input "27243668153" at bounding box center [332, 159] width 183 height 15
paste input "82165460"
click at [331, 545] on span "search Buscar Comprobante" at bounding box center [313, 547] width 160 height 15
click at [327, 160] on input "27282165460" at bounding box center [332, 159] width 183 height 15
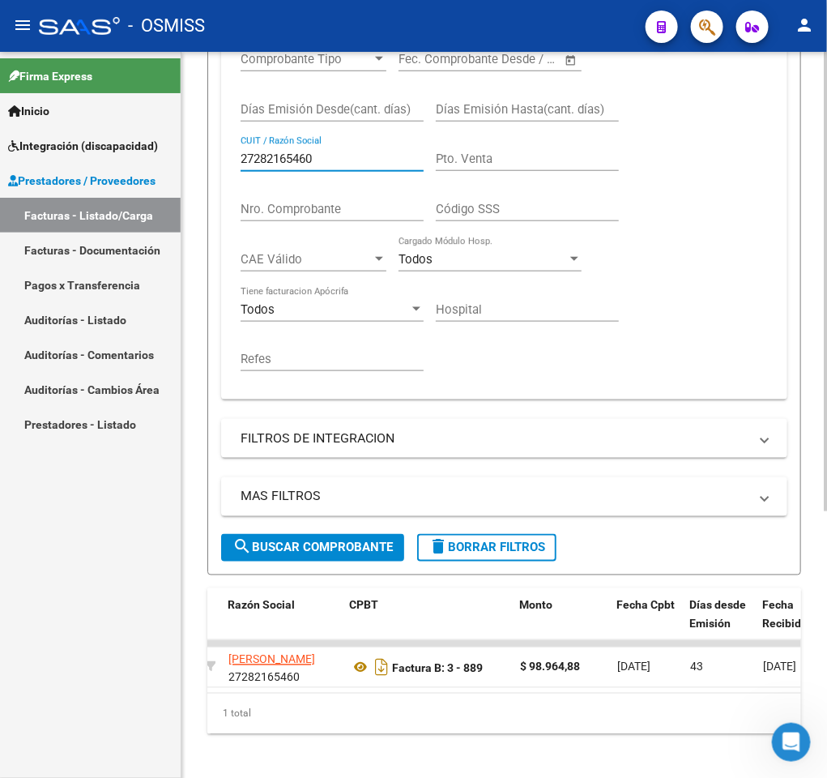
click at [327, 160] on input "27282165460" at bounding box center [332, 159] width 183 height 15
paste input "385865134"
click at [331, 540] on button "search Buscar Comprobante" at bounding box center [312, 548] width 183 height 28
click at [348, 164] on input "27385865134" at bounding box center [332, 159] width 183 height 15
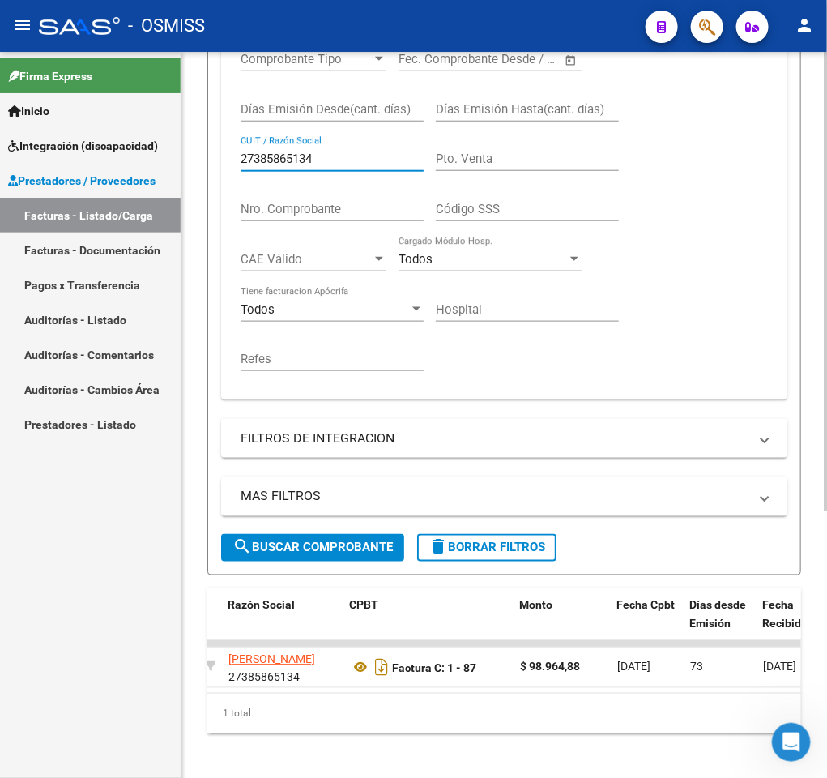
paste input "289270588"
click at [335, 545] on span "search Buscar Comprobante" at bounding box center [313, 547] width 160 height 15
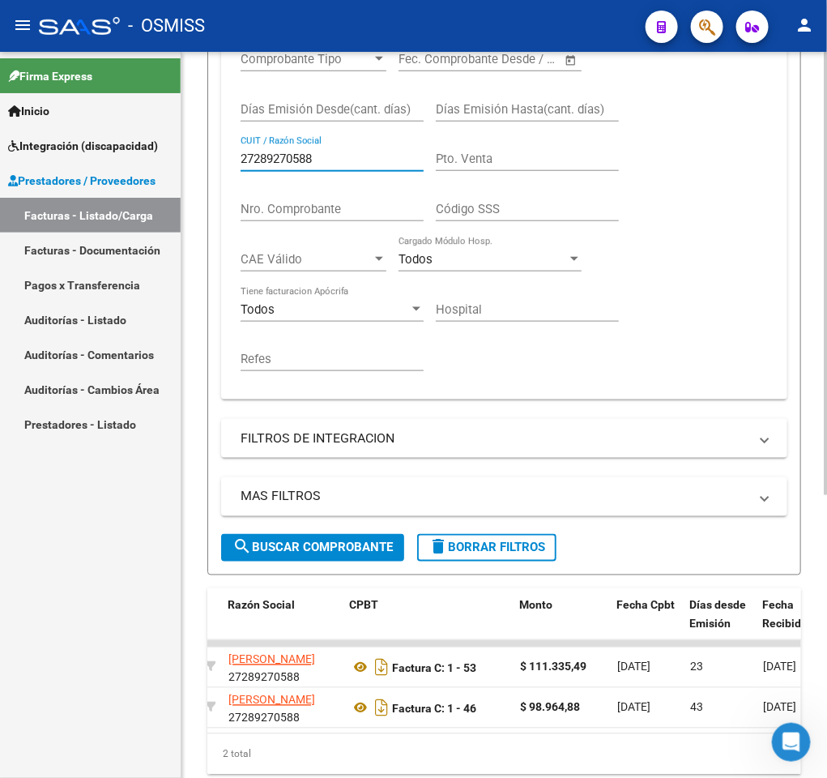
click at [338, 160] on input "27289270588" at bounding box center [332, 159] width 183 height 15
paste input "00122645"
click at [314, 547] on span "search Buscar Comprobante" at bounding box center [313, 547] width 160 height 15
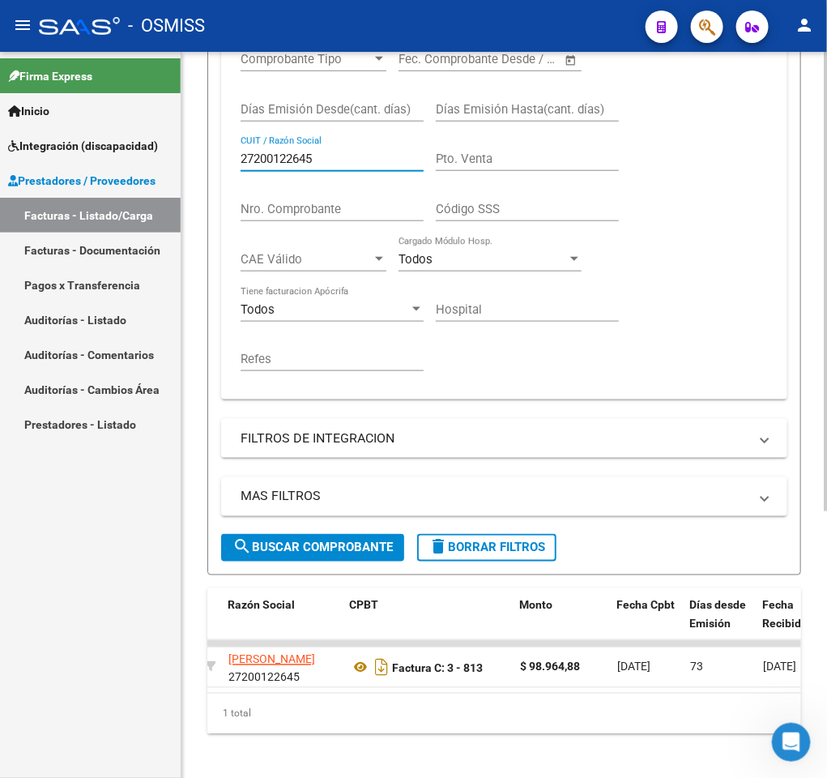
click at [367, 156] on input "27200122645" at bounding box center [332, 159] width 183 height 15
paste input "3396664224"
click at [352, 533] on div "MAS FILTROS Todos Con Doc. Respaldatoria Todos Con Trazabilidad Todos Asociado …" at bounding box center [504, 505] width 566 height 57
click at [353, 545] on span "search Buscar Comprobante" at bounding box center [313, 547] width 160 height 15
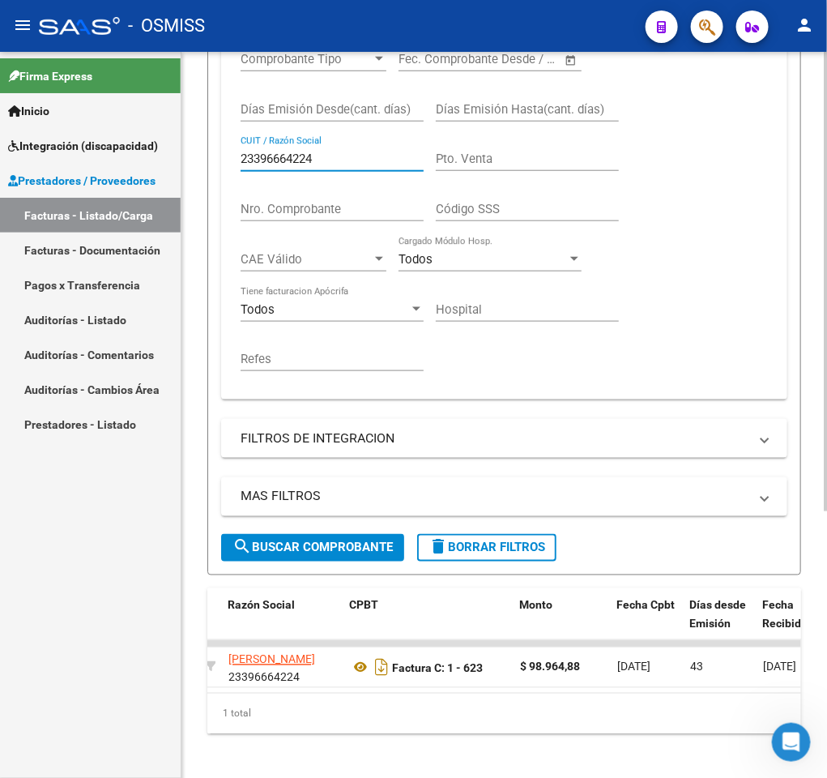
click at [352, 164] on input "23396664224" at bounding box center [332, 159] width 183 height 15
paste input "7200200948"
click at [333, 545] on span "search Buscar Comprobante" at bounding box center [313, 547] width 160 height 15
click at [326, 159] on input "27200200948" at bounding box center [332, 159] width 183 height 15
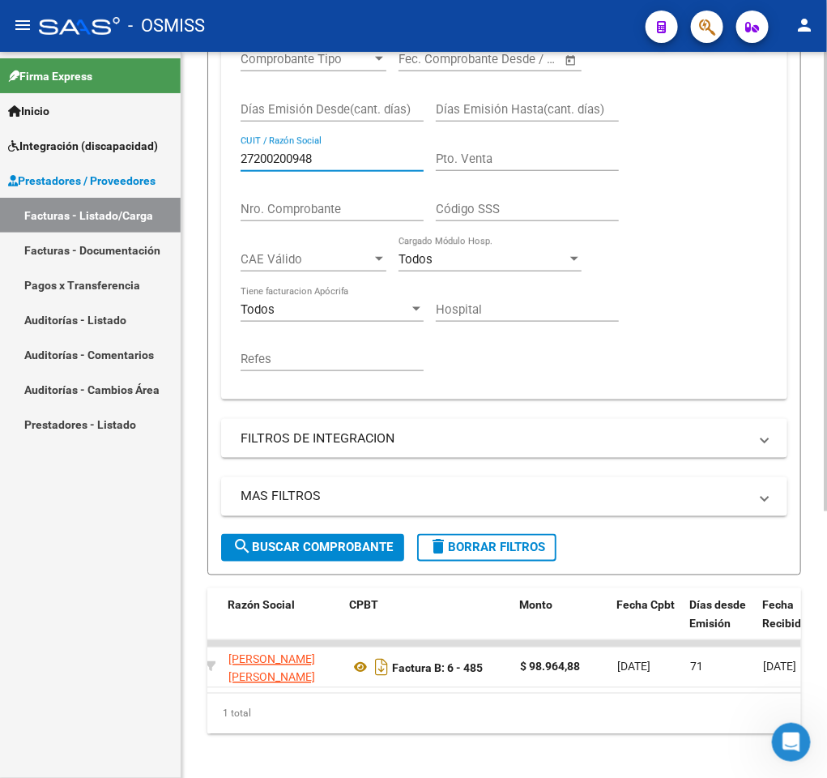
click at [326, 159] on input "27200200948" at bounding box center [332, 159] width 183 height 15
paste input "28422156"
click at [319, 553] on span "search Buscar Comprobante" at bounding box center [313, 547] width 160 height 15
click at [333, 159] on input "27228422156" at bounding box center [332, 159] width 183 height 15
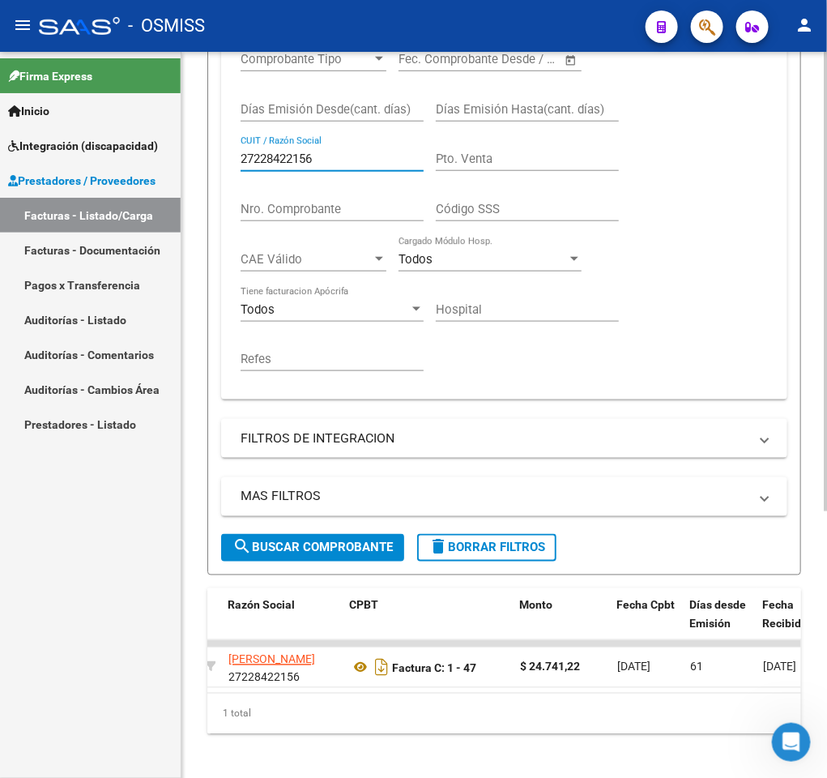
click at [333, 159] on input "27228422156" at bounding box center [332, 159] width 183 height 15
paste input "359710491"
click at [345, 547] on span "search Buscar Comprobante" at bounding box center [313, 547] width 160 height 15
click at [353, 154] on input "27359710491" at bounding box center [332, 159] width 183 height 15
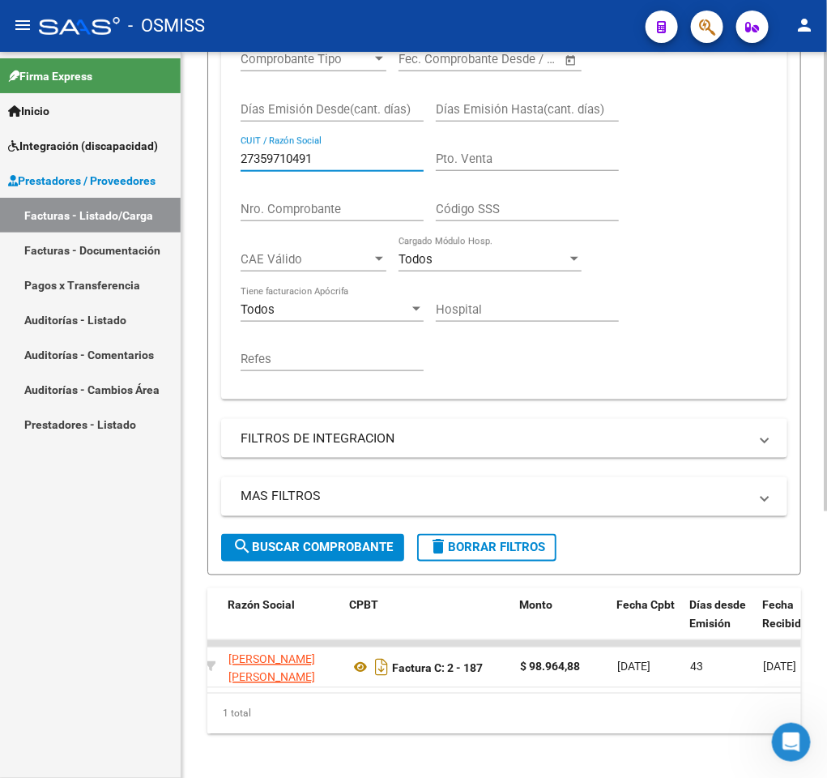
paste input "86364724"
click at [302, 547] on span "search Buscar Comprobante" at bounding box center [313, 547] width 160 height 15
click at [357, 166] on input "27386364724" at bounding box center [332, 159] width 183 height 15
paste input "16985322"
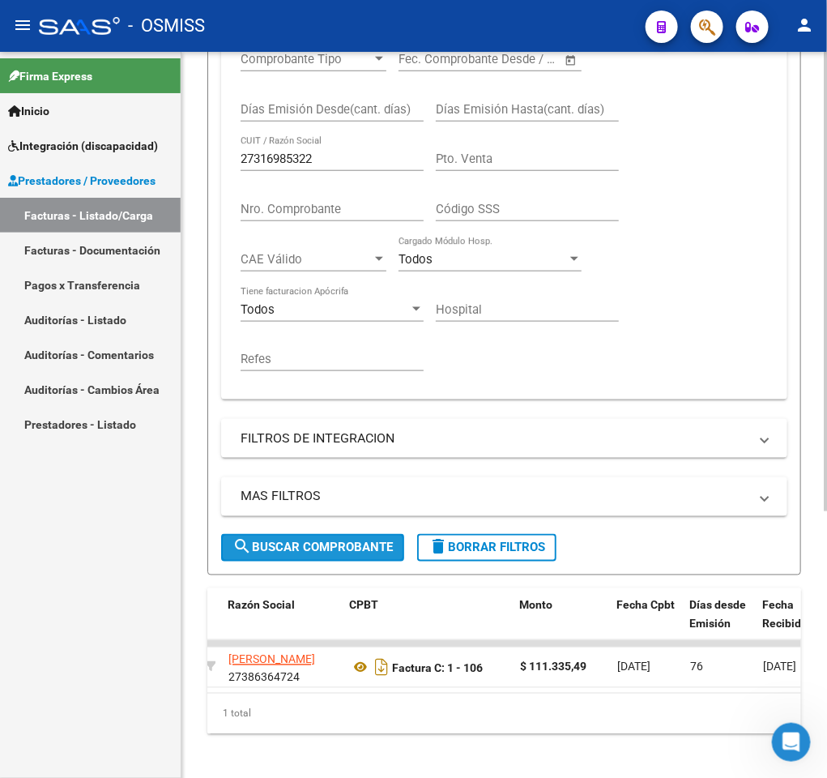
click at [339, 550] on span "search Buscar Comprobante" at bounding box center [313, 547] width 160 height 15
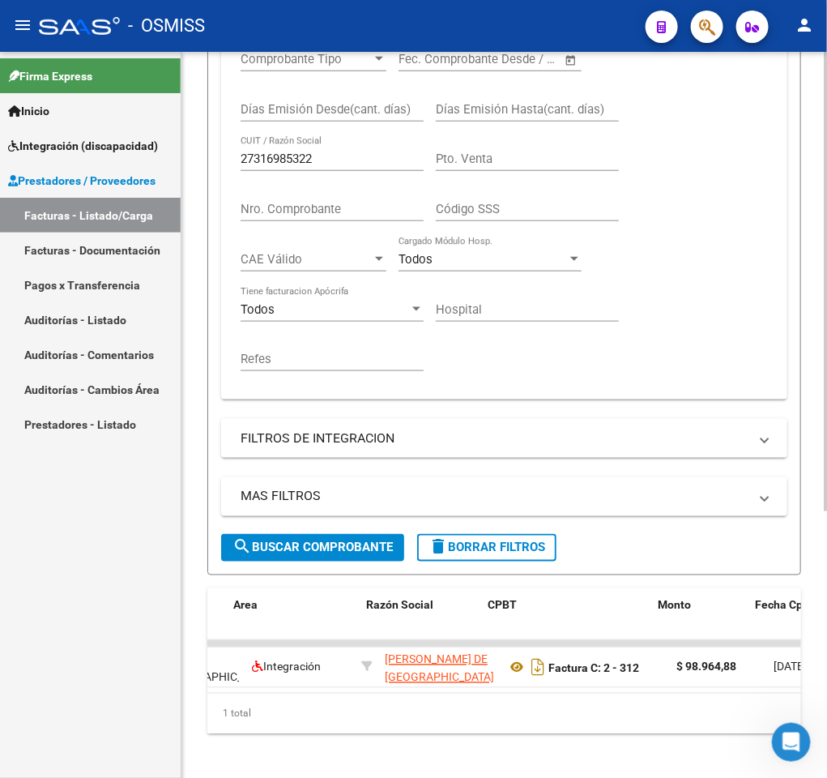
scroll to position [0, 251]
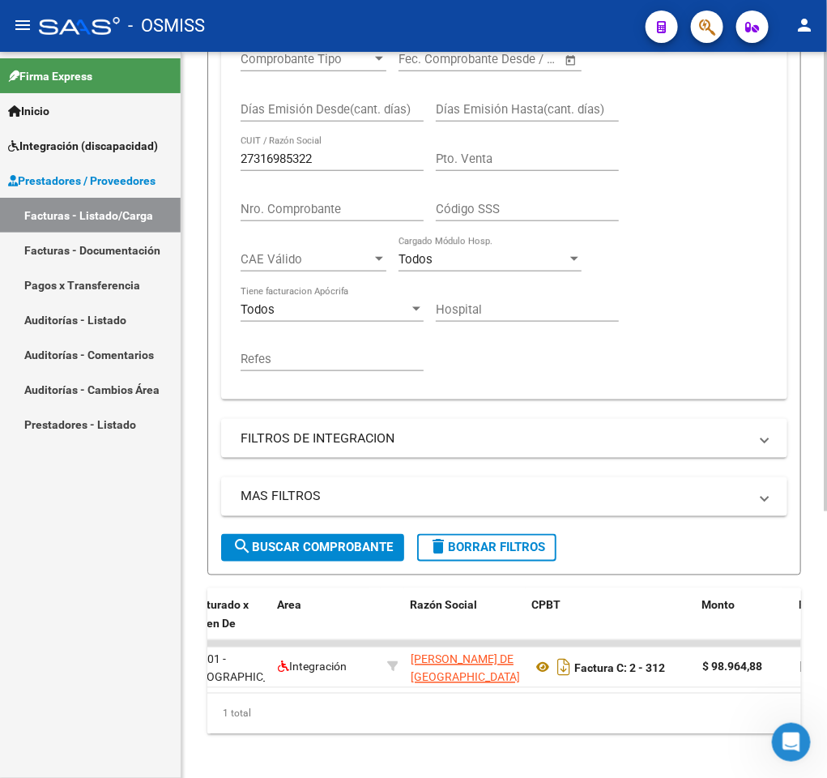
click at [377, 169] on div "27316985322 CUIT / Razón Social" at bounding box center [332, 153] width 183 height 35
click at [368, 160] on input "27316985322" at bounding box center [332, 159] width 183 height 15
paste input "3383941024"
click at [368, 554] on span "search Buscar Comprobante" at bounding box center [313, 547] width 160 height 15
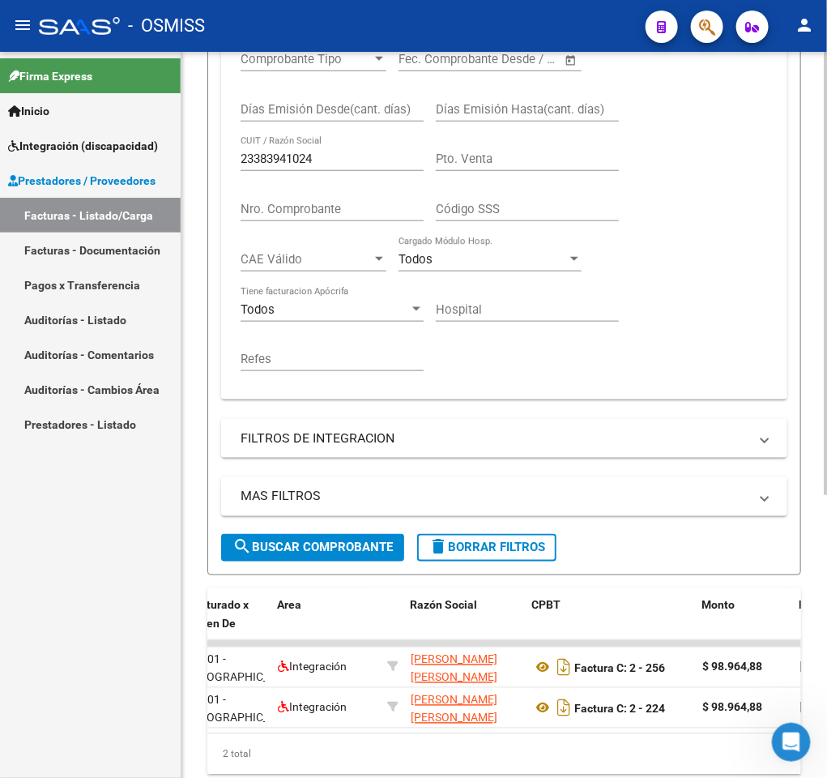
click at [321, 160] on input "23383941024" at bounding box center [332, 159] width 183 height 15
paste input "738678320"
click at [348, 559] on button "search Buscar Comprobante" at bounding box center [312, 548] width 183 height 28
click at [345, 161] on input "27386783204" at bounding box center [332, 159] width 183 height 15
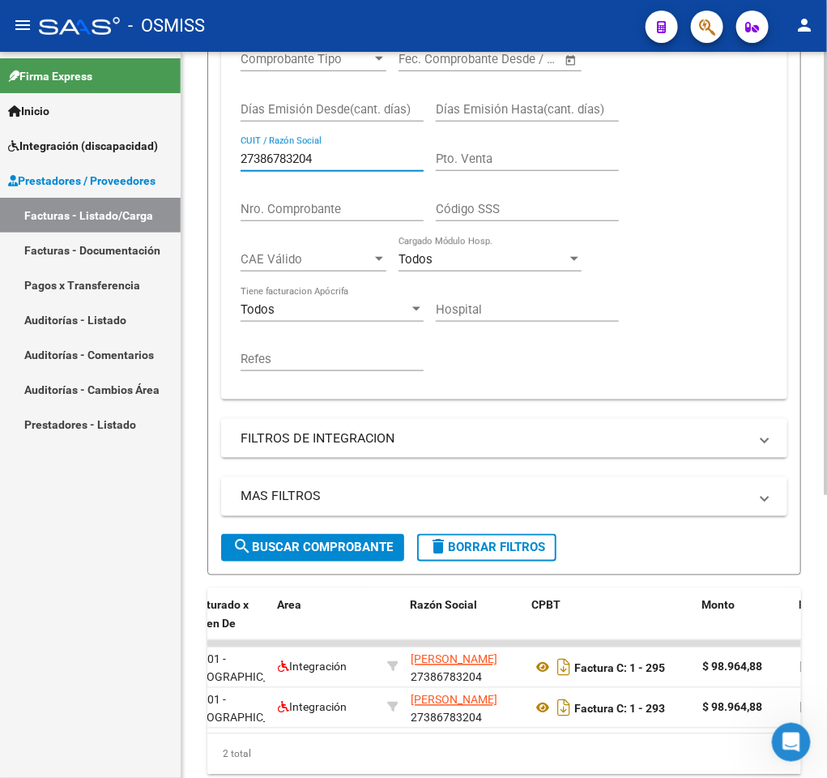
click at [345, 161] on input "27386783204" at bounding box center [332, 159] width 183 height 15
paste input "214425020"
click at [348, 545] on span "search Buscar Comprobante" at bounding box center [313, 547] width 160 height 15
click at [324, 160] on input "27214425020" at bounding box center [332, 159] width 183 height 15
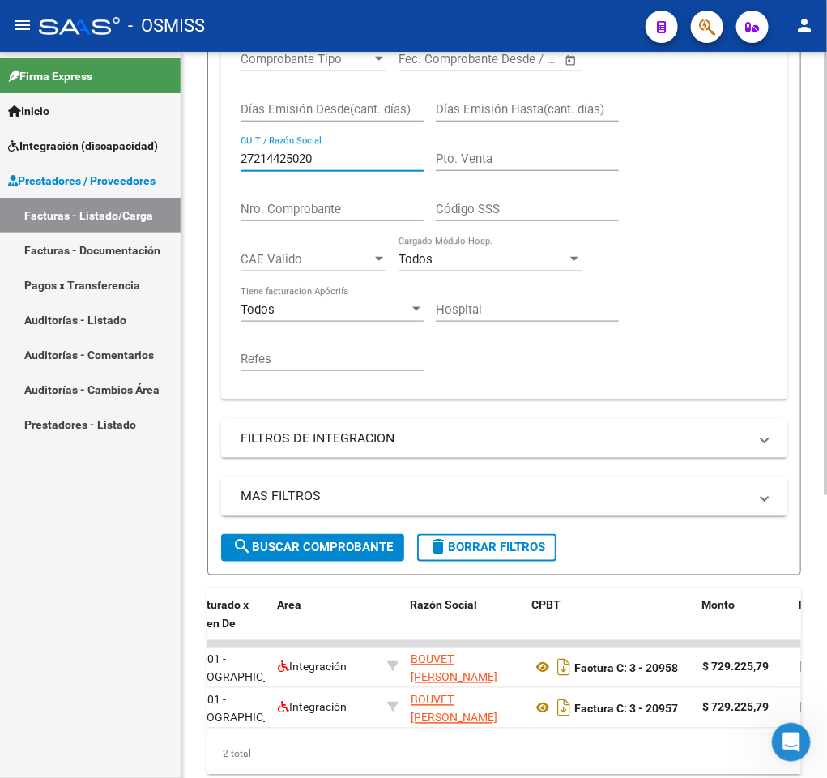
paste input "160004806"
click at [331, 547] on span "search Buscar Comprobante" at bounding box center [313, 547] width 160 height 15
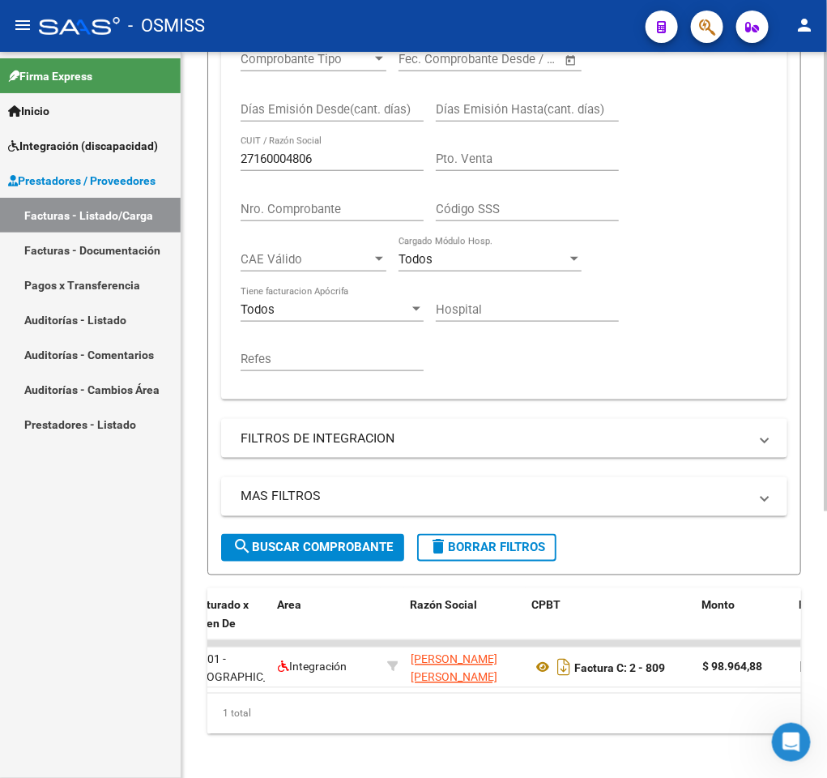
click at [327, 158] on input "27160004806" at bounding box center [332, 159] width 183 height 15
click at [346, 163] on input "27160004806" at bounding box center [332, 159] width 183 height 15
paste input "30716606453"
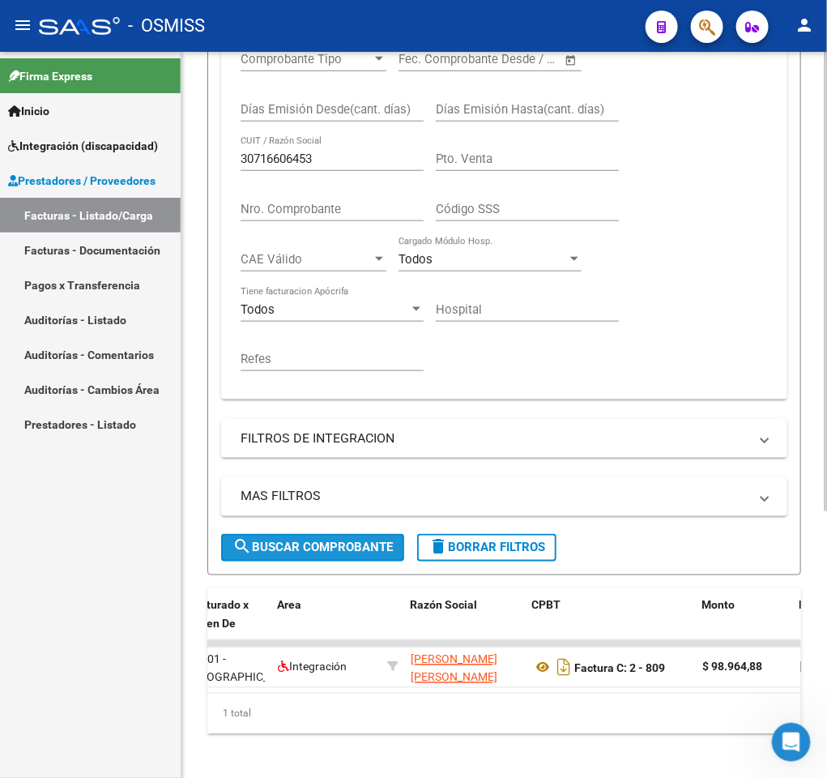
click at [324, 538] on button "search Buscar Comprobante" at bounding box center [312, 548] width 183 height 28
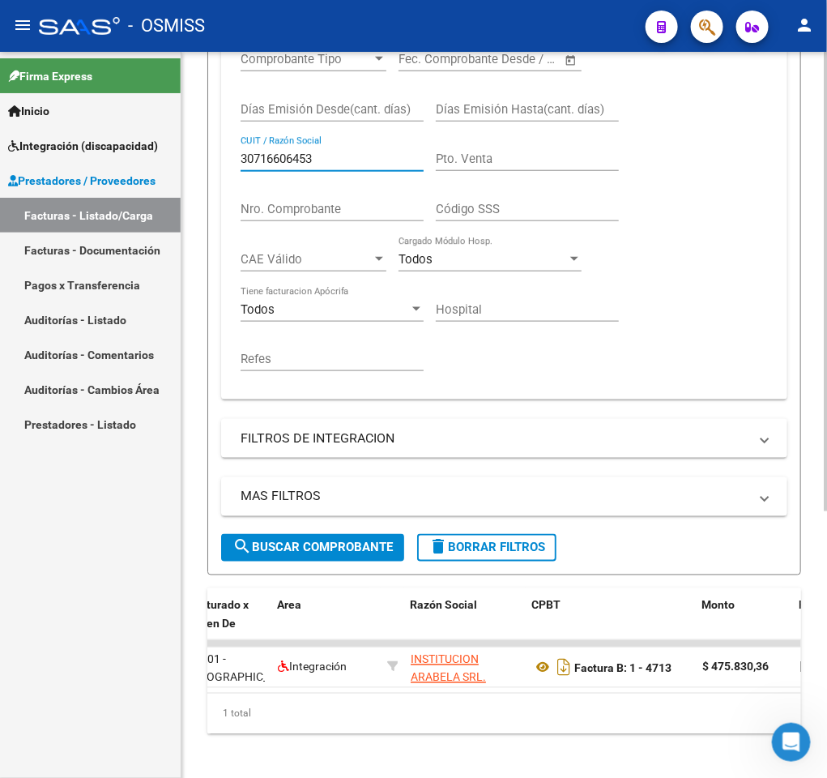
click at [334, 164] on input "30716606453" at bounding box center [332, 159] width 183 height 15
paste input "27386783204"
click at [348, 550] on span "search Buscar Comprobante" at bounding box center [313, 547] width 160 height 15
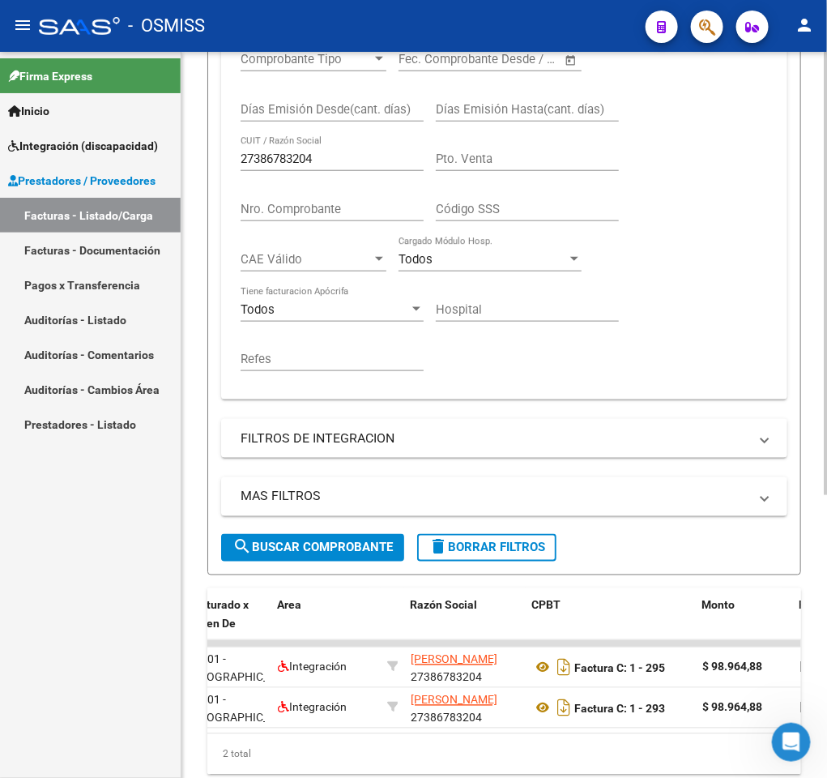
click at [323, 154] on div "27386783204 CUIT / Razón Social" at bounding box center [332, 153] width 183 height 35
click at [323, 154] on input "27386783204" at bounding box center [332, 159] width 183 height 15
paste input "400782712"
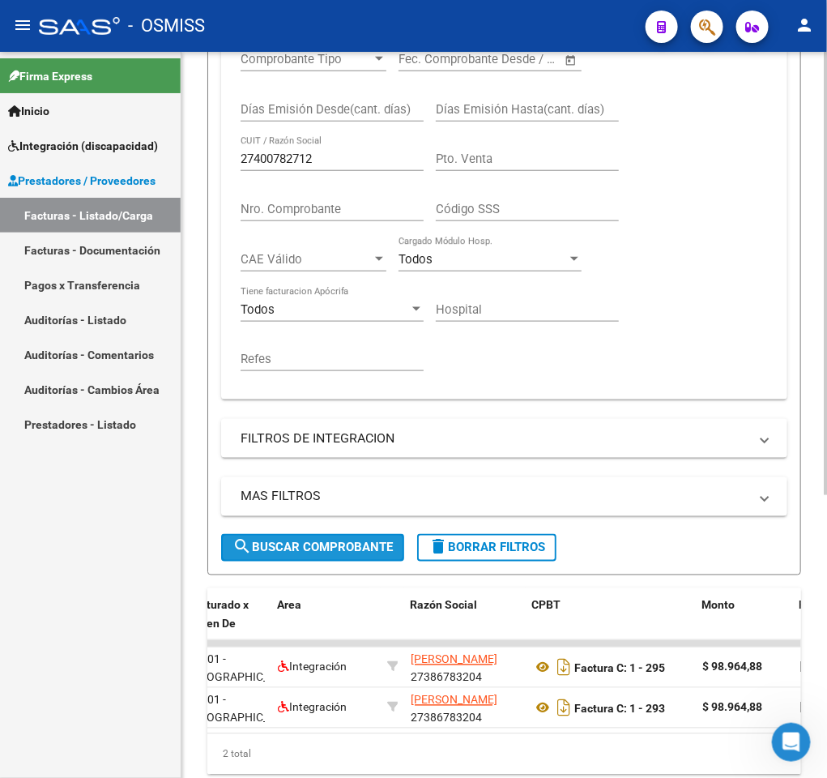
click at [289, 552] on span "search Buscar Comprobante" at bounding box center [313, 547] width 160 height 15
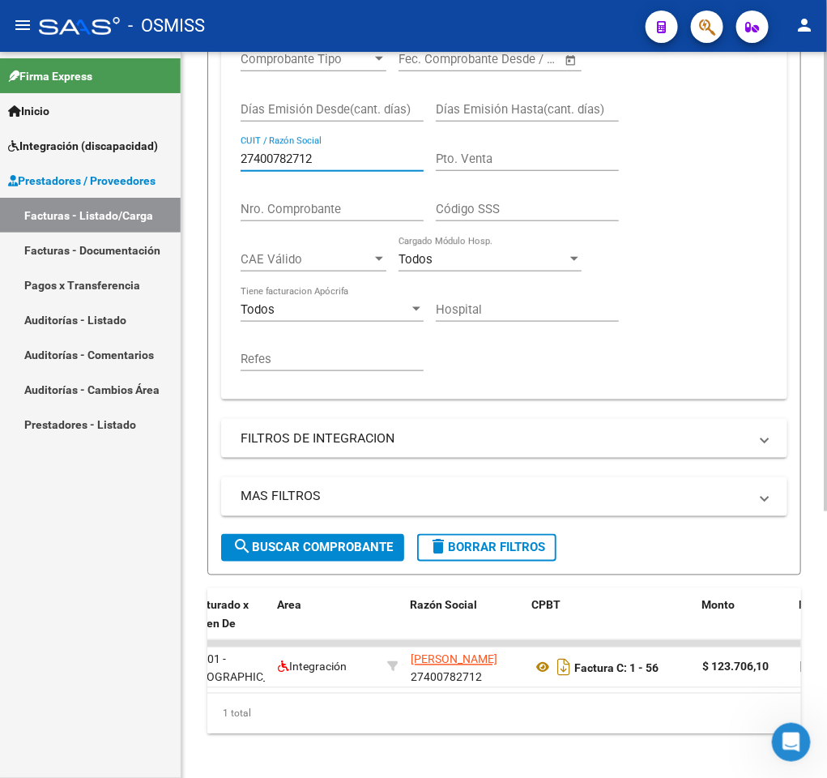
click at [340, 156] on input "27400782712" at bounding box center [332, 159] width 183 height 15
paste input "260184186"
click at [321, 555] on span "search Buscar Comprobante" at bounding box center [313, 547] width 160 height 15
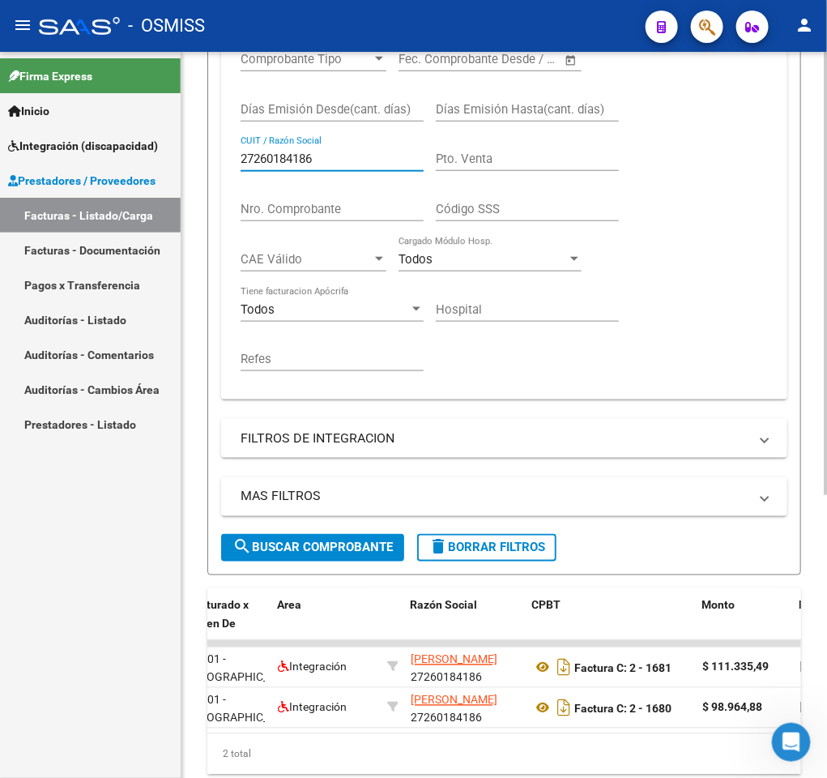
click at [390, 164] on input "27260184186" at bounding box center [332, 159] width 183 height 15
paste input "3200114914"
click at [334, 545] on span "search Buscar Comprobante" at bounding box center [313, 547] width 160 height 15
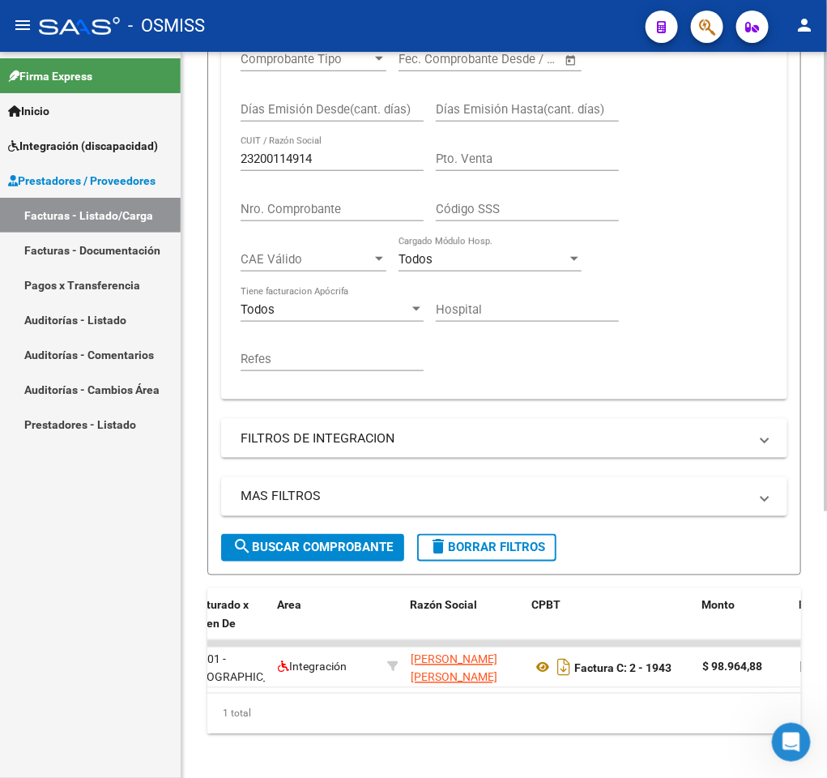
click at [374, 159] on input "23200114914" at bounding box center [332, 159] width 183 height 15
paste input "7396749969"
click at [306, 545] on span "search Buscar Comprobante" at bounding box center [313, 547] width 160 height 15
click at [370, 156] on input "27396749969" at bounding box center [332, 159] width 183 height 15
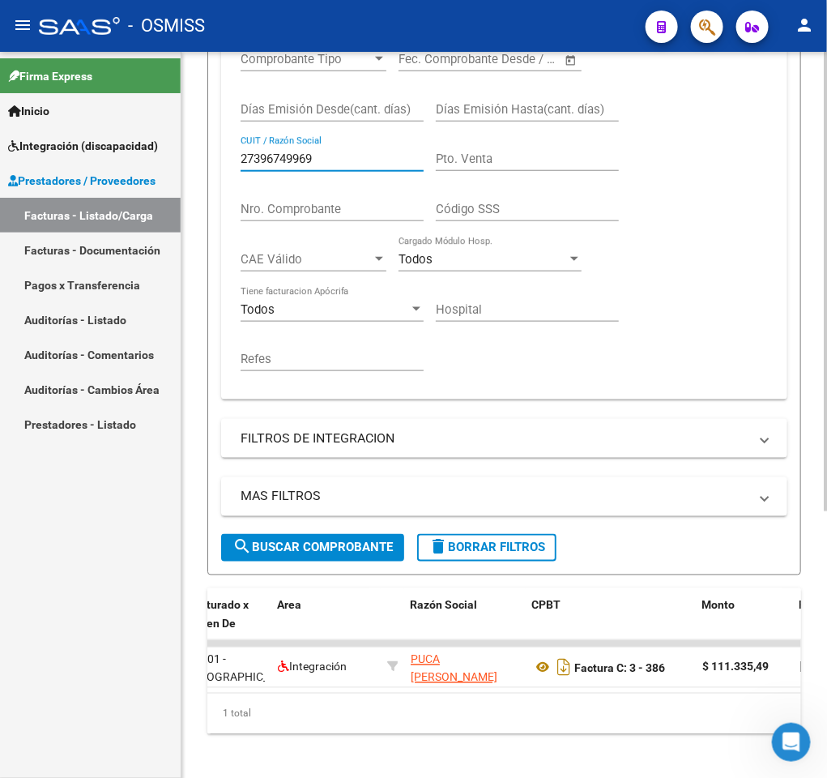
click at [370, 156] on input "27396749969" at bounding box center [332, 159] width 183 height 15
paste input "226517400"
click at [311, 545] on span "search Buscar Comprobante" at bounding box center [313, 547] width 160 height 15
click at [387, 160] on input "27226517400" at bounding box center [332, 159] width 183 height 15
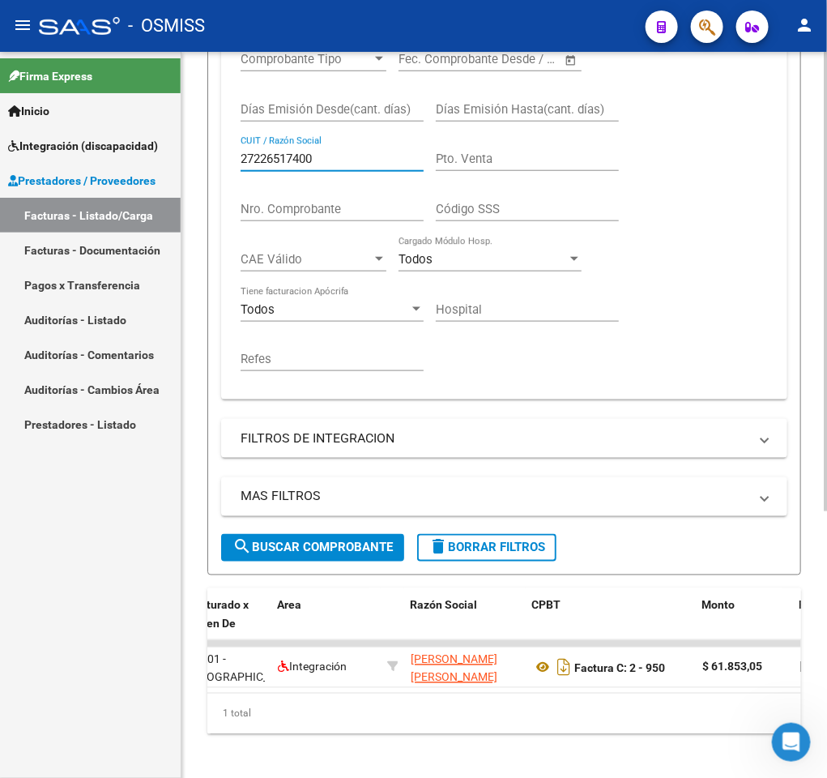
paste input "426766545"
click at [370, 560] on button "search Buscar Comprobante" at bounding box center [312, 548] width 183 height 28
click at [365, 163] on input "27426766545" at bounding box center [332, 159] width 183 height 15
paste input "0430204174"
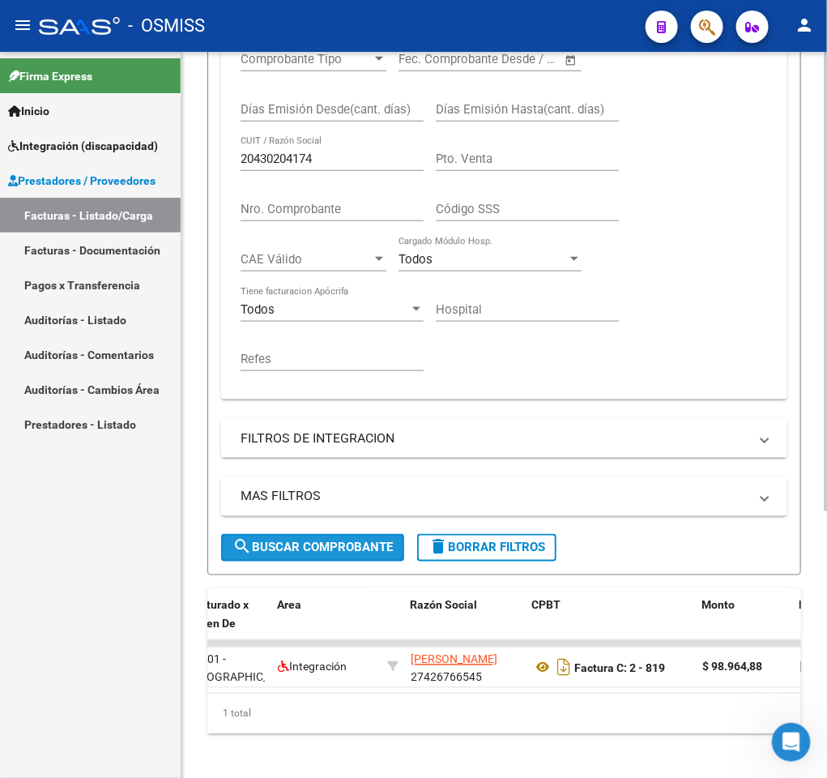
click at [334, 542] on span "search Buscar Comprobante" at bounding box center [313, 547] width 160 height 15
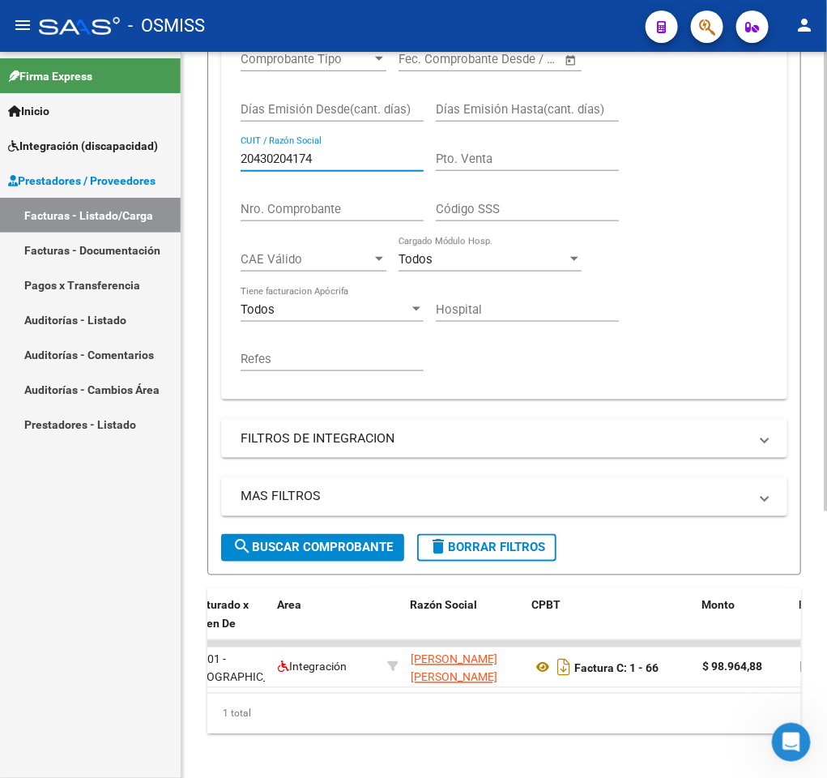
click at [343, 161] on input "20430204174" at bounding box center [332, 159] width 183 height 15
paste input "7334790962"
click at [333, 560] on button "search Buscar Comprobante" at bounding box center [312, 548] width 183 height 28
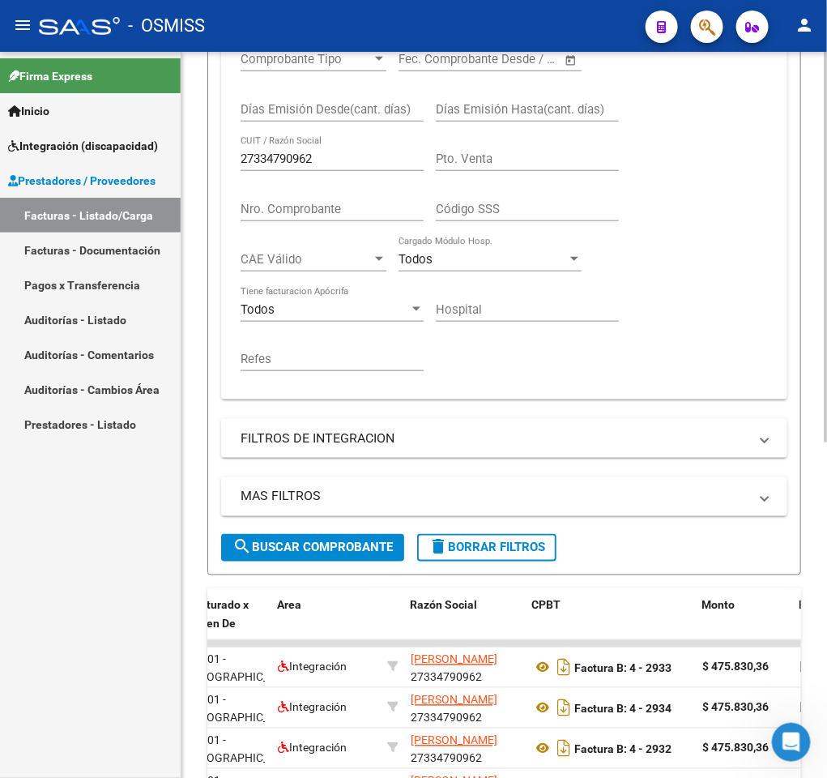
click at [818, 523] on div "Video tutorial PRESTADORES -> Listado de CPBTs Emitidos por Prestadores / Prove…" at bounding box center [505, 324] width 646 height 1328
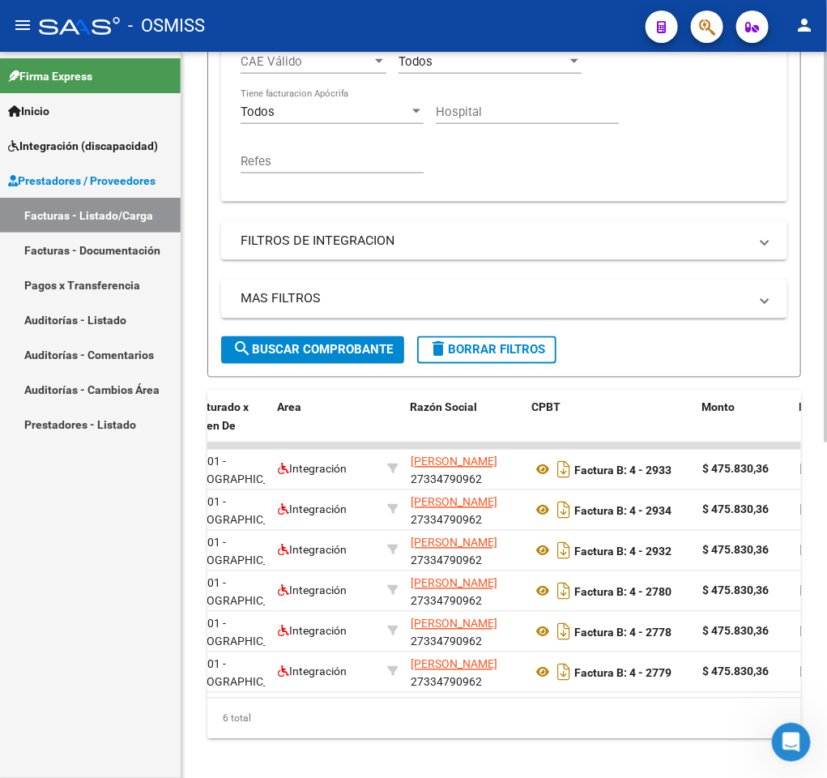
scroll to position [625, 0]
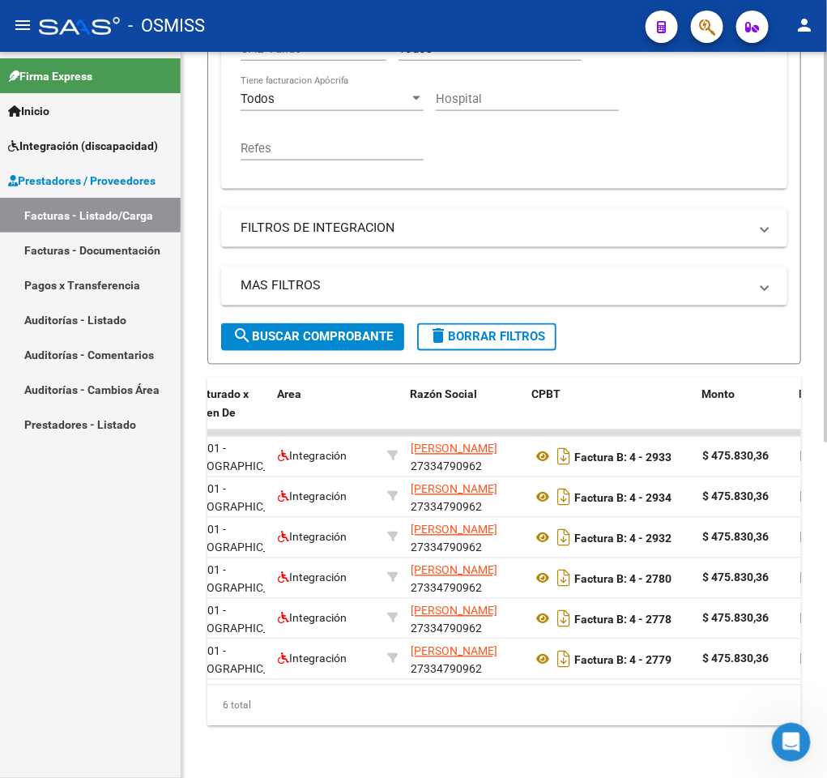
click at [815, 397] on div "Video tutorial PRESTADORES -> Listado de CPBTs Emitidos por Prestadores / Prove…" at bounding box center [505, 114] width 646 height 1328
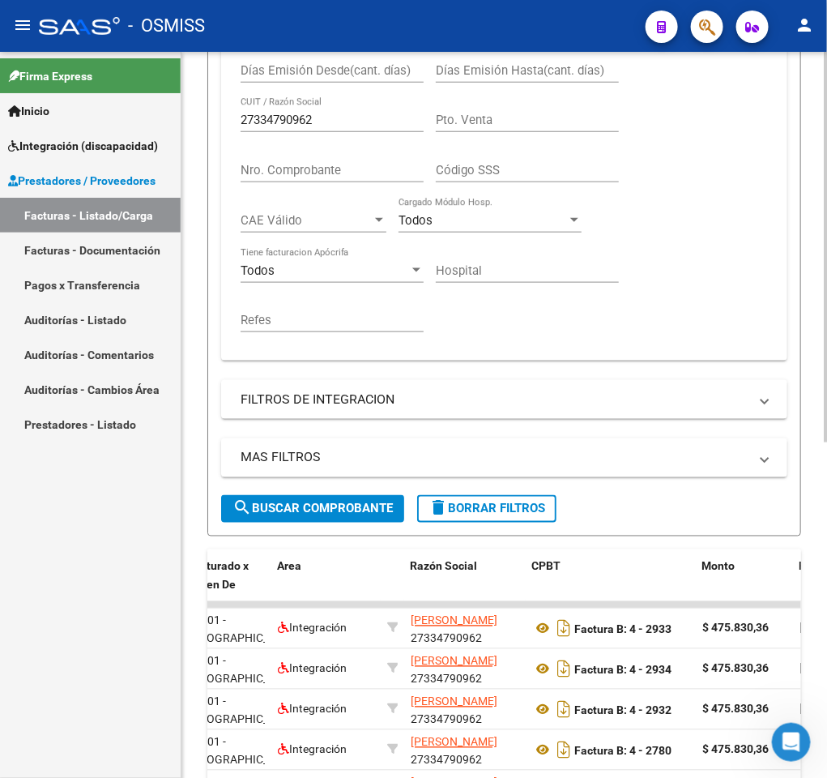
scroll to position [382, 0]
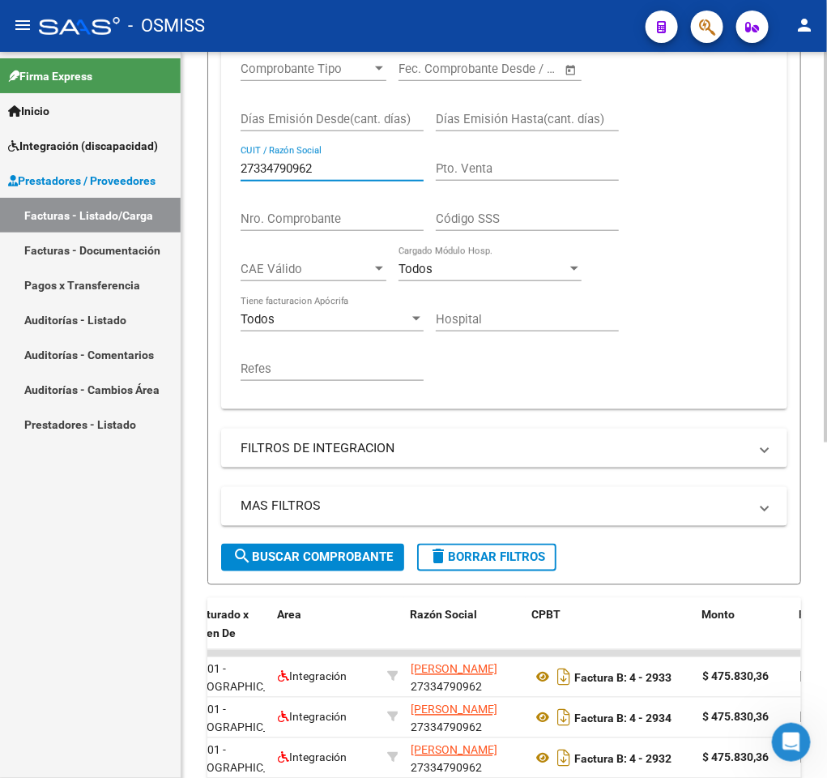
click at [321, 170] on input "27334790962" at bounding box center [332, 168] width 183 height 15
paste input "403023235"
click at [317, 557] on span "search Buscar Comprobante" at bounding box center [313, 557] width 160 height 15
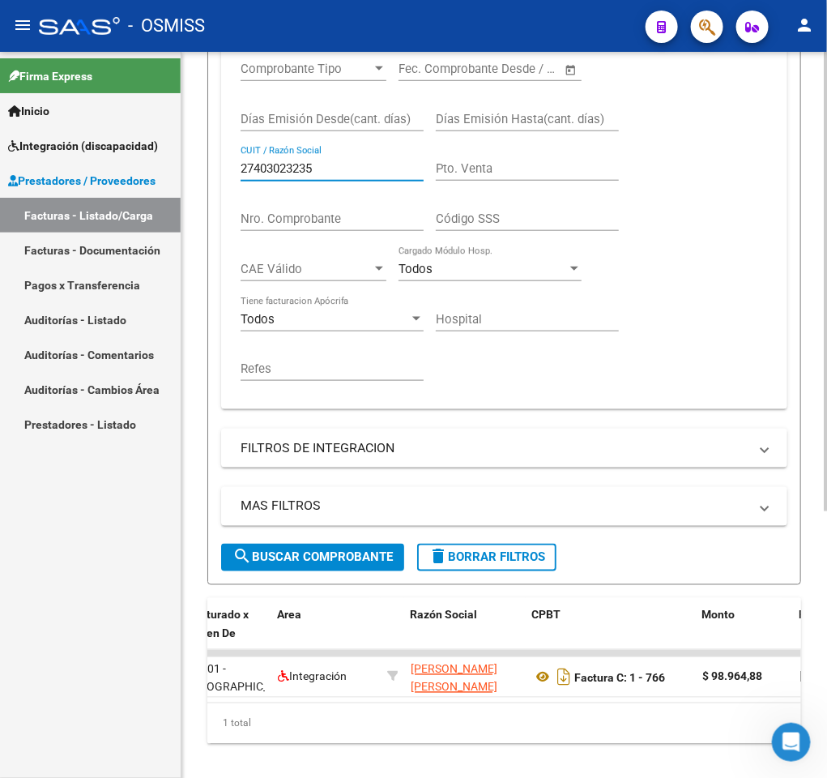
click at [346, 170] on input "27403023235" at bounding box center [332, 168] width 183 height 15
paste input "214425020"
click at [314, 550] on button "search Buscar Comprobante" at bounding box center [312, 558] width 183 height 28
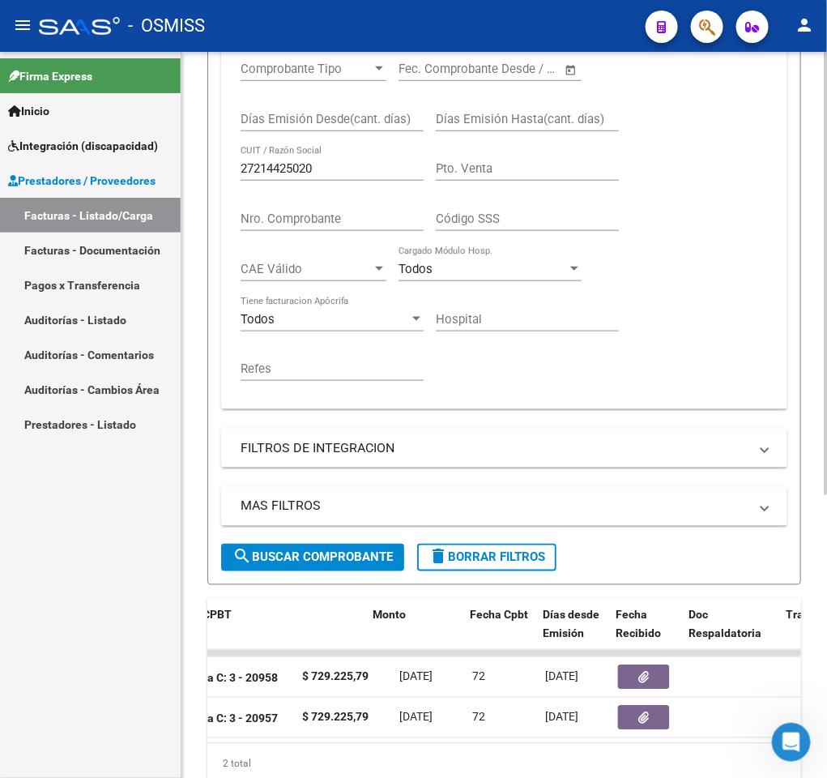
scroll to position [0, 581]
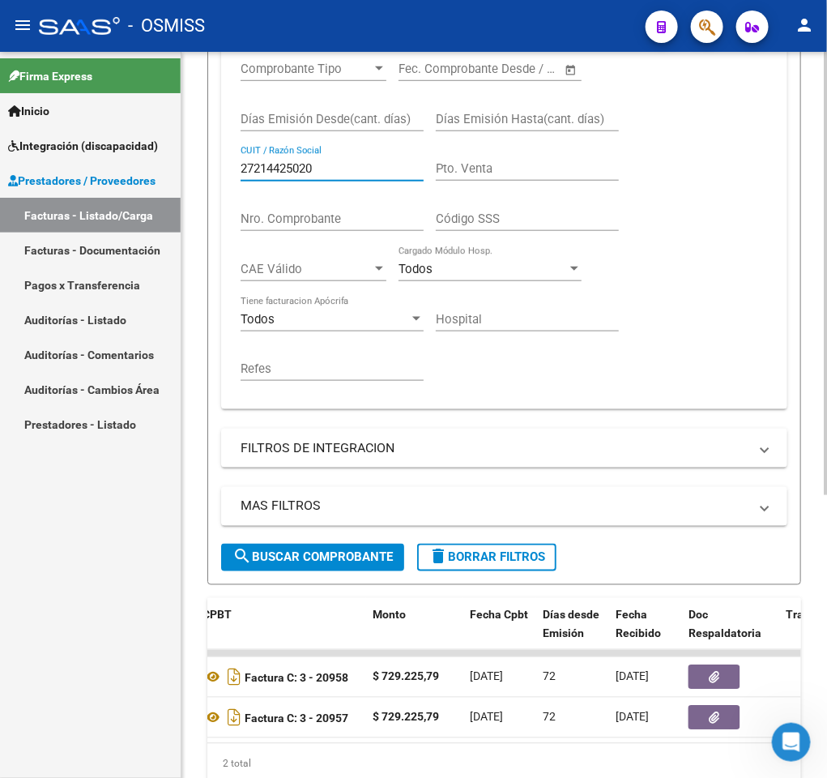
click at [328, 176] on input "27214425020" at bounding box center [332, 168] width 183 height 15
paste input "0210898337"
click at [333, 559] on span "search Buscar Comprobante" at bounding box center [313, 557] width 160 height 15
click at [357, 165] on input "20210898337" at bounding box center [332, 168] width 183 height 15
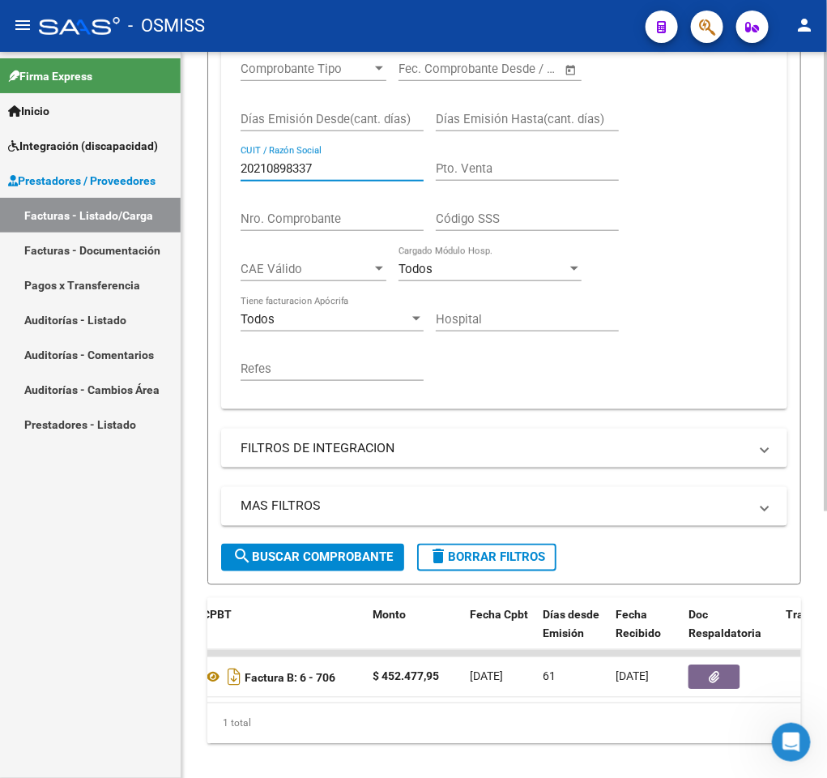
click at [357, 165] on input "20210898337" at bounding box center [332, 168] width 183 height 15
paste input "7224583031"
click at [297, 559] on span "search Buscar Comprobante" at bounding box center [313, 557] width 160 height 15
click at [380, 165] on input "27224583031" at bounding box center [332, 168] width 183 height 15
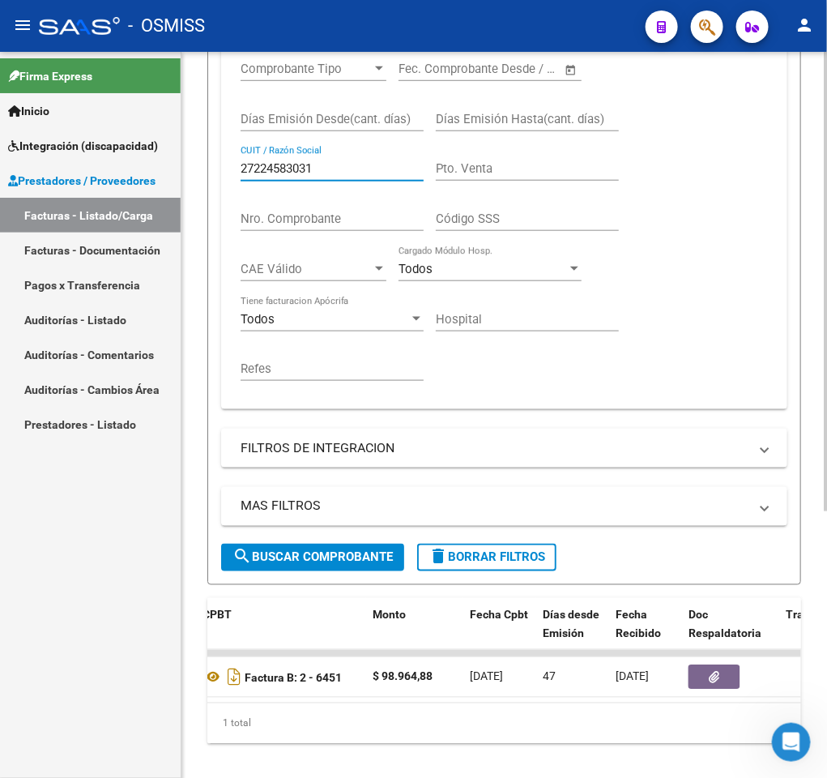
paste input "327109273"
click at [312, 549] on button "search Buscar Comprobante" at bounding box center [312, 558] width 183 height 28
click at [413, 176] on input "27327109273" at bounding box center [332, 168] width 183 height 15
paste input "22970951"
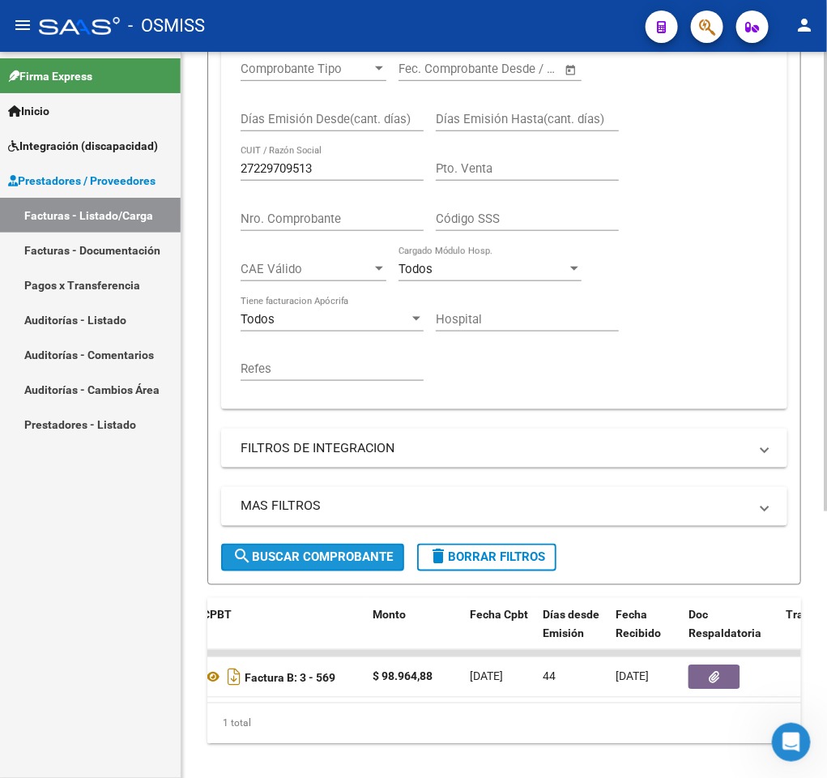
click at [306, 548] on button "search Buscar Comprobante" at bounding box center [312, 558] width 183 height 28
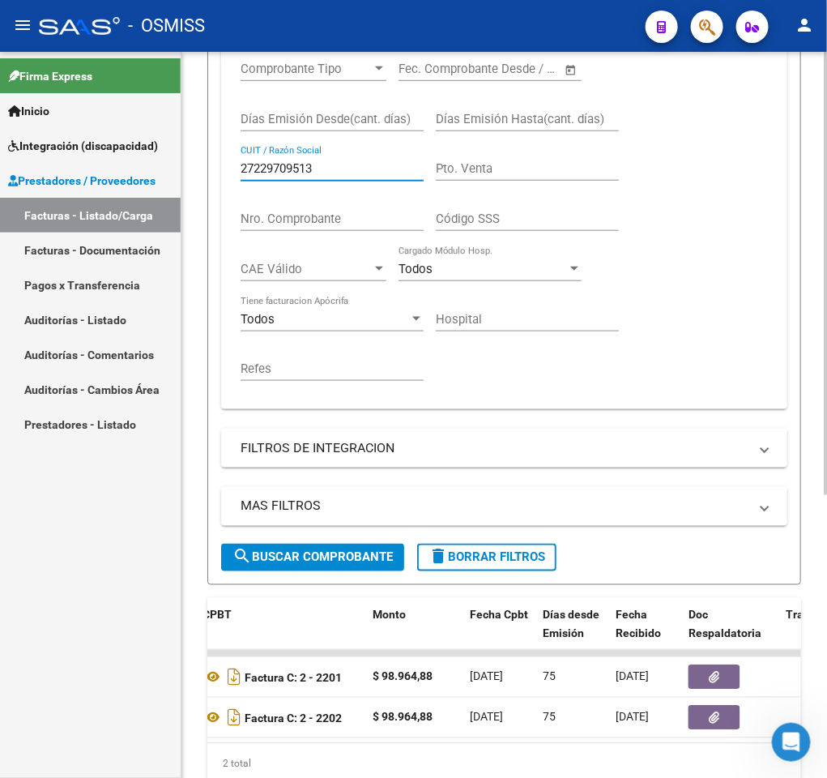
click at [346, 173] on input "27229709513" at bounding box center [332, 168] width 183 height 15
type input "v"
paste input "27354266445"
click at [318, 554] on span "search Buscar Comprobante" at bounding box center [313, 557] width 160 height 15
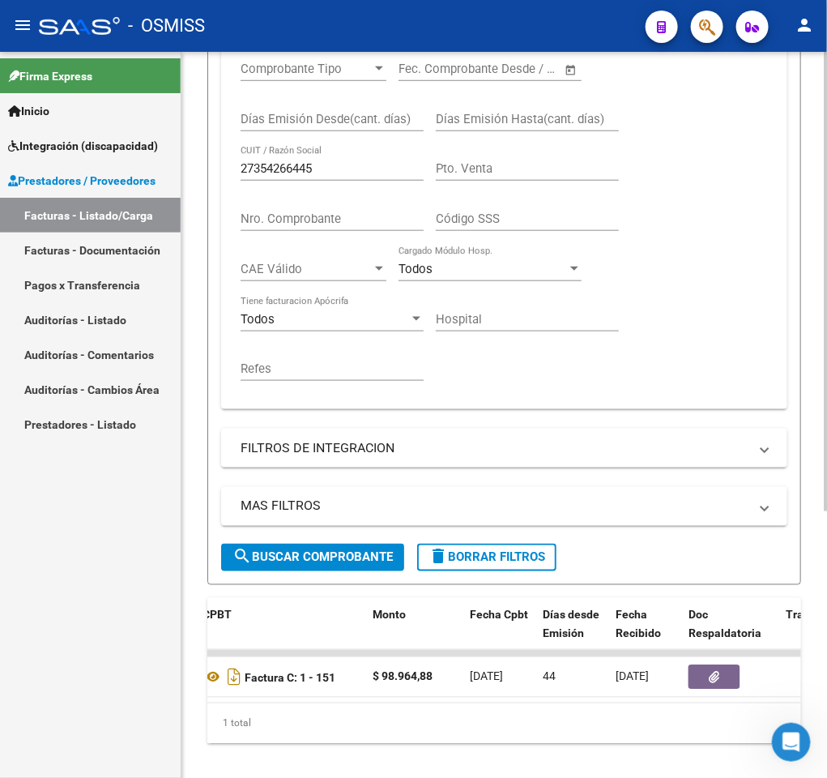
click at [331, 176] on input "27354266445" at bounding box center [332, 168] width 183 height 15
paste input "447000453"
click at [343, 552] on span "search Buscar Comprobante" at bounding box center [313, 557] width 160 height 15
click at [344, 169] on input "27447000453" at bounding box center [332, 168] width 183 height 15
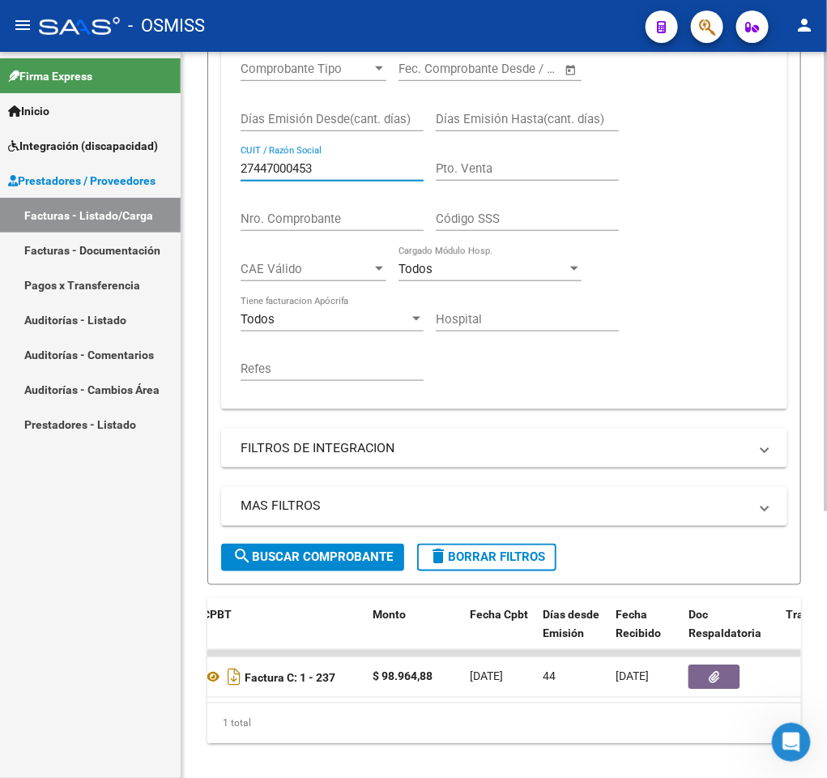
click at [344, 169] on input "27447000453" at bounding box center [332, 168] width 183 height 15
paste input "332623724"
click at [336, 552] on span "search Buscar Comprobante" at bounding box center [313, 557] width 160 height 15
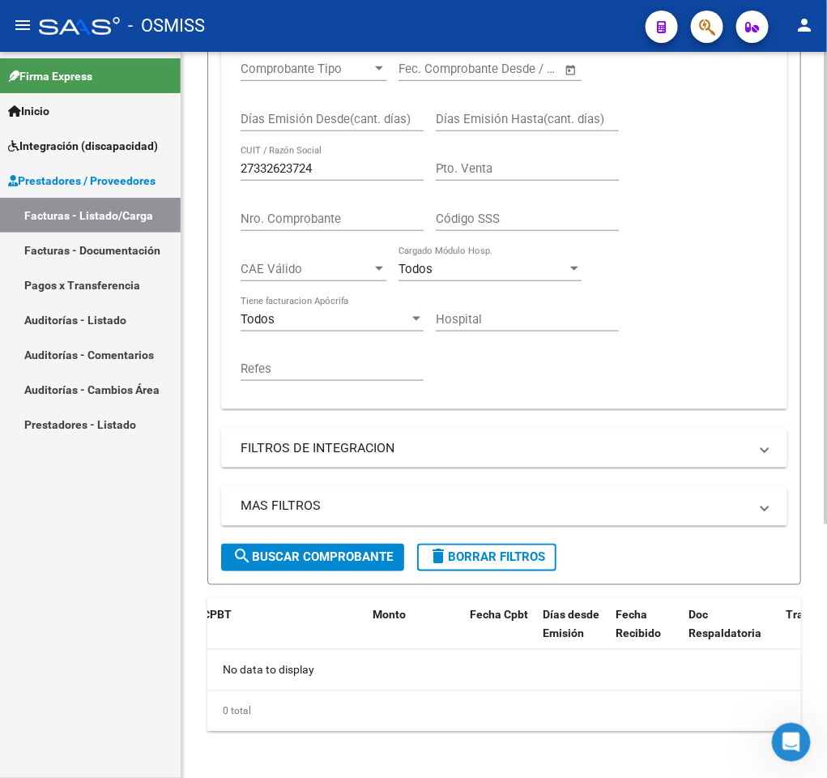
scroll to position [0, 0]
click at [385, 170] on input "27332623724" at bounding box center [332, 168] width 183 height 15
paste input "317918211"
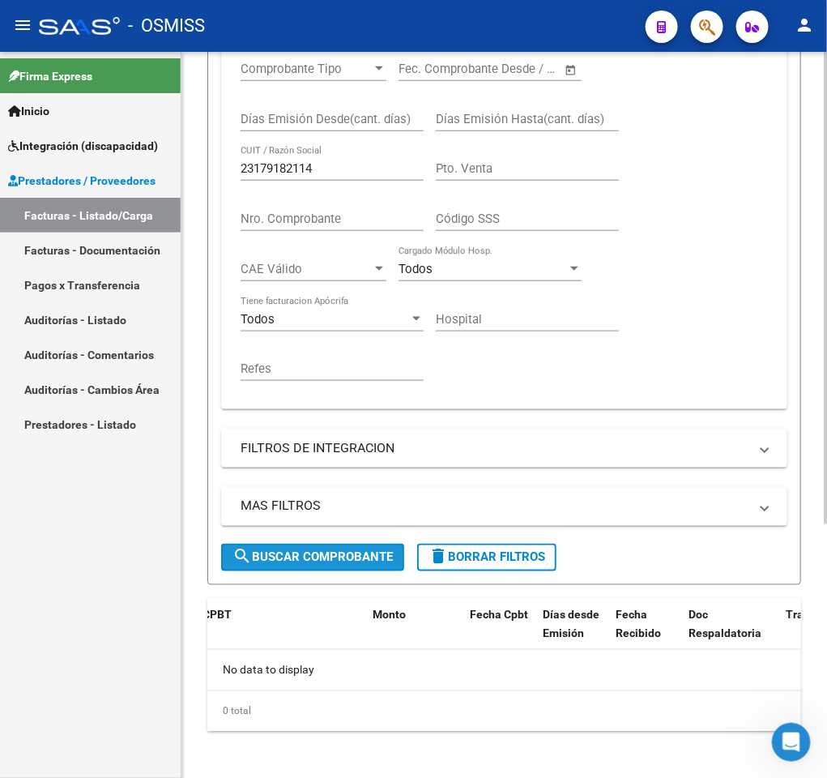
click at [306, 553] on span "search Buscar Comprobante" at bounding box center [313, 557] width 160 height 15
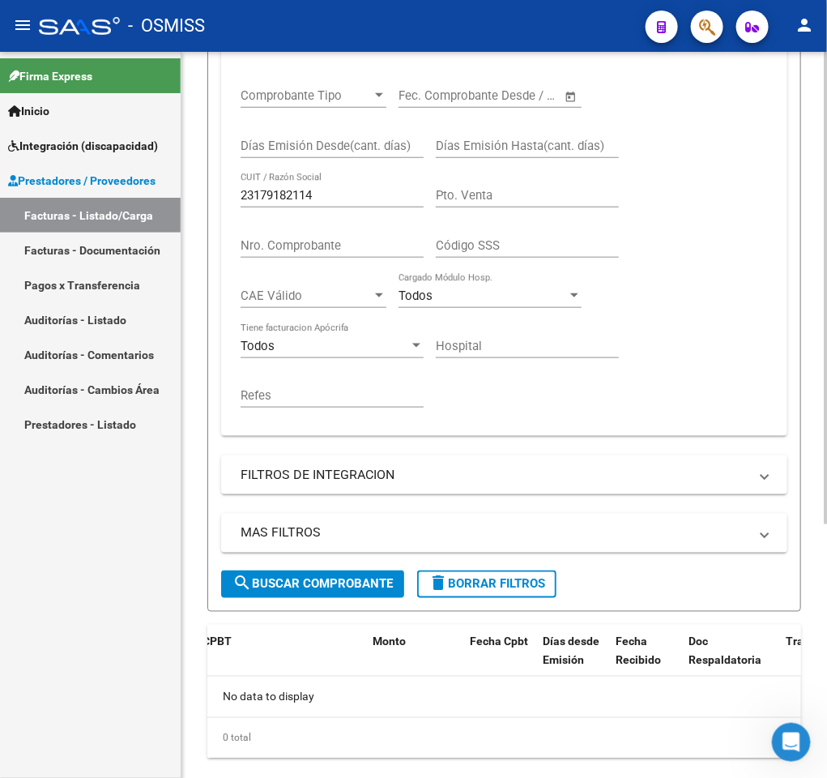
scroll to position [382, 0]
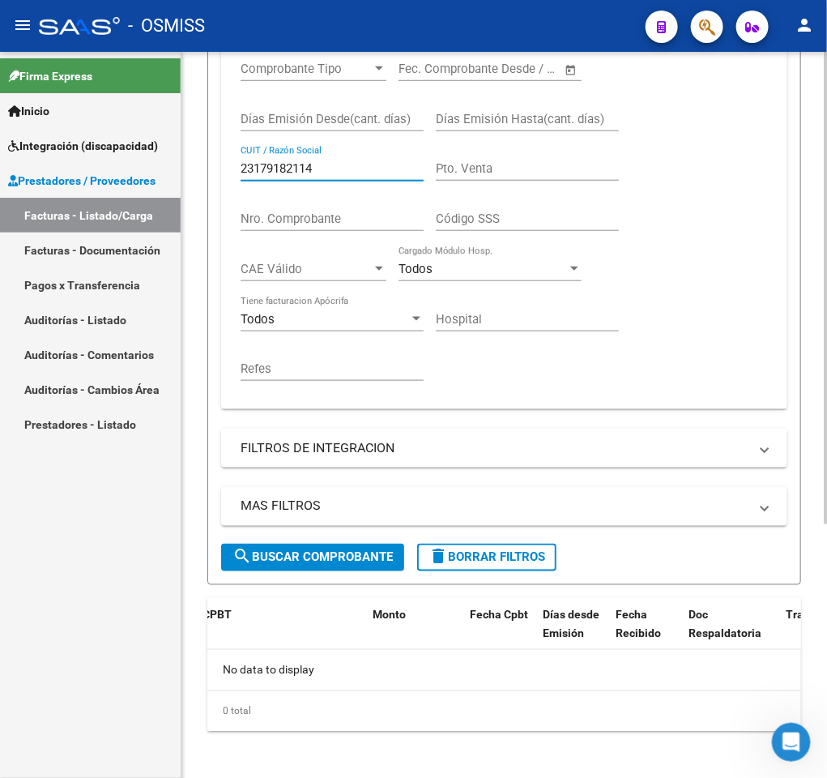
click at [336, 175] on input "23179182114" at bounding box center [332, 168] width 183 height 15
paste input "027846635"
click at [345, 558] on span "search Buscar Comprobante" at bounding box center [313, 557] width 160 height 15
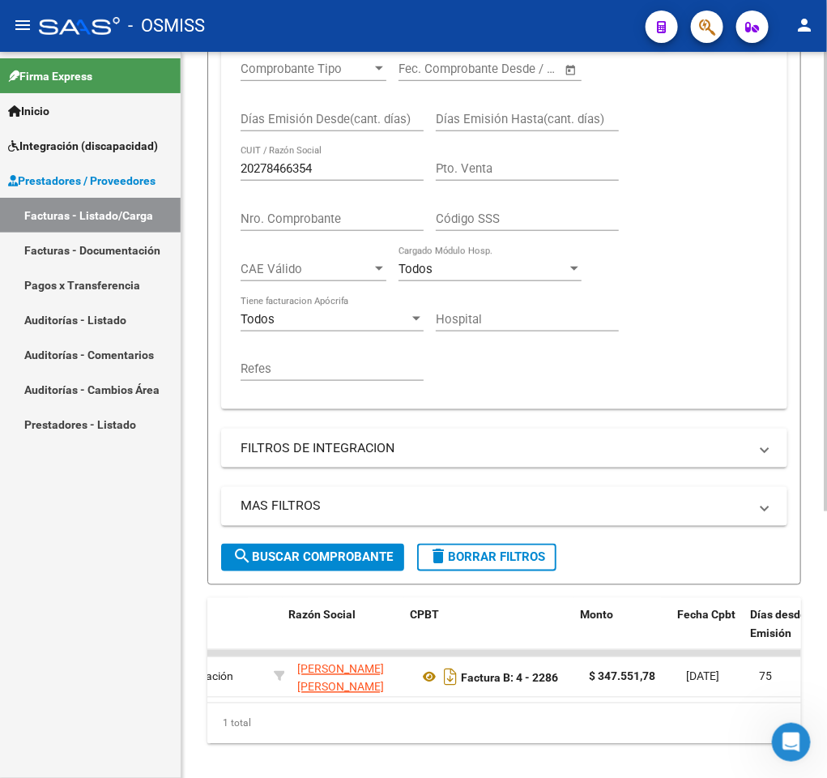
scroll to position [0, 338]
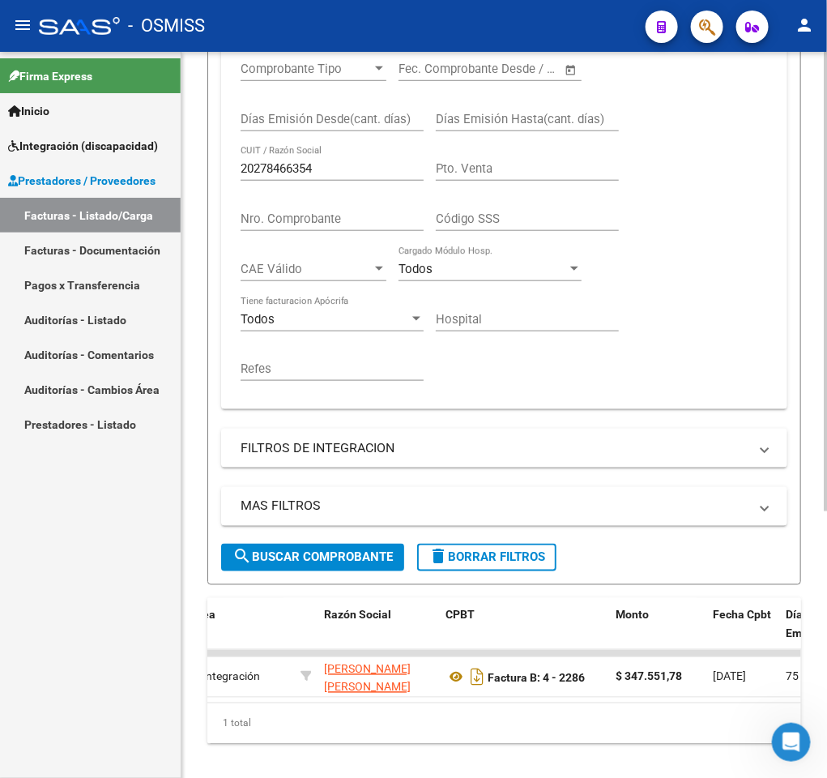
click at [329, 166] on input "20278466354" at bounding box center [332, 168] width 183 height 15
click at [314, 550] on button "search Buscar Comprobante" at bounding box center [312, 558] width 183 height 28
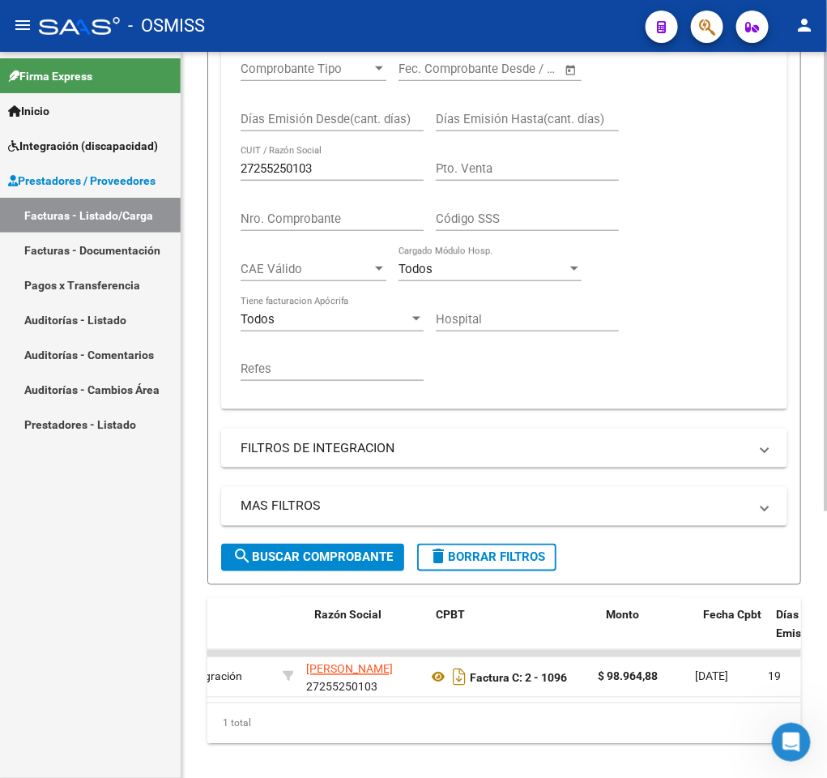
scroll to position [0, 348]
click at [329, 170] on input "27255250103" at bounding box center [332, 168] width 183 height 15
click at [297, 549] on button "search Buscar Comprobante" at bounding box center [312, 558] width 183 height 28
click at [331, 168] on input "27408153706" at bounding box center [332, 168] width 183 height 15
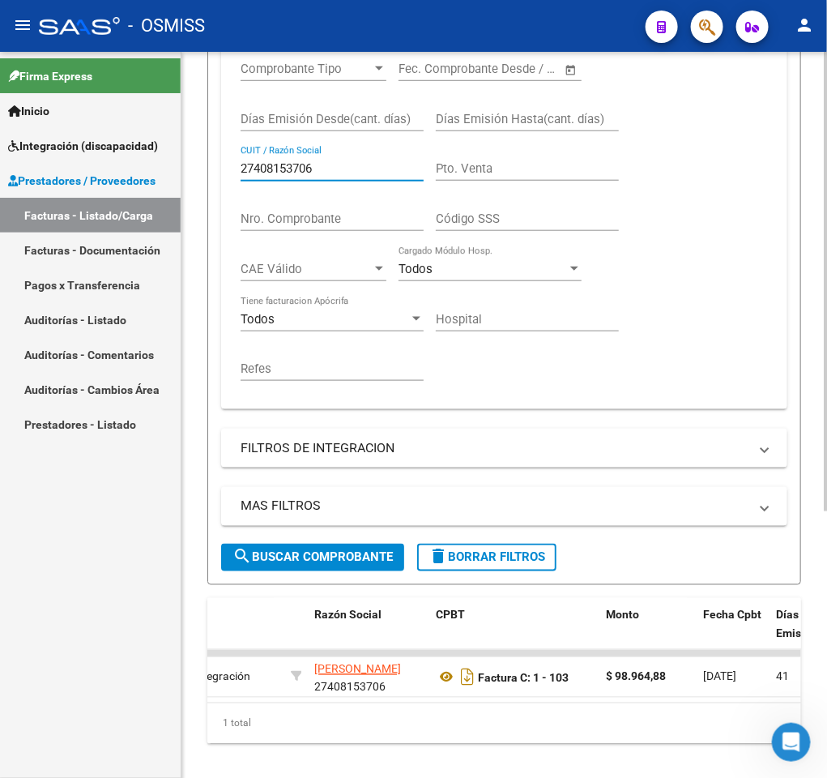
click at [331, 168] on input "27408153706" at bounding box center [332, 168] width 183 height 15
paste input "366160049"
click at [301, 555] on span "search Buscar Comprobante" at bounding box center [313, 557] width 160 height 15
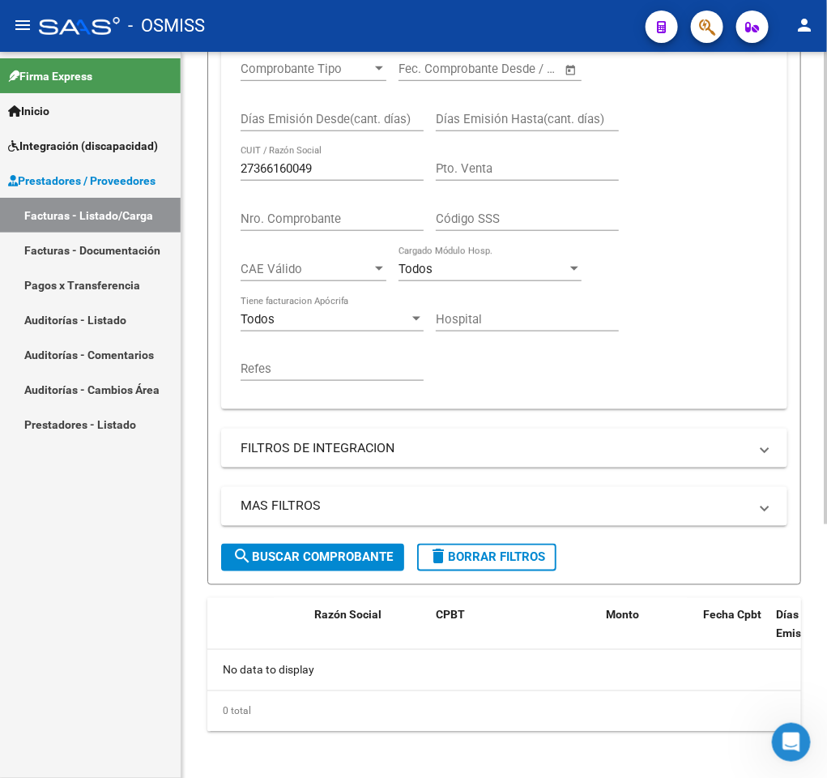
scroll to position [0, 0]
click at [333, 171] on input "27366160049" at bounding box center [332, 168] width 183 height 15
type input "27366160049"
click at [331, 549] on button "search Buscar Comprobante" at bounding box center [312, 558] width 183 height 28
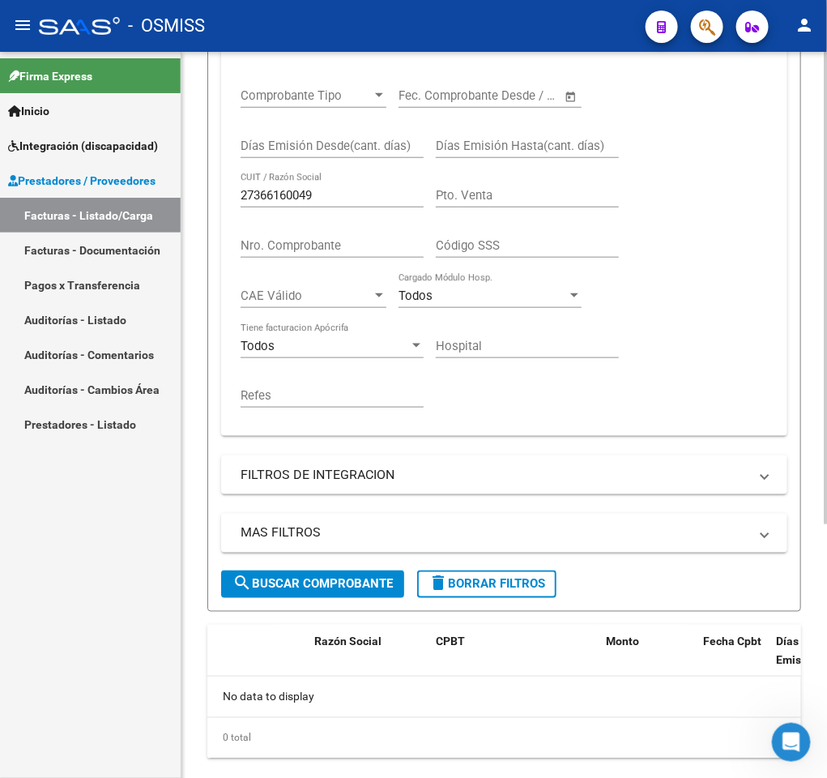
scroll to position [382, 0]
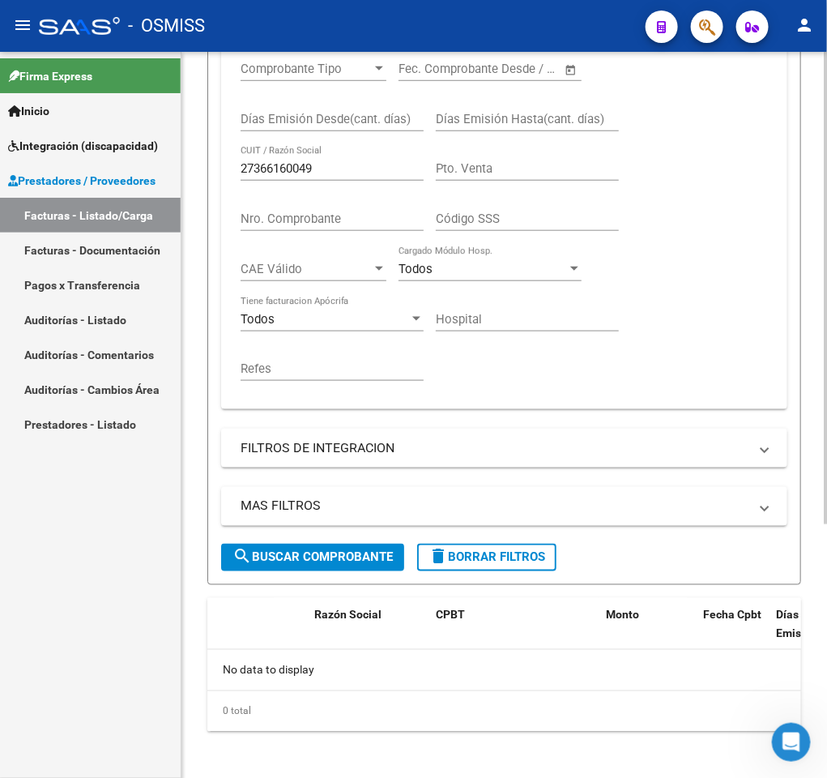
click at [463, 389] on div "Comprobante Tipo Comprobante Tipo Fecha inicio – Fecha fin Fec. Comprobante Des…" at bounding box center [505, 221] width 528 height 350
click at [387, 175] on input "27366160049" at bounding box center [332, 168] width 183 height 15
click at [340, 222] on input "Nro. Comprobante" at bounding box center [332, 218] width 183 height 15
type input "22"
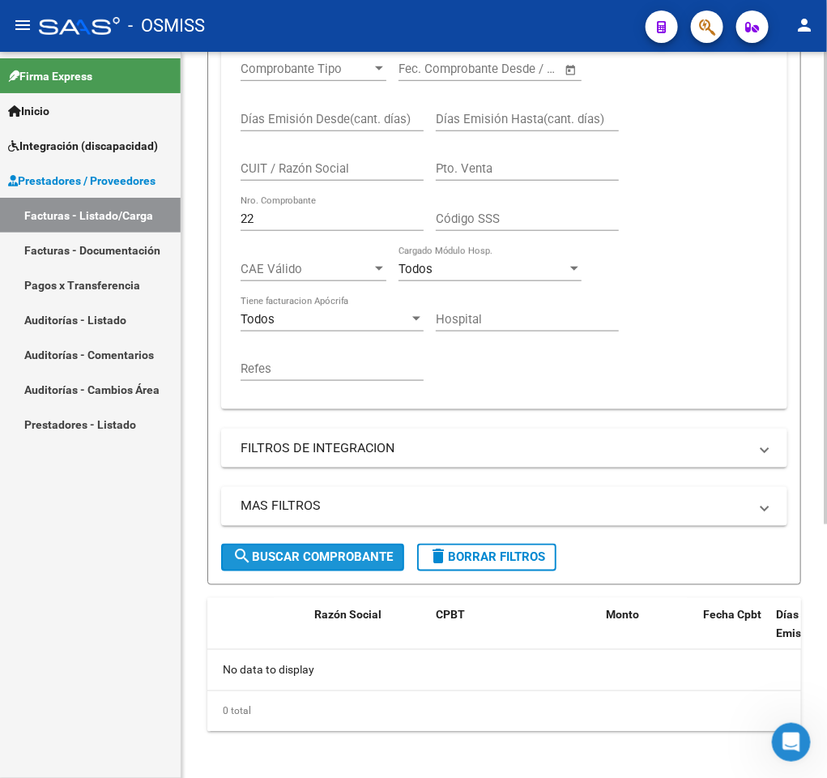
click at [309, 560] on span "search Buscar Comprobante" at bounding box center [313, 557] width 160 height 15
click at [506, 173] on input "Pto. Venta" at bounding box center [527, 168] width 183 height 15
type input "4"
click at [341, 460] on mat-expansion-panel-header "FILTROS DE INTEGRACION" at bounding box center [504, 448] width 566 height 39
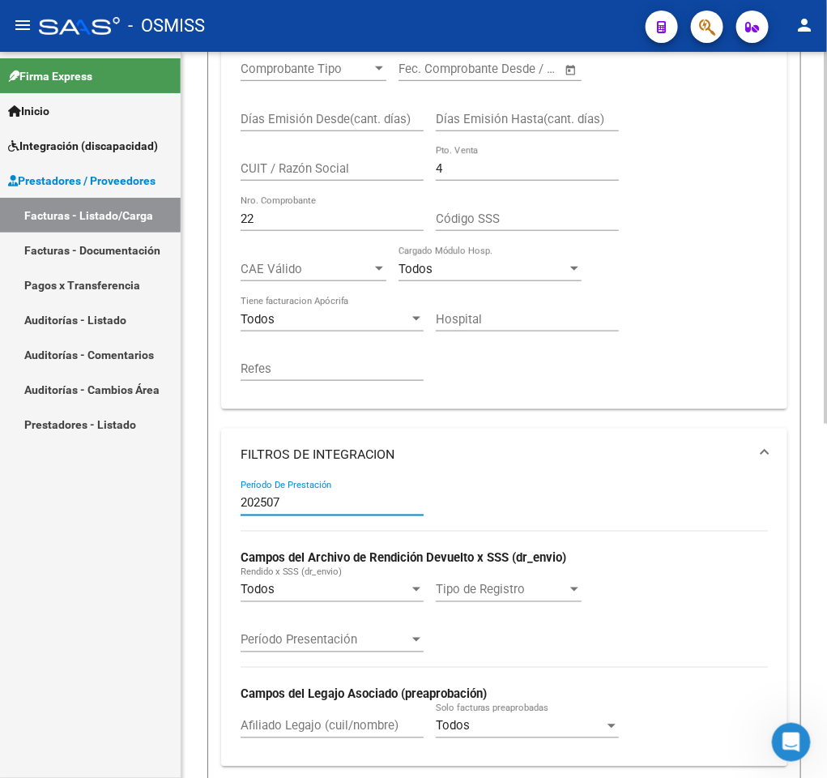
click at [314, 503] on input "202507" at bounding box center [332, 503] width 183 height 15
type input "2"
click at [195, 515] on div "Video tutorial PRESTADORES -> Listado de CPBTs Emitidos por Prestadores / Prove…" at bounding box center [505, 376] width 646 height 1412
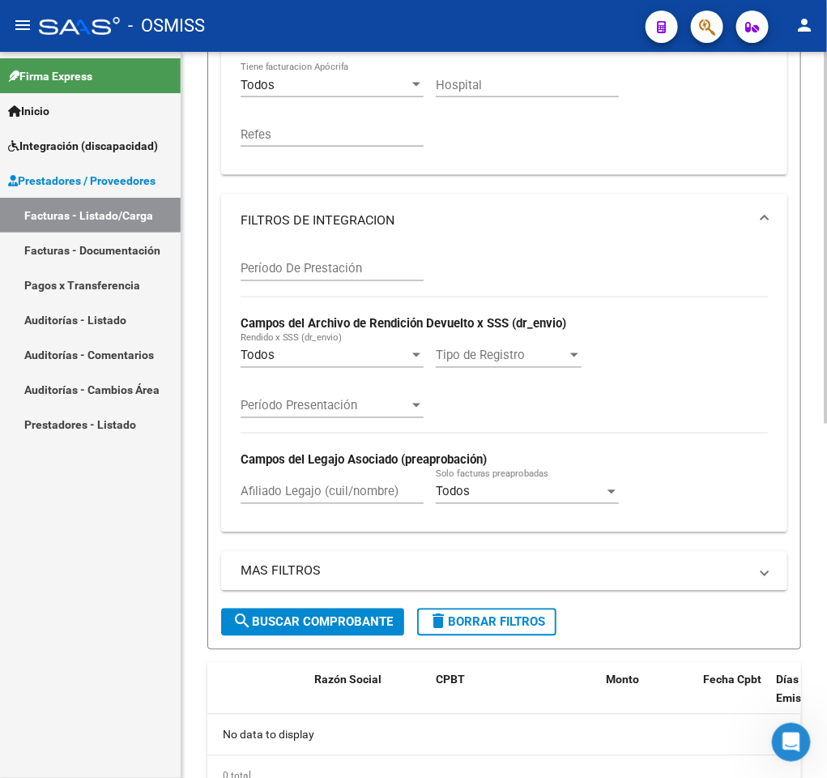
scroll to position [625, 0]
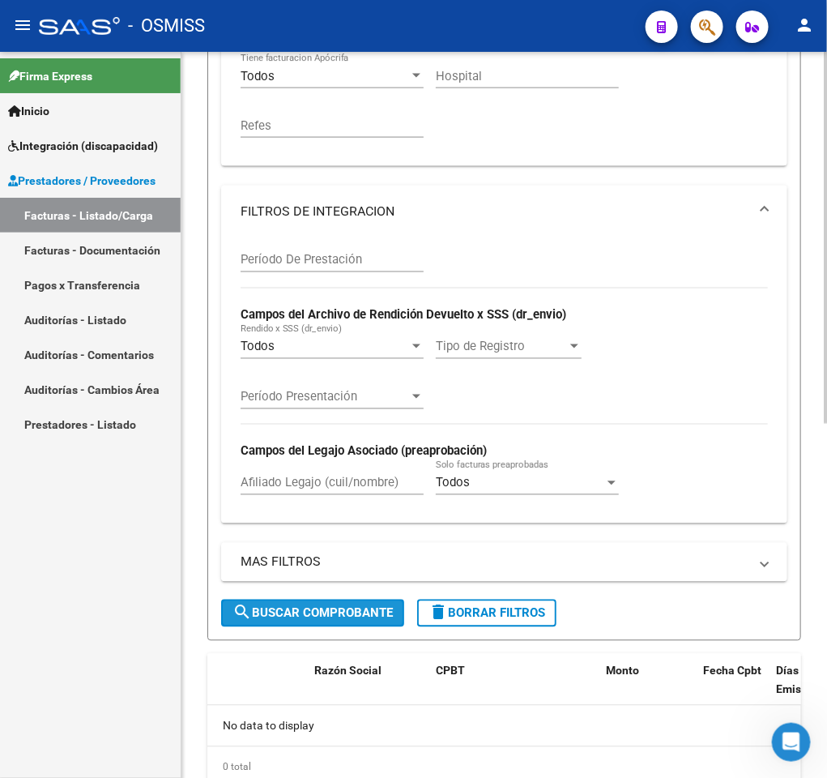
click at [283, 613] on span "search Buscar Comprobante" at bounding box center [313, 613] width 160 height 15
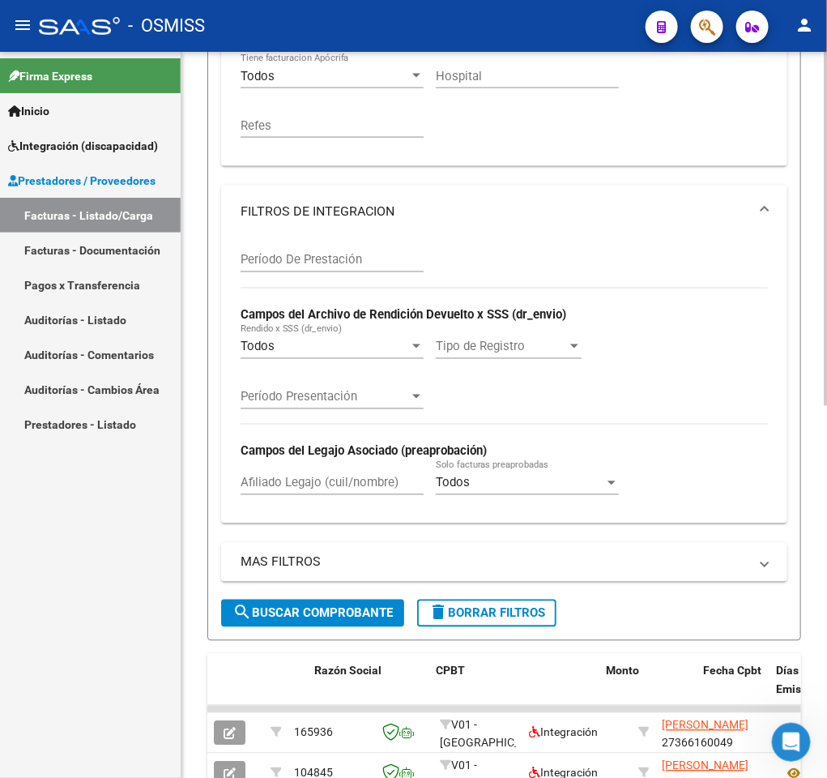
click at [188, 606] on div "Video tutorial PRESTADORES -> Listado de CPBTs Emitidos por Prestadores / Prove…" at bounding box center [505, 159] width 646 height 1465
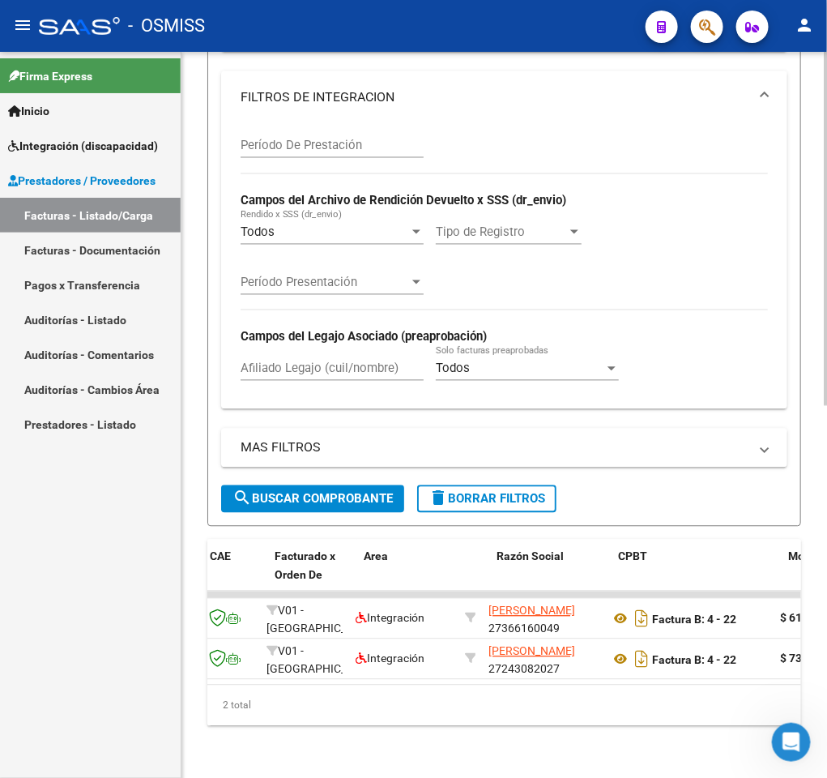
scroll to position [0, 199]
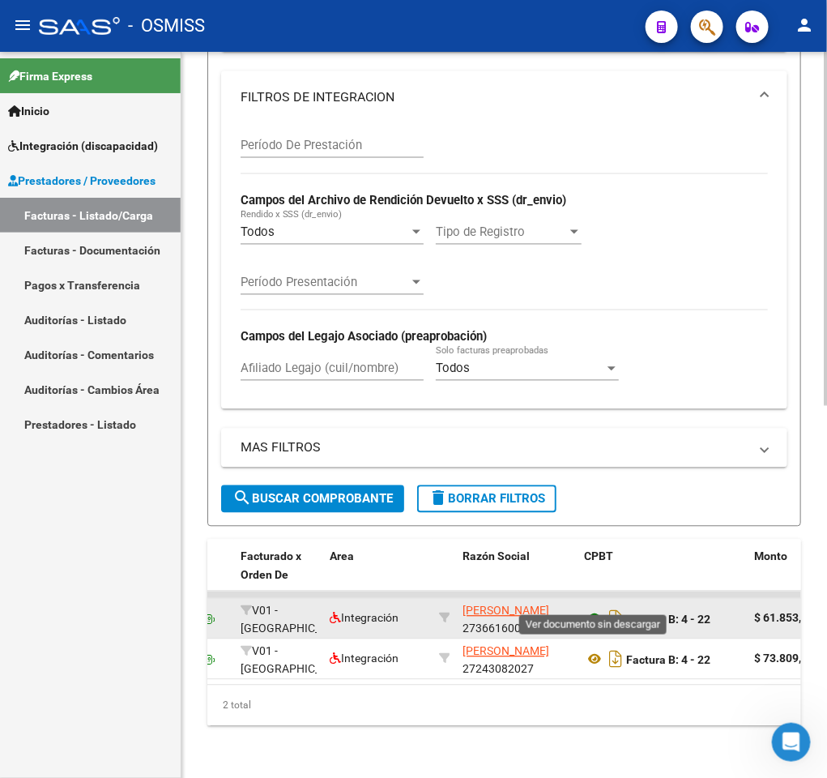
click at [598, 609] on icon at bounding box center [594, 618] width 21 height 19
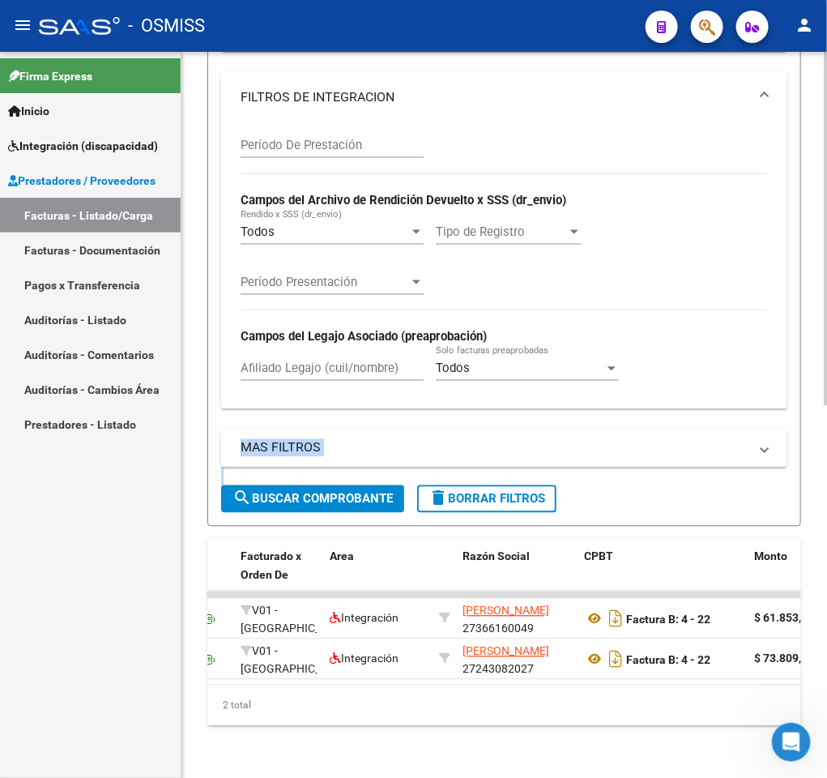
drag, startPoint x: 560, startPoint y: 455, endPoint x: 639, endPoint y: 482, distance: 84.1
click at [639, 482] on form "Filtros Id Area Area Seleccionar Gerenciador Seleccionar Gerenciador Todos Conf…" at bounding box center [504, 19] width 594 height 1016
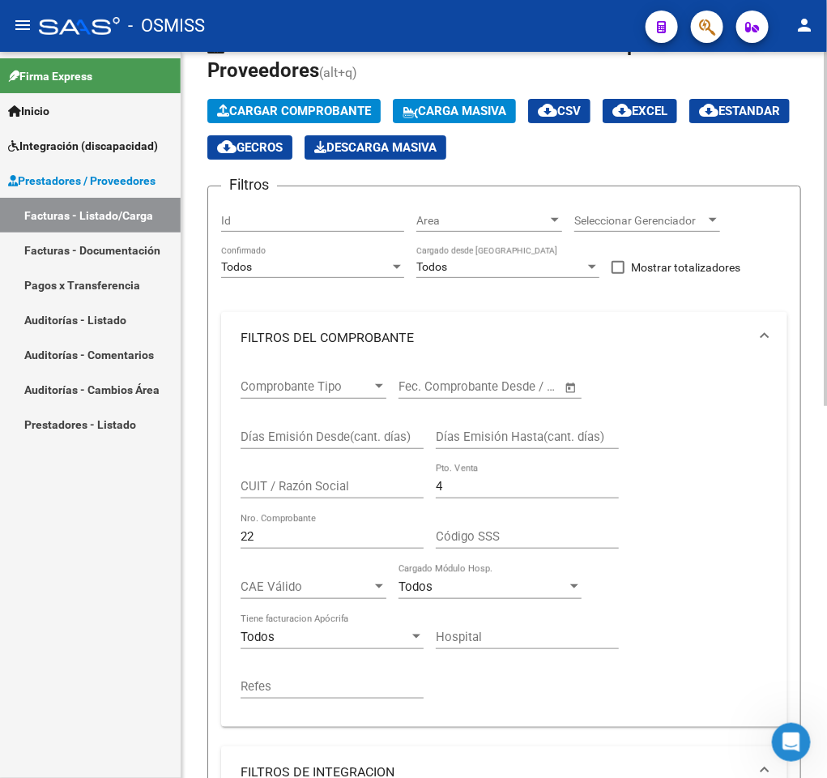
scroll to position [35, 0]
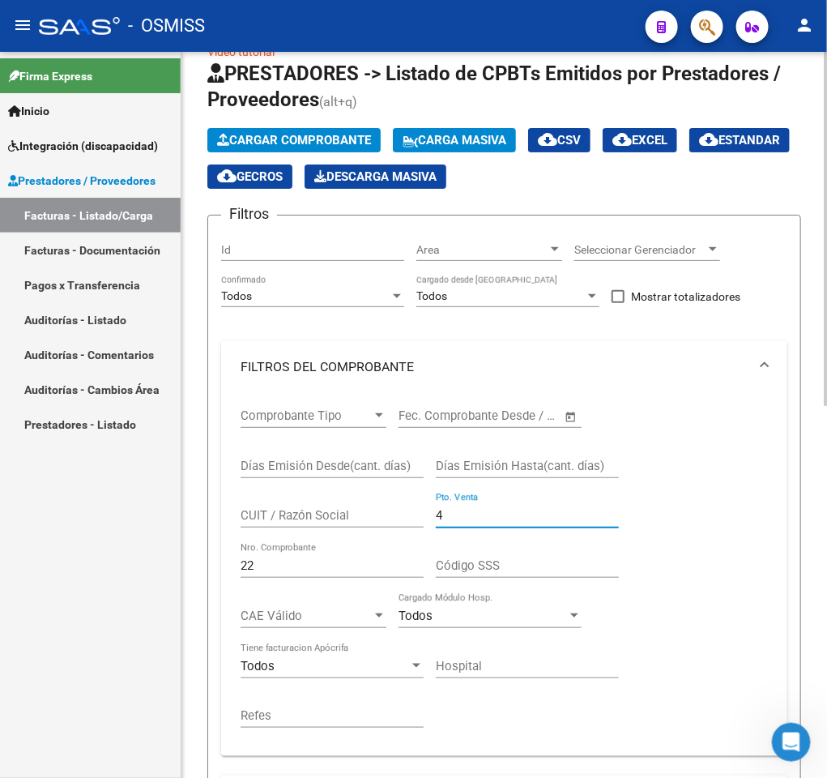
click at [479, 518] on input "4" at bounding box center [527, 515] width 183 height 15
click at [314, 562] on input "22" at bounding box center [332, 565] width 183 height 15
type input "2"
click at [798, 528] on form "Filtros Id Area Area Seleccionar Gerenciador Seleccionar Gerenciador Todos Conf…" at bounding box center [504, 723] width 594 height 1016
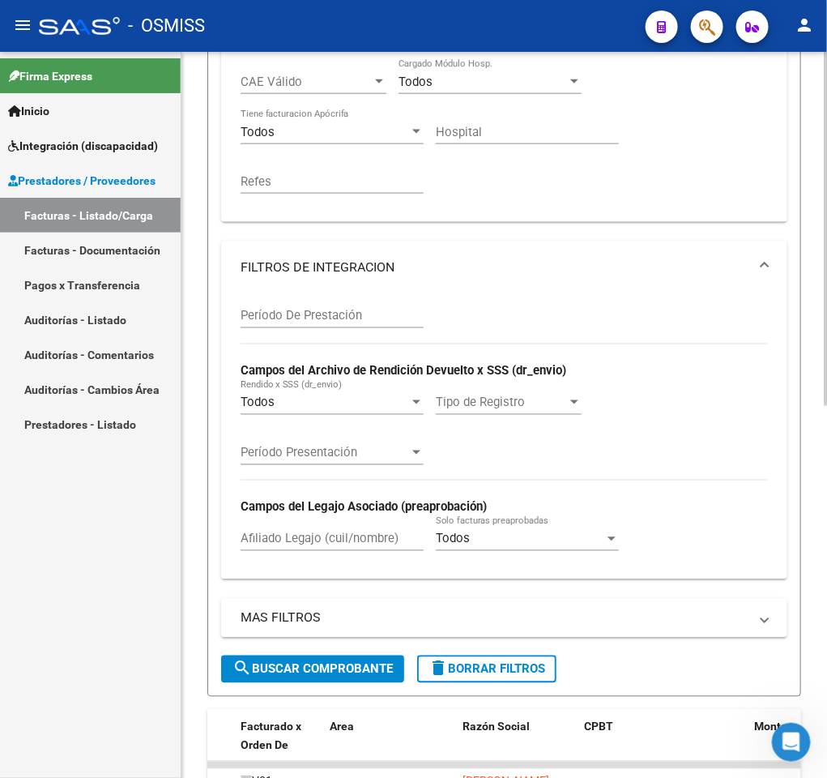
scroll to position [764, 0]
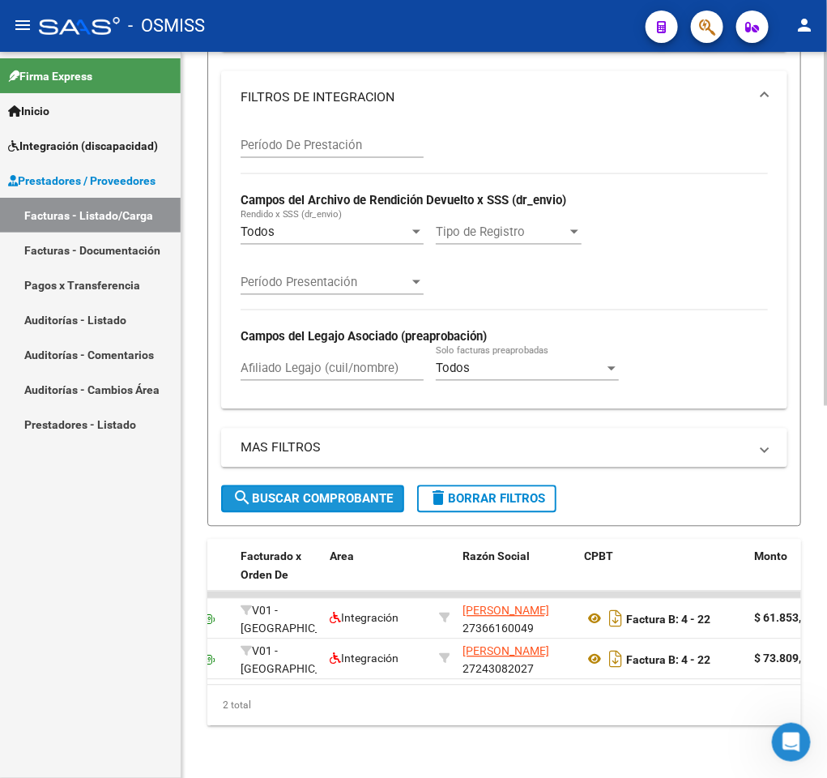
click at [361, 492] on span "search Buscar Comprobante" at bounding box center [313, 499] width 160 height 15
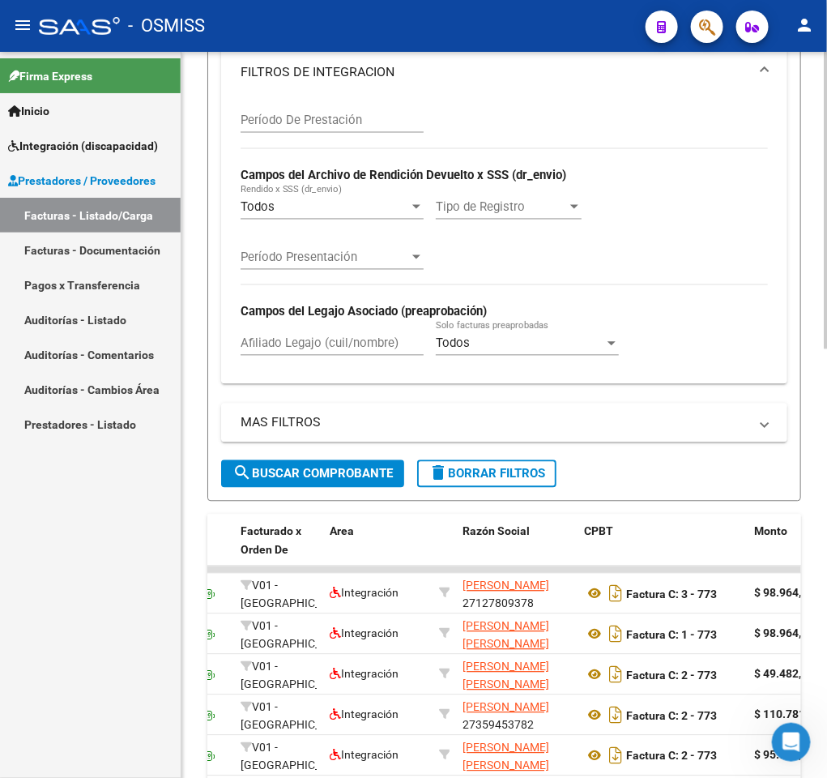
click at [815, 516] on div "Video tutorial PRESTADORES -> Listado de CPBTs Emitidos por Prestadores / Prove…" at bounding box center [505, 162] width 646 height 1749
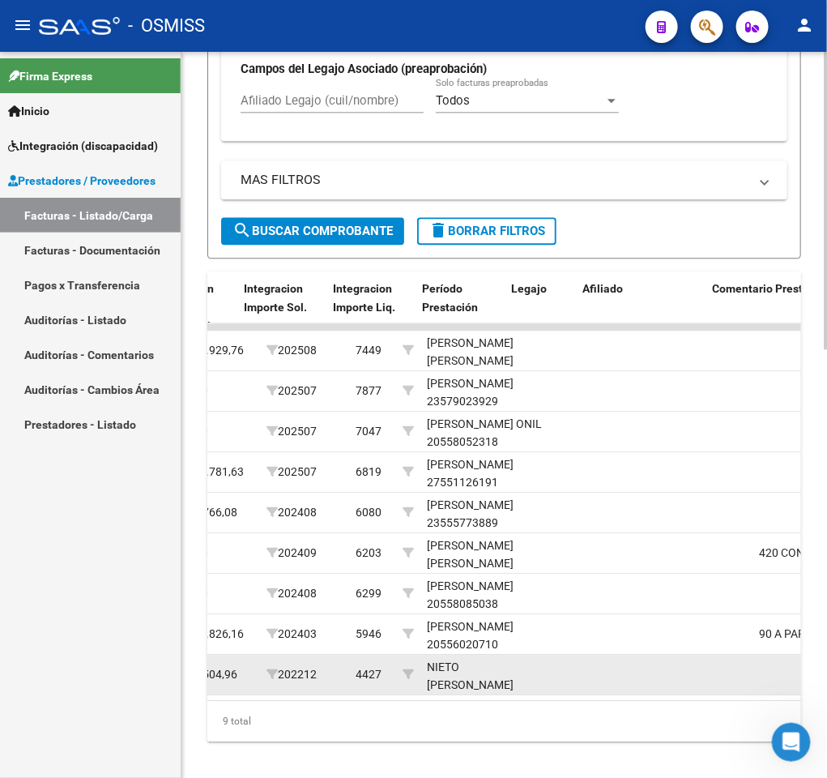
scroll to position [0, 2083]
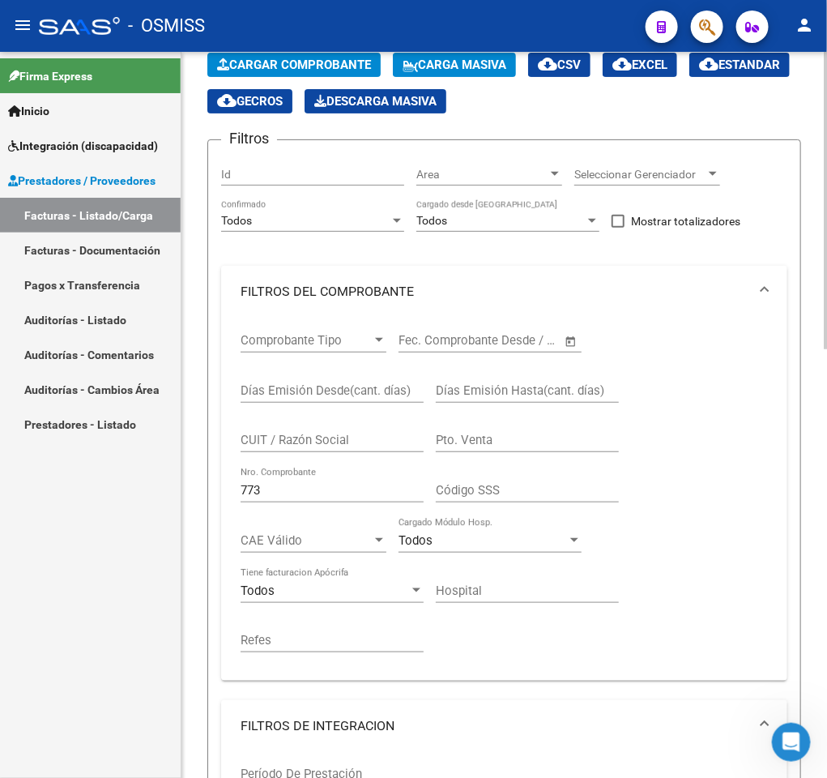
scroll to position [83, 0]
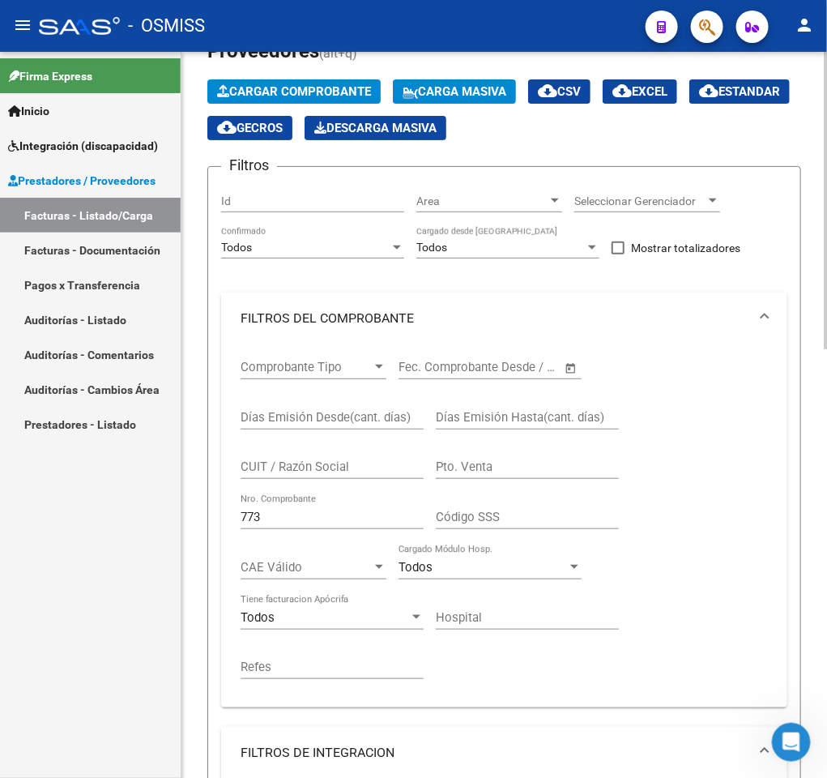
click at [317, 511] on div "773 Nro. Comprobante" at bounding box center [332, 511] width 183 height 35
click at [310, 518] on input "773" at bounding box center [332, 517] width 183 height 15
click at [272, 528] on div "773 Nro. Comprobante" at bounding box center [332, 511] width 183 height 35
click at [280, 523] on input "773" at bounding box center [332, 517] width 183 height 15
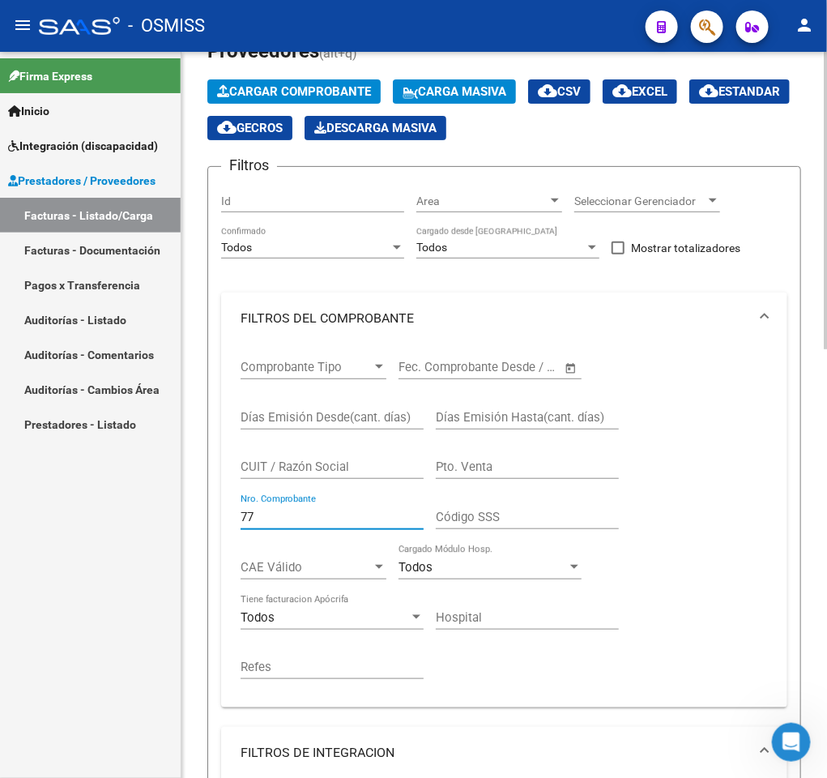
type input "7"
click at [321, 472] on div "CUIT / Razón Social" at bounding box center [332, 461] width 183 height 35
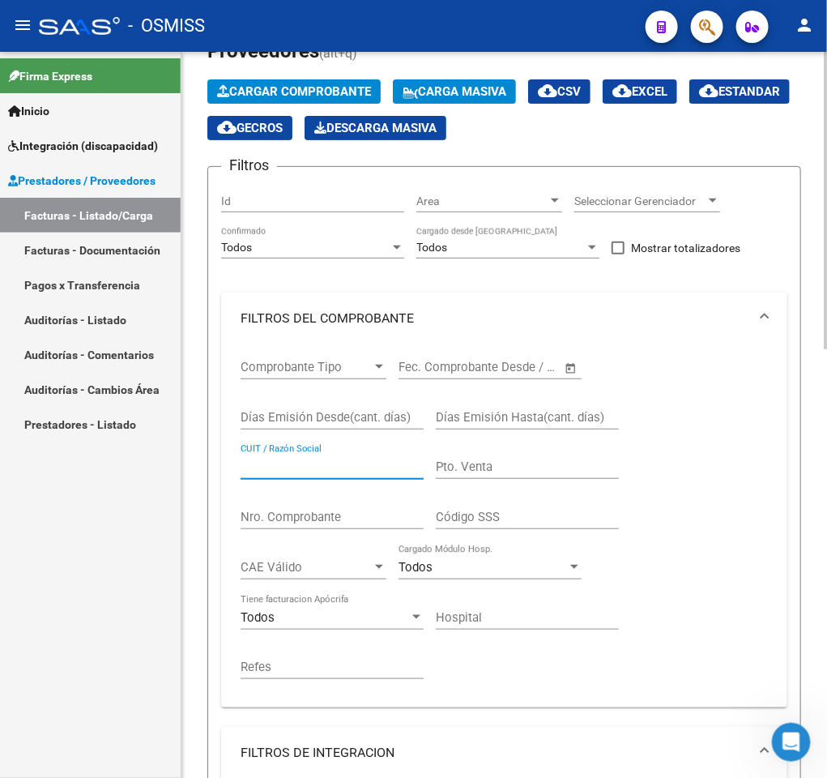
click at [321, 472] on input "CUIT / Razón Social" at bounding box center [332, 466] width 183 height 15
paste input "23179182114"
type input "23179182114"
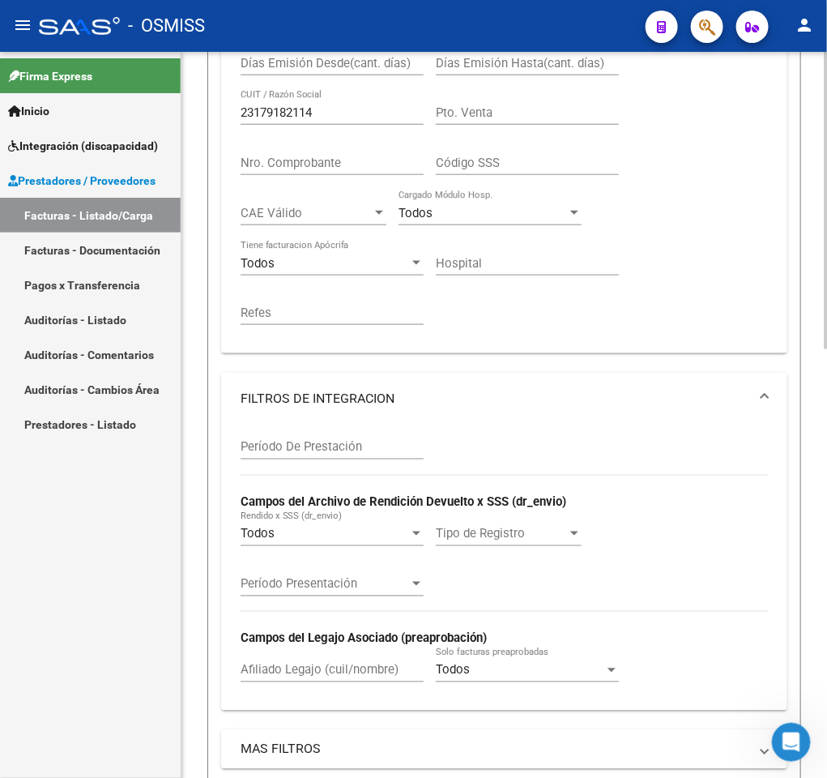
scroll to position [472, 0]
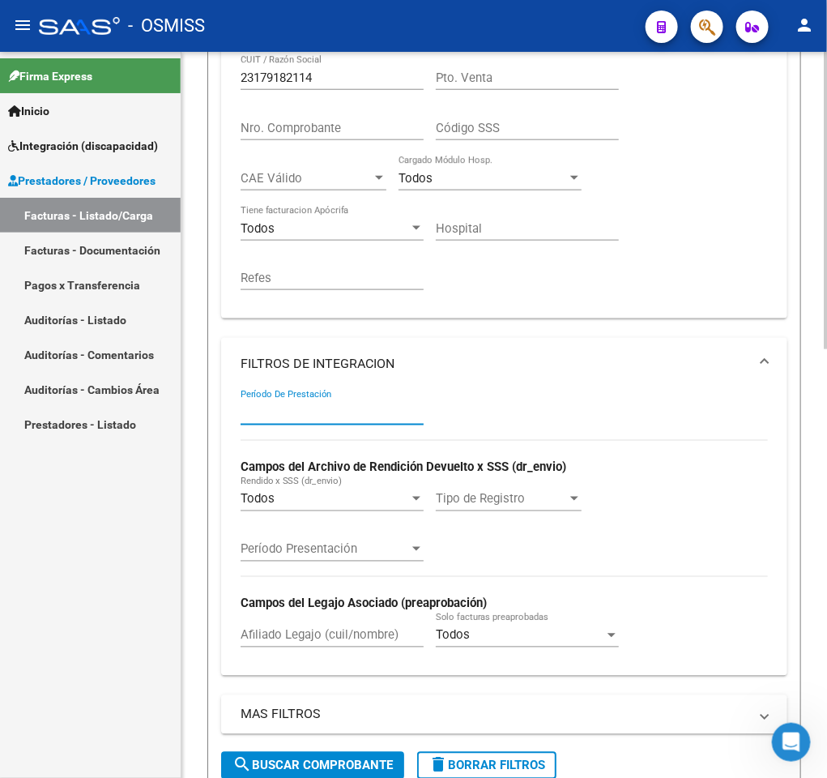
click at [255, 409] on input "Período De Prestación" at bounding box center [332, 412] width 183 height 15
type input "202507"
click at [764, 351] on mat-expansion-panel-header "FILTROS DE INTEGRACION" at bounding box center [504, 364] width 566 height 52
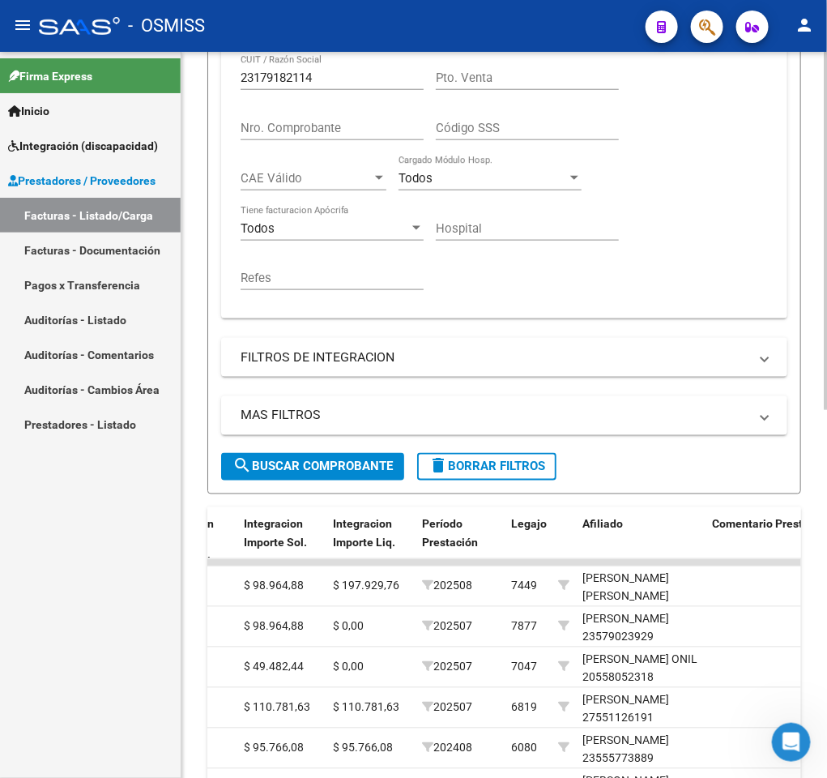
click at [379, 470] on span "search Buscar Comprobante" at bounding box center [313, 466] width 160 height 15
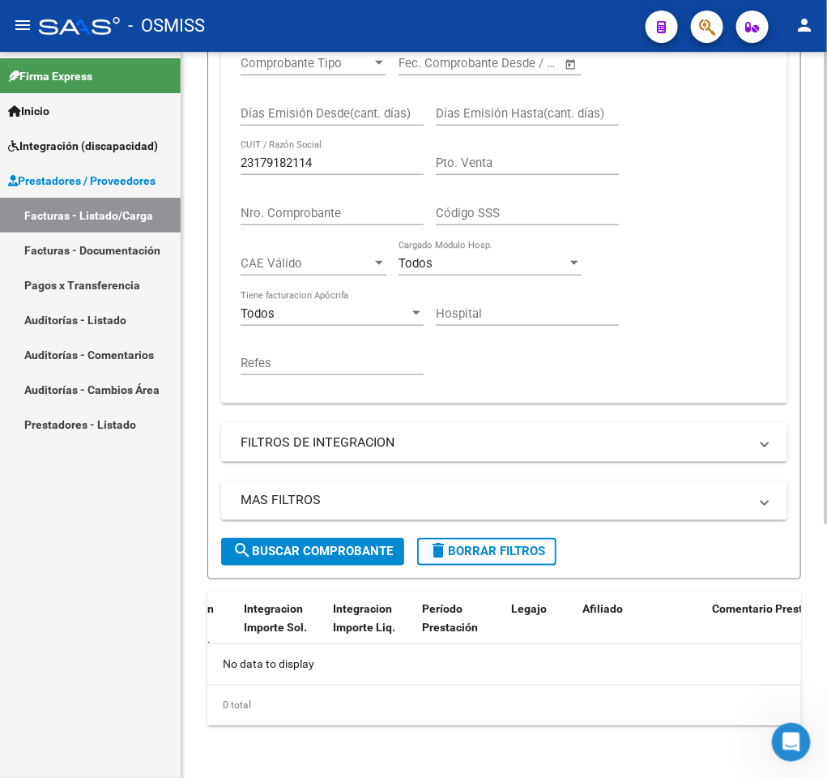
scroll to position [391, 0]
click at [348, 164] on input "23179182114" at bounding box center [332, 163] width 183 height 15
click at [314, 545] on span "search Buscar Comprobante" at bounding box center [313, 552] width 160 height 15
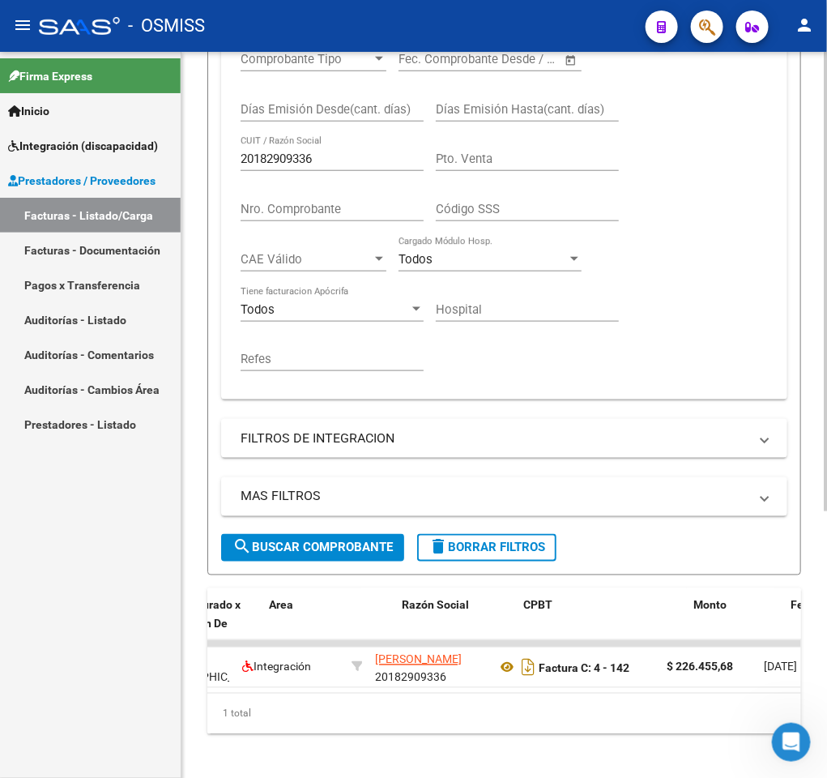
scroll to position [0, 312]
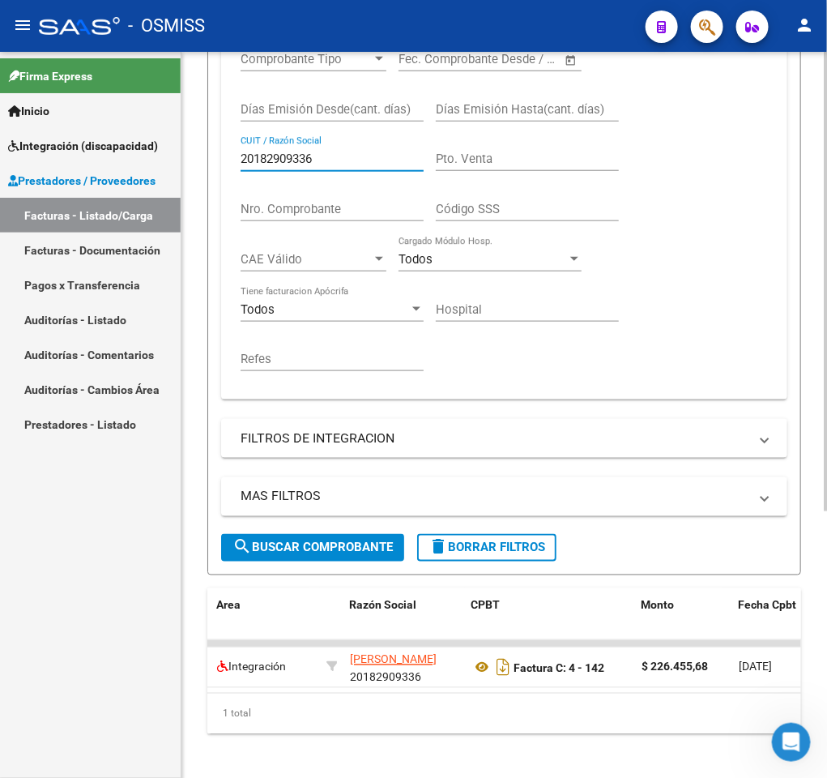
click at [368, 161] on input "20182909336" at bounding box center [332, 159] width 183 height 15
paste input "7264186493"
click at [314, 553] on span "search Buscar Comprobante" at bounding box center [313, 547] width 160 height 15
click at [370, 160] on input "27264186493" at bounding box center [332, 159] width 183 height 15
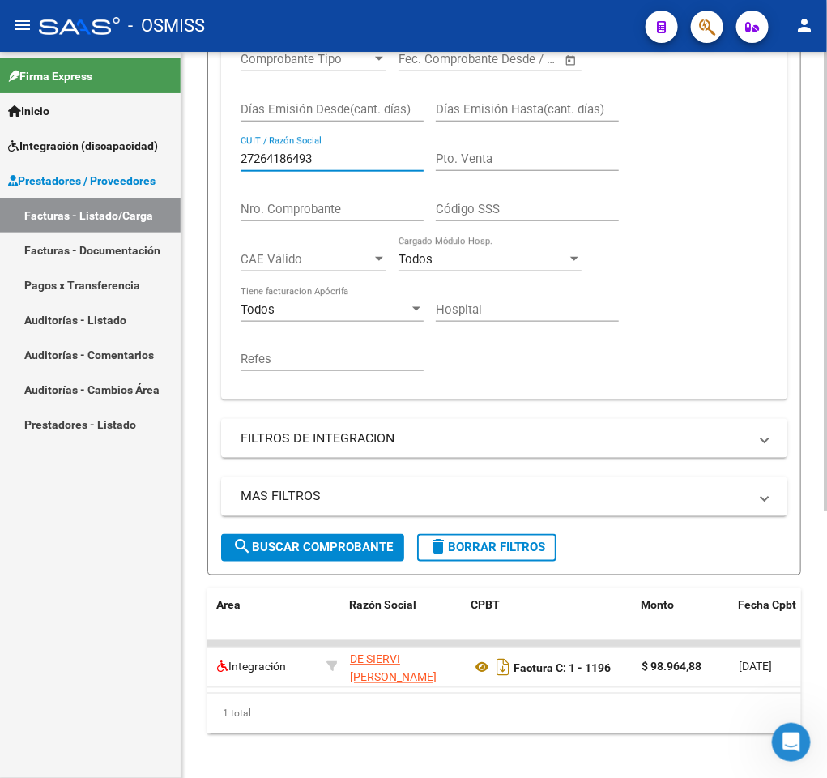
click at [370, 160] on input "27264186493" at bounding box center [332, 159] width 183 height 15
paste input "3323612374"
click at [360, 548] on span "search Buscar Comprobante" at bounding box center [313, 547] width 160 height 15
click at [356, 165] on input "23323612374" at bounding box center [332, 159] width 183 height 15
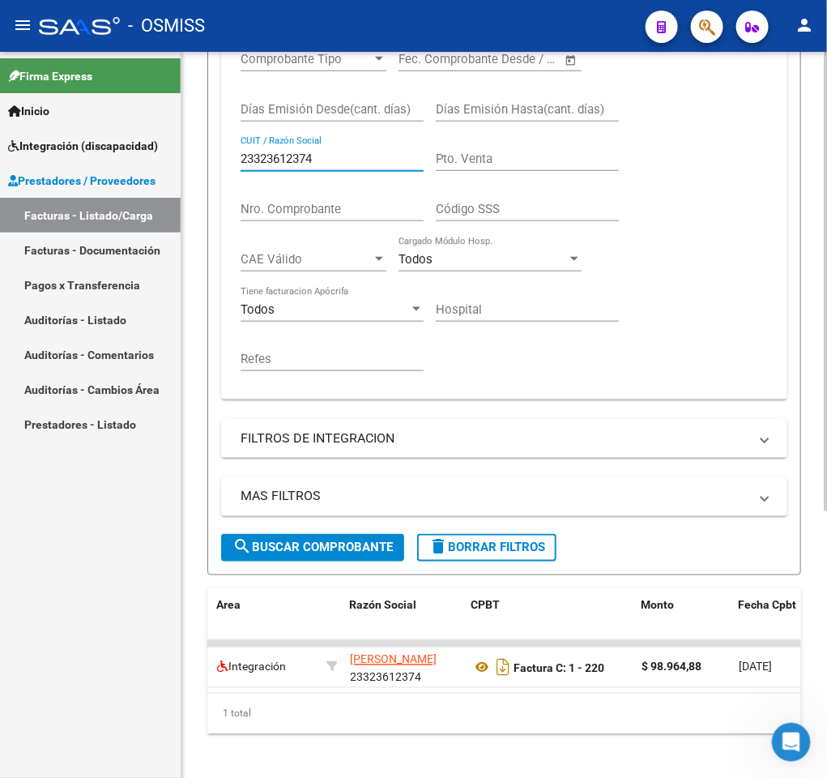
paste input "7251202716"
click at [345, 538] on button "search Buscar Comprobante" at bounding box center [312, 548] width 183 height 28
click at [358, 161] on input "27251202716" at bounding box center [332, 159] width 183 height 15
paste input "0267334162"
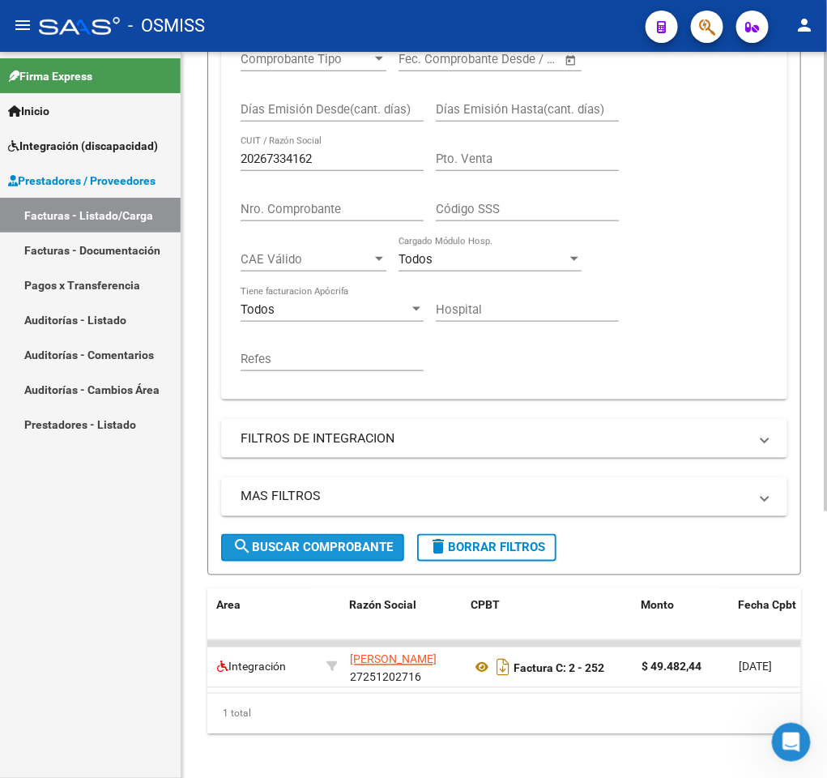
click at [357, 545] on span "search Buscar Comprobante" at bounding box center [313, 547] width 160 height 15
click at [370, 164] on input "20267334162" at bounding box center [332, 159] width 183 height 15
paste input "7322523004"
click at [361, 547] on span "search Buscar Comprobante" at bounding box center [313, 547] width 160 height 15
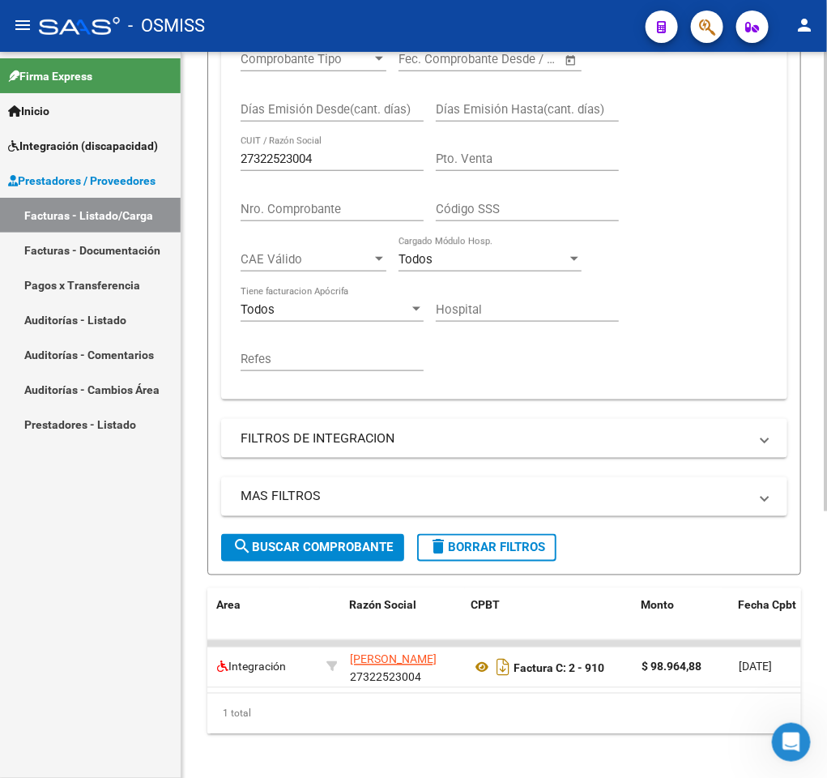
click at [322, 163] on input "27322523004" at bounding box center [332, 159] width 183 height 15
paste input "30523160105"
click at [355, 548] on span "search Buscar Comprobante" at bounding box center [313, 547] width 160 height 15
click at [327, 166] on input "30523160105" at bounding box center [332, 159] width 183 height 15
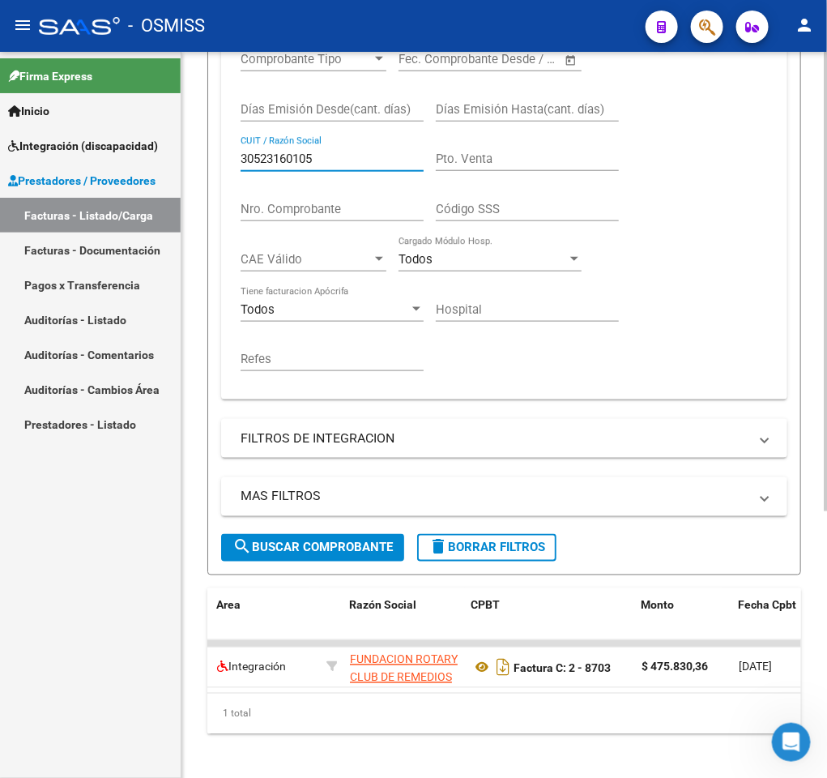
click at [327, 166] on input "30523160105" at bounding box center [332, 159] width 183 height 15
paste input "27397072016"
click at [355, 537] on button "search Buscar Comprobante" at bounding box center [312, 548] width 183 height 28
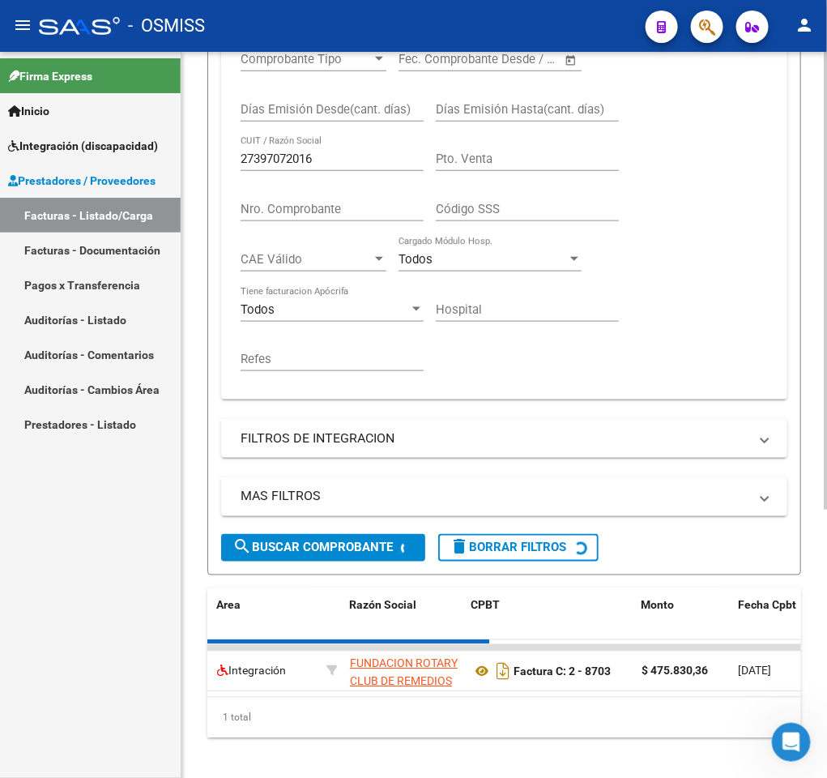
scroll to position [0, 0]
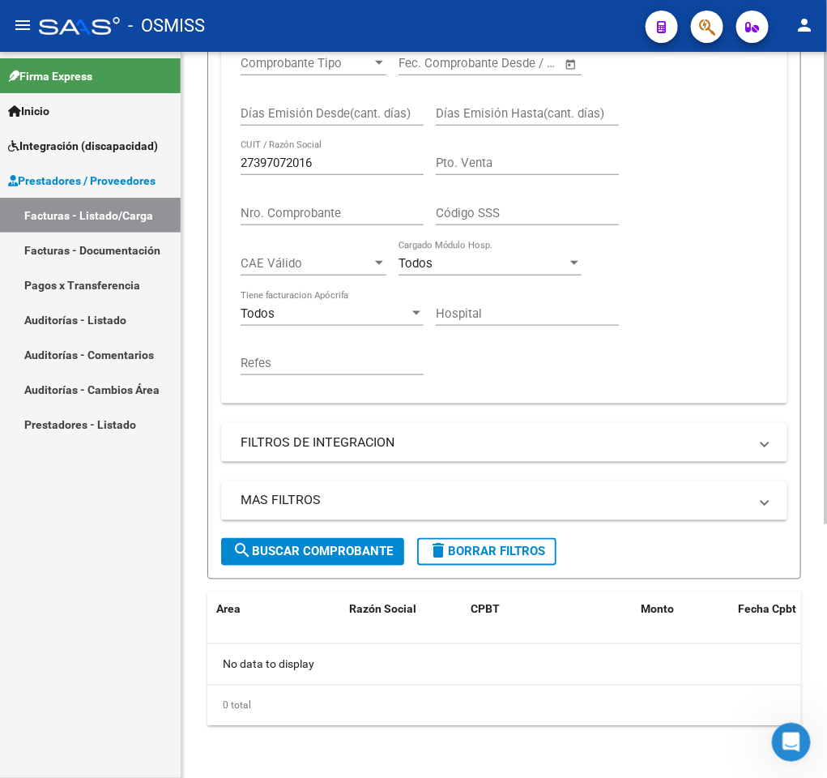
click at [338, 163] on input "27397072016" at bounding box center [332, 163] width 183 height 15
paste input "00433435"
click at [346, 547] on span "search Buscar Comprobante" at bounding box center [313, 552] width 160 height 15
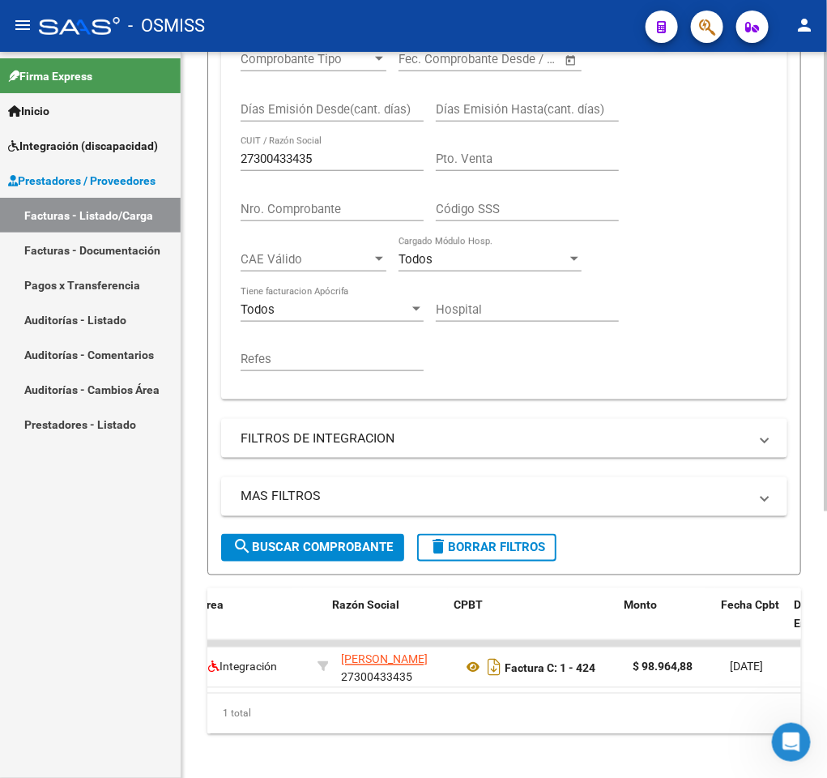
scroll to position [0, 321]
click at [324, 163] on input "27300433435" at bounding box center [332, 159] width 183 height 15
paste input "415653609"
click at [341, 540] on button "search Buscar Comprobante" at bounding box center [312, 548] width 183 height 28
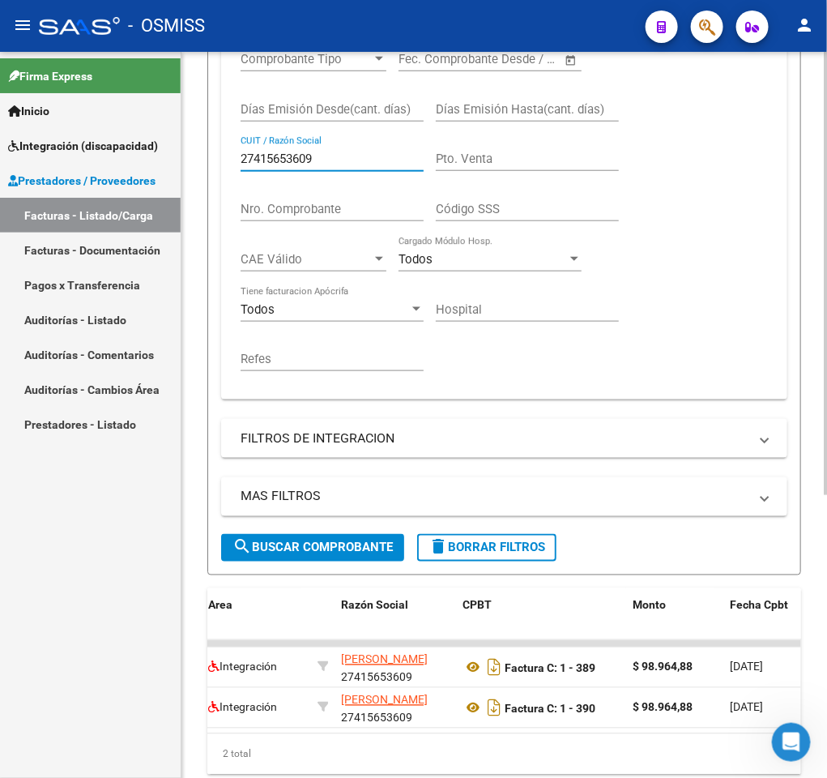
click at [358, 158] on input "27415653609" at bounding box center [332, 159] width 183 height 15
paste input "30716524945"
click at [282, 553] on span "search Buscar Comprobante" at bounding box center [313, 547] width 160 height 15
click at [352, 164] on input "30716524945" at bounding box center [332, 159] width 183 height 15
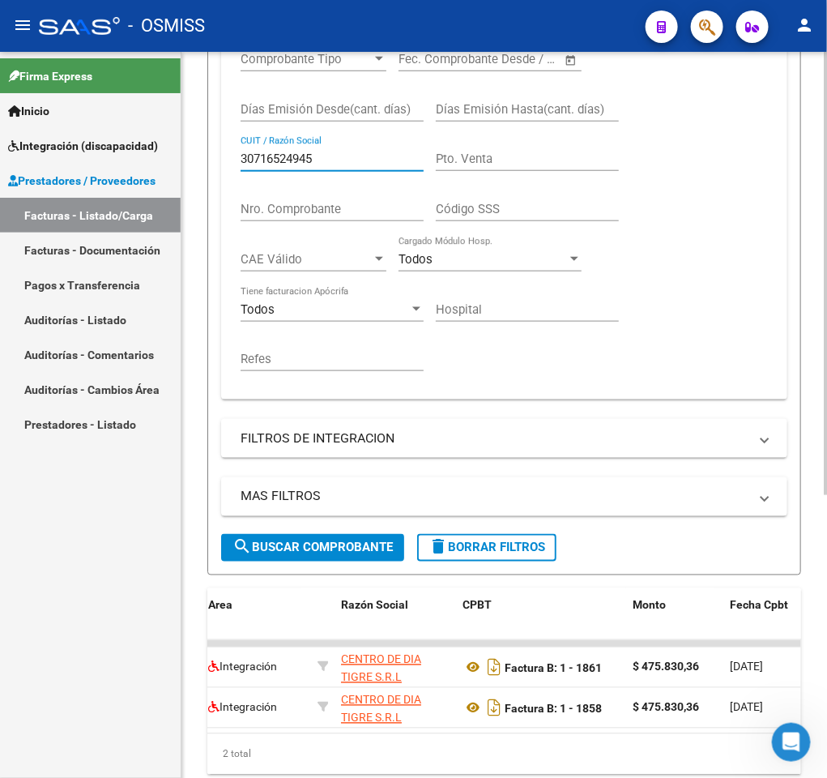
click at [352, 164] on input "30716524945" at bounding box center [332, 159] width 183 height 15
paste input "7810577"
click at [314, 548] on span "search Buscar Comprobante" at bounding box center [313, 547] width 160 height 15
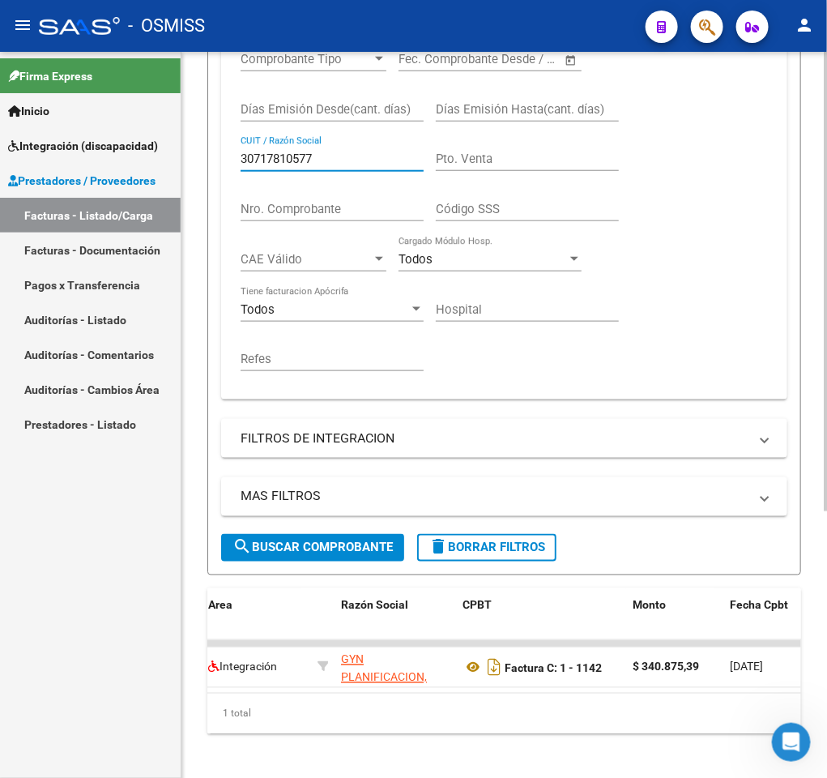
click at [374, 165] on input "30717810577" at bounding box center [332, 159] width 183 height 15
paste input "20955335393"
click at [341, 545] on span "search Buscar Comprobante" at bounding box center [313, 547] width 160 height 15
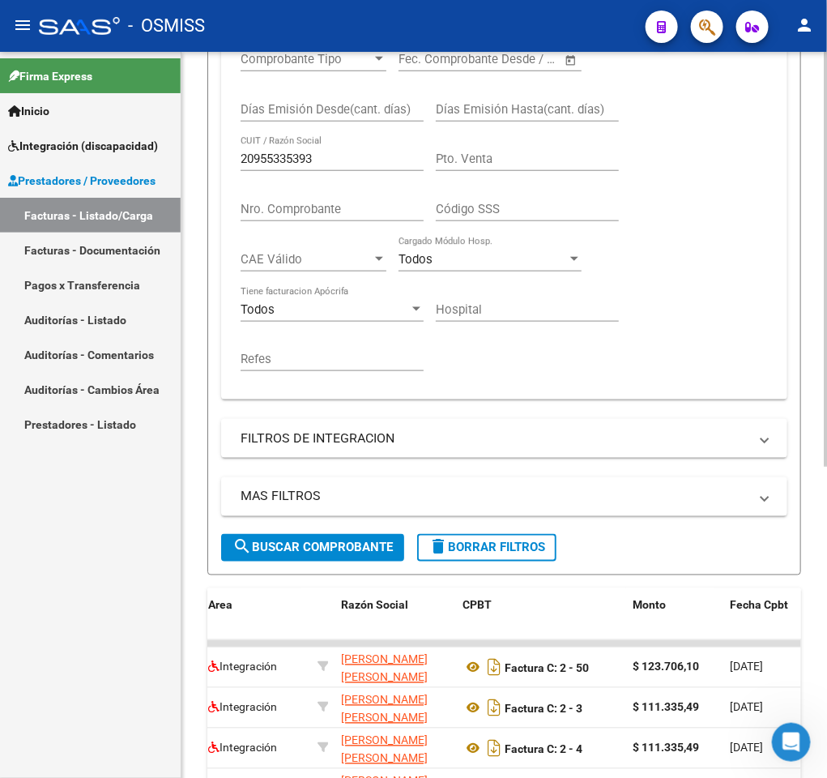
click at [810, 424] on div "Video tutorial PRESTADORES -> Listado de CPBTs Emitidos por Prestadores / Prove…" at bounding box center [505, 283] width 646 height 1247
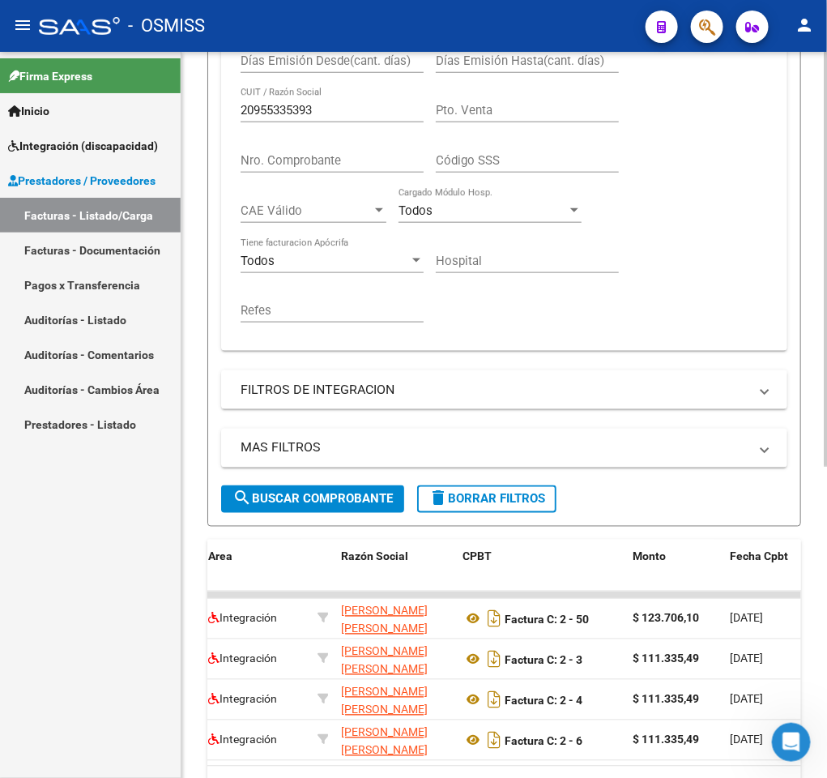
scroll to position [489, 0]
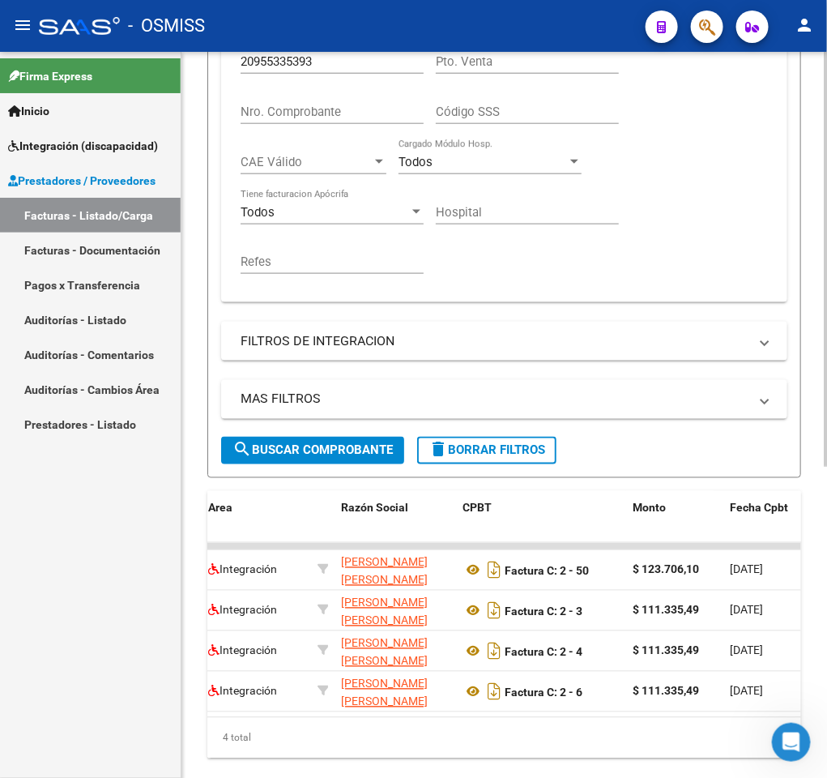
click at [327, 68] on input "20955335393" at bounding box center [332, 61] width 183 height 15
click at [327, 68] on div "Comprobante Tipo Comprobante Tipo Fecha inicio – Fecha fin Fec. Comprobante Des…" at bounding box center [505, 114] width 528 height 350
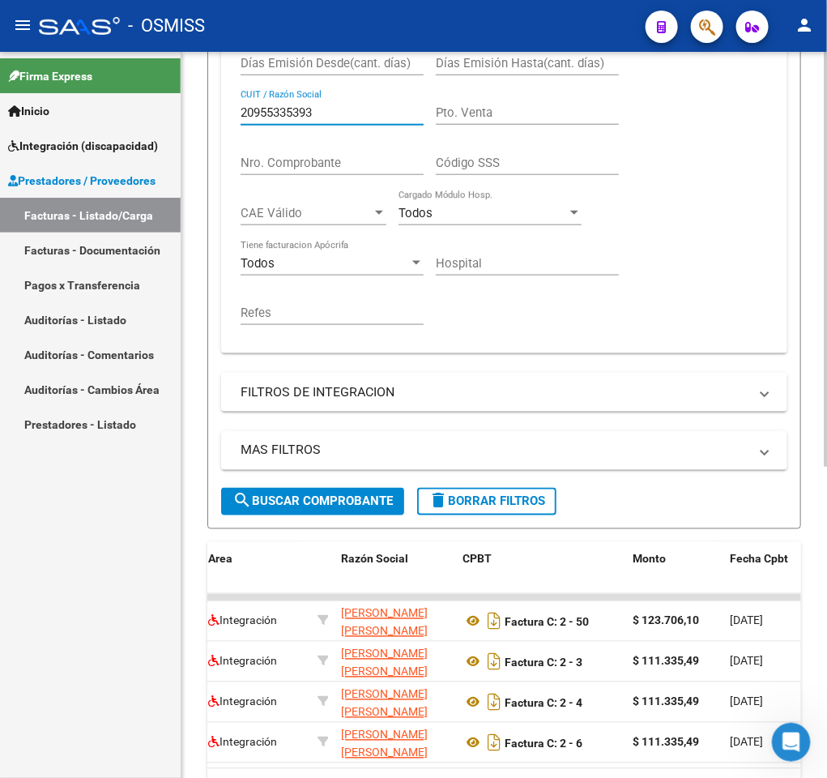
paste input "7228422156"
click at [348, 504] on span "search Buscar Comprobante" at bounding box center [313, 501] width 160 height 15
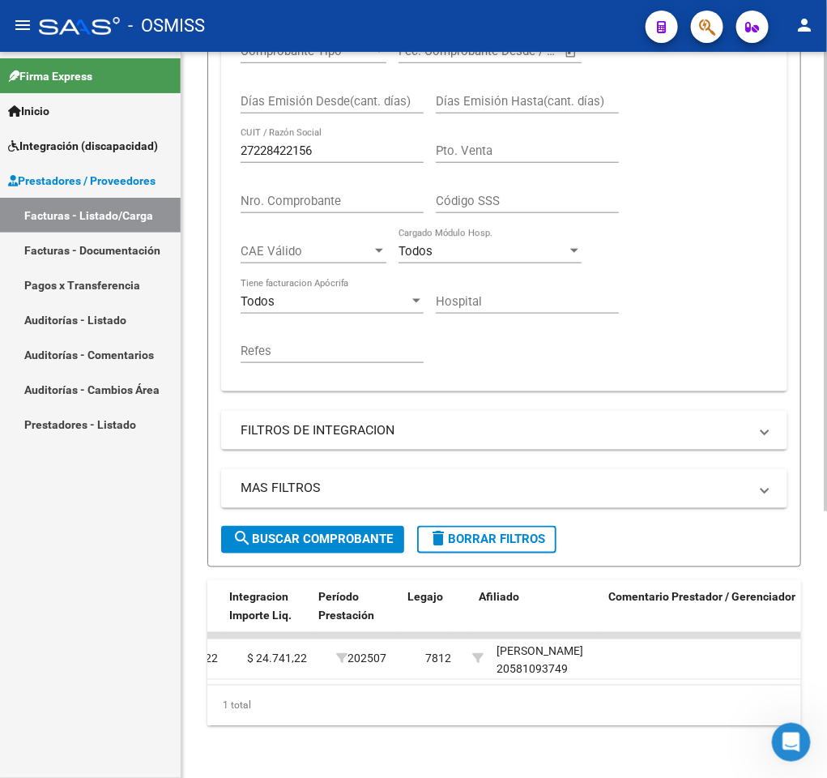
scroll to position [0, 2161]
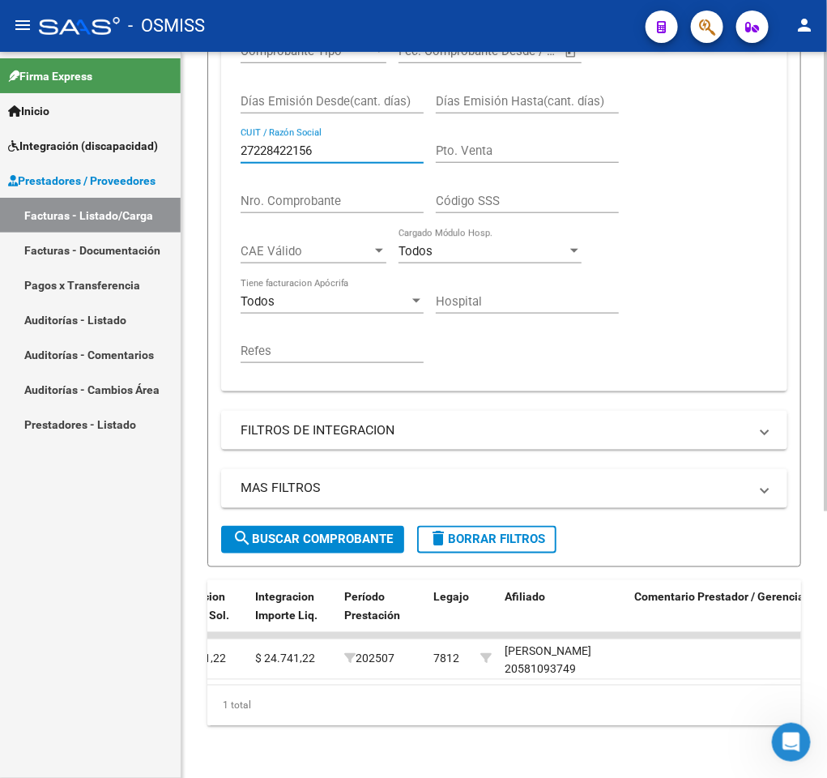
click at [395, 143] on input "27228422156" at bounding box center [332, 150] width 183 height 15
paste input "316527073"
click at [356, 526] on button "search Buscar Comprobante" at bounding box center [312, 540] width 183 height 28
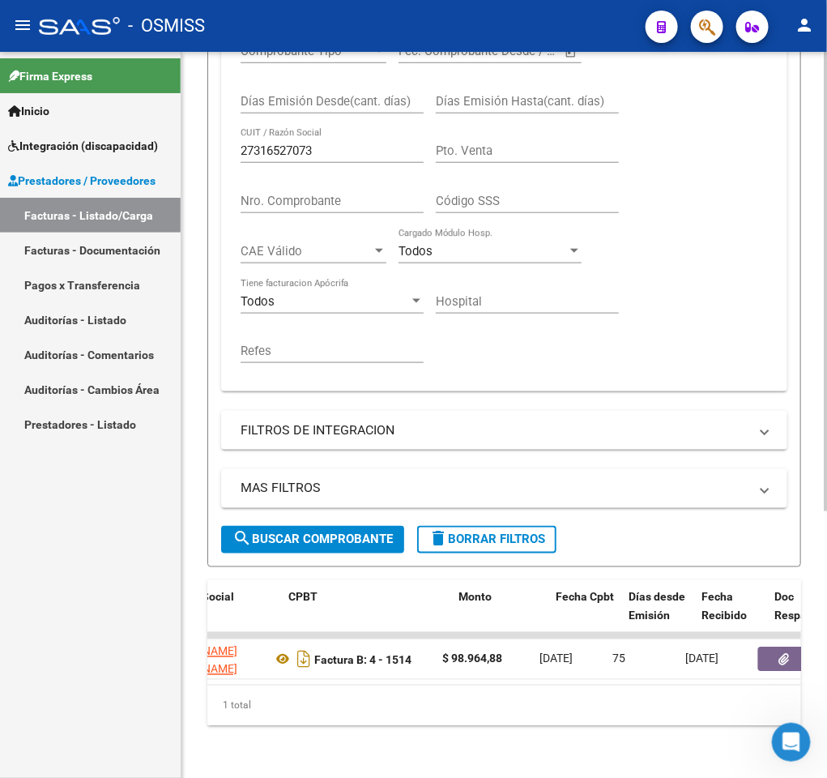
scroll to position [0, 477]
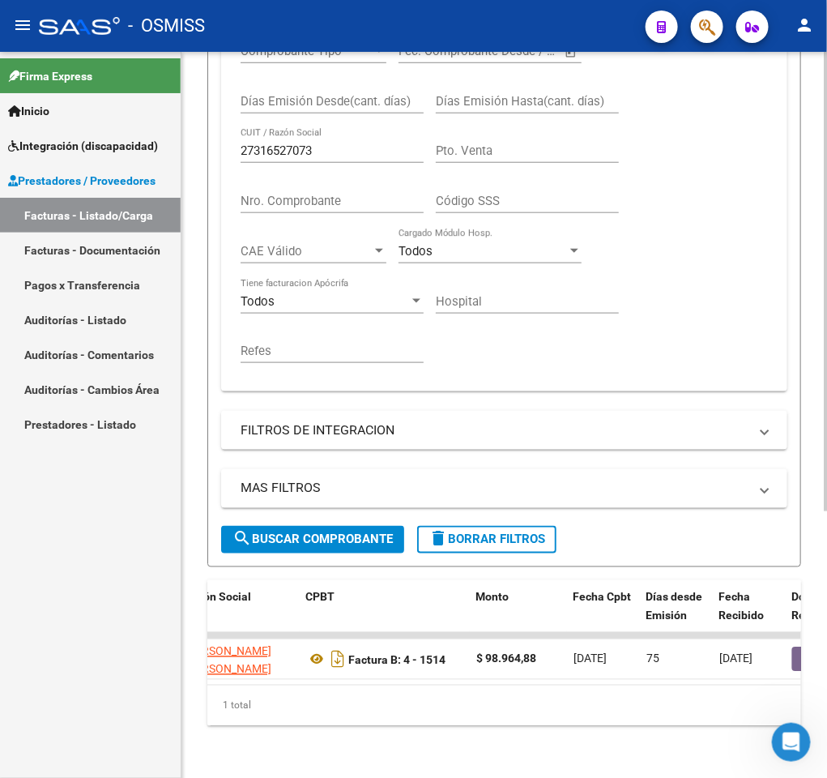
click at [345, 143] on input "27316527073" at bounding box center [332, 150] width 183 height 15
paste input "262822074"
click at [323, 532] on span "search Buscar Comprobante" at bounding box center [313, 539] width 160 height 15
click at [331, 143] on input "27262822074" at bounding box center [332, 150] width 183 height 15
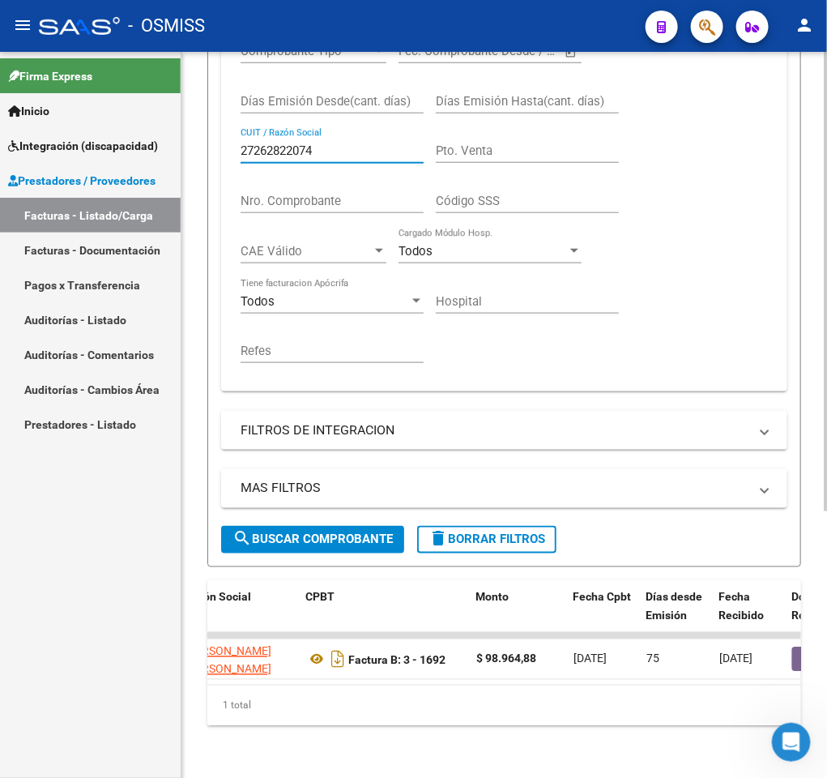
click at [331, 143] on input "27262822074" at bounding box center [332, 150] width 183 height 15
paste input "37018828"
click at [372, 532] on span "search Buscar Comprobante" at bounding box center [313, 539] width 160 height 15
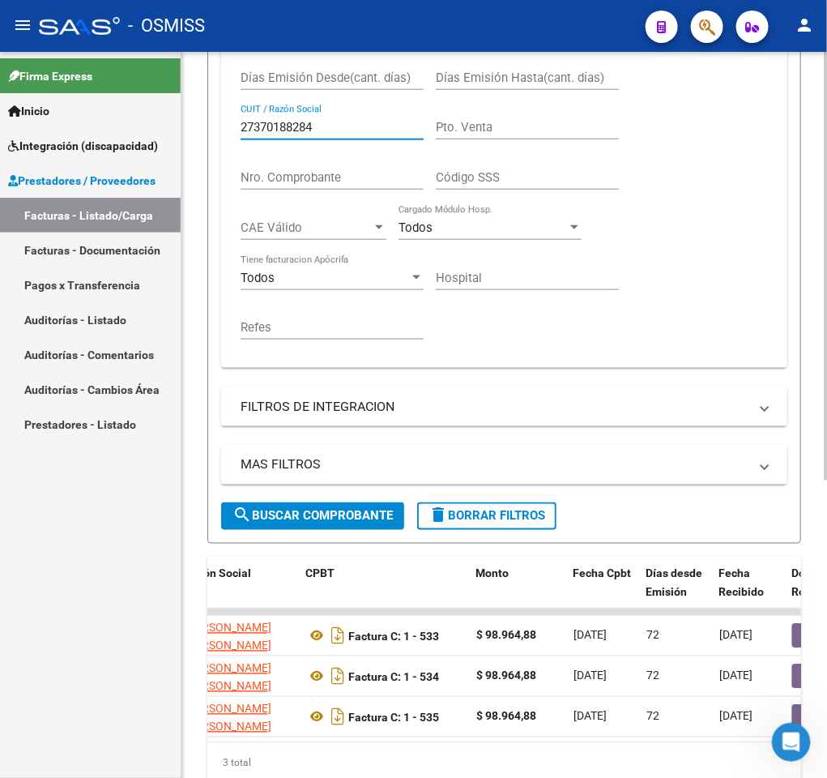
click at [361, 125] on input "27370188284" at bounding box center [332, 127] width 183 height 15
paste input "37313154098"
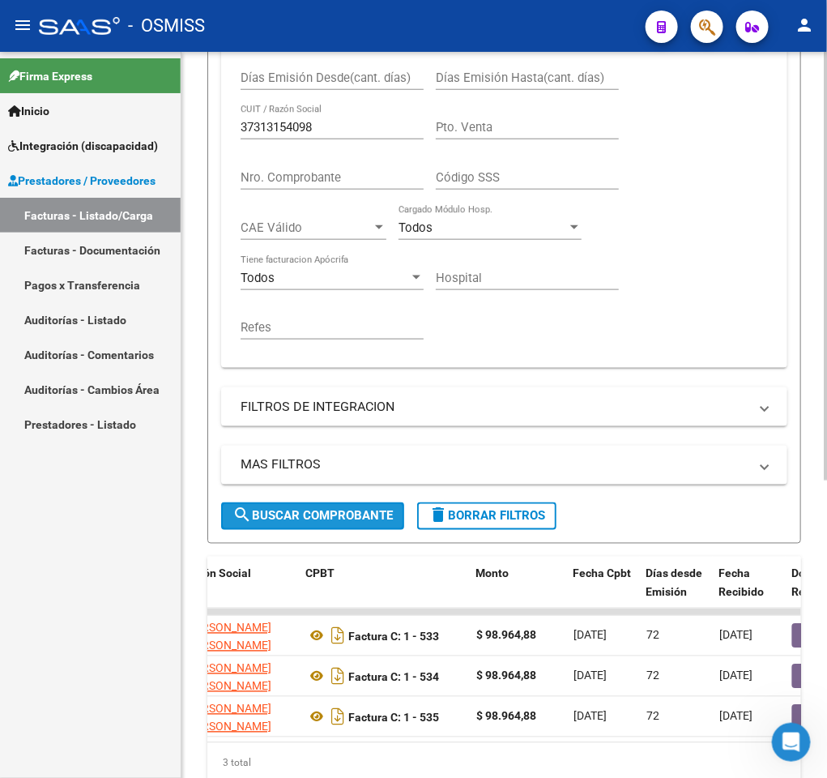
click at [372, 511] on span "search Buscar Comprobante" at bounding box center [313, 516] width 160 height 15
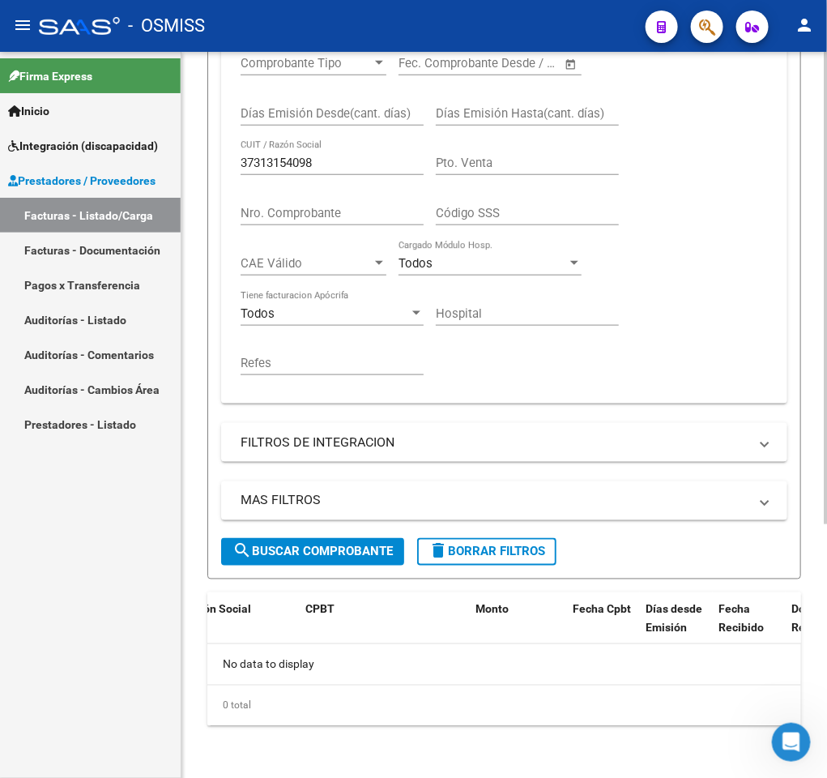
scroll to position [391, 0]
click at [374, 160] on input "37313154098" at bounding box center [332, 163] width 183 height 15
paste input "27241037245"
click at [360, 538] on button "search Buscar Comprobante" at bounding box center [312, 552] width 183 height 28
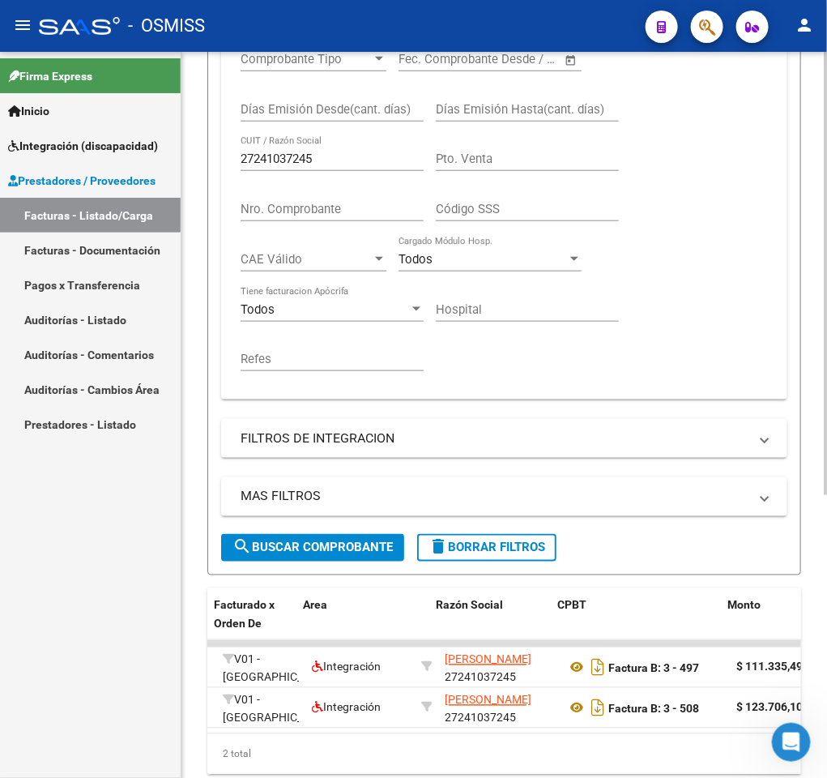
scroll to position [0, 207]
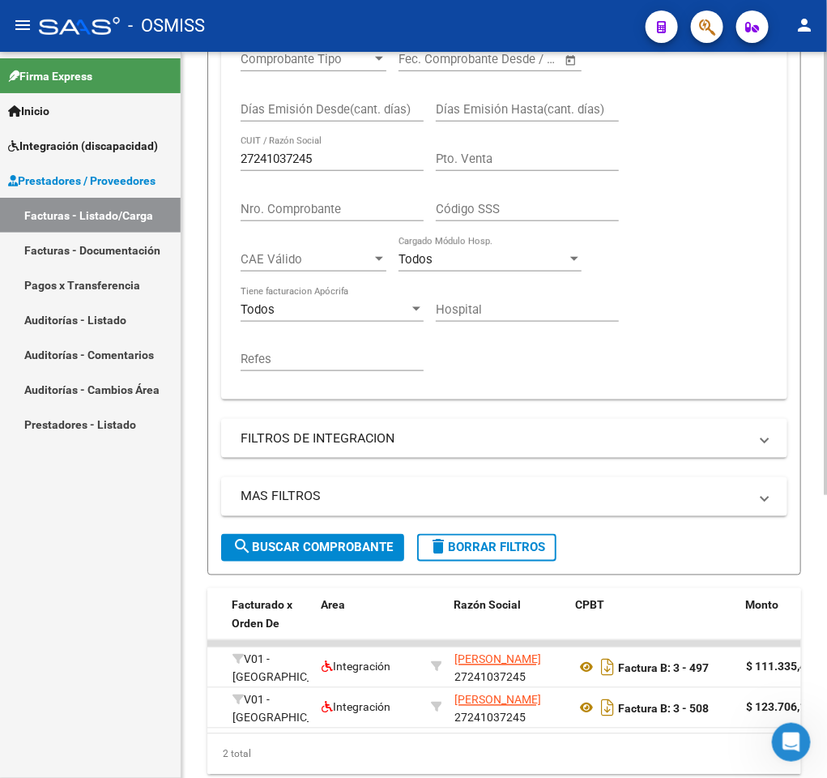
click at [344, 160] on input "27241037245" at bounding box center [332, 159] width 183 height 15
paste input "329453222"
click at [390, 552] on span "search Buscar Comprobante" at bounding box center [313, 547] width 160 height 15
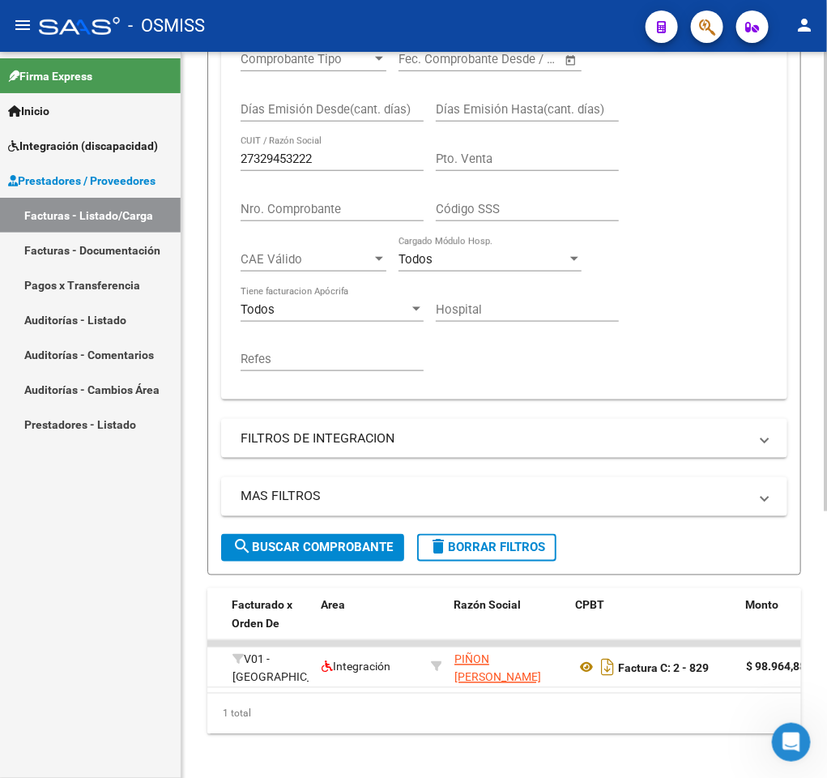
click at [357, 164] on input "27329453222" at bounding box center [332, 159] width 183 height 15
click at [319, 560] on button "search Buscar Comprobante" at bounding box center [312, 548] width 183 height 28
click at [350, 164] on input "27313154098" at bounding box center [332, 159] width 183 height 15
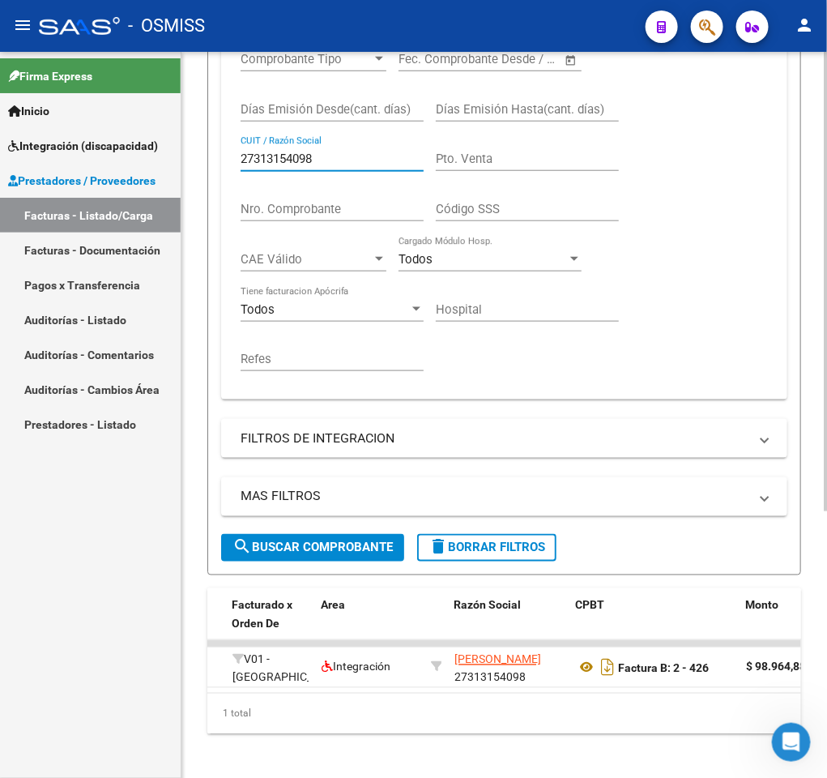
paste input "93427626"
click at [378, 550] on span "search Buscar Comprobante" at bounding box center [313, 547] width 160 height 15
click at [396, 159] on input "27393427626" at bounding box center [332, 159] width 183 height 15
paste input "70188284"
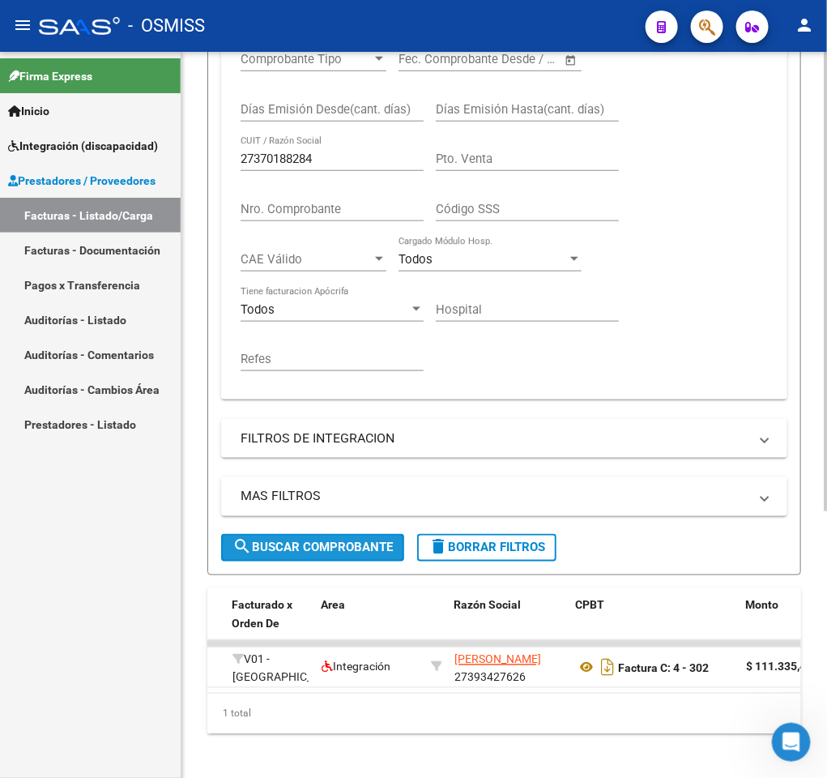
click at [370, 555] on span "search Buscar Comprobante" at bounding box center [313, 547] width 160 height 15
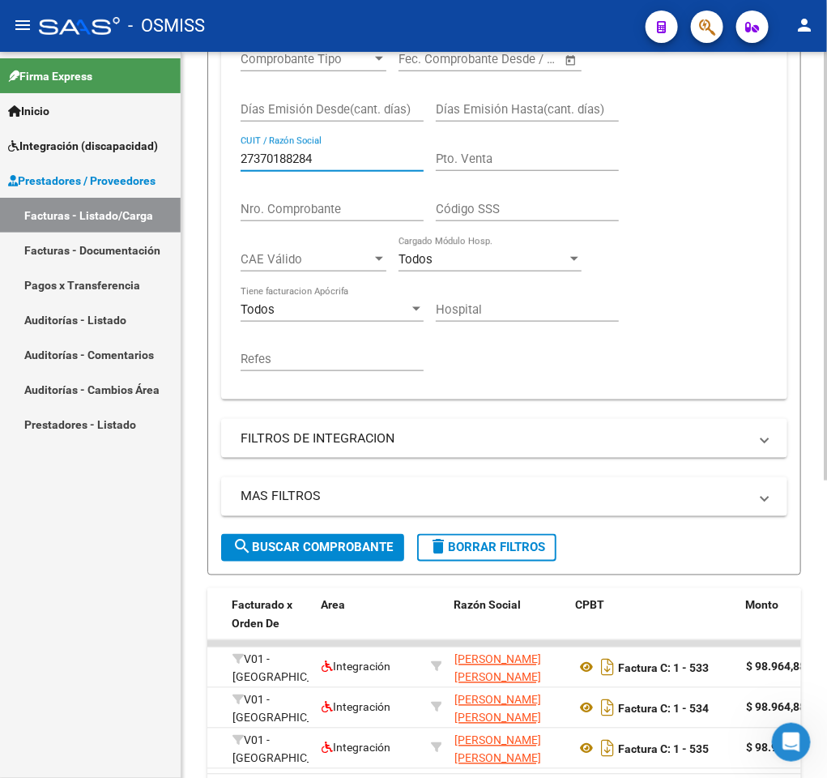
click at [358, 166] on input "27370188284" at bounding box center [332, 159] width 183 height 15
paste input "263653349"
click at [370, 548] on span "search Buscar Comprobante" at bounding box center [313, 547] width 160 height 15
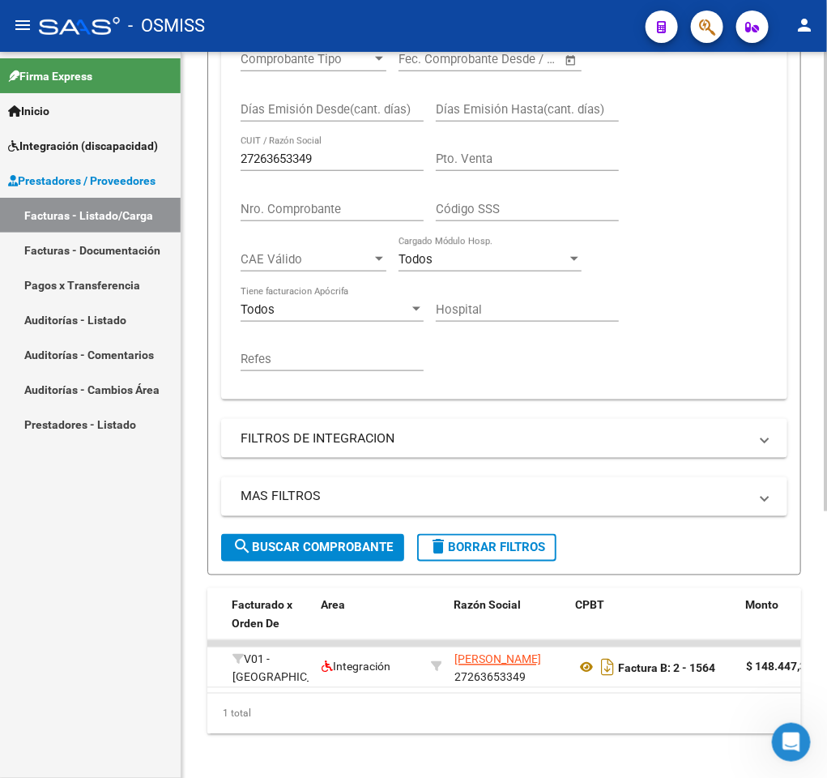
drag, startPoint x: 363, startPoint y: 173, endPoint x: 355, endPoint y: 164, distance: 12.0
click at [355, 164] on div "27263653349 CUIT / Razón Social" at bounding box center [332, 153] width 183 height 35
click at [355, 164] on input "27263653349" at bounding box center [332, 159] width 183 height 15
paste input "406551844"
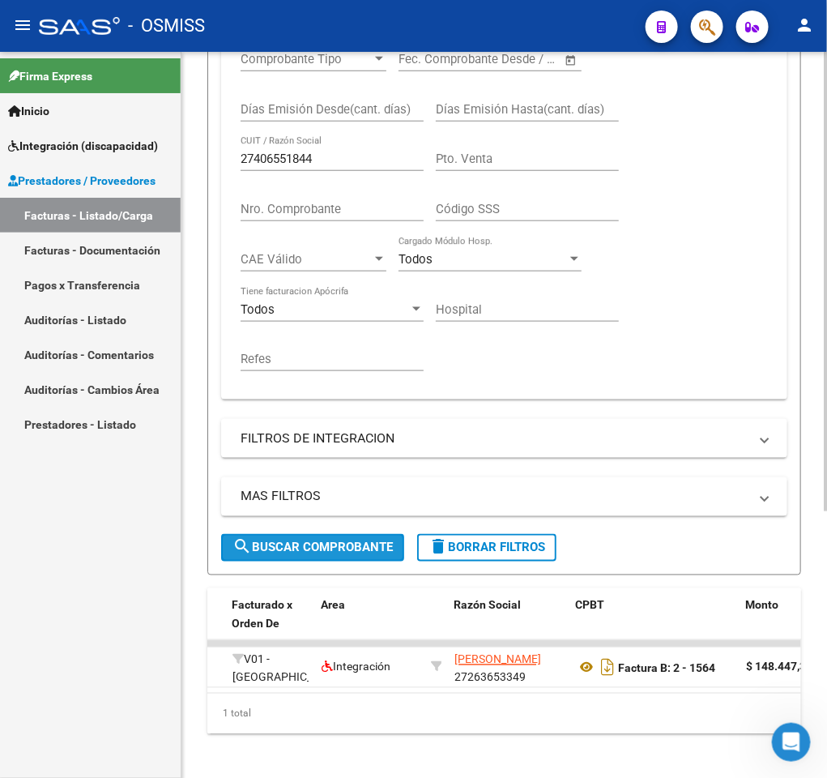
click at [348, 549] on span "search Buscar Comprobante" at bounding box center [313, 547] width 160 height 15
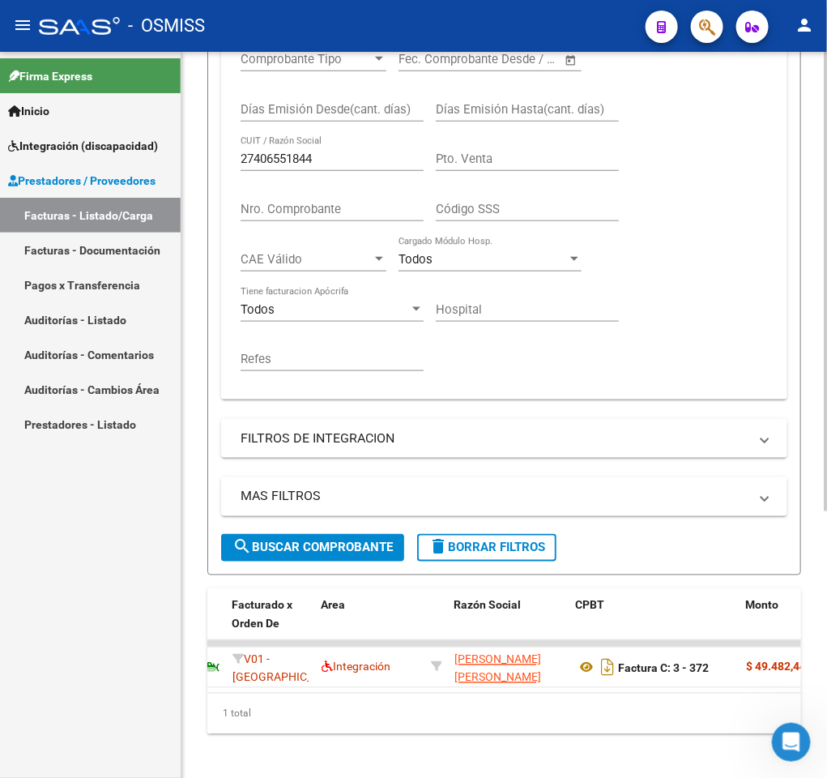
click at [358, 163] on input "27406551844" at bounding box center [332, 159] width 183 height 15
paste input "0407633690"
click at [293, 553] on span "search Buscar Comprobante" at bounding box center [313, 547] width 160 height 15
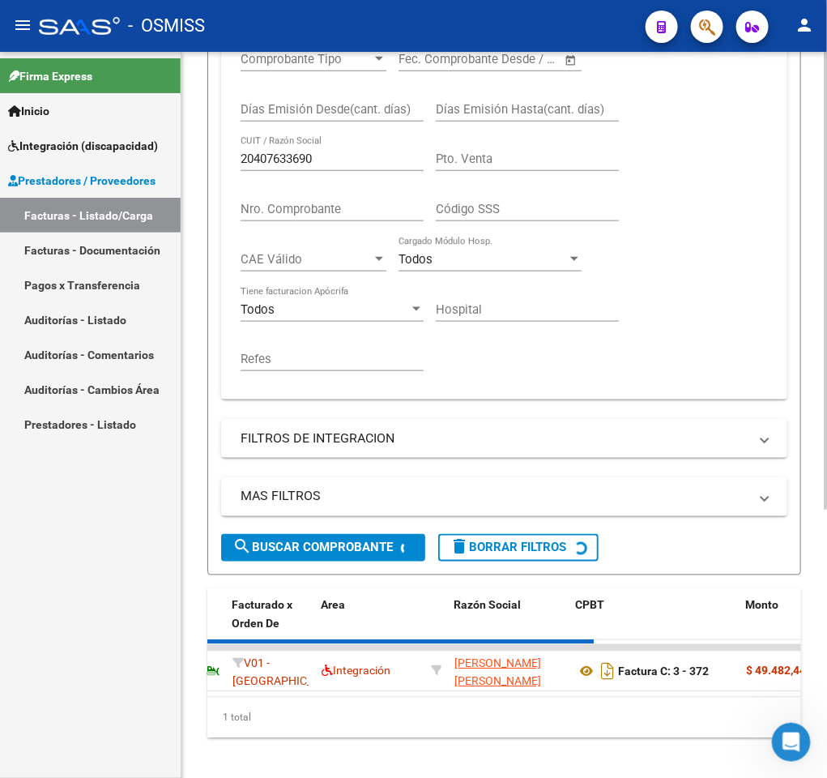
scroll to position [0, 0]
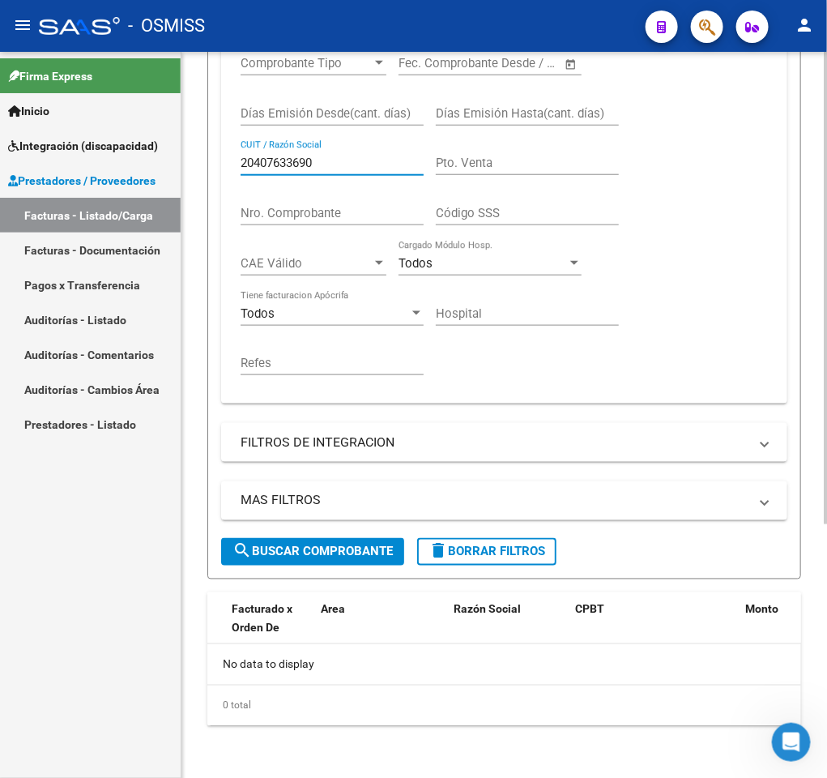
click at [344, 159] on input "20407633690" at bounding box center [332, 163] width 183 height 15
click at [336, 540] on button "search Buscar Comprobante" at bounding box center [312, 552] width 183 height 28
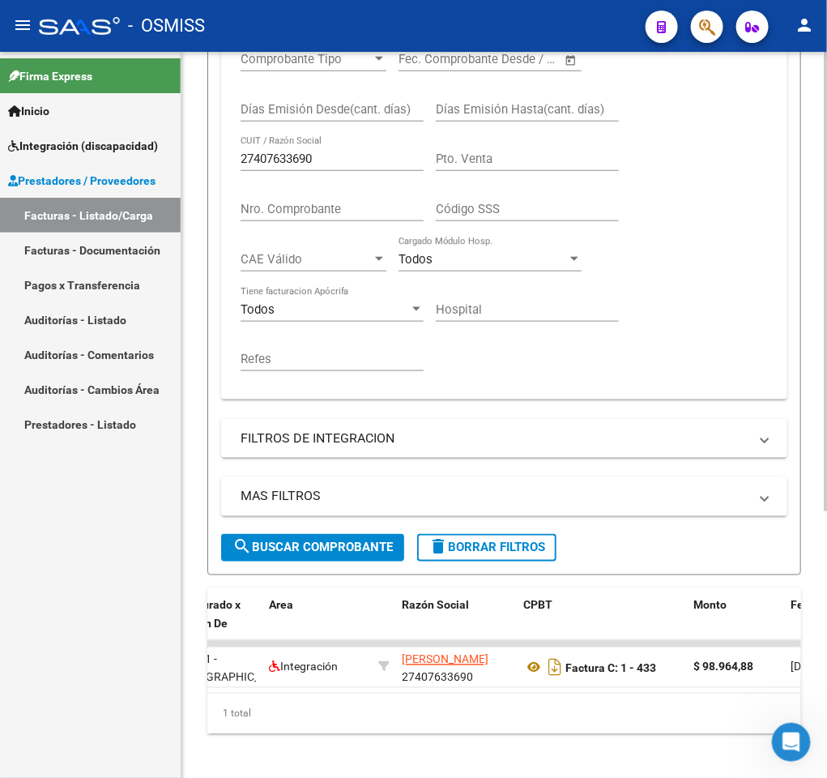
scroll to position [0, 243]
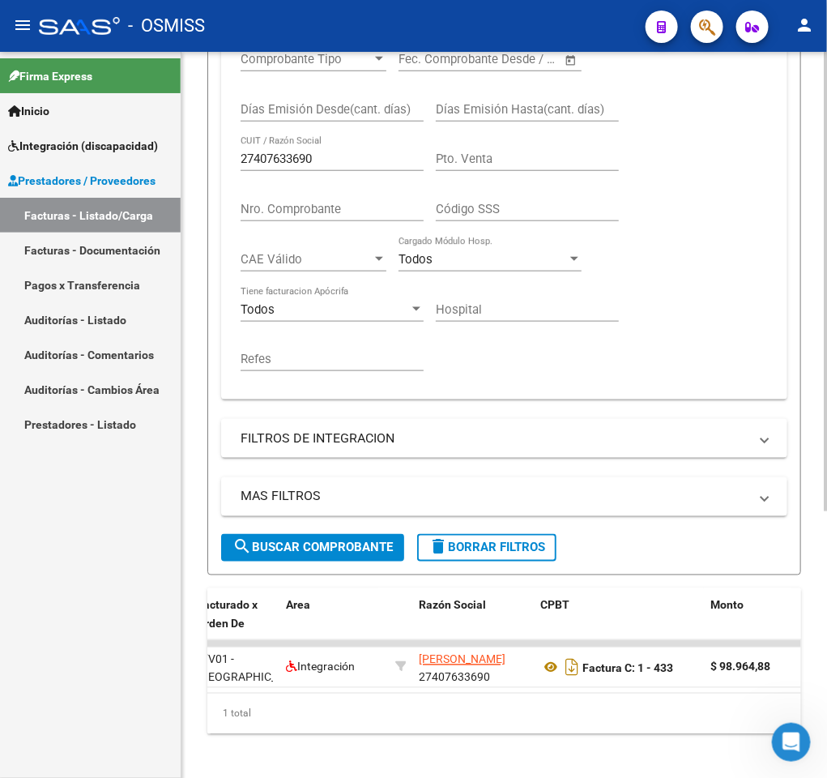
click at [331, 159] on input "27407633690" at bounding box center [332, 159] width 183 height 15
click at [272, 552] on span "search Buscar Comprobante" at bounding box center [313, 547] width 160 height 15
click at [370, 161] on input "27406551844" at bounding box center [332, 159] width 183 height 15
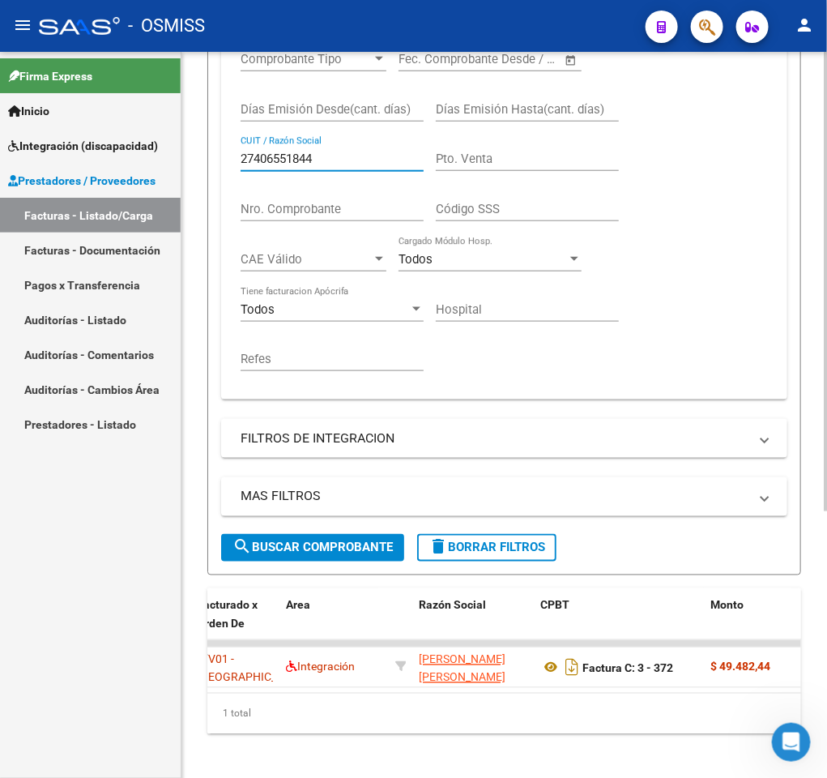
click at [370, 161] on input "27406551844" at bounding box center [332, 159] width 183 height 15
type input "27417388007"
click at [350, 540] on button "search Buscar Comprobante" at bounding box center [312, 548] width 183 height 28
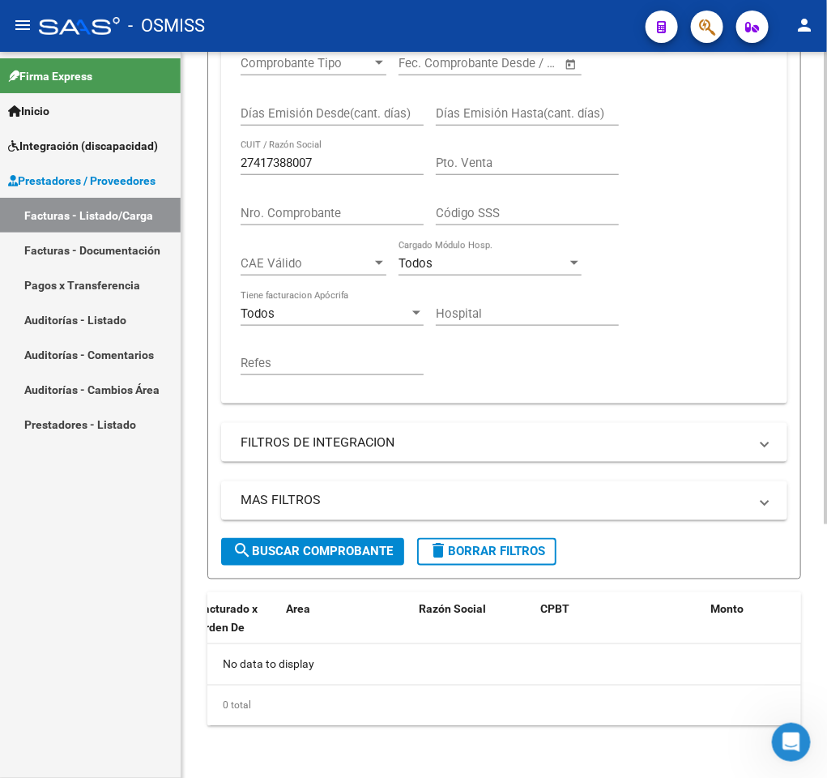
scroll to position [0, 0]
click at [453, 538] on button "delete Borrar Filtros" at bounding box center [486, 552] width 139 height 28
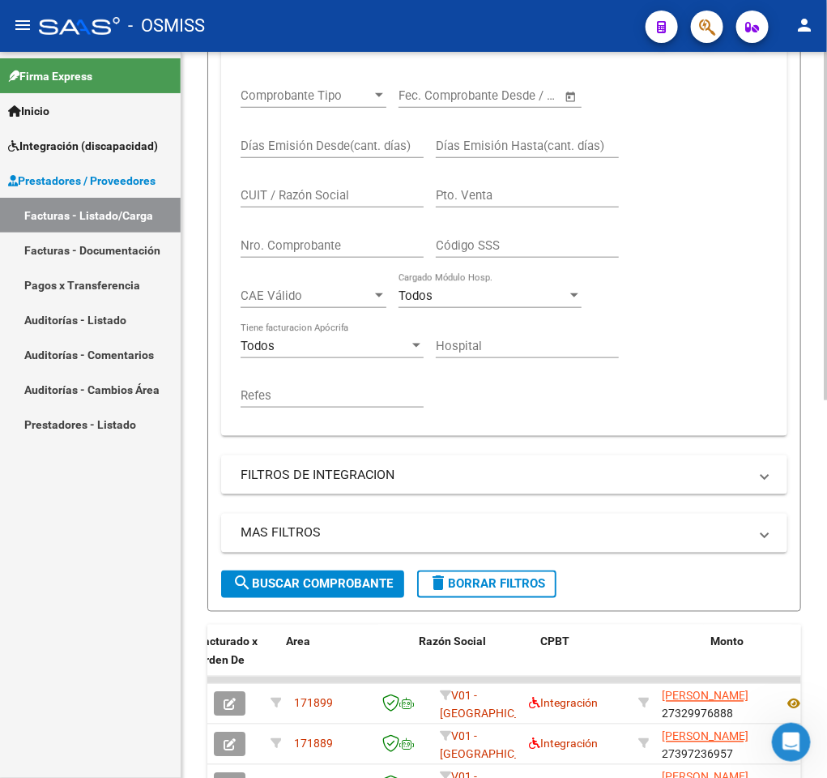
scroll to position [391, 0]
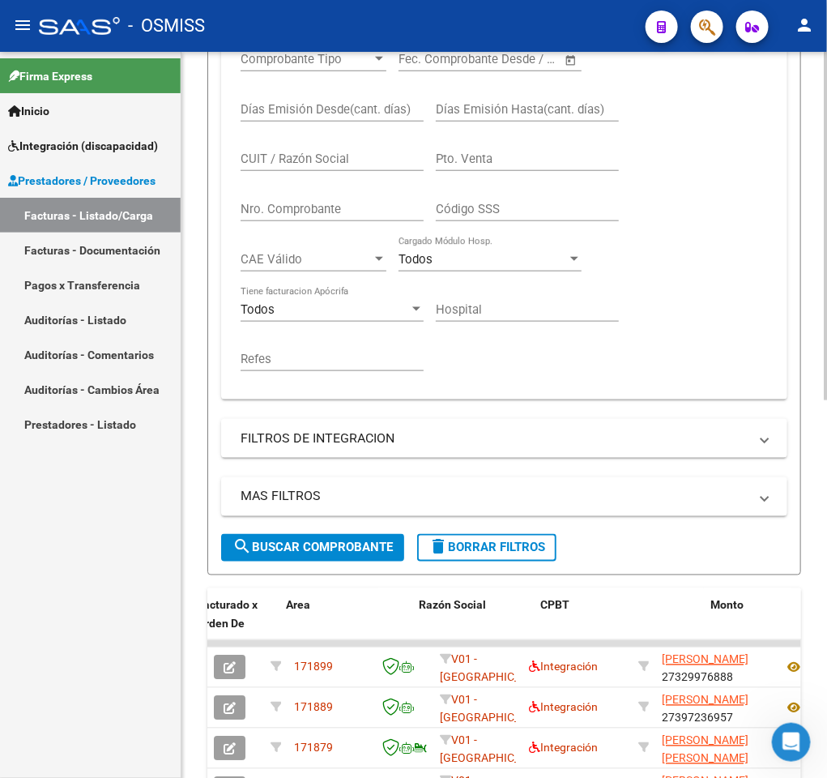
click at [810, 280] on div "Video tutorial PRESTADORES -> Listado de CPBTs Emitidos por Prestadores / Prove…" at bounding box center [505, 405] width 646 height 1490
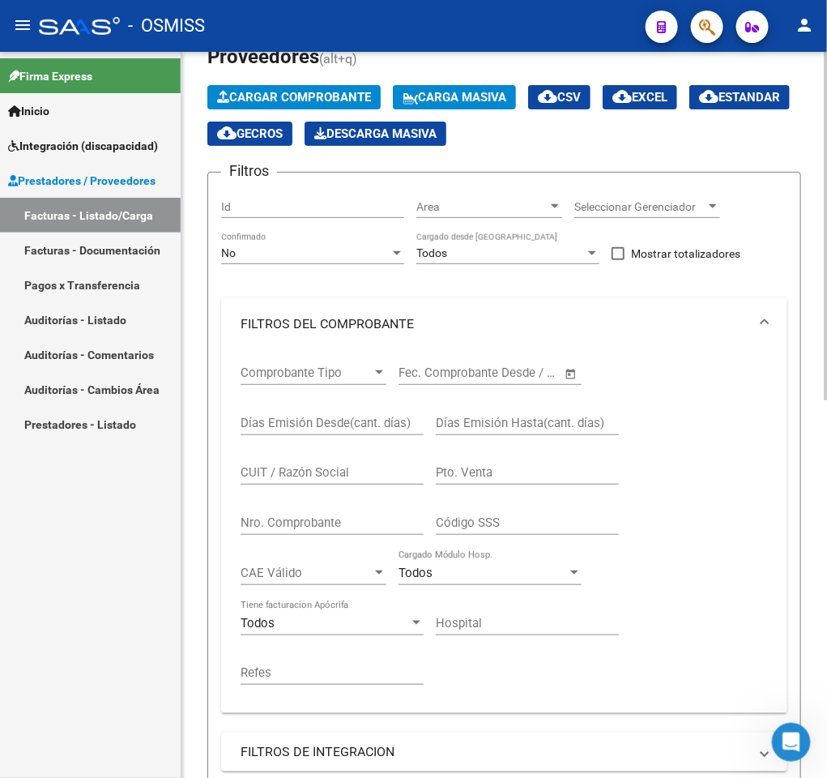
scroll to position [0, 0]
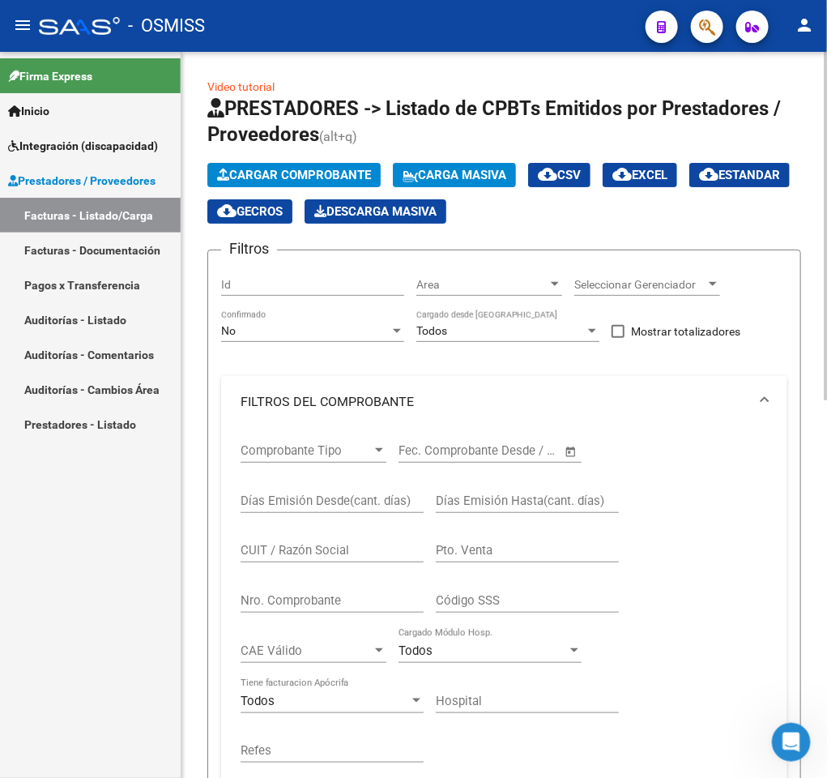
click at [365, 336] on div "No" at bounding box center [305, 331] width 169 height 14
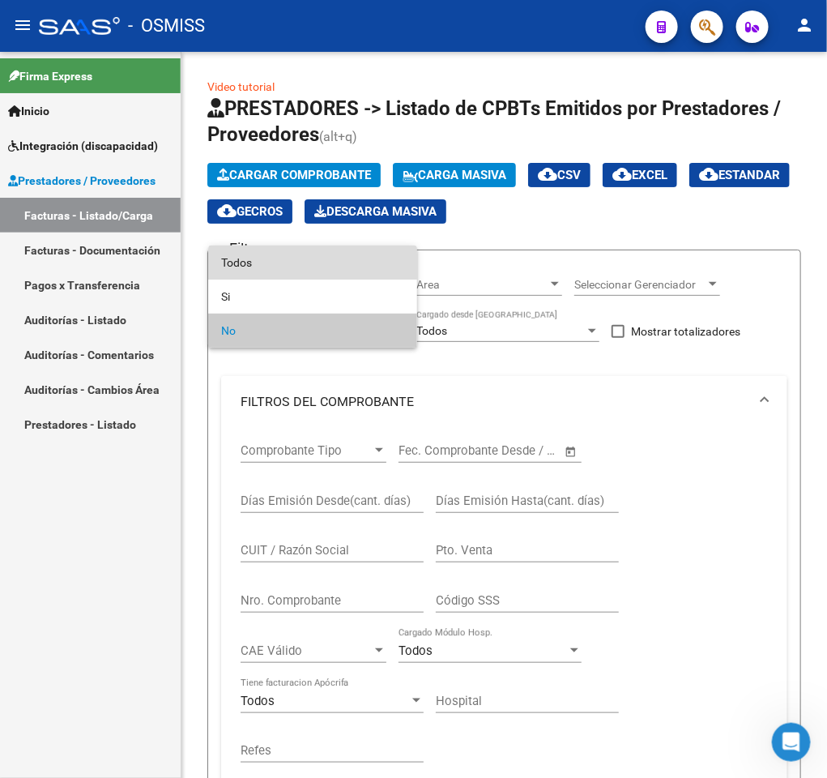
click at [356, 265] on span "Todos" at bounding box center [312, 263] width 183 height 34
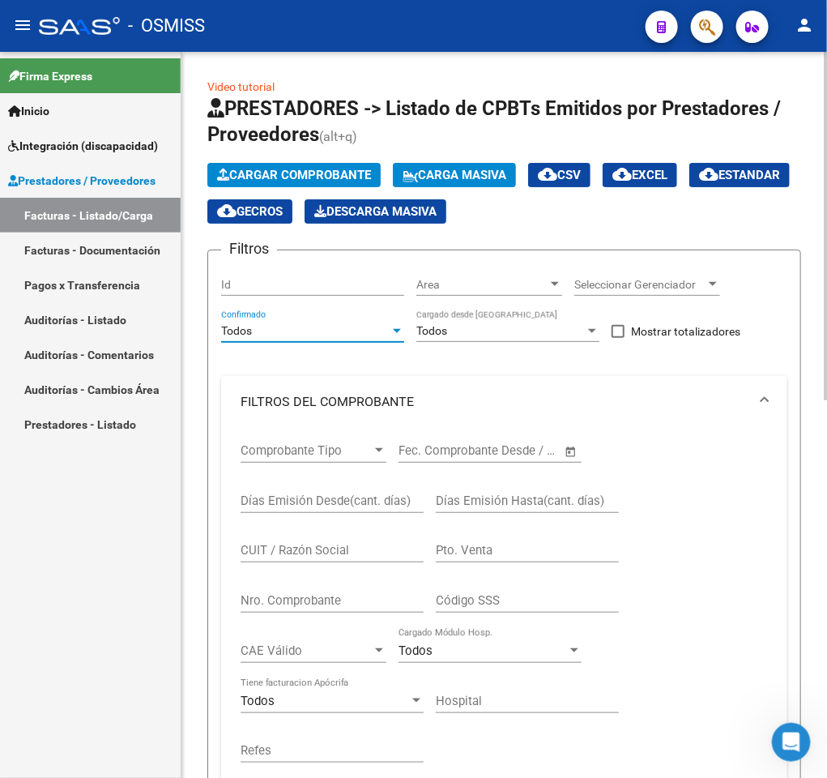
click at [669, 521] on div "Comprobante Tipo Comprobante Tipo Fecha inicio – Fecha fin Fec. Comprobante Des…" at bounding box center [505, 603] width 528 height 350
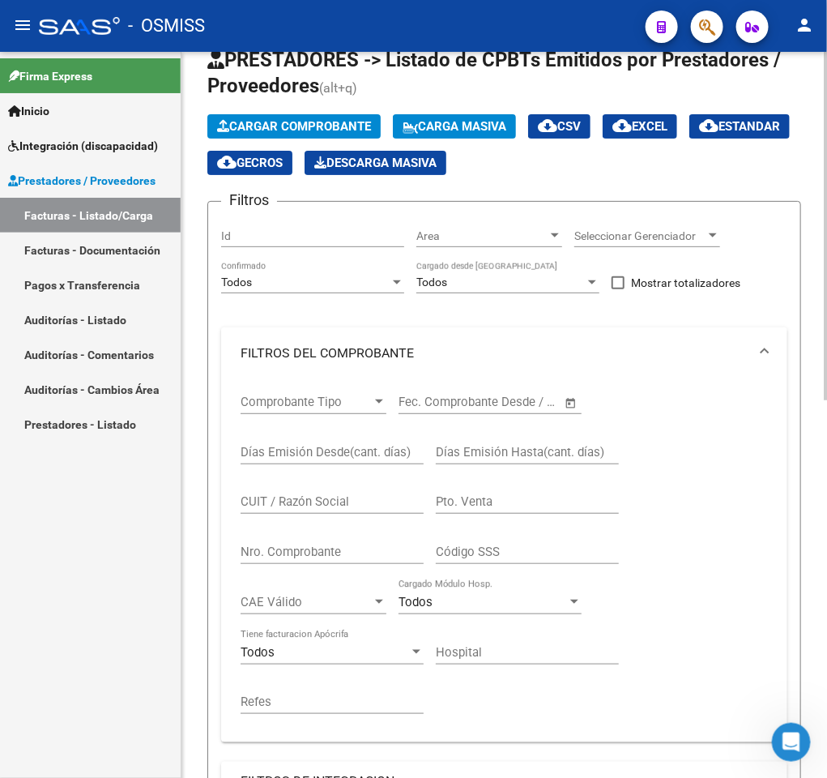
scroll to position [97, 0]
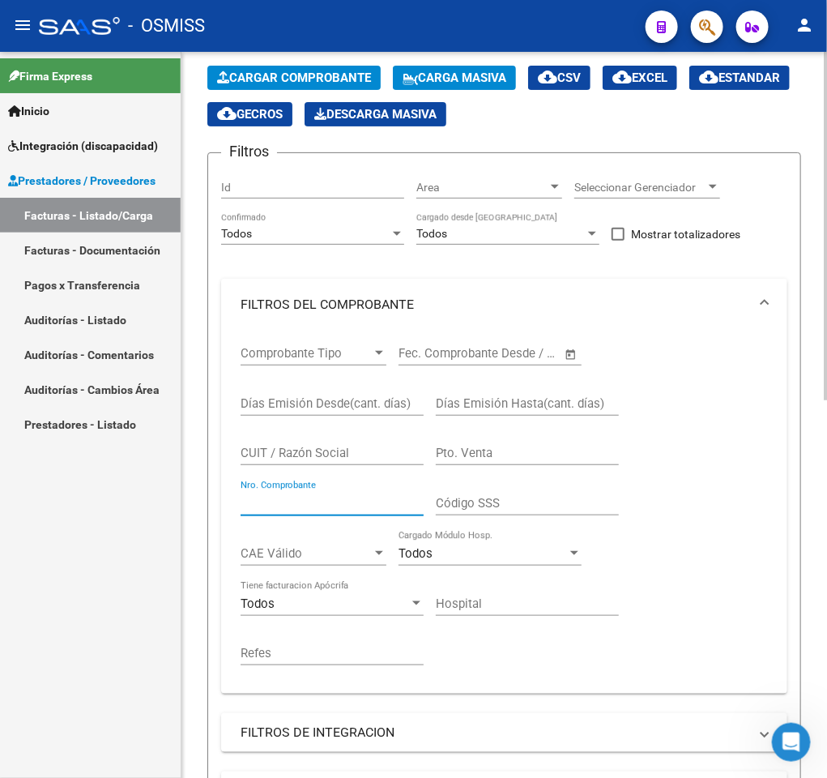
click at [336, 498] on input "Nro. Comprobante" at bounding box center [332, 503] width 183 height 15
type input "339"
click at [701, 565] on div "Comprobante Tipo Comprobante Tipo Fecha inicio – Fecha fin Fec. Comprobante Des…" at bounding box center [505, 506] width 528 height 350
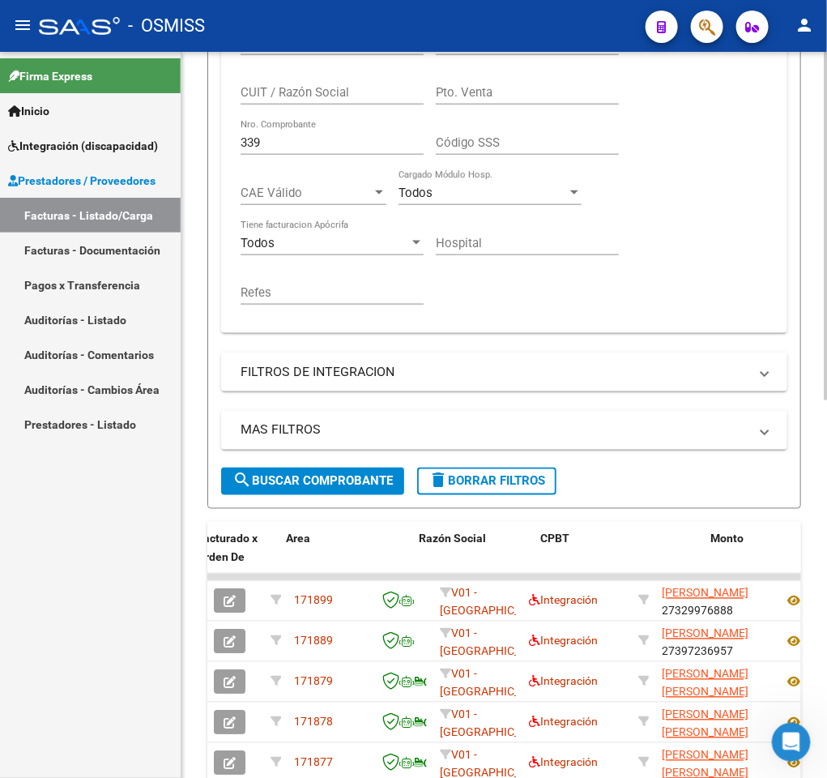
scroll to position [486, 0]
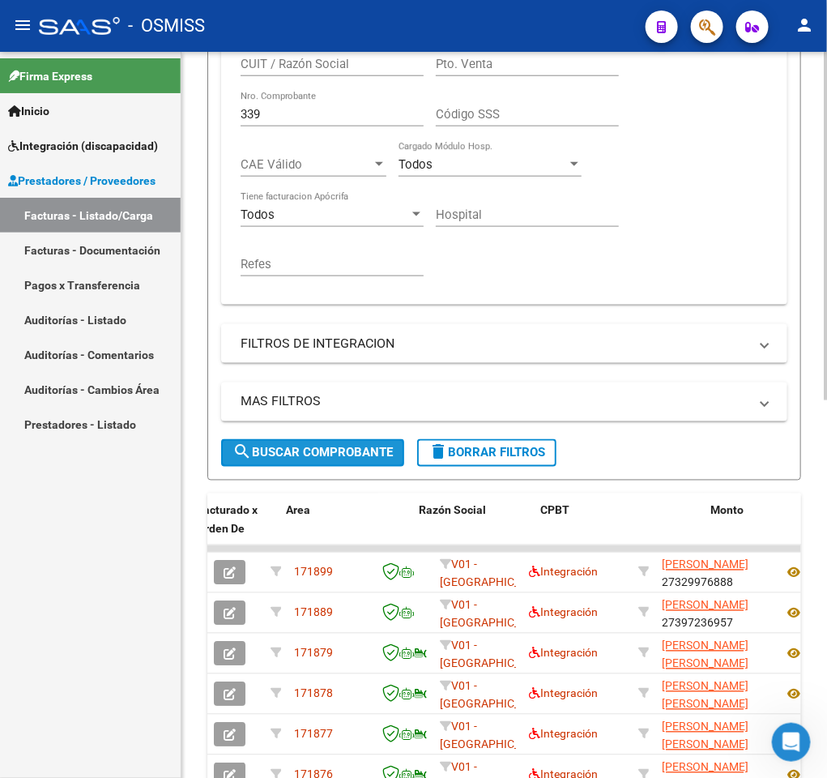
click at [318, 455] on span "search Buscar Comprobante" at bounding box center [313, 453] width 160 height 15
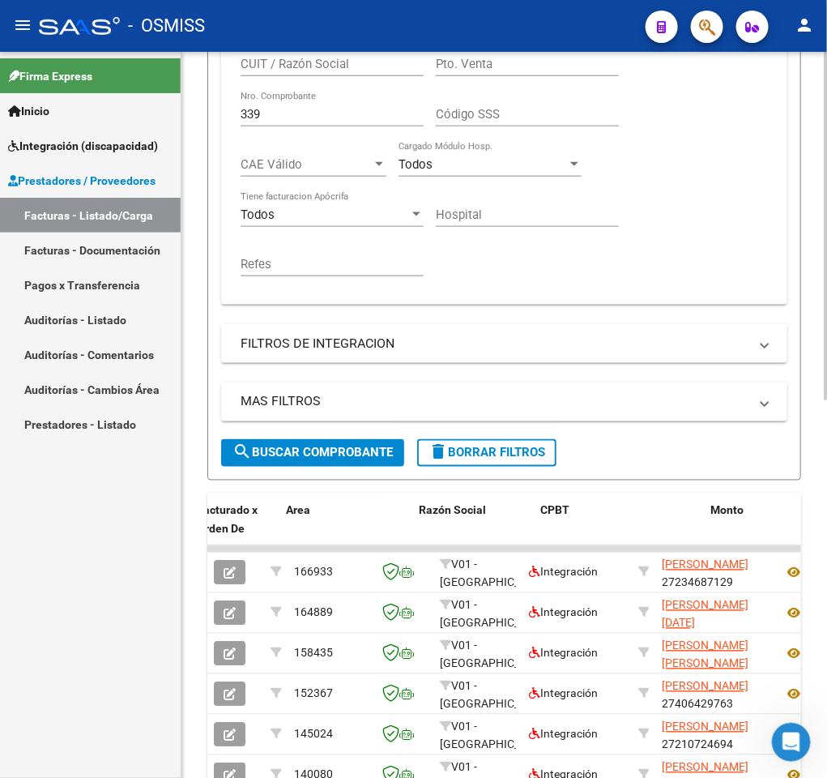
click at [185, 571] on div "Video tutorial PRESTADORES -> Listado de CPBTs Emitidos por Prestadores / Prove…" at bounding box center [505, 311] width 646 height 1490
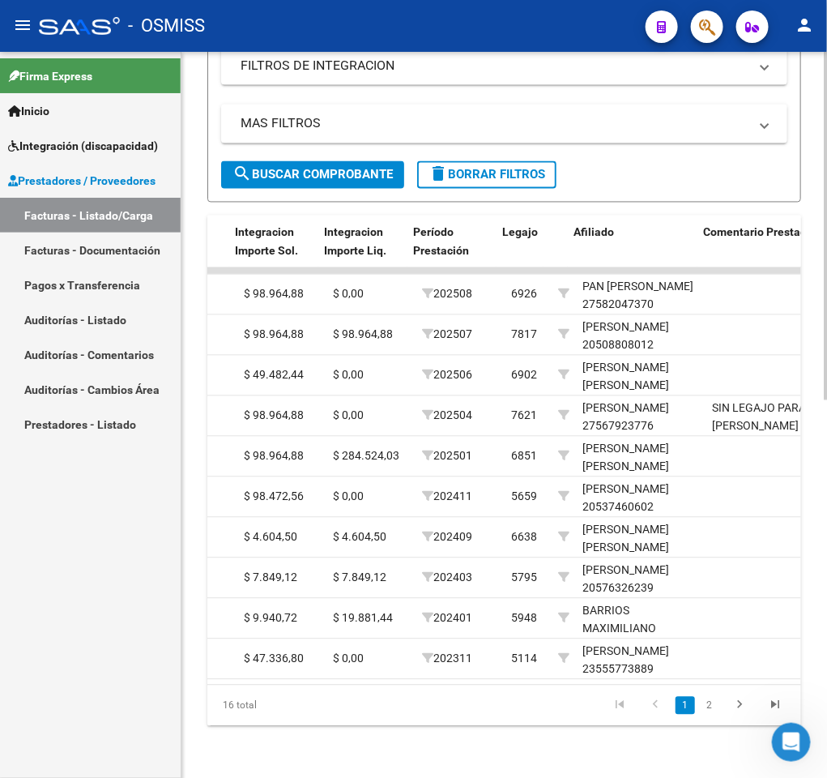
scroll to position [0, 2091]
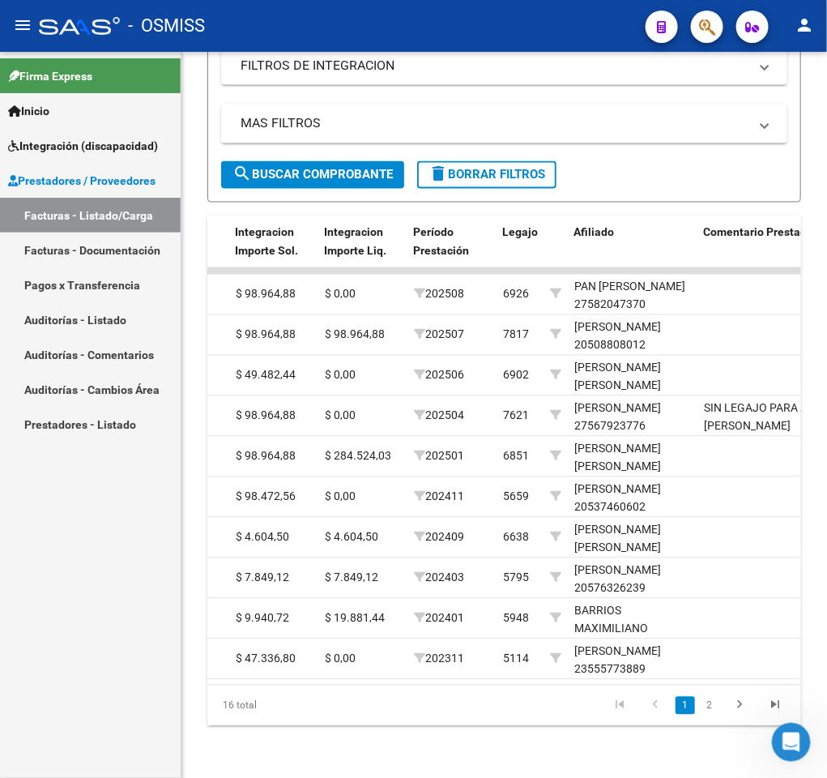
click at [181, 526] on mat-sidenav "Firma Express Inicio Instructivos Contacto OS Integración (discapacidad) Legajo…" at bounding box center [91, 415] width 182 height 726
click at [190, 532] on div "Video tutorial PRESTADORES -> Listado de CPBTs Emitidos por Prestadores / Prove…" at bounding box center [505, 33] width 646 height 1490
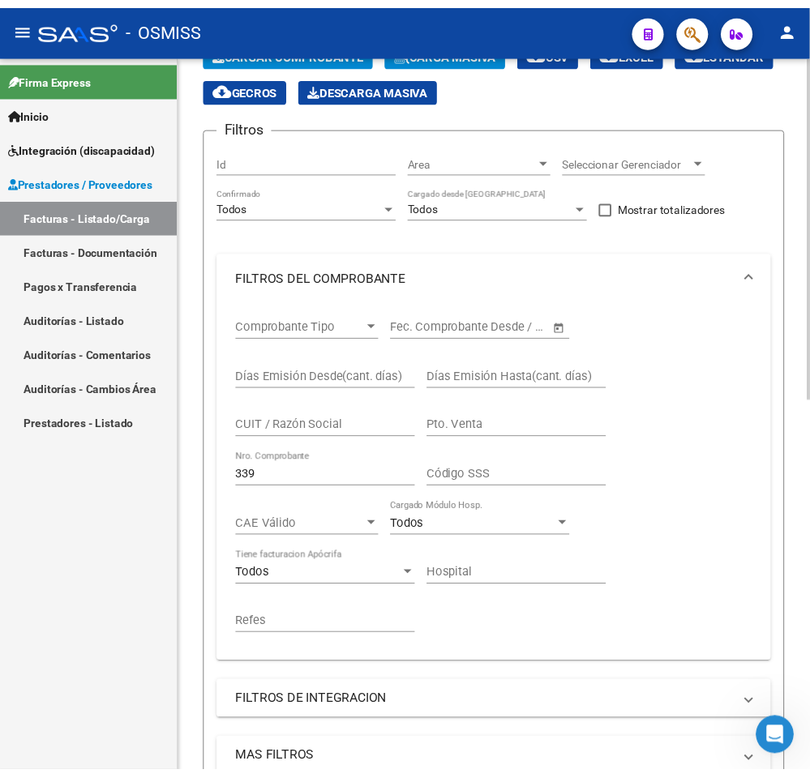
scroll to position [0, 0]
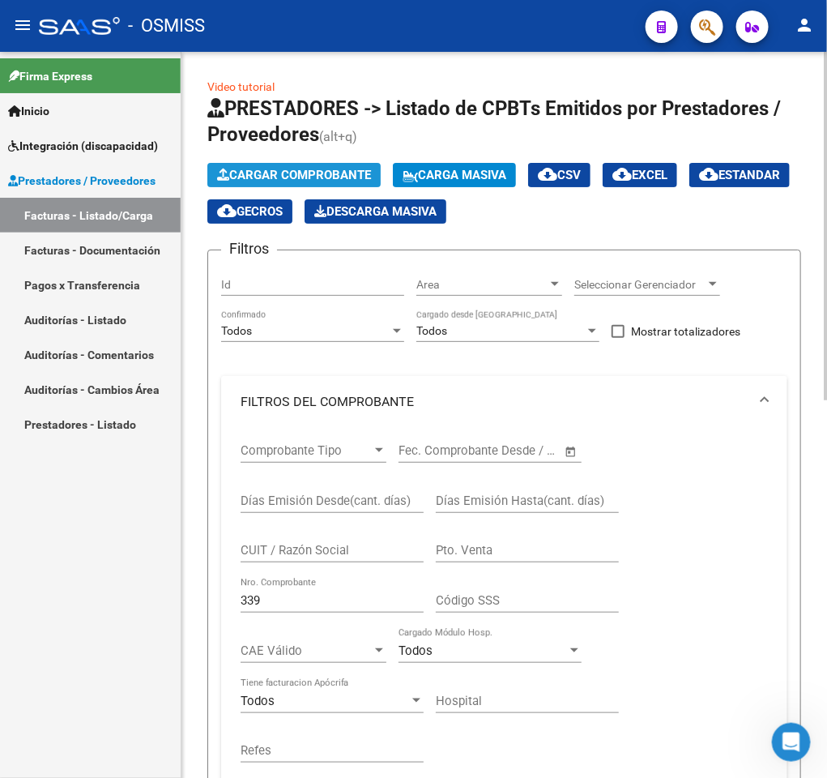
click at [306, 180] on span "Cargar Comprobante" at bounding box center [294, 175] width 154 height 15
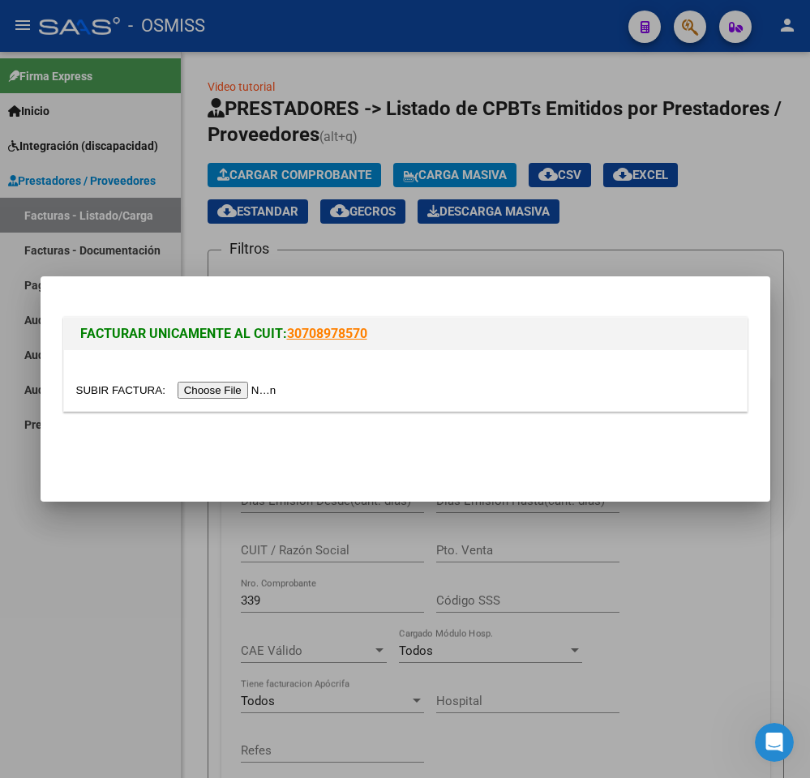
click at [236, 391] on input "file" at bounding box center [178, 390] width 205 height 17
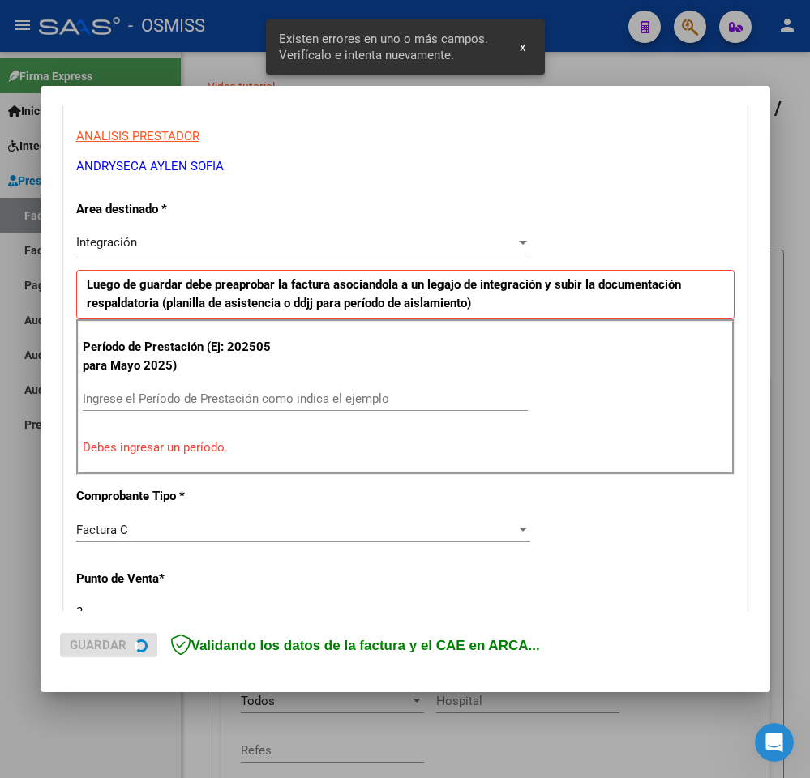
scroll to position [314, 0]
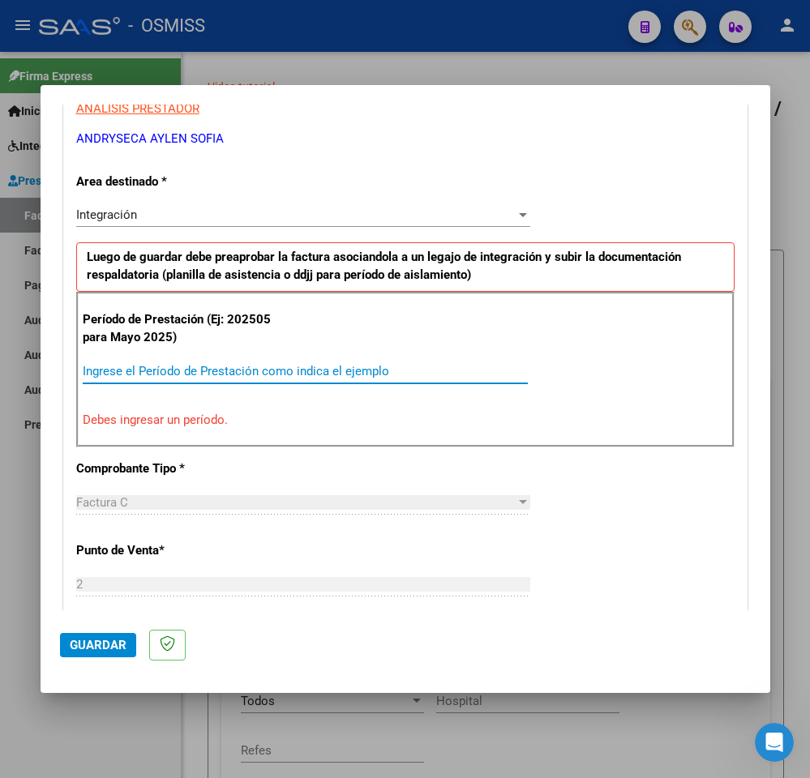
click at [254, 370] on input "Ingrese el Período de Prestación como indica el ejemplo" at bounding box center [305, 371] width 445 height 15
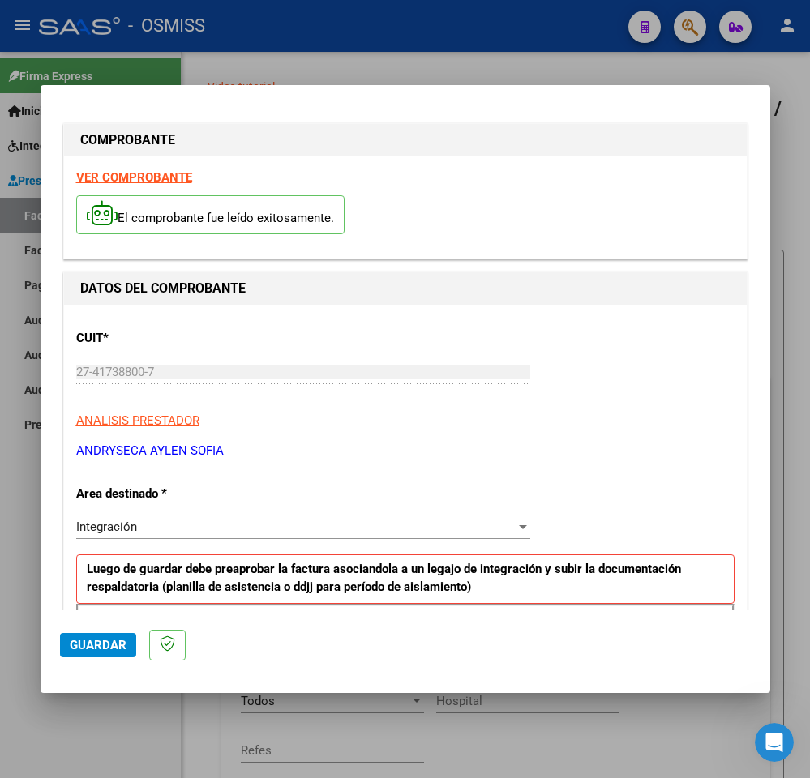
scroll to position [0, 0]
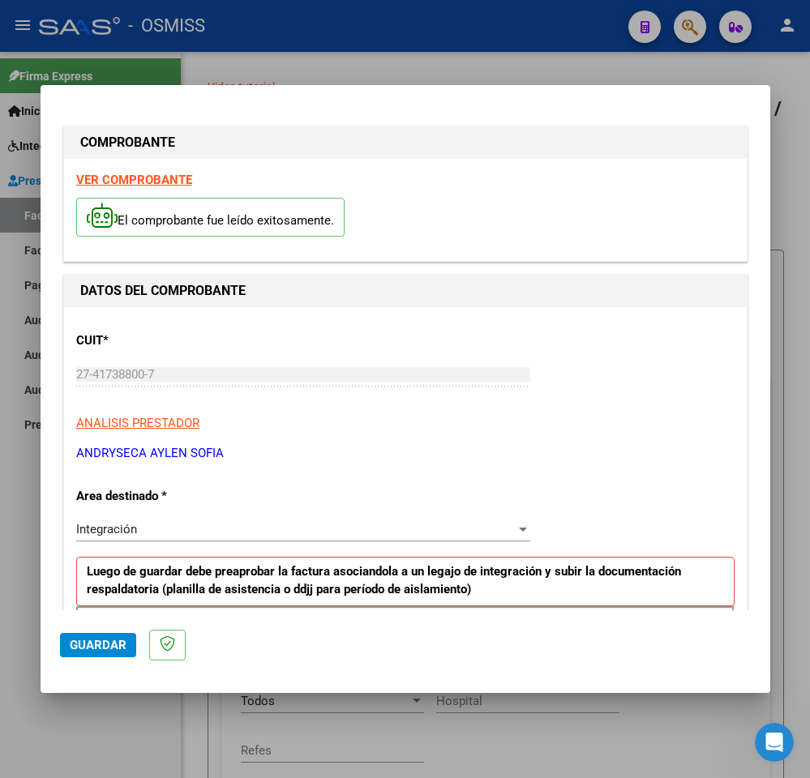
click at [177, 182] on strong "VER COMPROBANTE" at bounding box center [134, 180] width 116 height 15
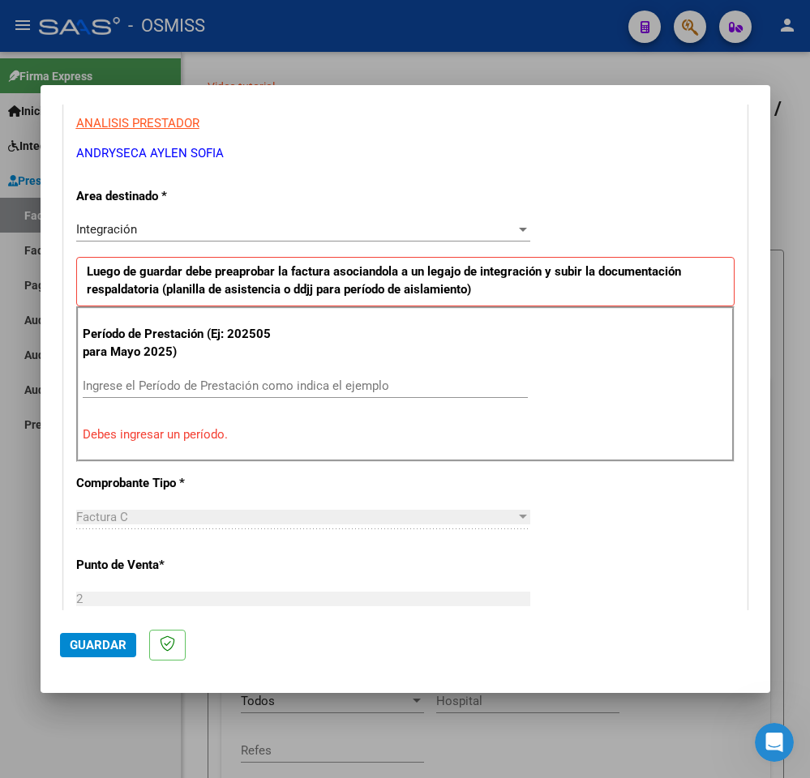
scroll to position [304, 0]
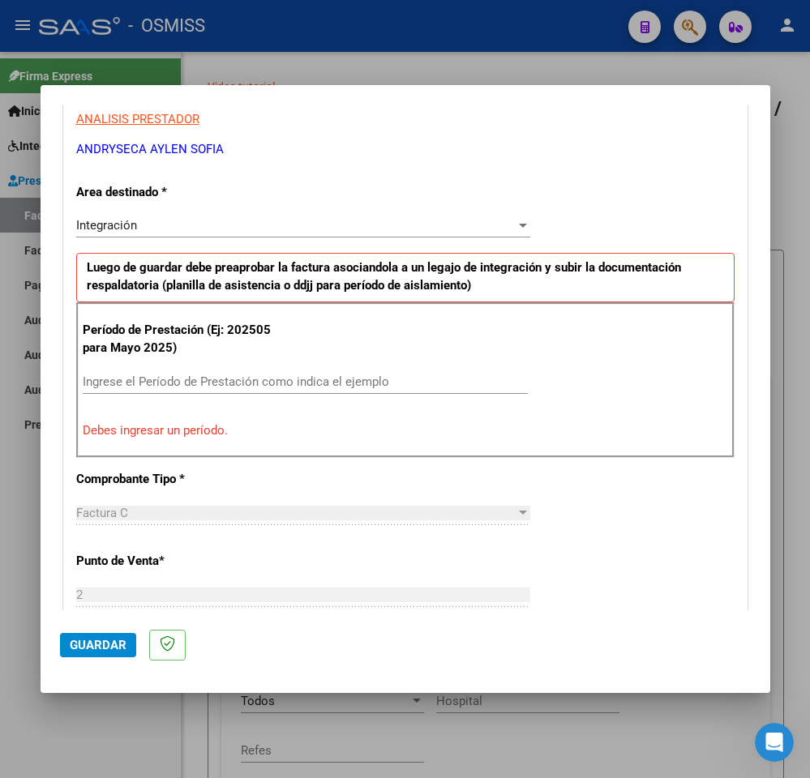
click at [406, 375] on div "Ingrese el Período de Prestación como indica el ejemplo" at bounding box center [305, 382] width 445 height 24
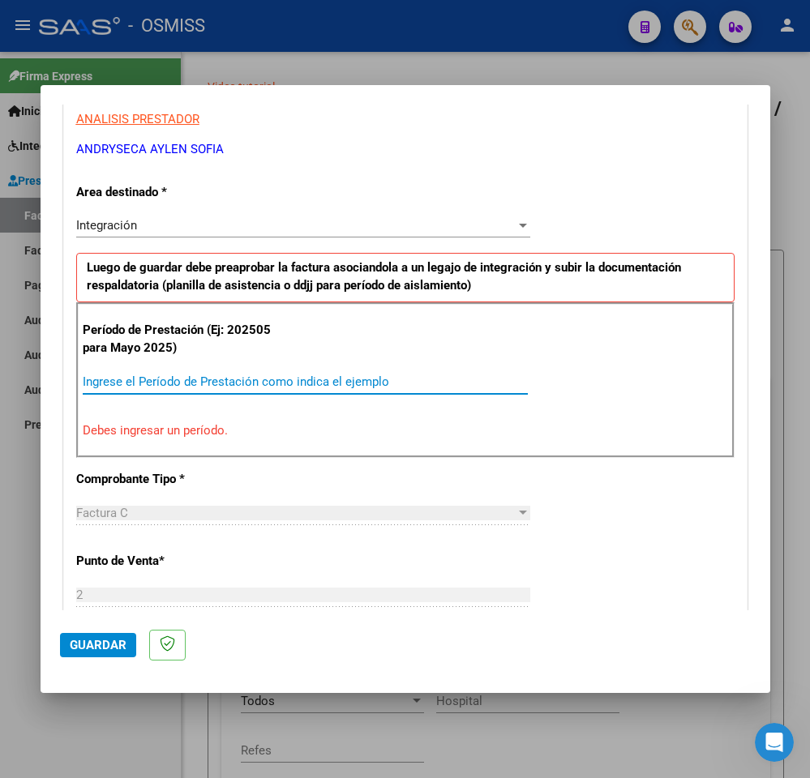
click at [399, 380] on input "Ingrese el Período de Prestación como indica el ejemplo" at bounding box center [305, 381] width 445 height 15
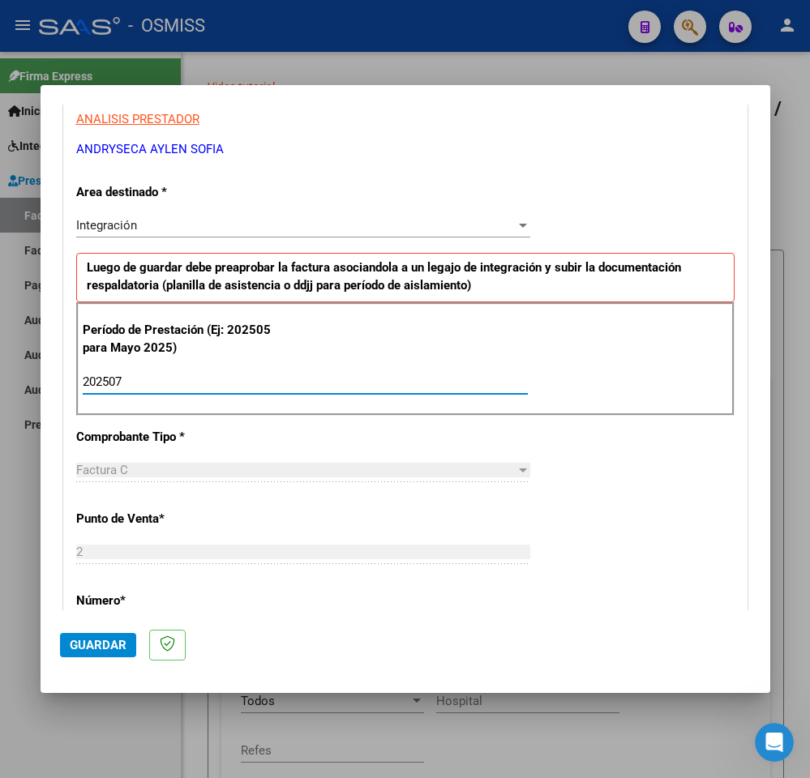
type input "202507"
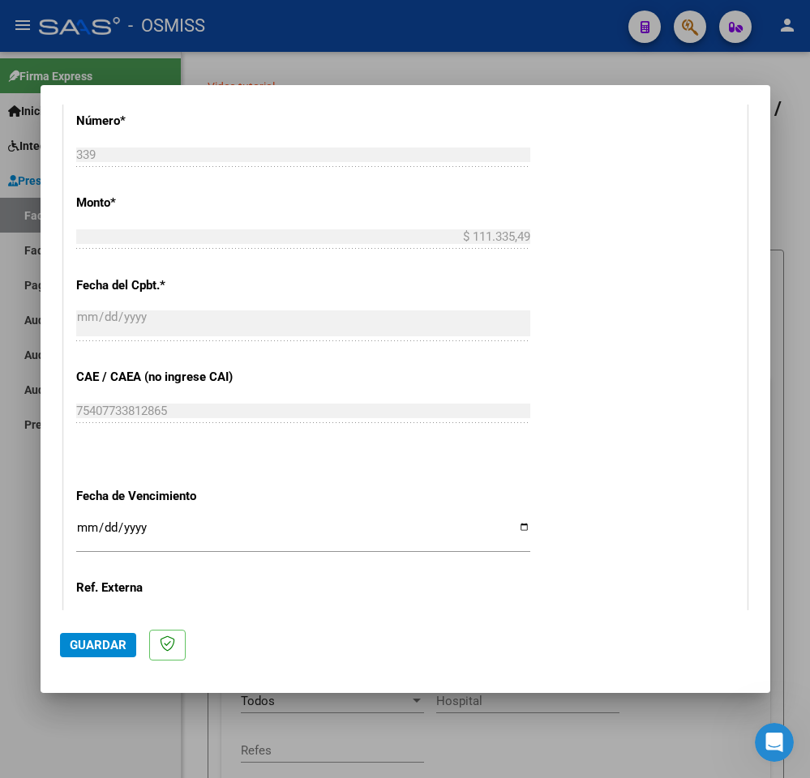
scroll to position [822, 0]
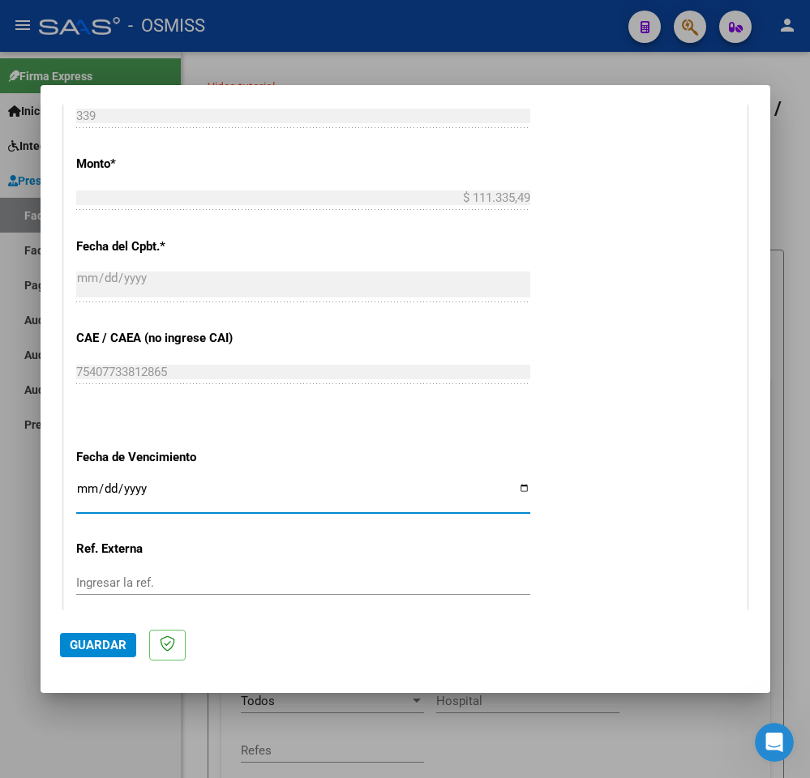
click at [81, 492] on input "Ingresar la fecha" at bounding box center [303, 495] width 454 height 26
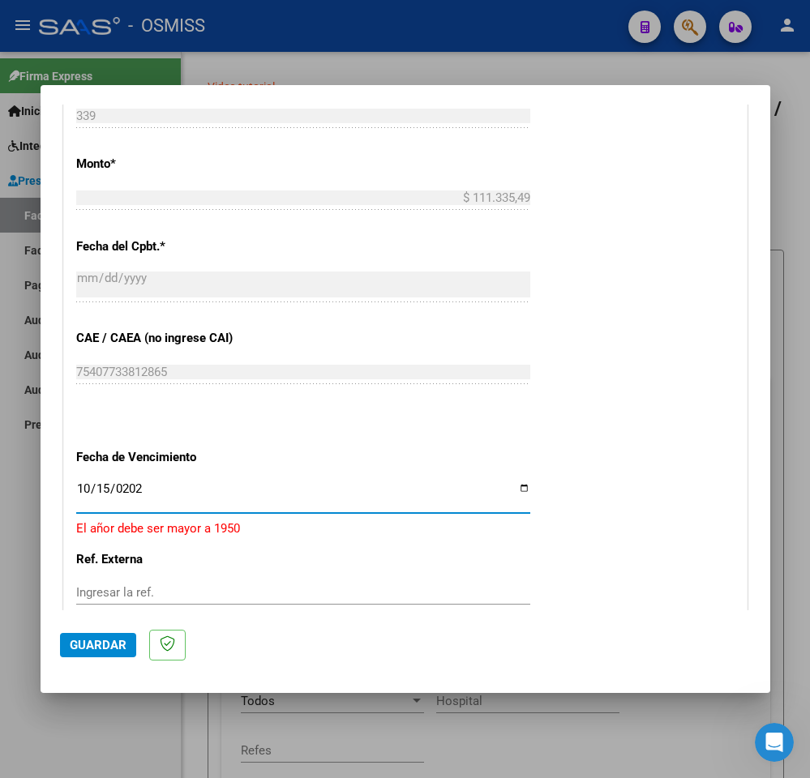
type input "[DATE]"
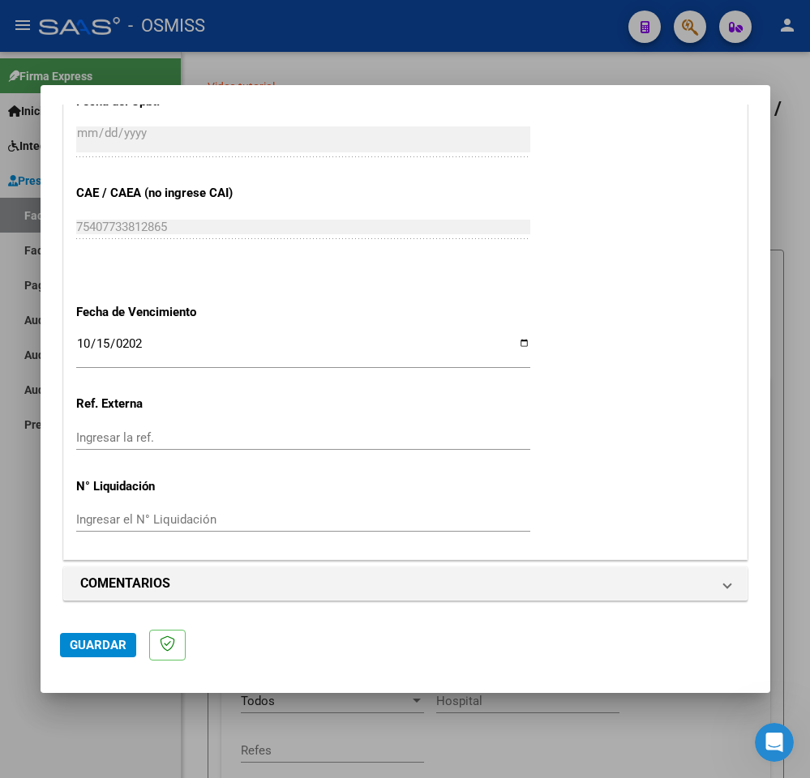
scroll to position [975, 0]
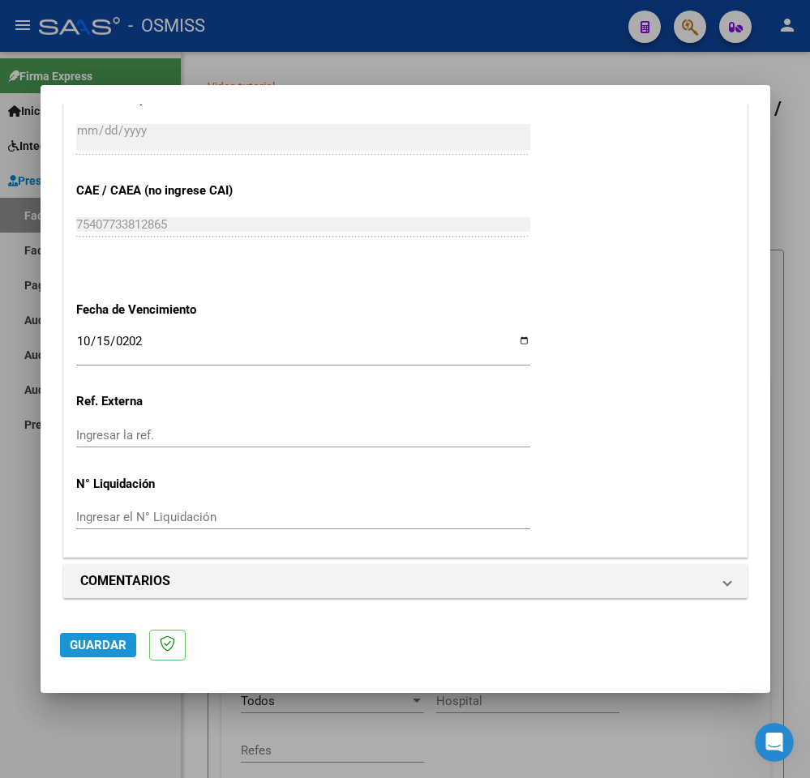
click at [105, 643] on span "Guardar" at bounding box center [98, 645] width 57 height 15
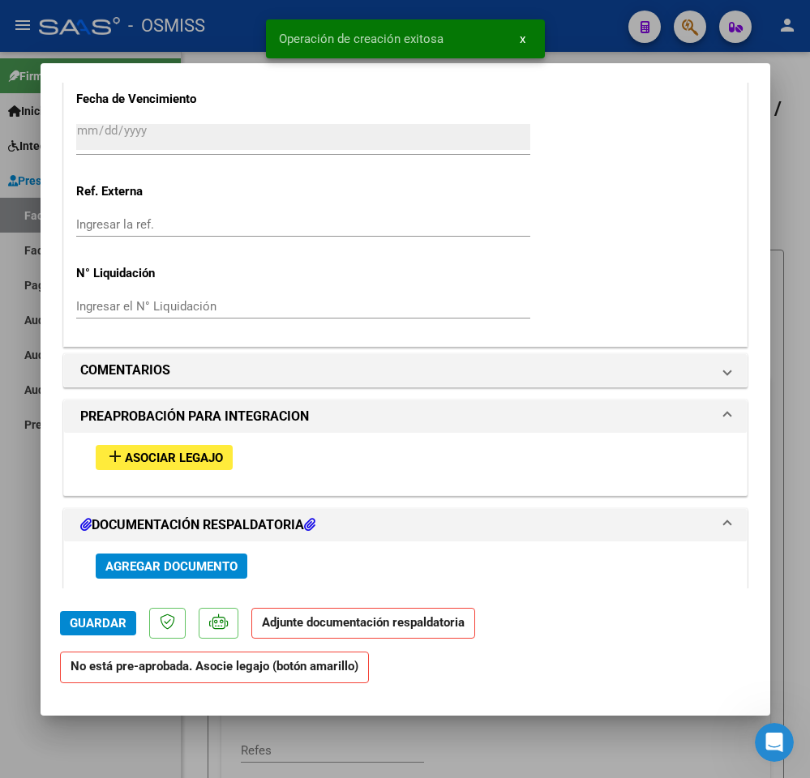
scroll to position [1191, 0]
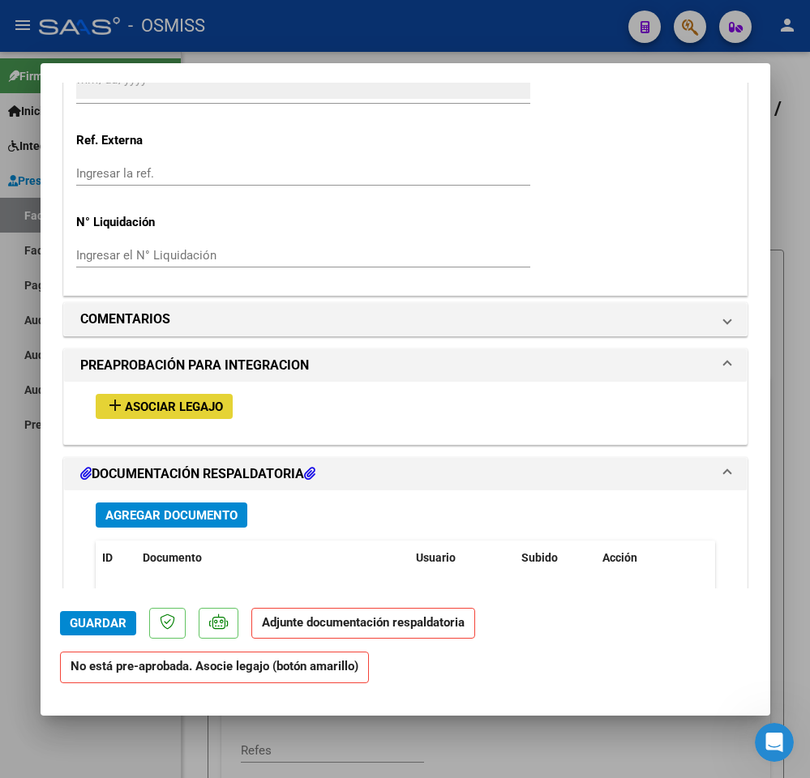
click at [156, 412] on span "Asociar Legajo" at bounding box center [174, 406] width 98 height 15
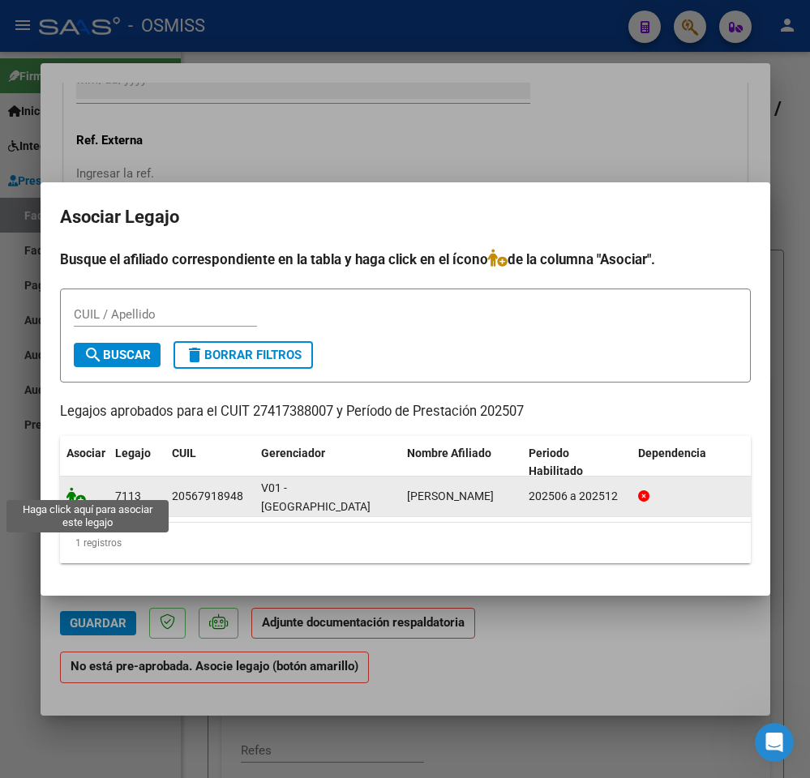
click at [75, 489] on icon at bounding box center [75, 496] width 19 height 18
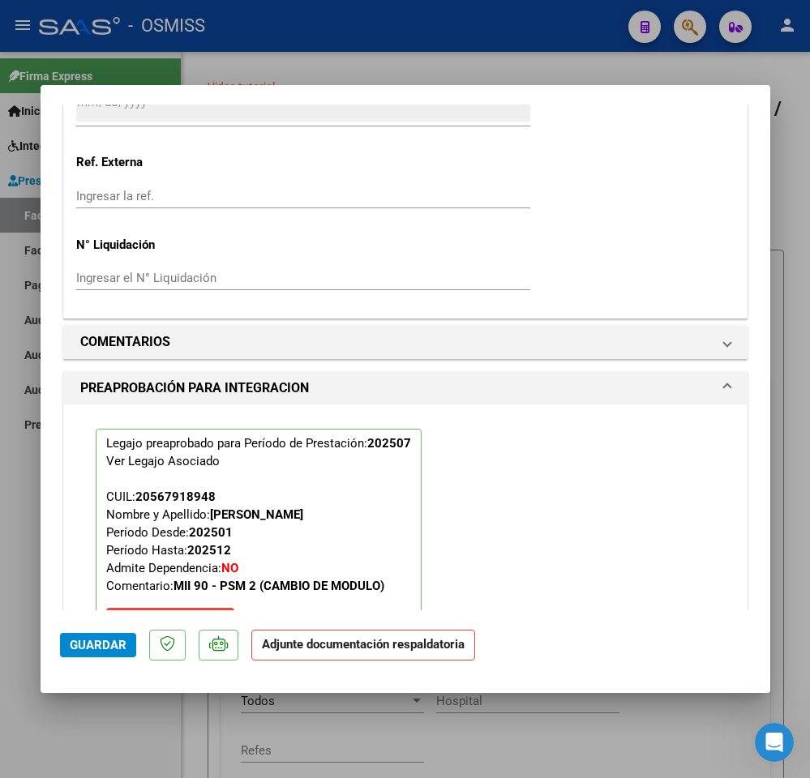
scroll to position [1697, 0]
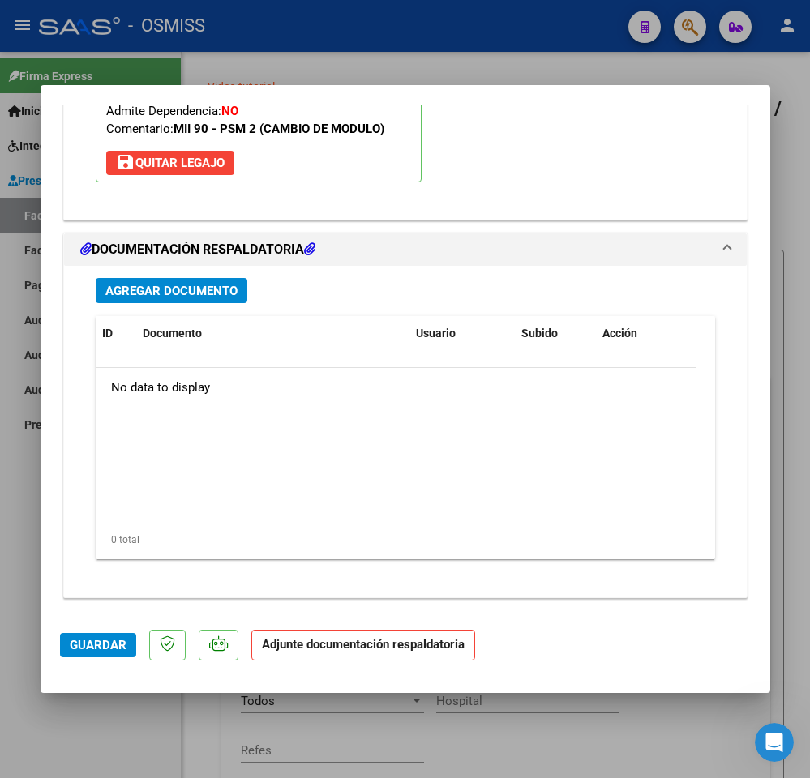
click at [215, 276] on div "Agregar Documento ID Documento Usuario Subido Acción No data to display 0 total…" at bounding box center [404, 425] width 643 height 318
click at [211, 288] on span "Agregar Documento" at bounding box center [171, 291] width 132 height 15
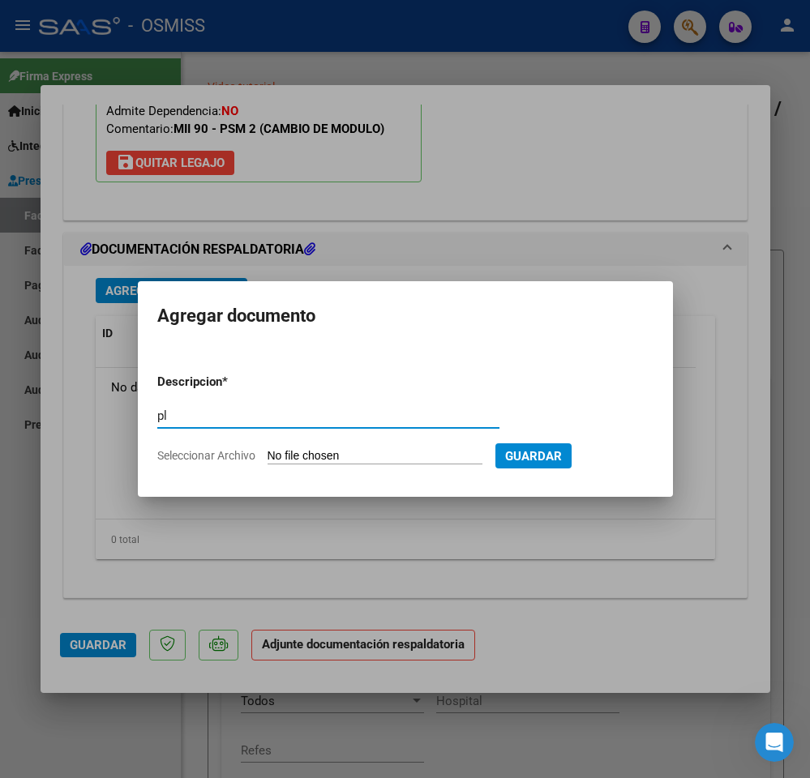
type input "pl"
click at [285, 455] on input "Seleccionar Archivo" at bounding box center [374, 456] width 215 height 15
type input "C:\fakepath\planilla Gonzalo Valdez julio - Aylen Andryseca.pdf"
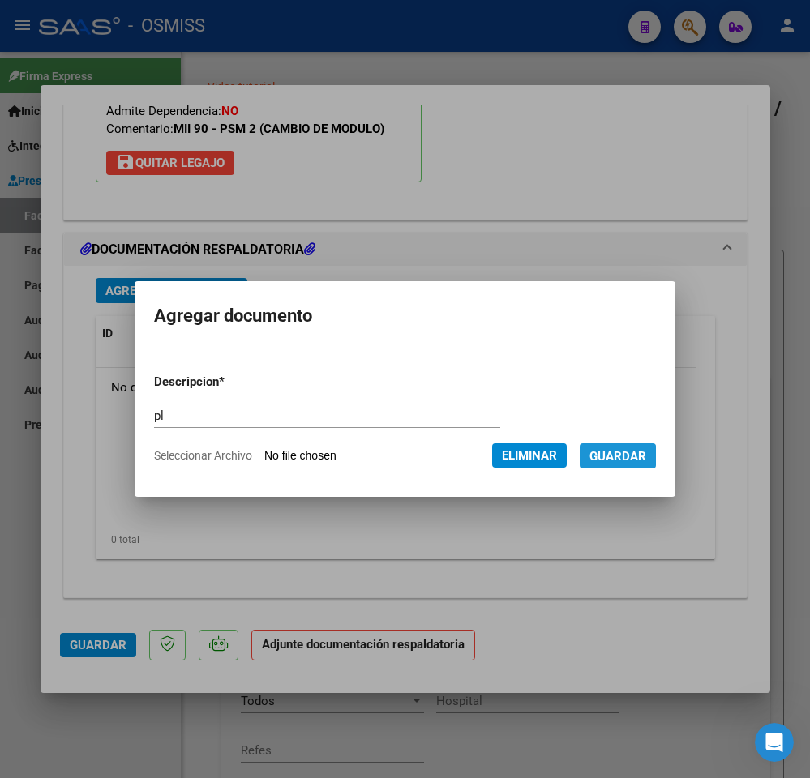
click at [610, 460] on span "Guardar" at bounding box center [617, 456] width 57 height 15
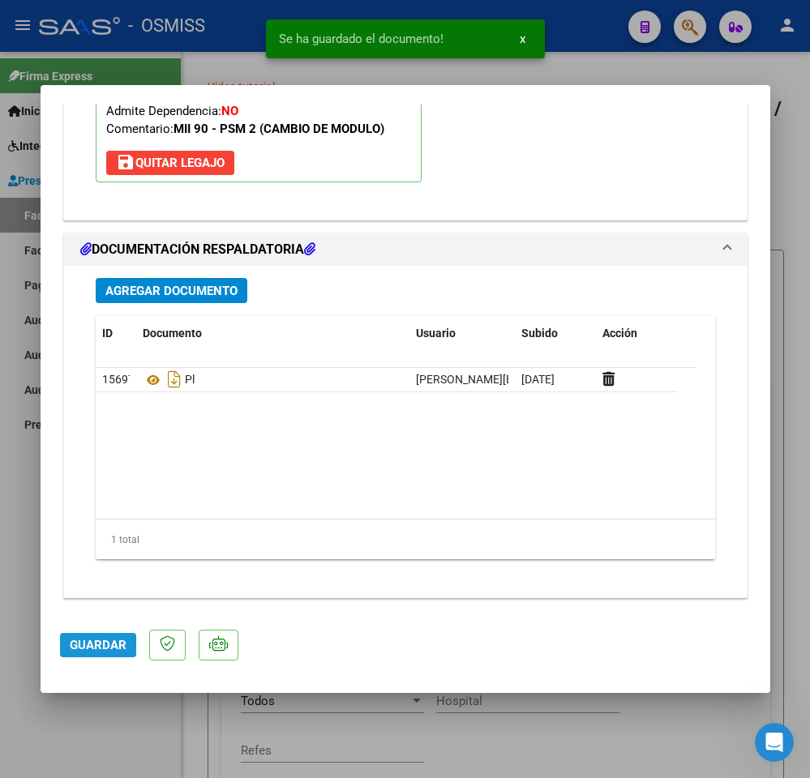
click at [86, 638] on span "Guardar" at bounding box center [98, 645] width 57 height 15
click at [90, 716] on div at bounding box center [405, 389] width 810 height 778
type input "$ 0,00"
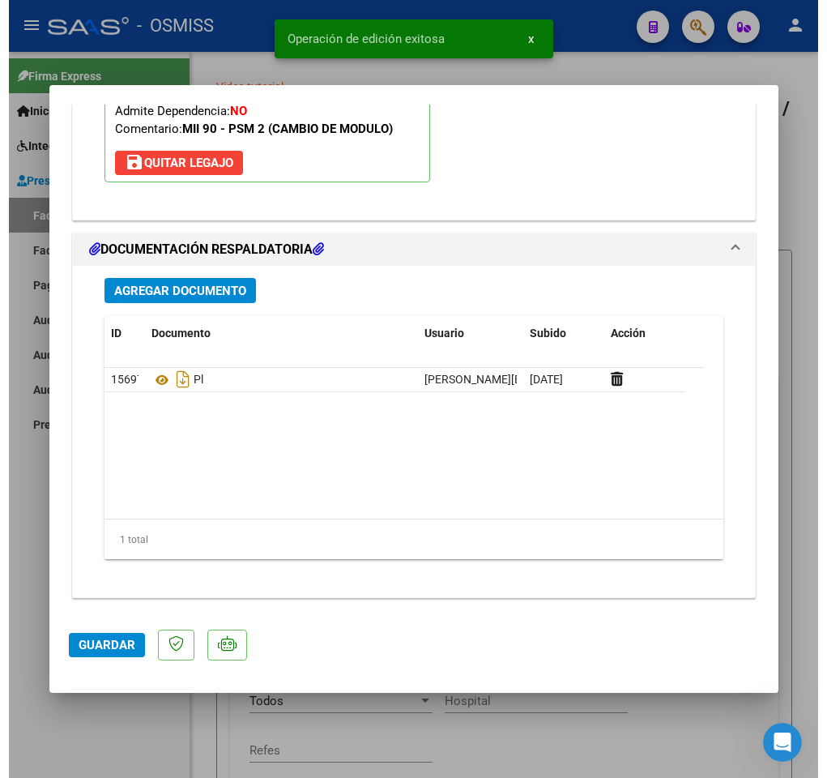
scroll to position [1500, 0]
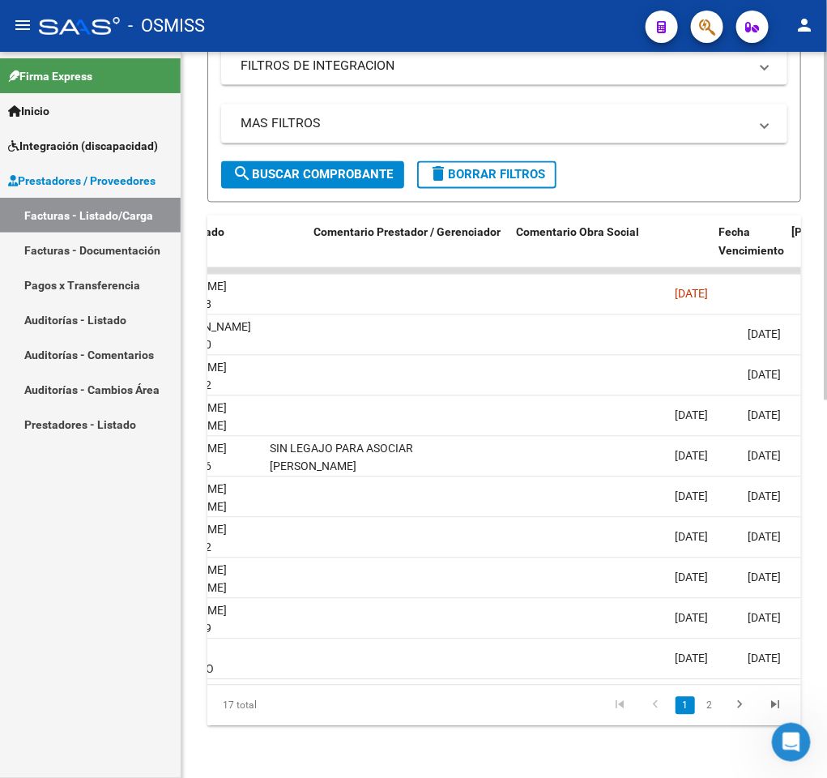
scroll to position [0, 2482]
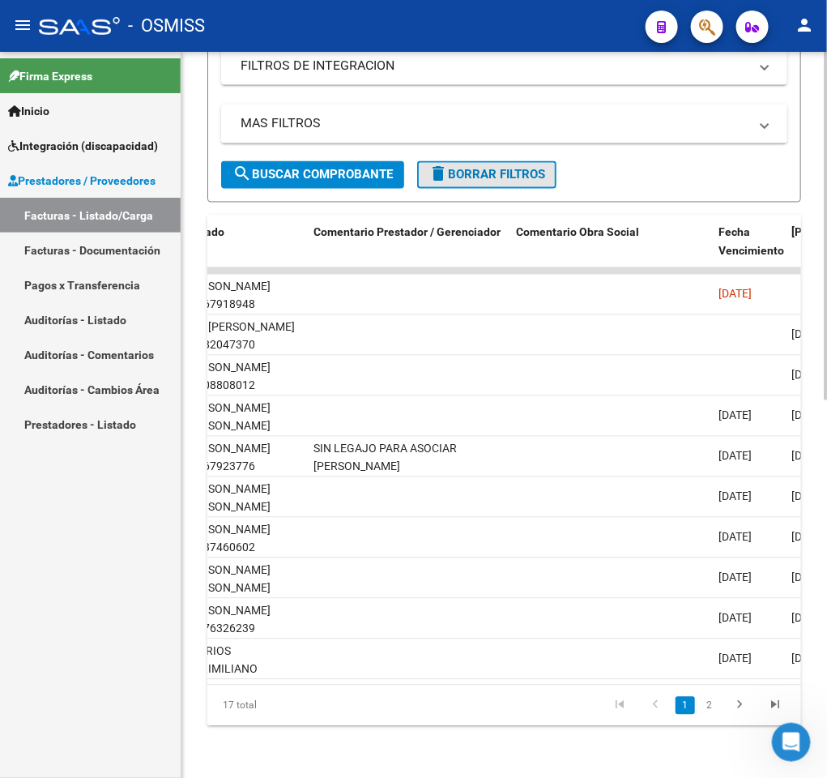
click at [459, 168] on span "delete Borrar Filtros" at bounding box center [487, 175] width 117 height 15
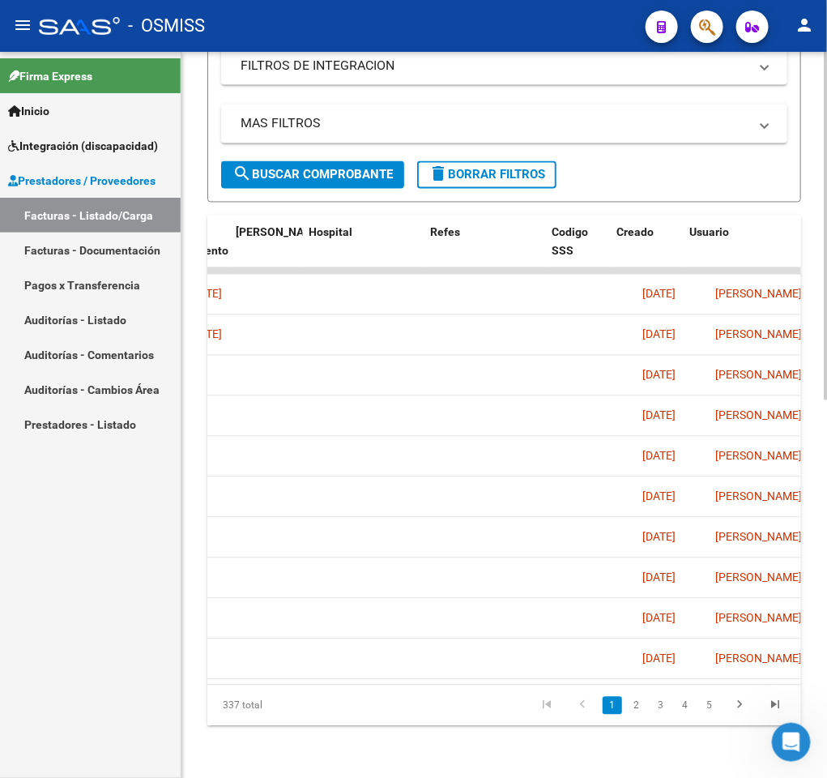
scroll to position [0, 3340]
